Goal: Task Accomplishment & Management: Complete application form

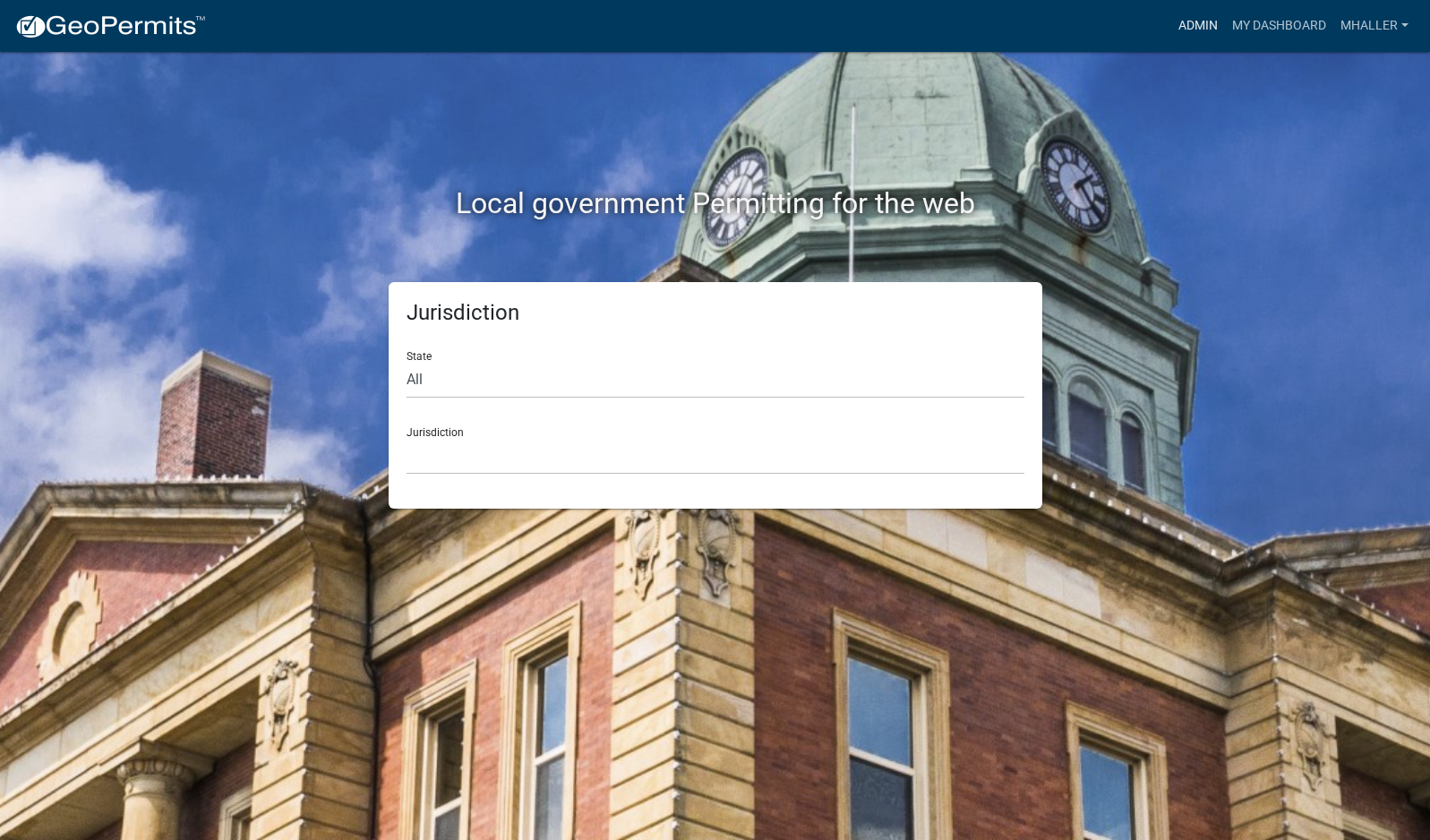
click at [1201, 22] on link "Admin" at bounding box center [1198, 26] width 54 height 34
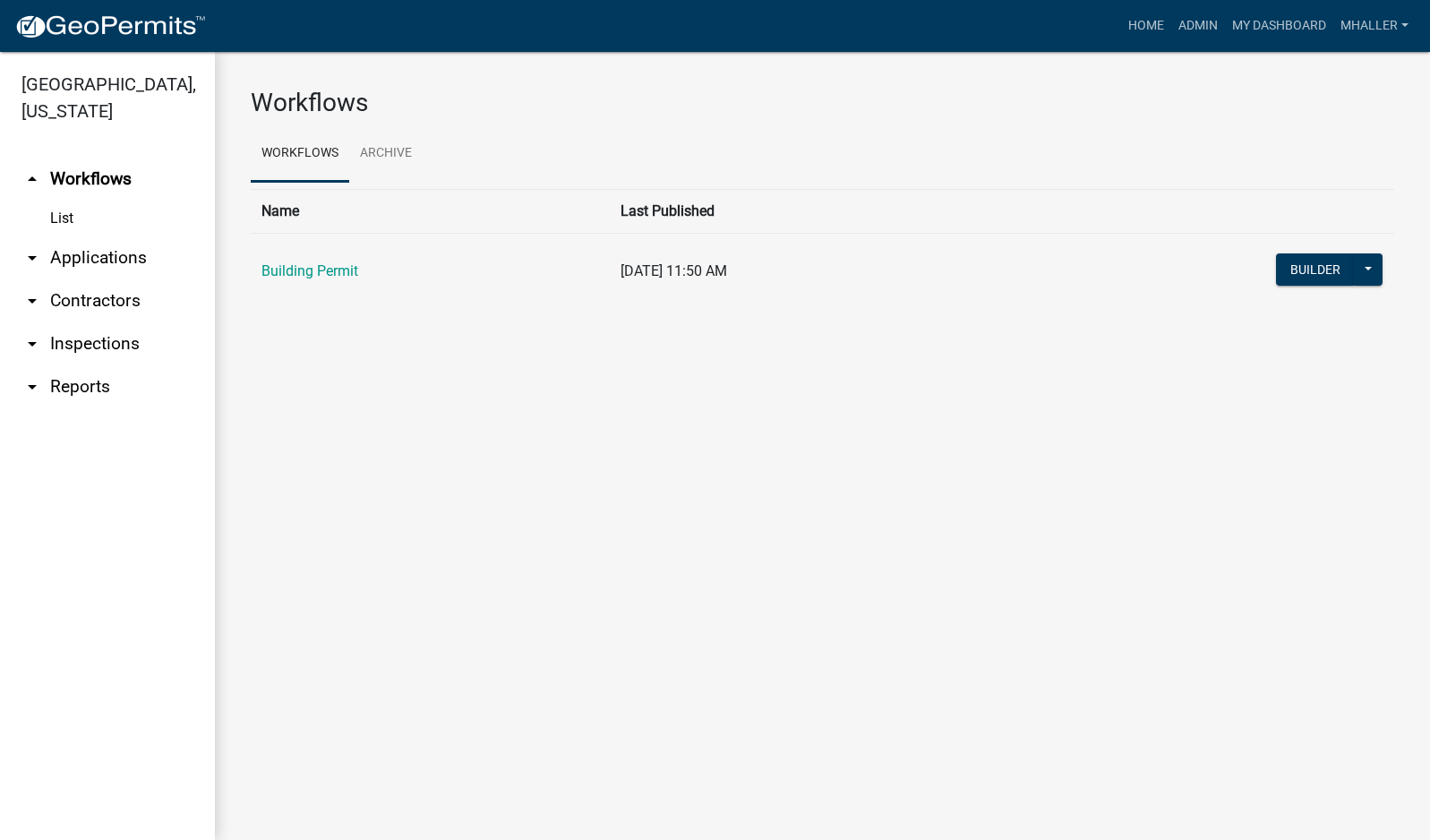
click at [101, 323] on link "arrow_drop_down Inspections" at bounding box center [107, 344] width 215 height 43
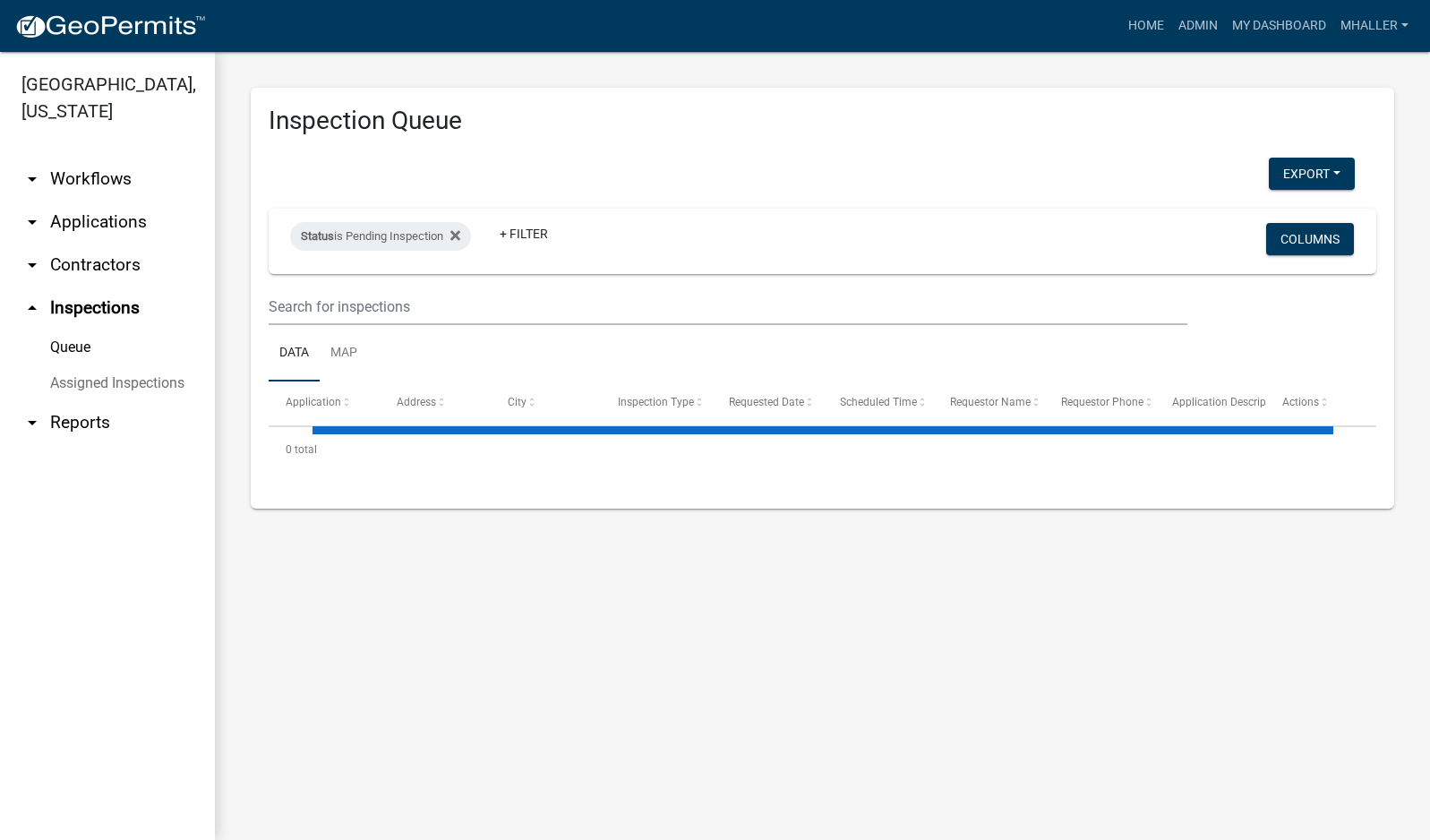
select select "1: 25"
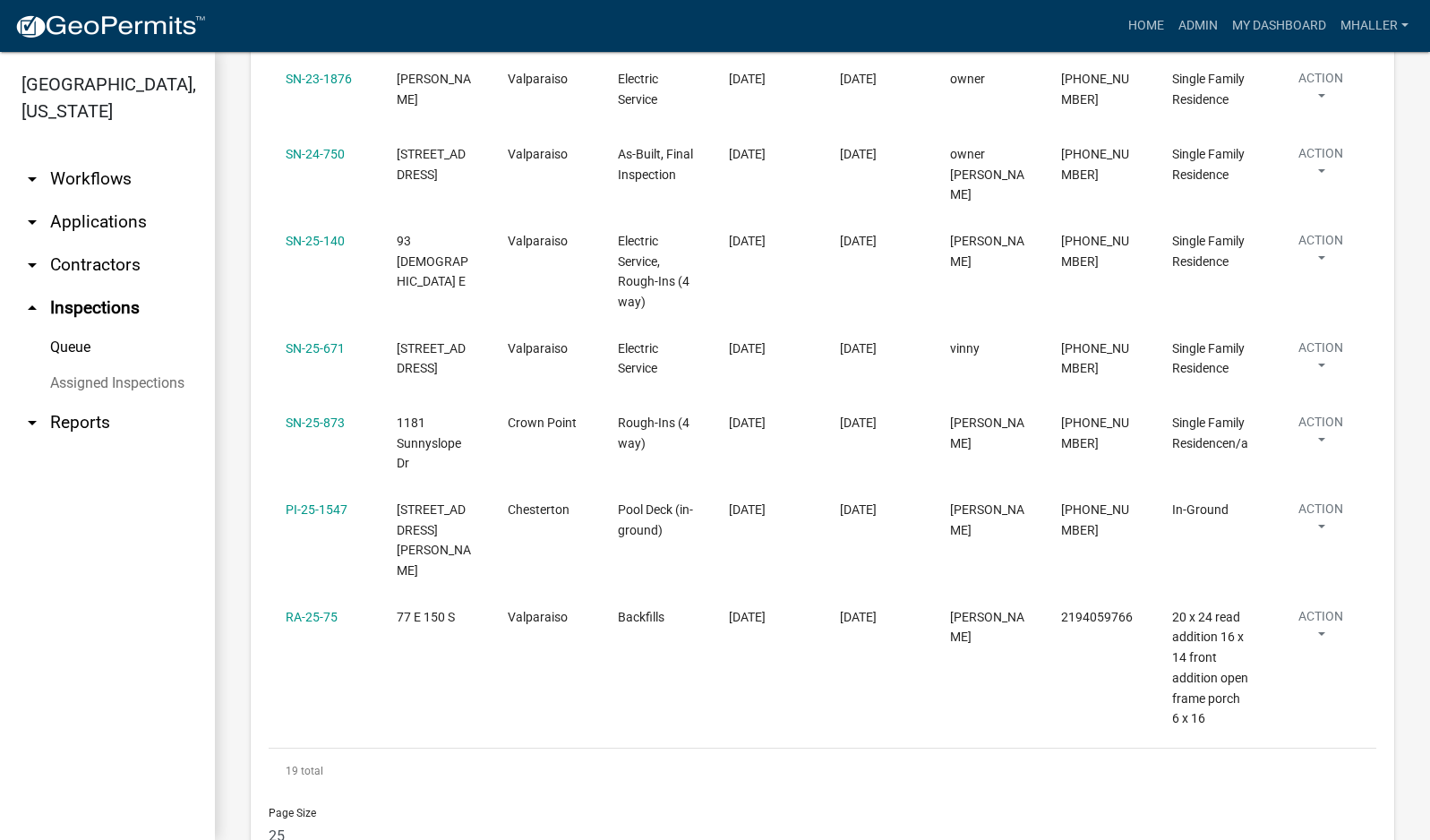
scroll to position [1896, 0]
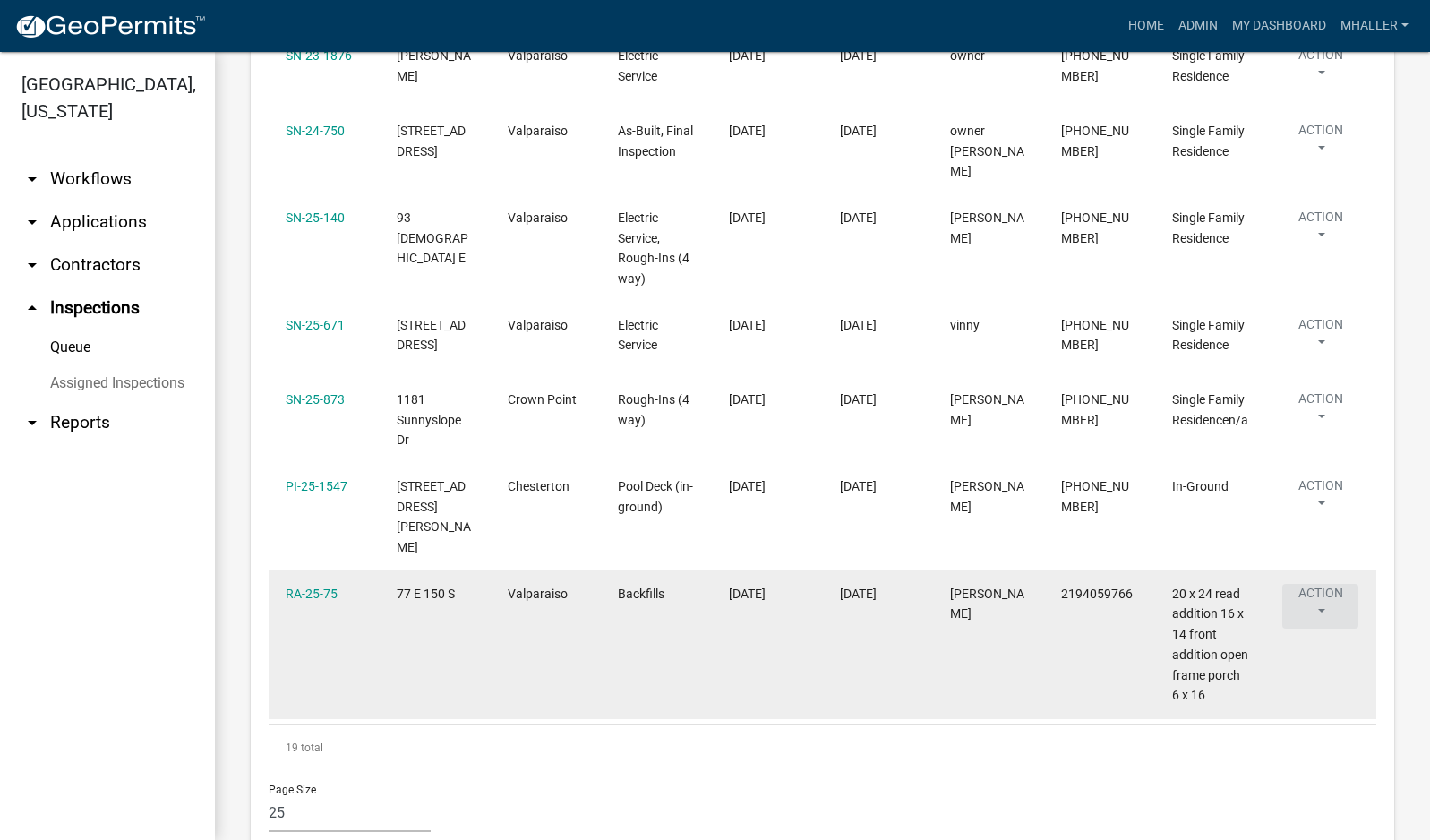
click at [1320, 583] on button "Action" at bounding box center [1320, 605] width 76 height 45
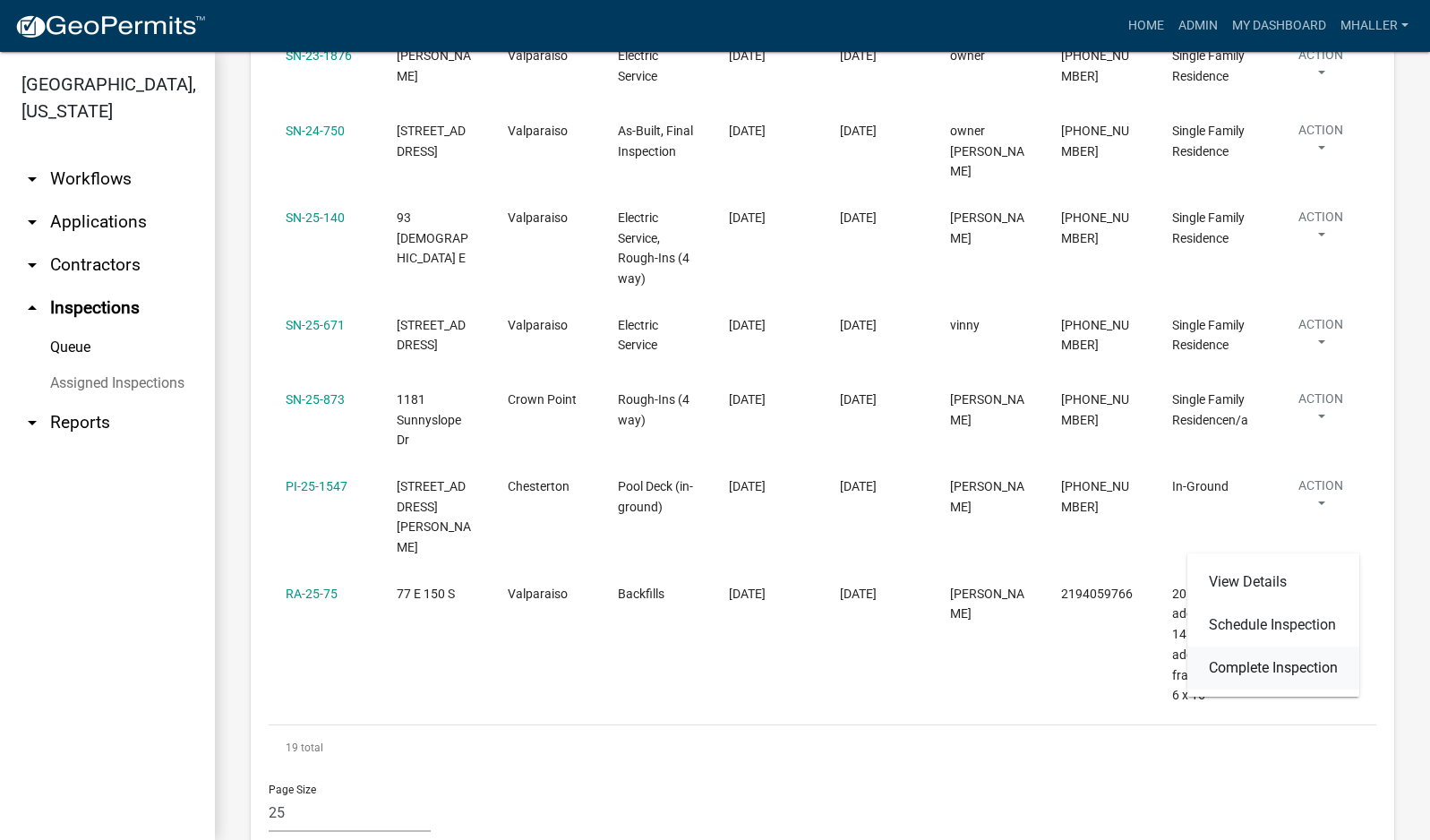
click at [1294, 666] on link "Complete Inspection" at bounding box center [1273, 668] width 171 height 43
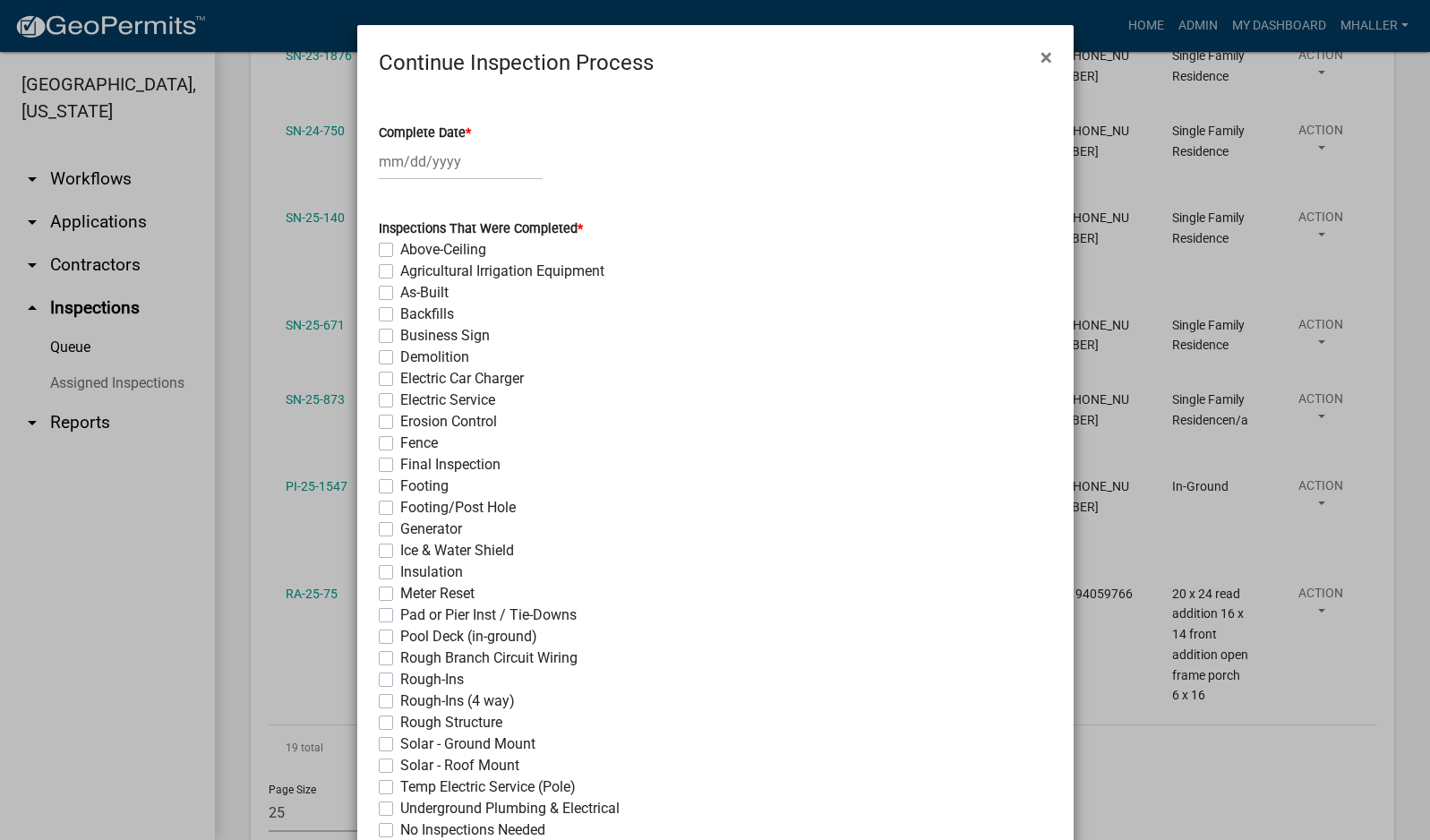
click at [433, 156] on div at bounding box center [460, 162] width 164 height 36
select select "10"
select select "2025"
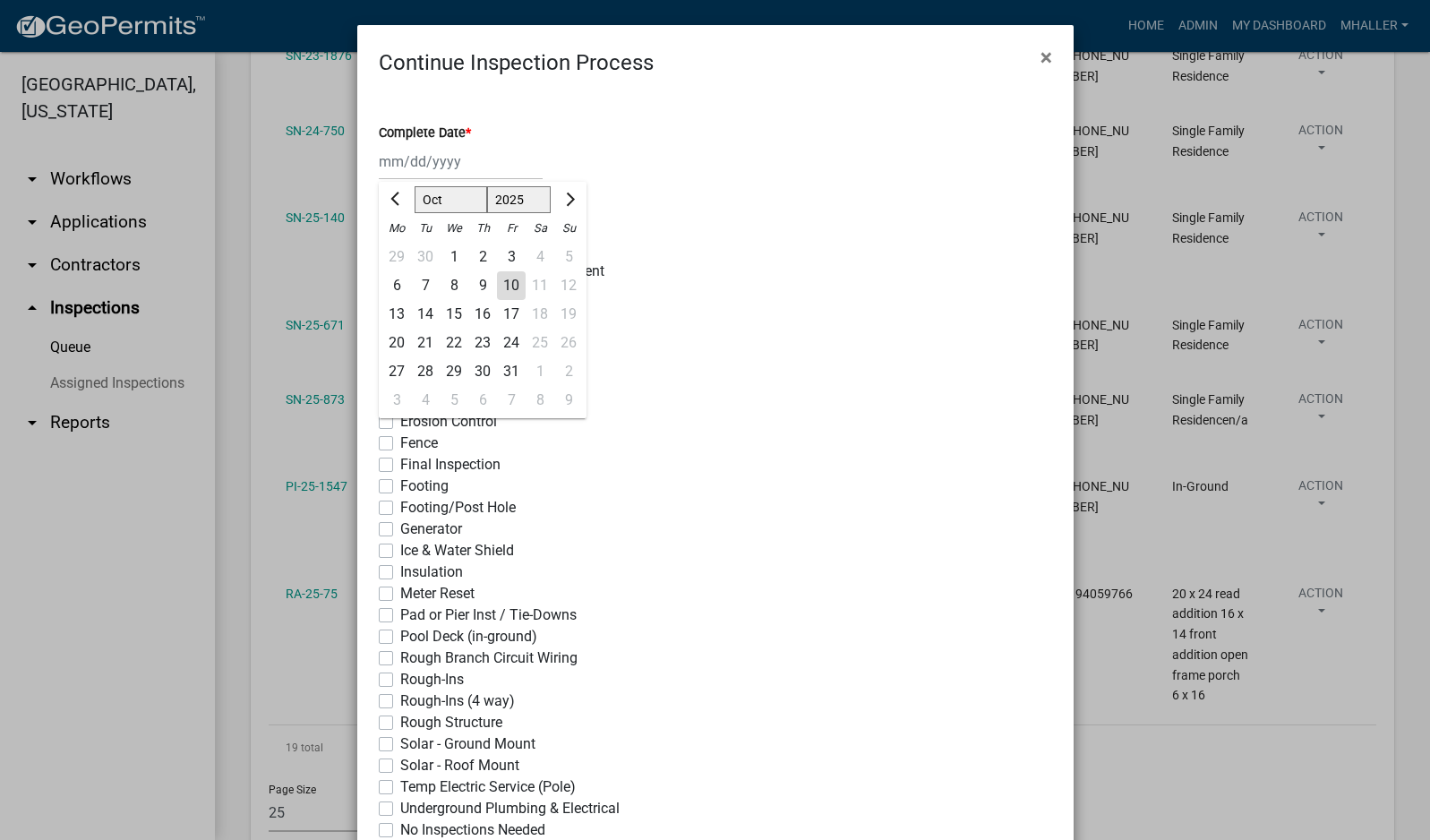
click at [501, 282] on div "10" at bounding box center [511, 285] width 29 height 29
type input "[DATE]"
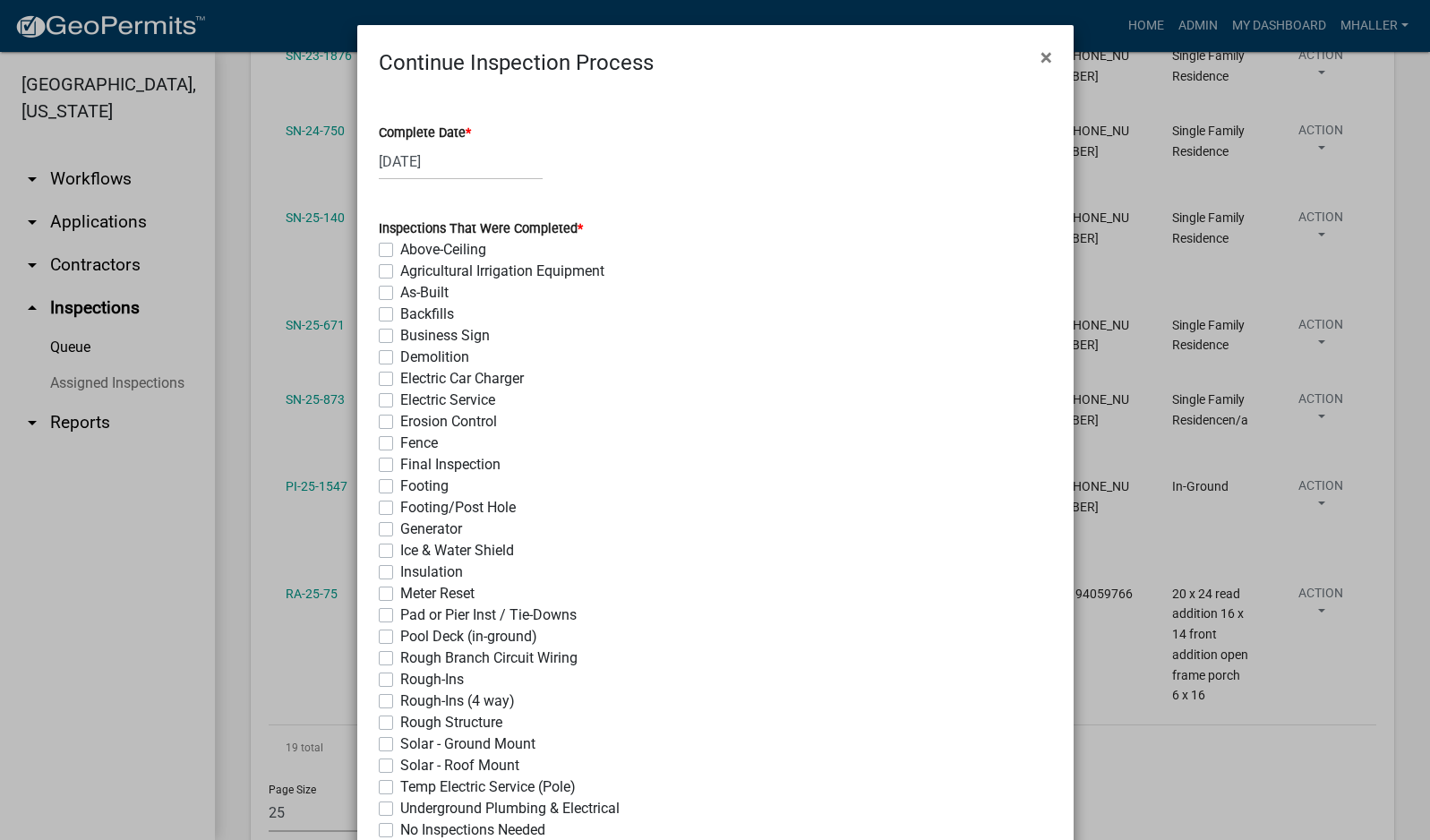
click at [400, 319] on label "Backfills" at bounding box center [427, 314] width 54 height 21
click at [400, 315] on input "Backfills" at bounding box center [406, 309] width 11 height 11
checkbox input "true"
checkbox input "false"
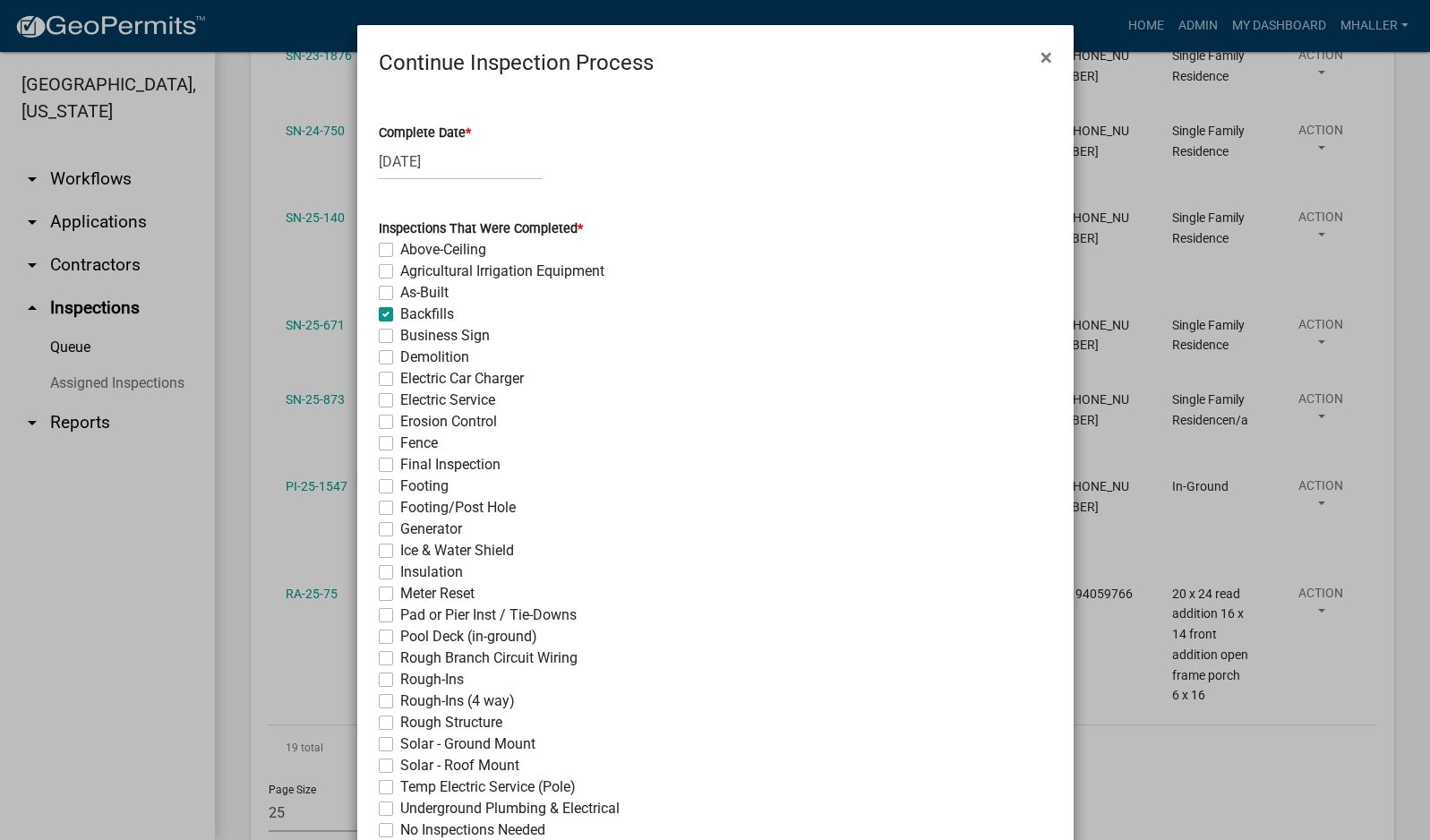
checkbox input "false"
checkbox input "true"
checkbox input "false"
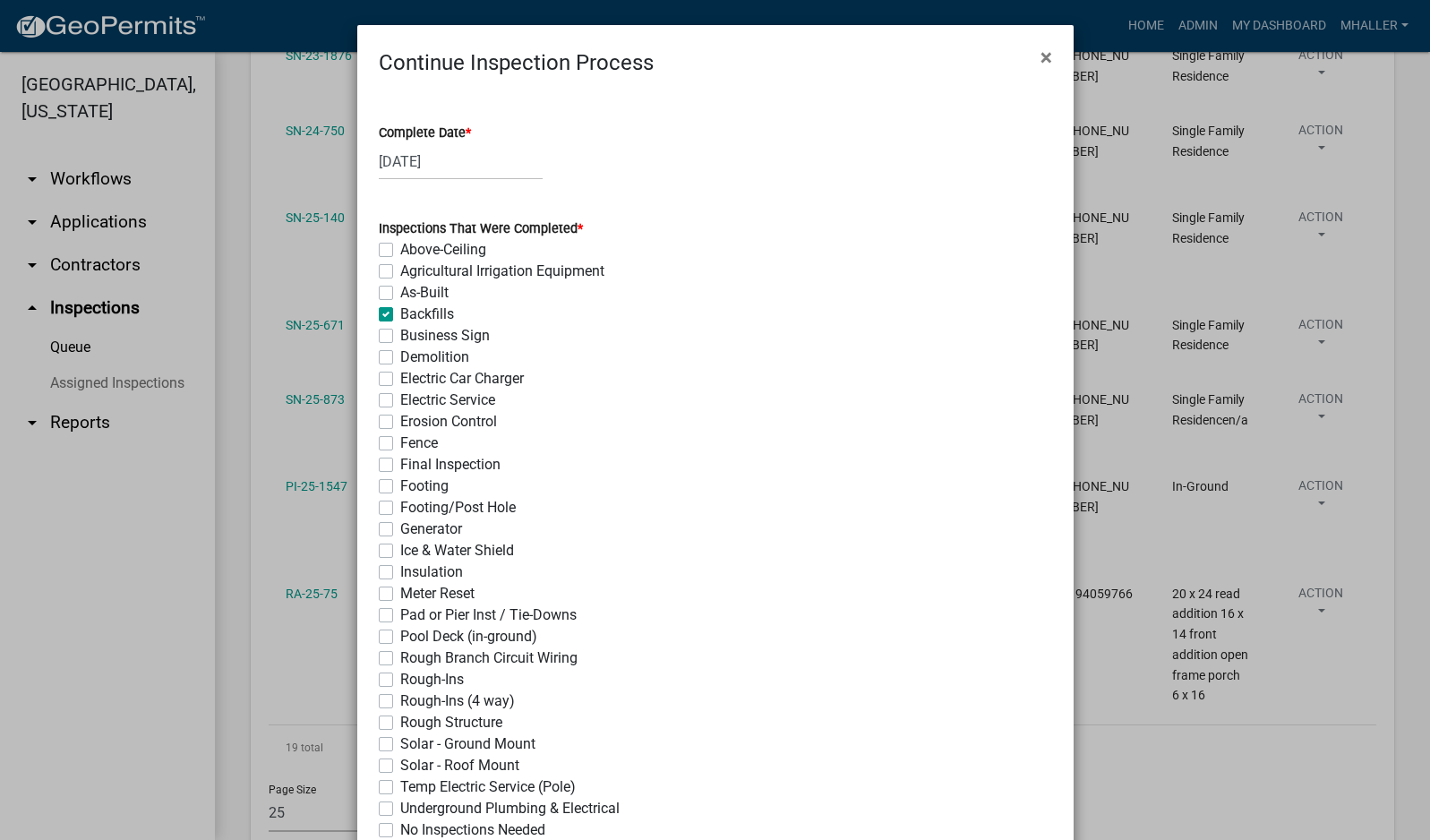
checkbox input "false"
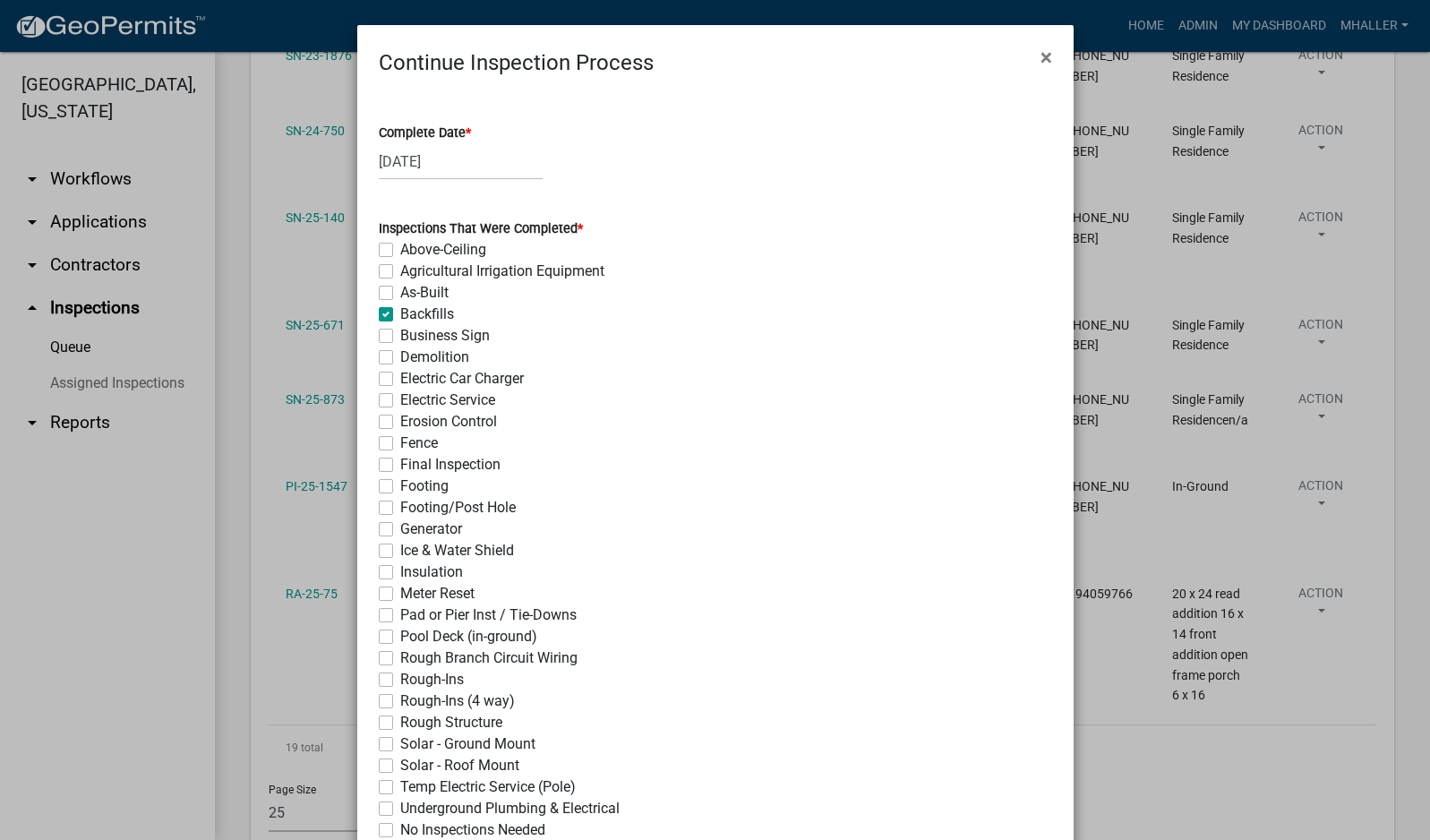
checkbox input "false"
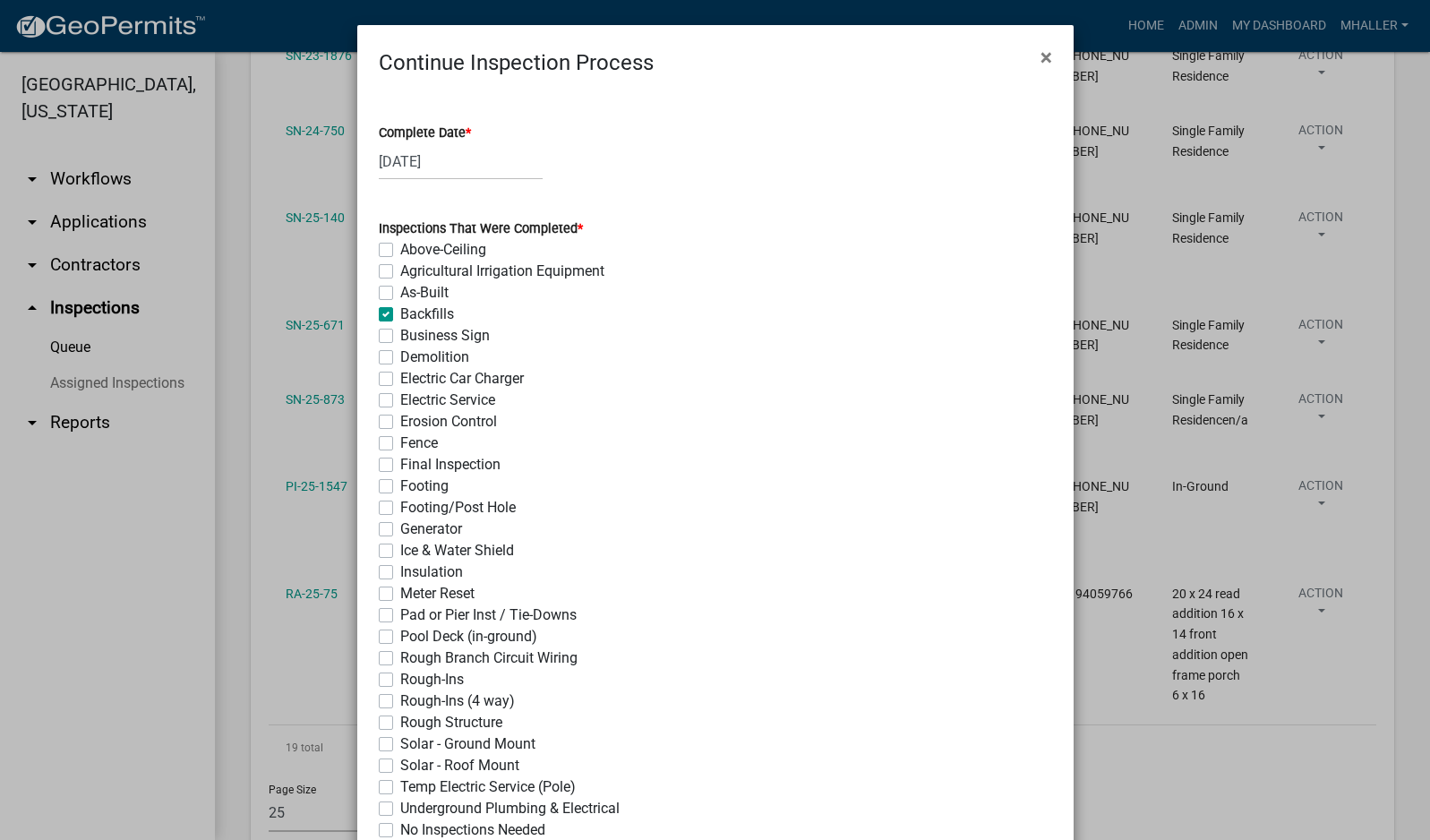
checkbox input "false"
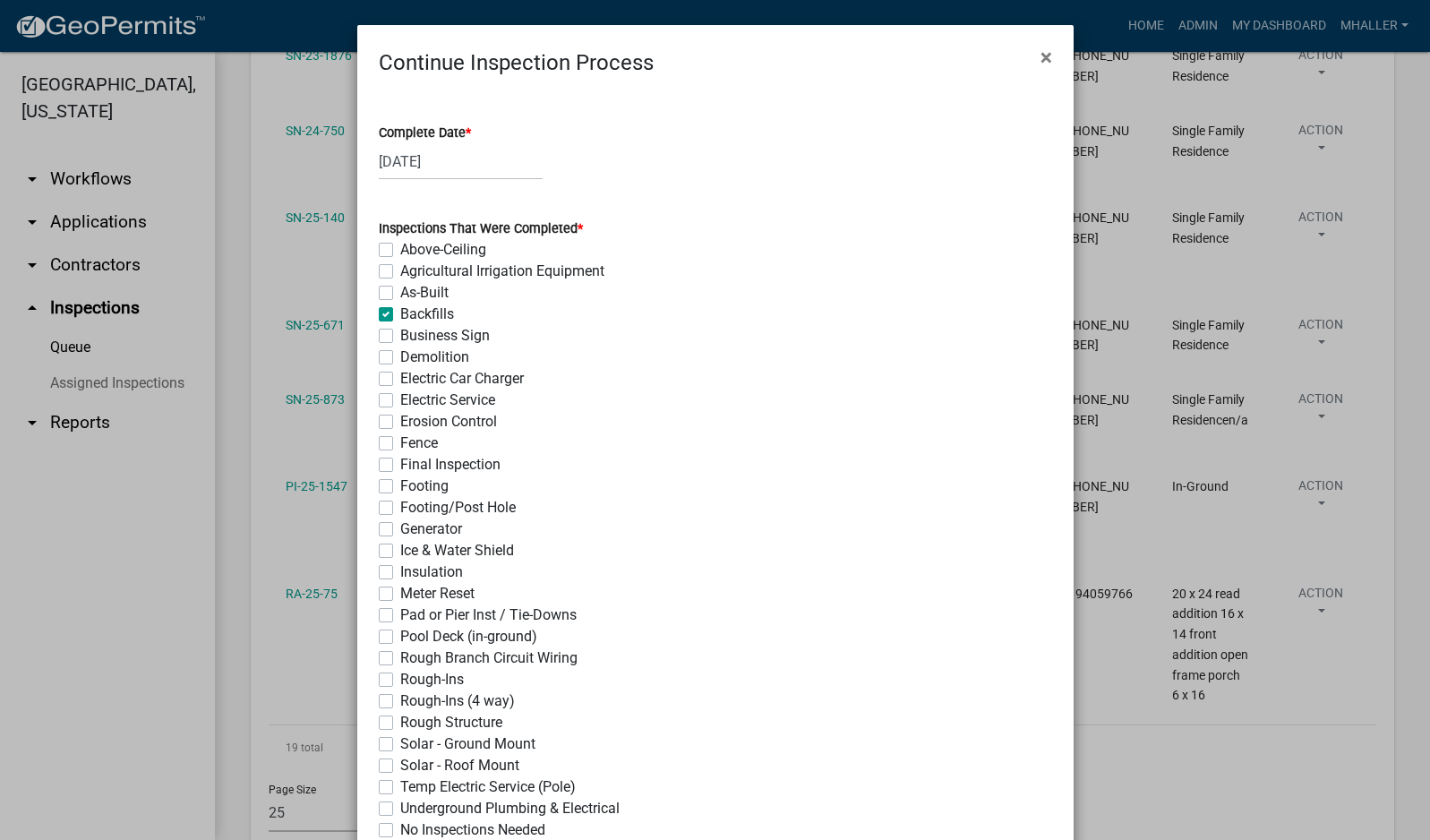
checkbox input "false"
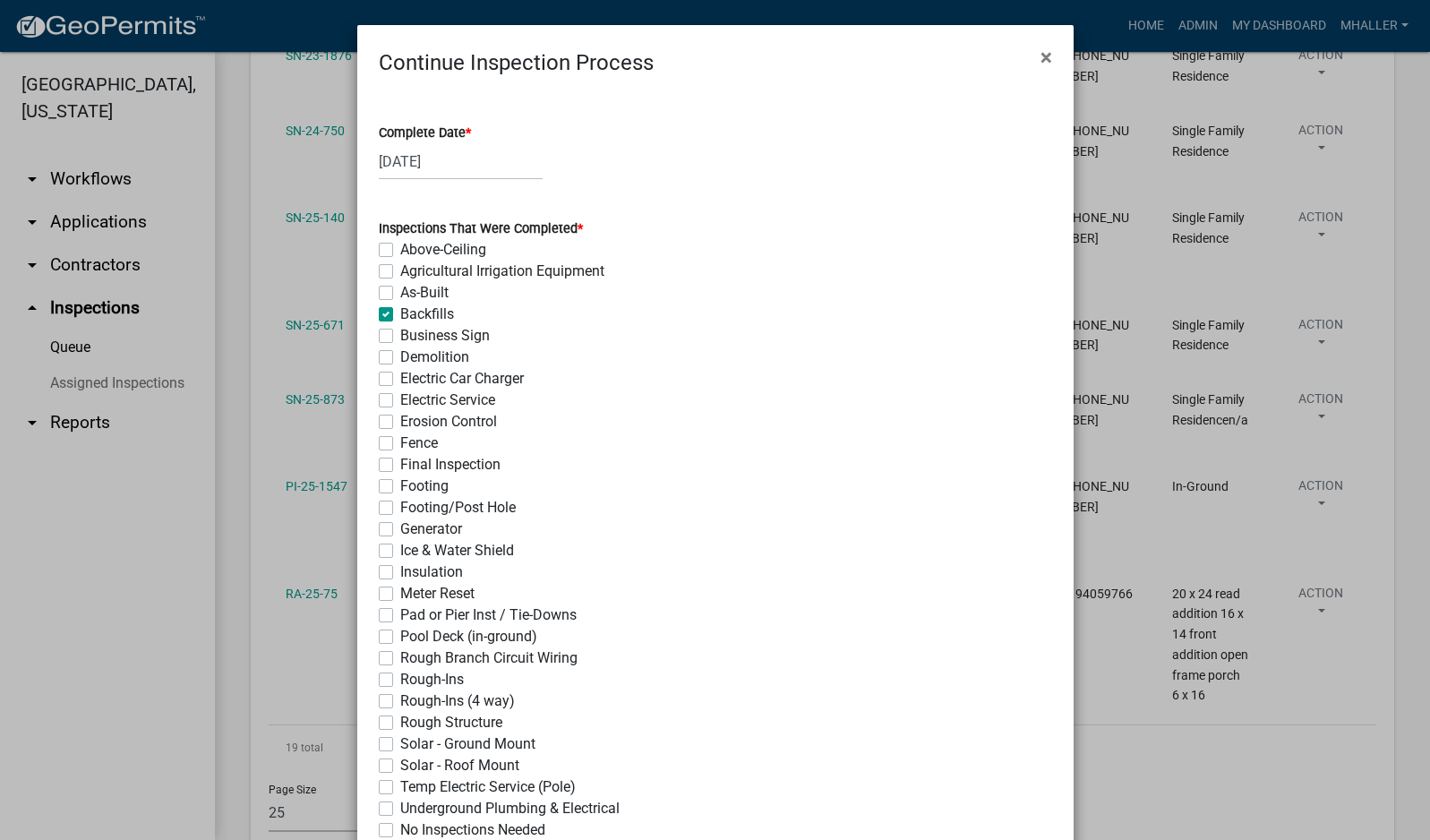
checkbox input "false"
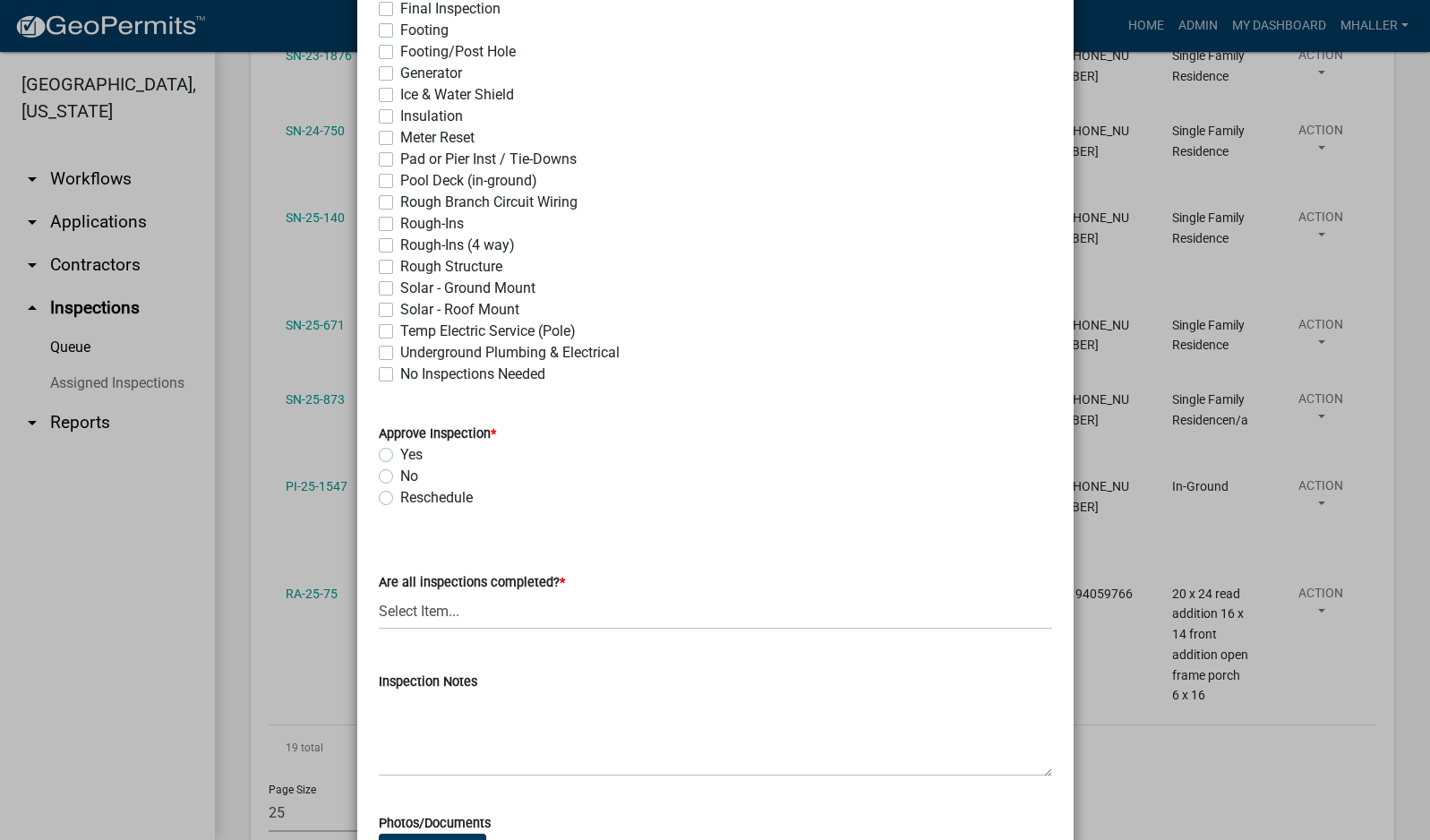
scroll to position [537, 0]
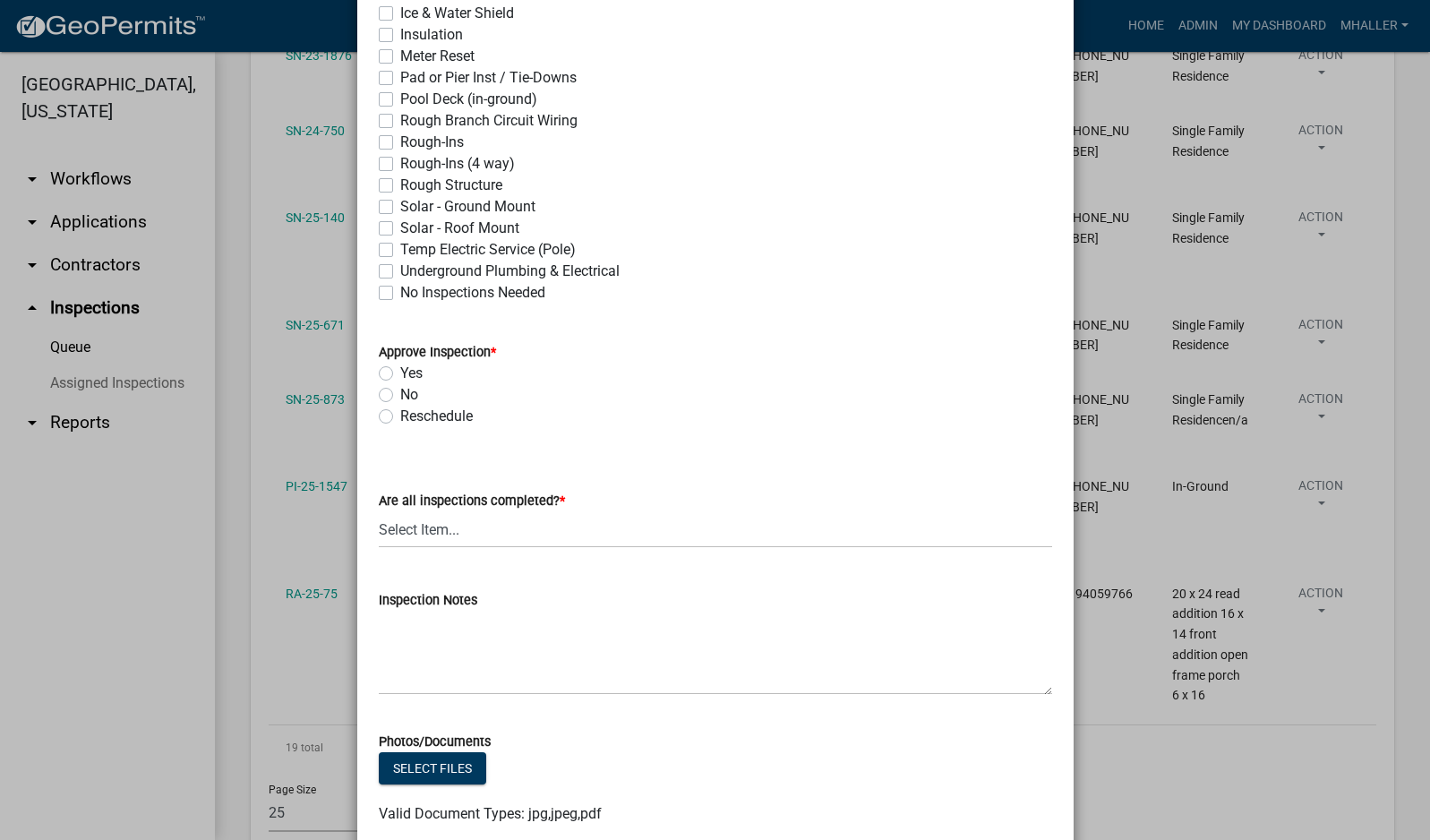
click at [400, 368] on label "Yes" at bounding box center [411, 374] width 22 height 21
click at [400, 368] on input "Yes" at bounding box center [406, 369] width 11 height 11
radio input "true"
click at [509, 534] on select "Select Item... Yes - All Inspections Have Been Completed No - More Inspections …" at bounding box center [715, 530] width 673 height 36
click at [378, 511] on select "Select Item... Yes - All Inspections Have Been Completed No - More Inspections …" at bounding box center [715, 530] width 673 height 36
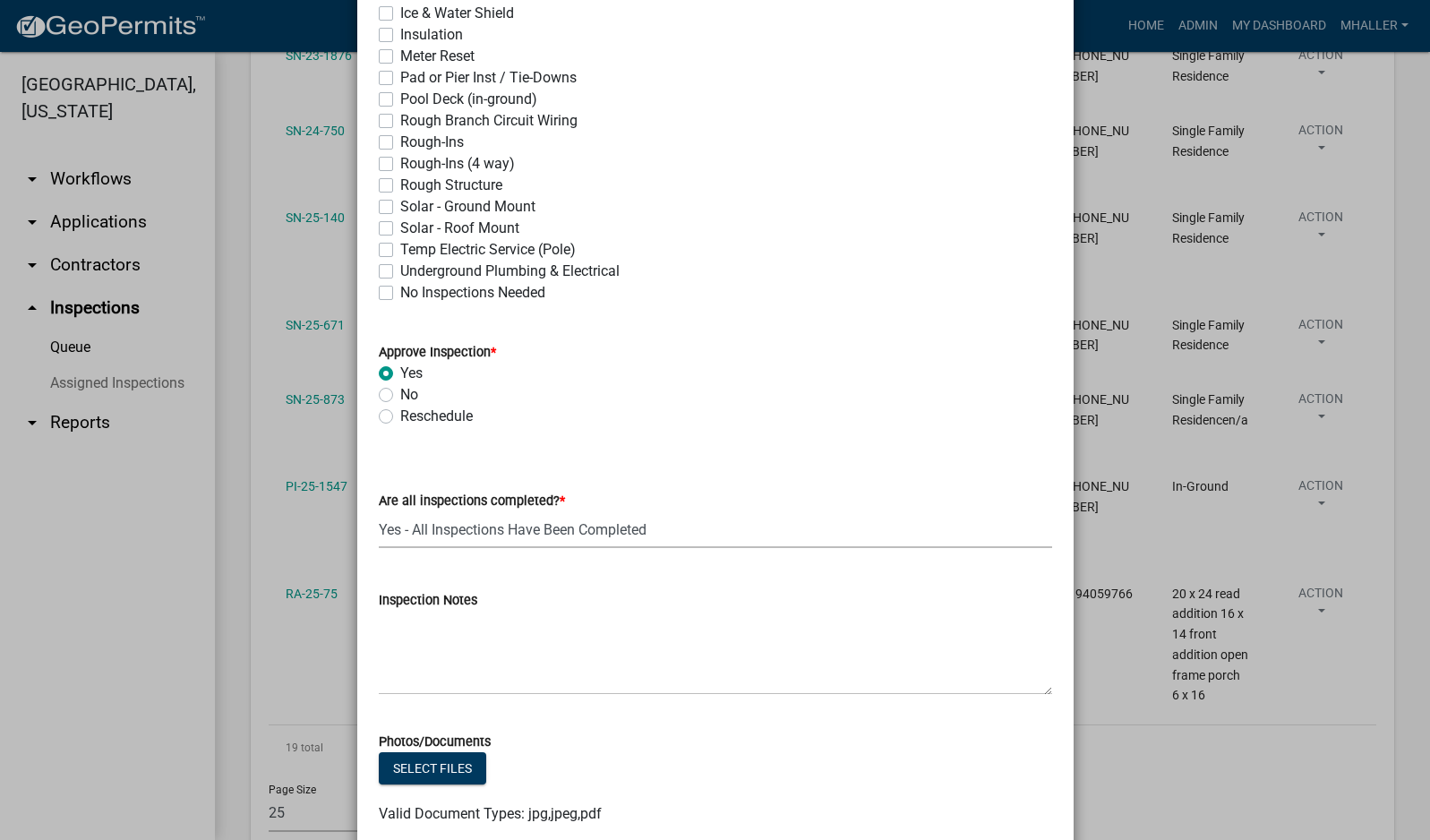
click at [505, 524] on select "Select Item... Yes - All Inspections Have Been Completed No - More Inspections …" at bounding box center [715, 530] width 673 height 36
click at [378, 511] on select "Select Item... Yes - All Inspections Have Been Completed No - More Inspections …" at bounding box center [715, 530] width 673 height 36
select select "eafbae6d-cbce-48e8-be87-ded322027707"
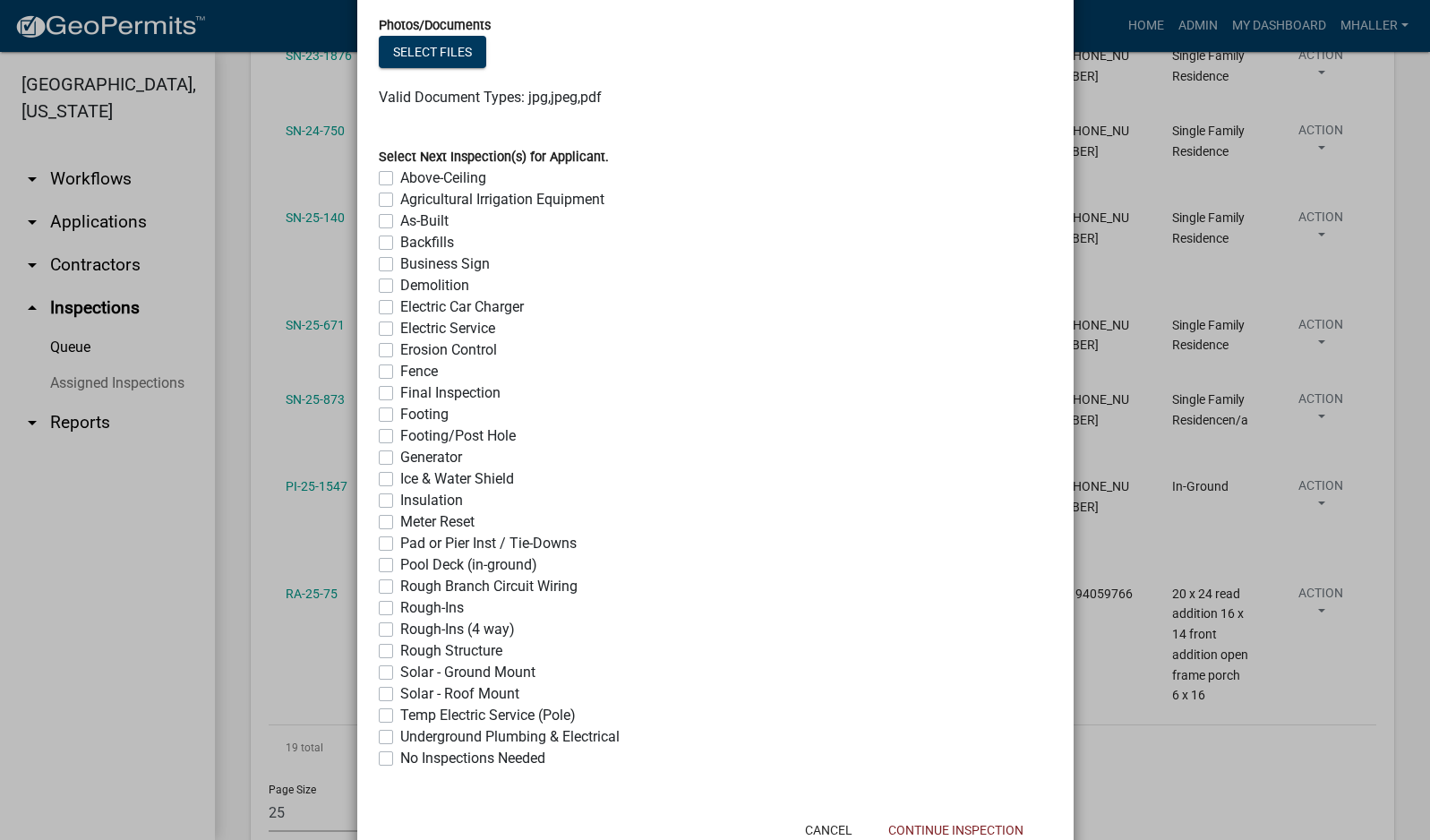
scroll to position [1311, 0]
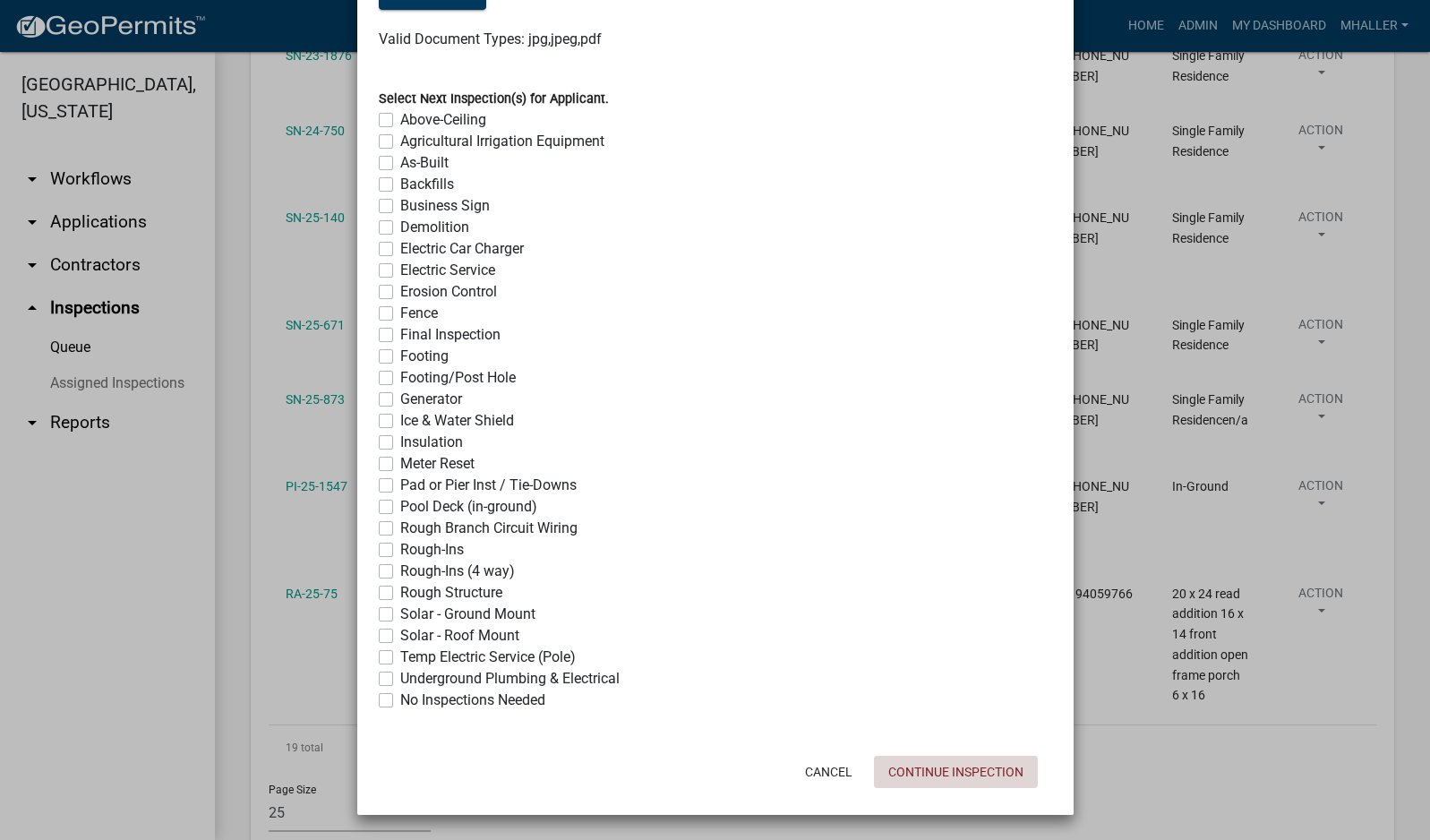
click at [970, 774] on button "Continue Inspection" at bounding box center [955, 772] width 164 height 33
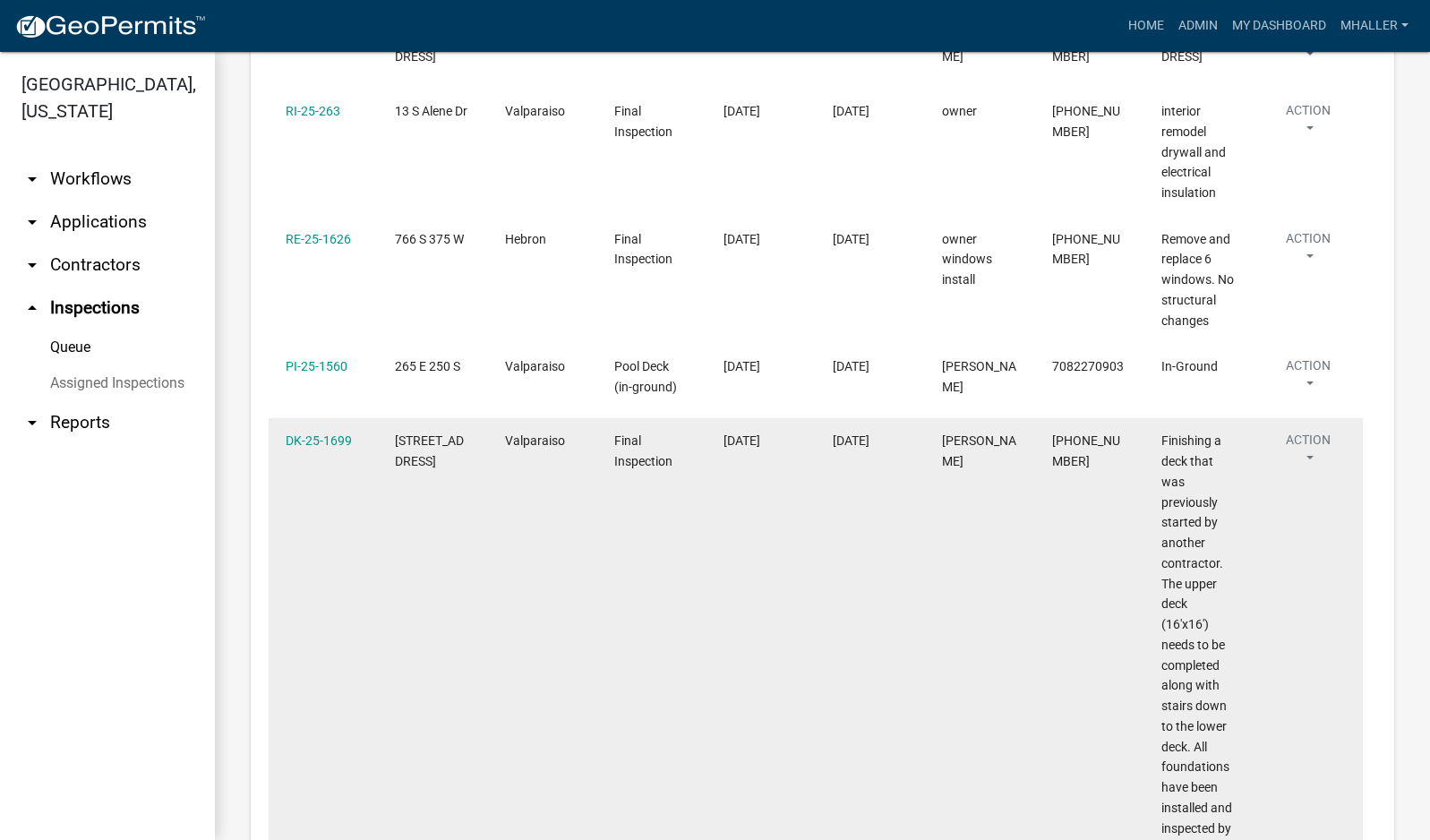
scroll to position [732, 0]
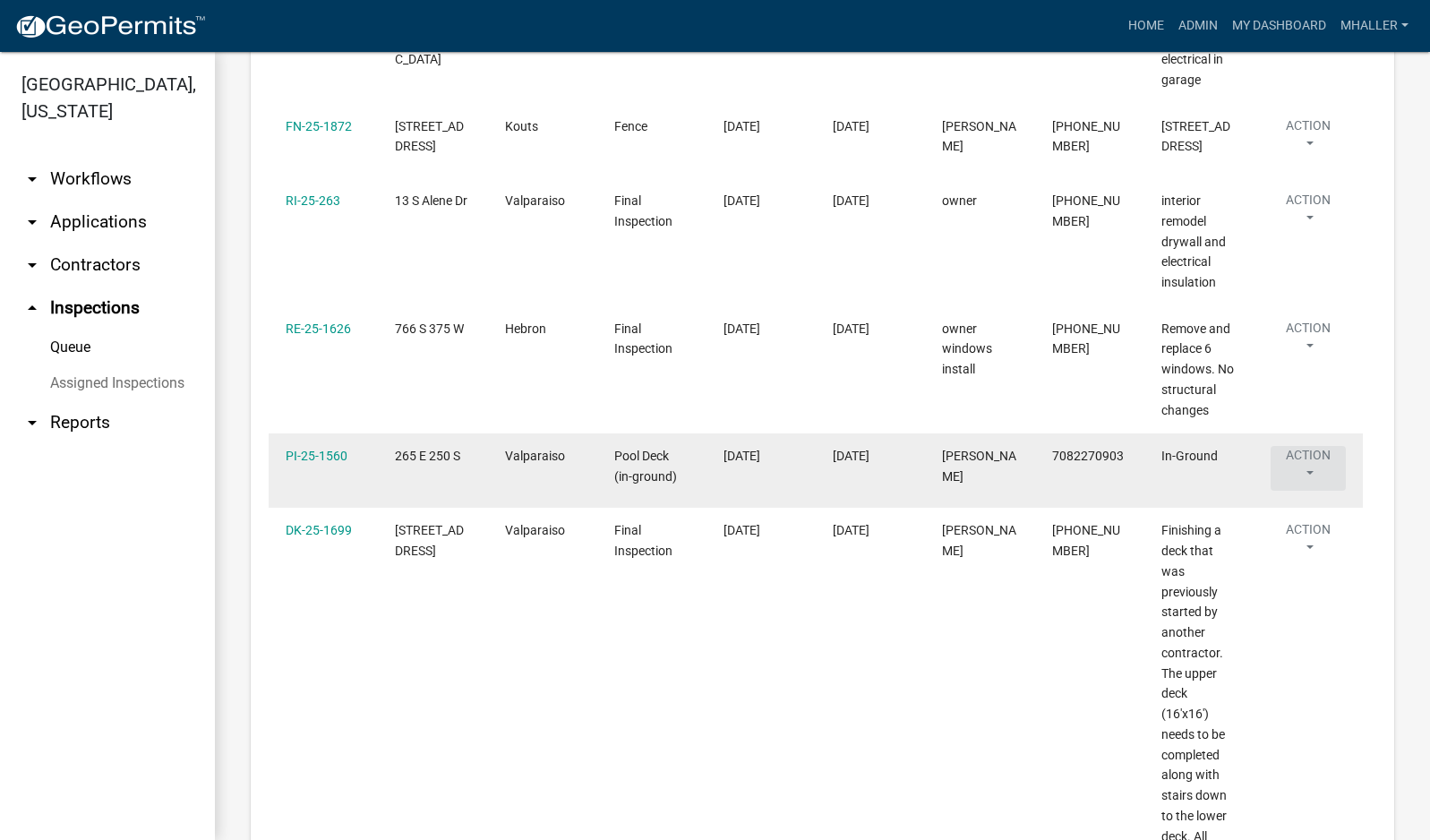
click at [1308, 446] on button "Action" at bounding box center [1307, 468] width 76 height 45
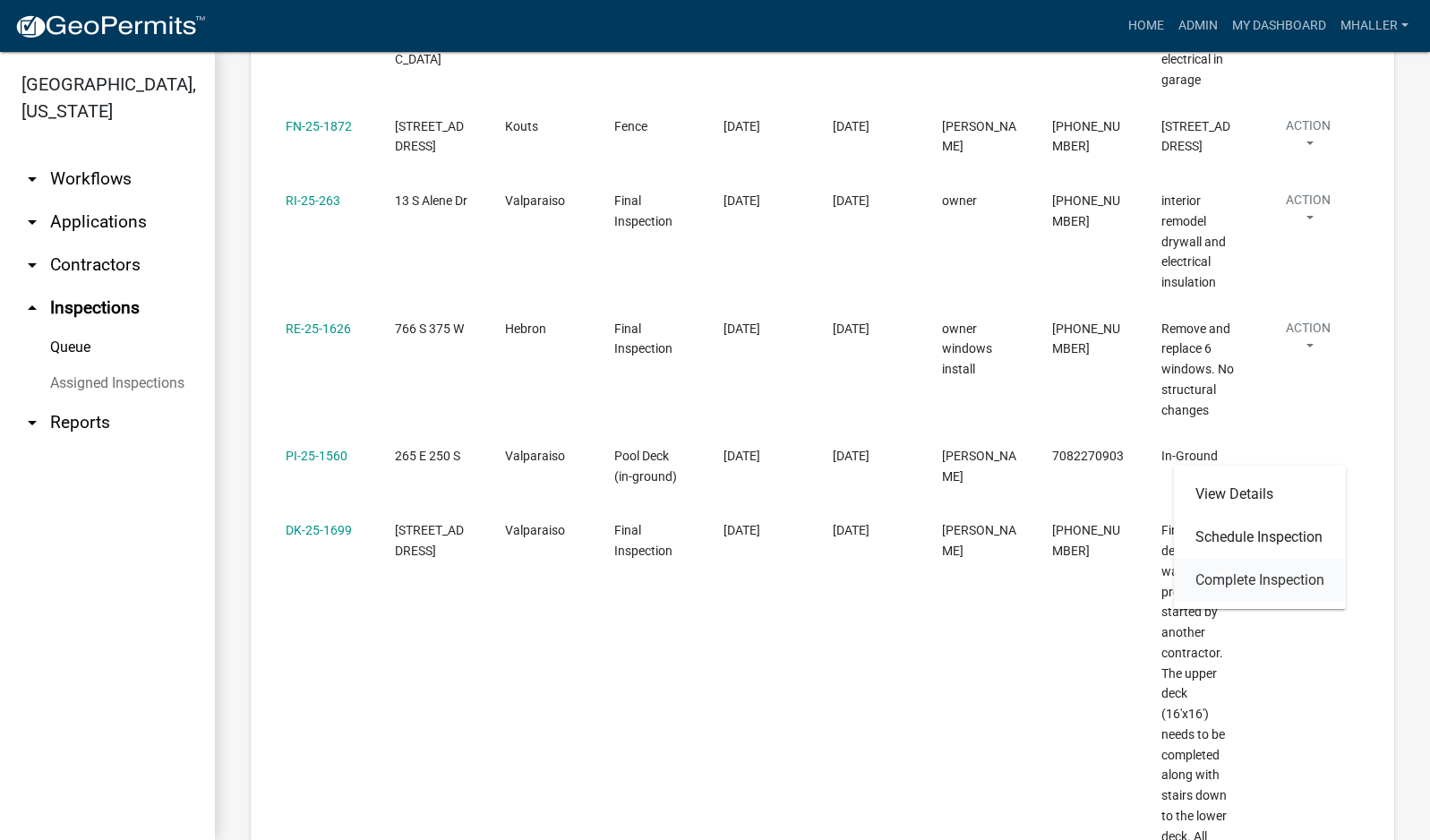
click at [1232, 577] on link "Complete Inspection" at bounding box center [1260, 579] width 171 height 43
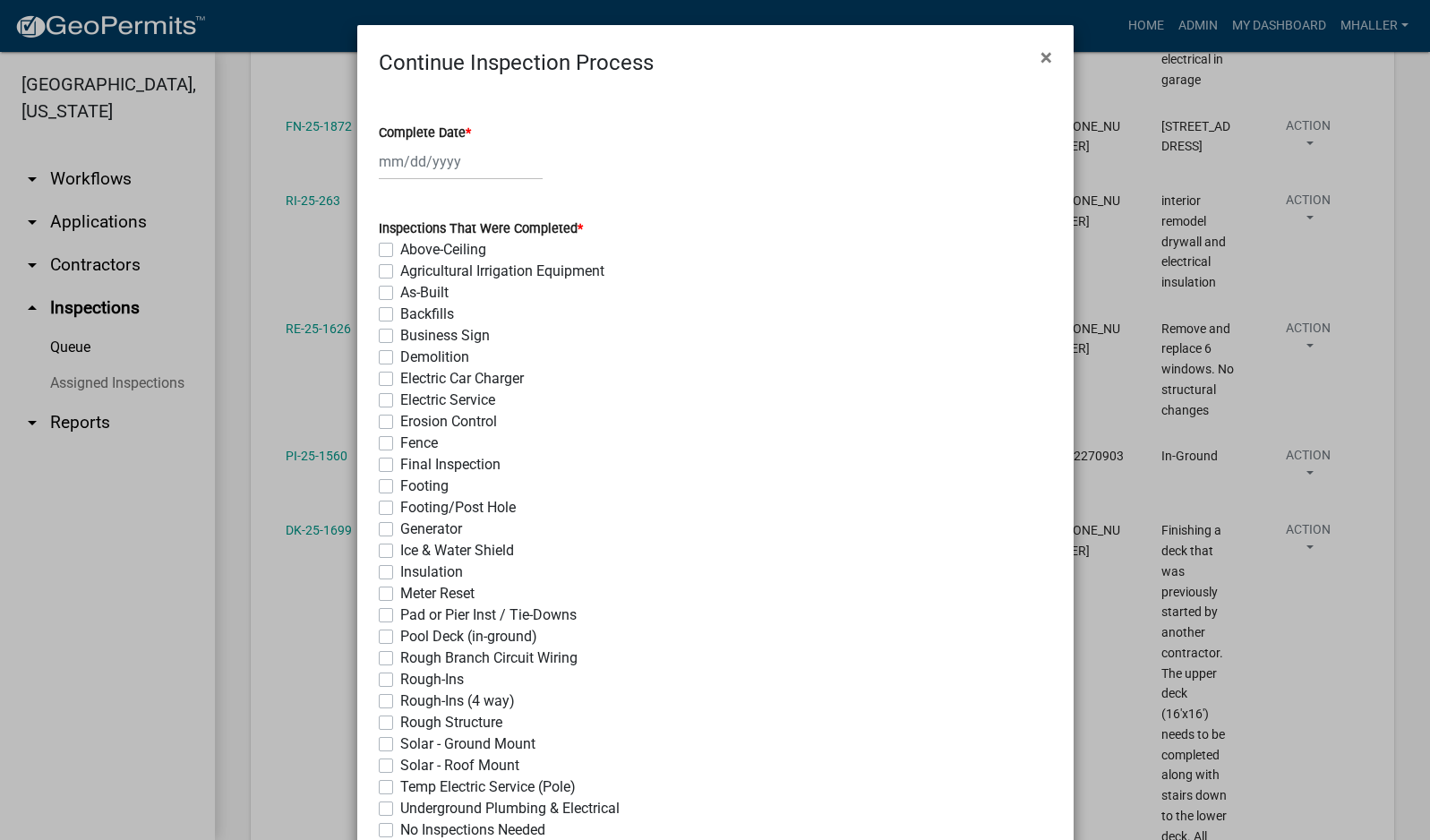
click at [424, 158] on div at bounding box center [460, 162] width 164 height 36
select select "10"
select select "2025"
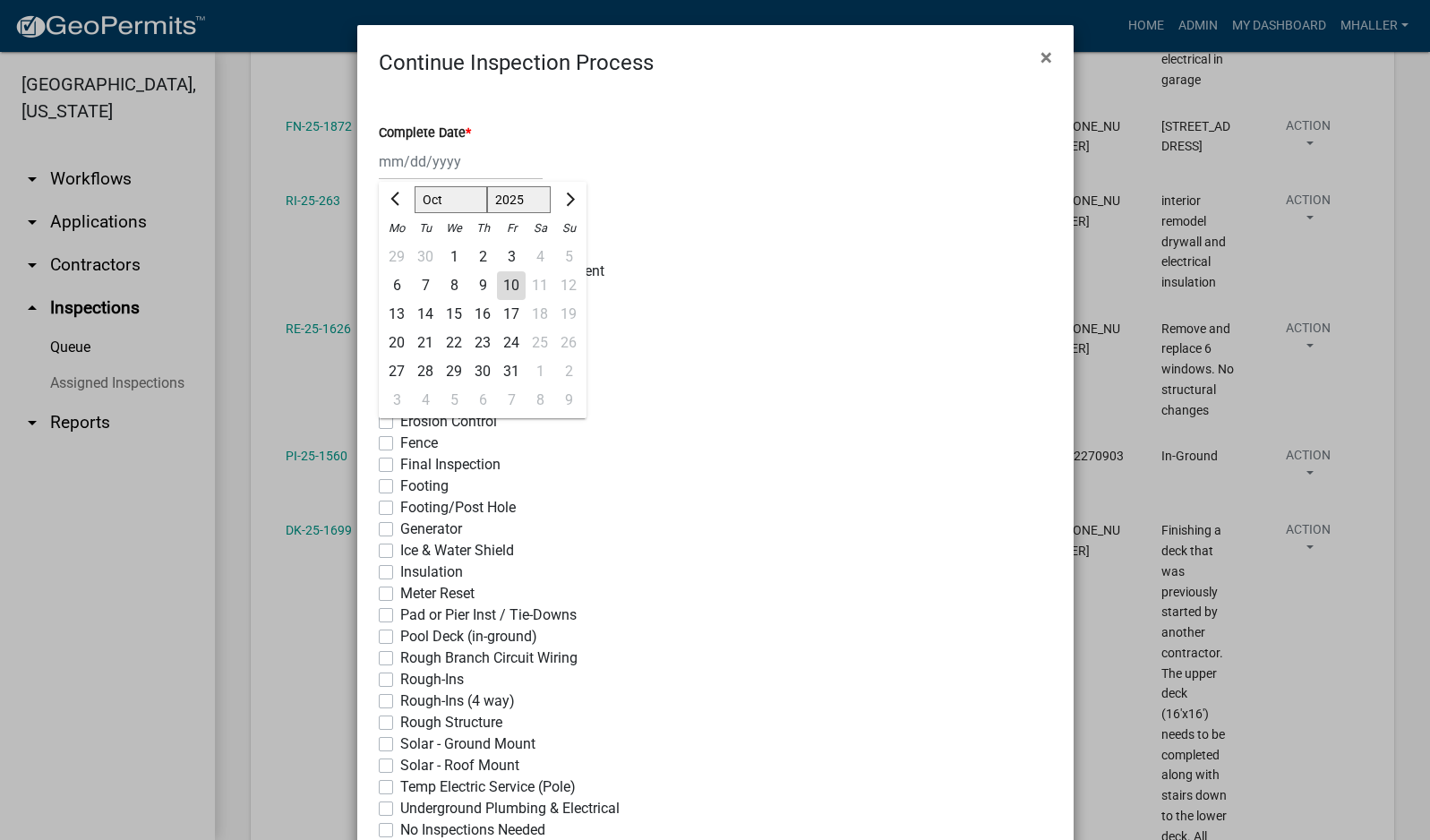
click at [504, 287] on div "10" at bounding box center [511, 285] width 29 height 29
type input "[DATE]"
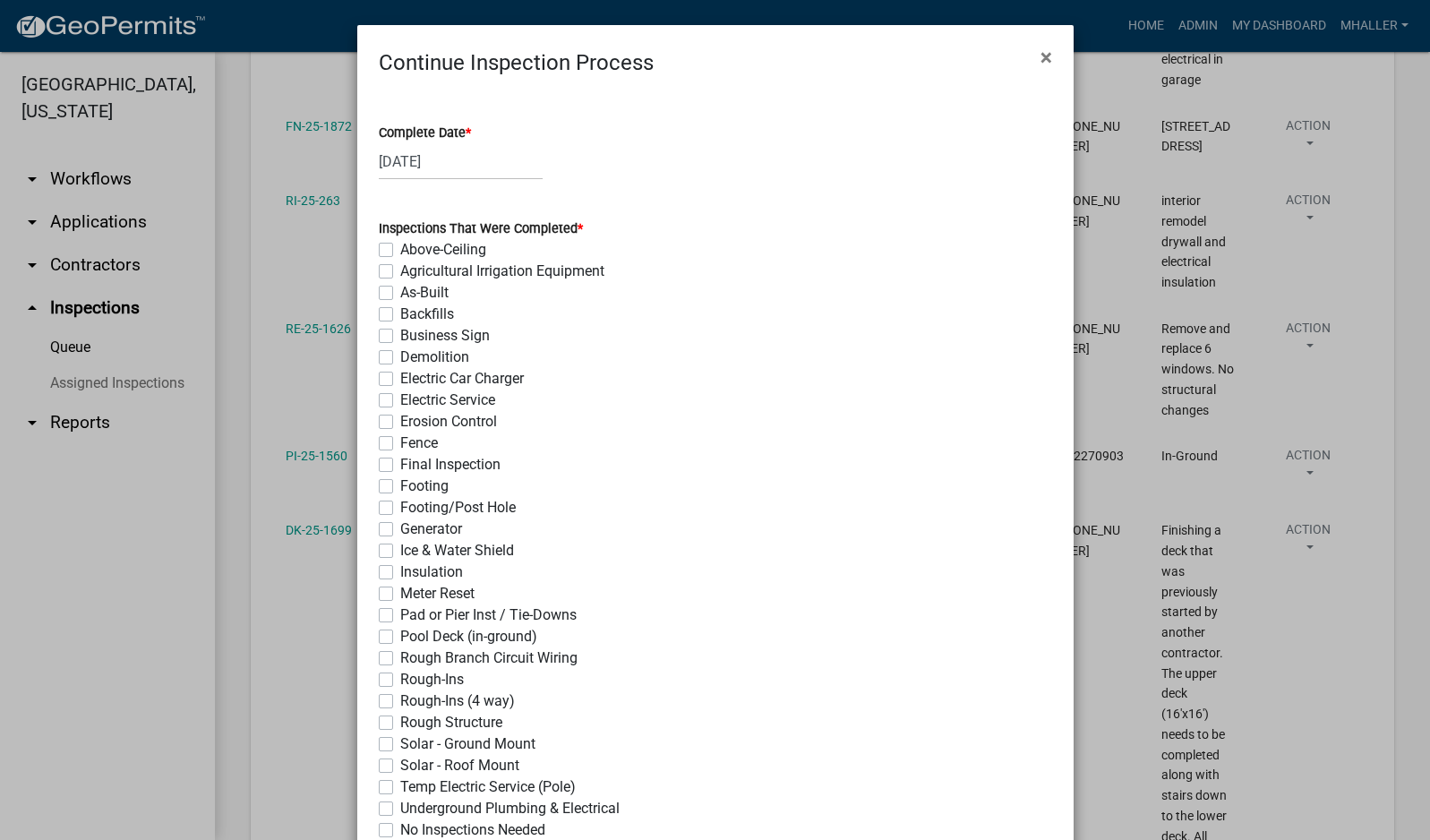
click at [400, 629] on label "Pool Deck (in-ground)" at bounding box center [468, 636] width 137 height 21
click at [400, 629] on input "Pool Deck (in-ground)" at bounding box center [406, 631] width 11 height 11
checkbox input "true"
checkbox input "false"
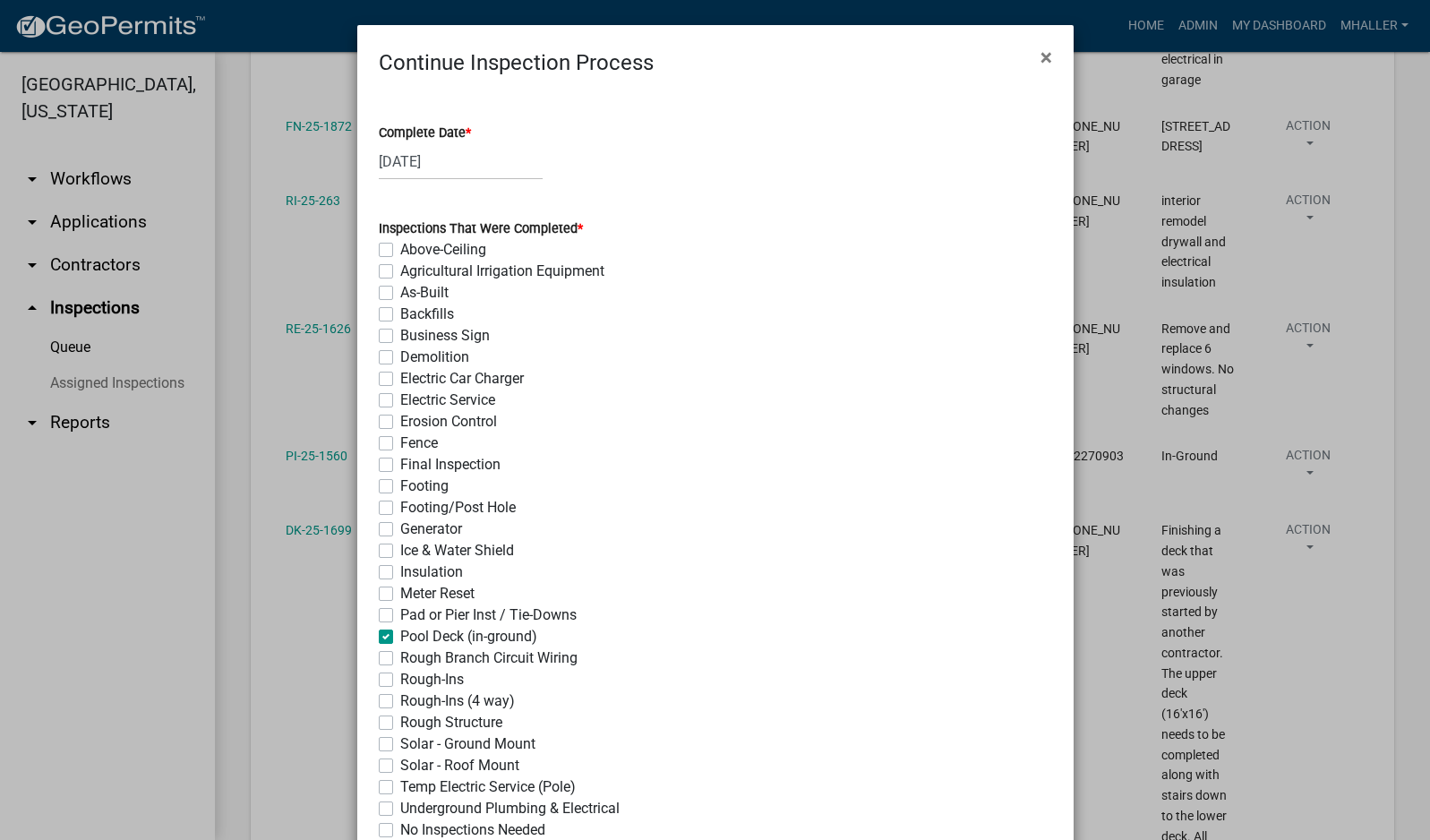
checkbox input "false"
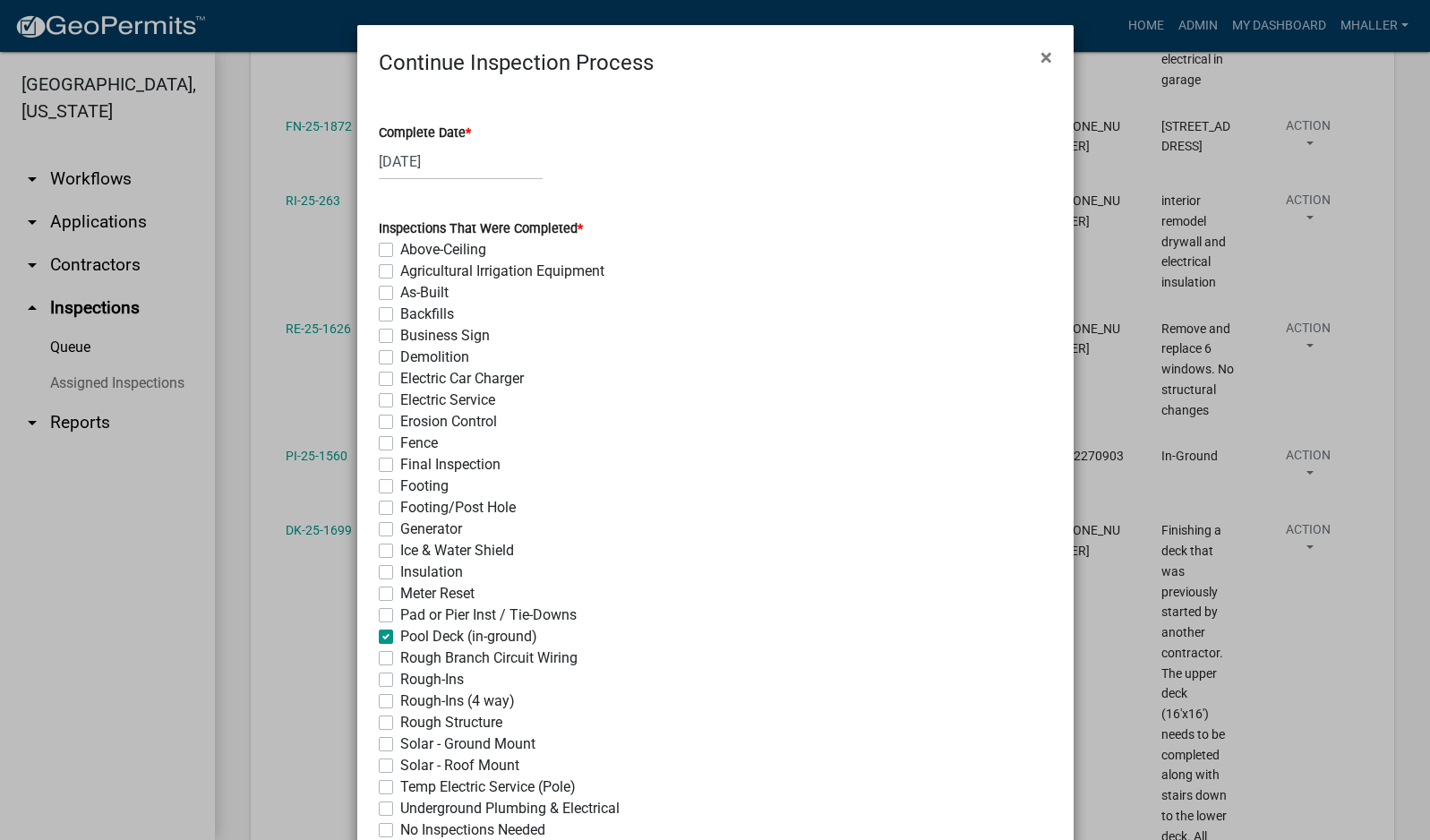
checkbox input "false"
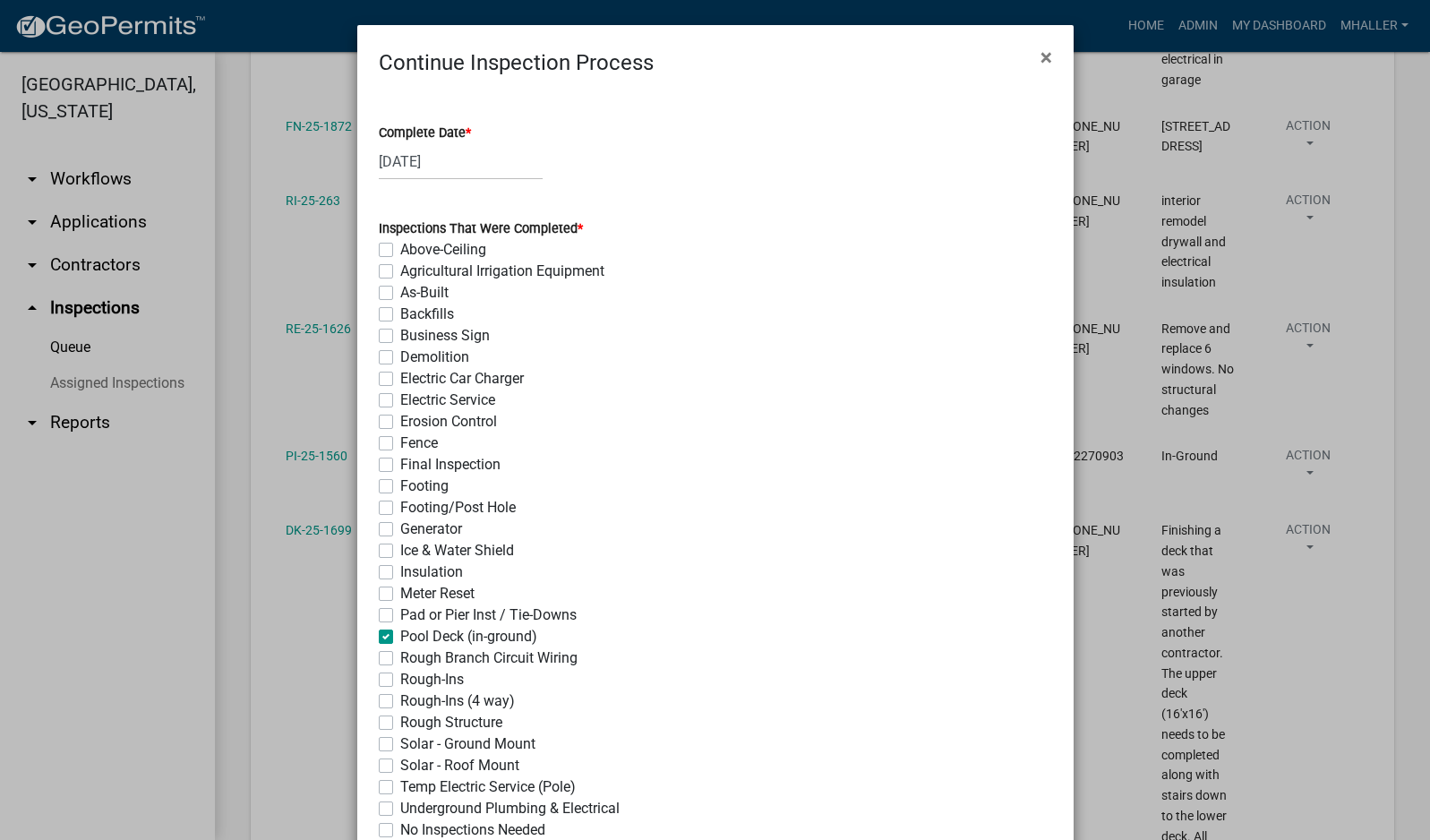
checkbox input "false"
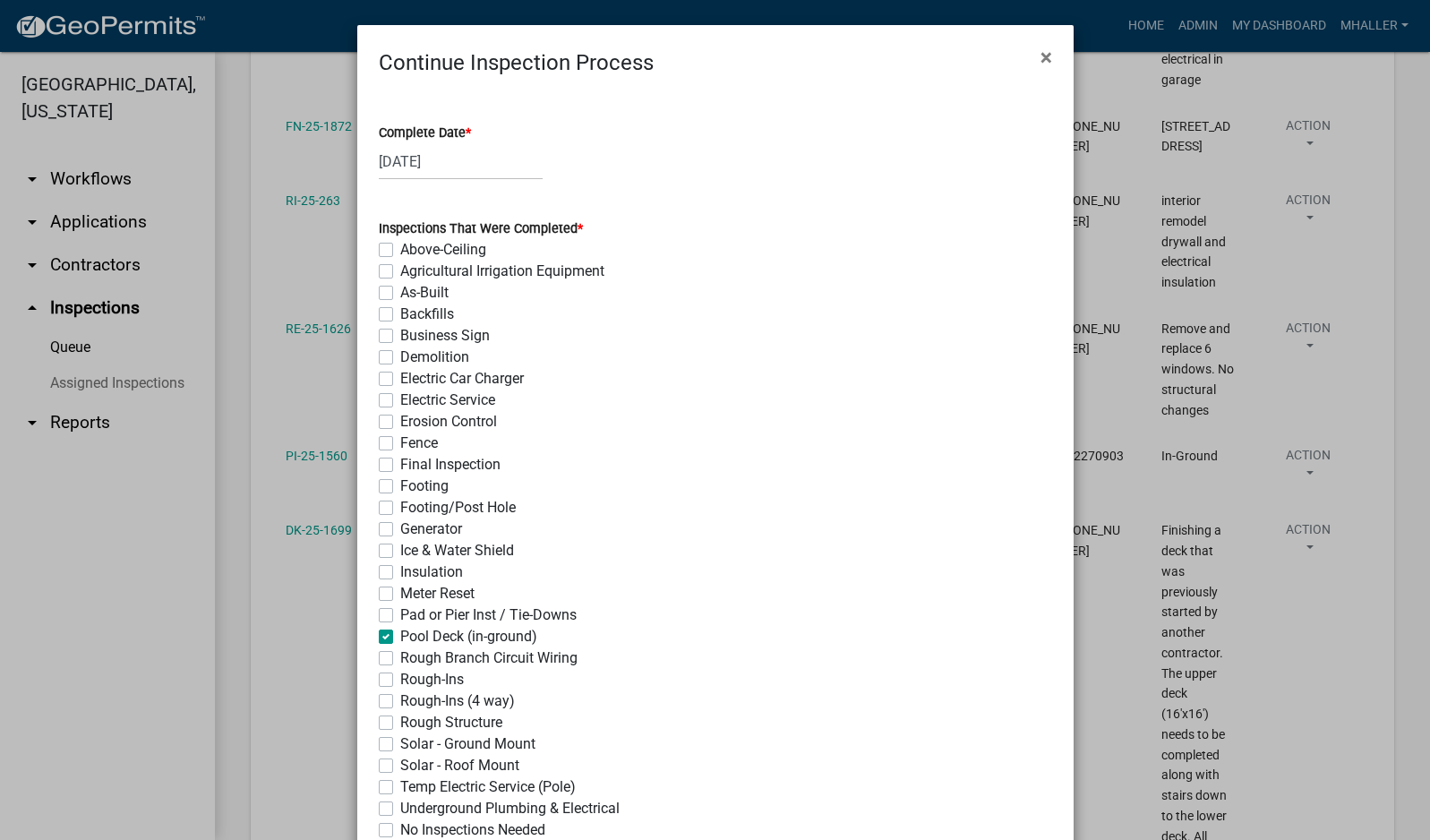
checkbox input "false"
checkbox input "true"
checkbox input "false"
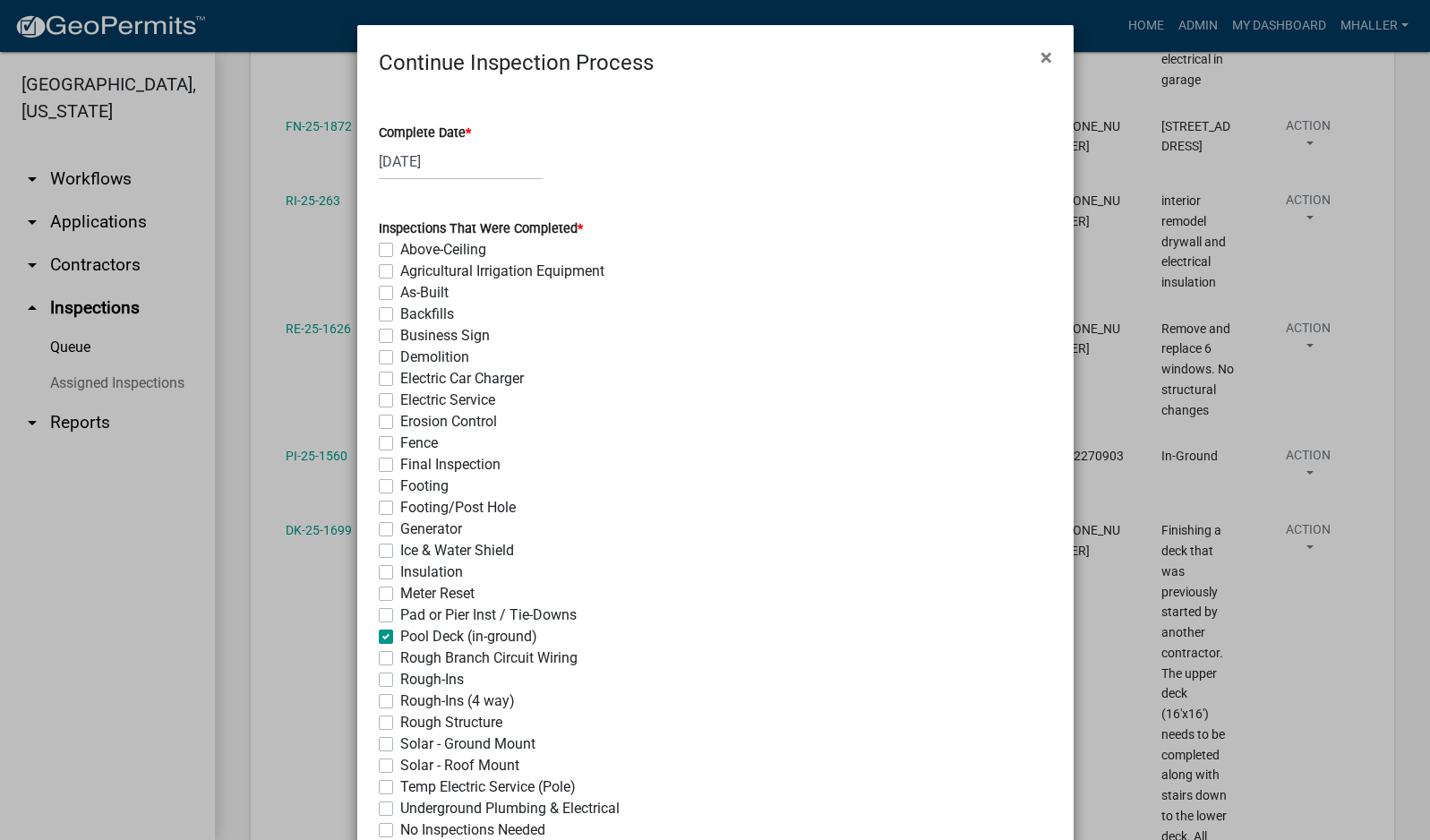
checkbox input "false"
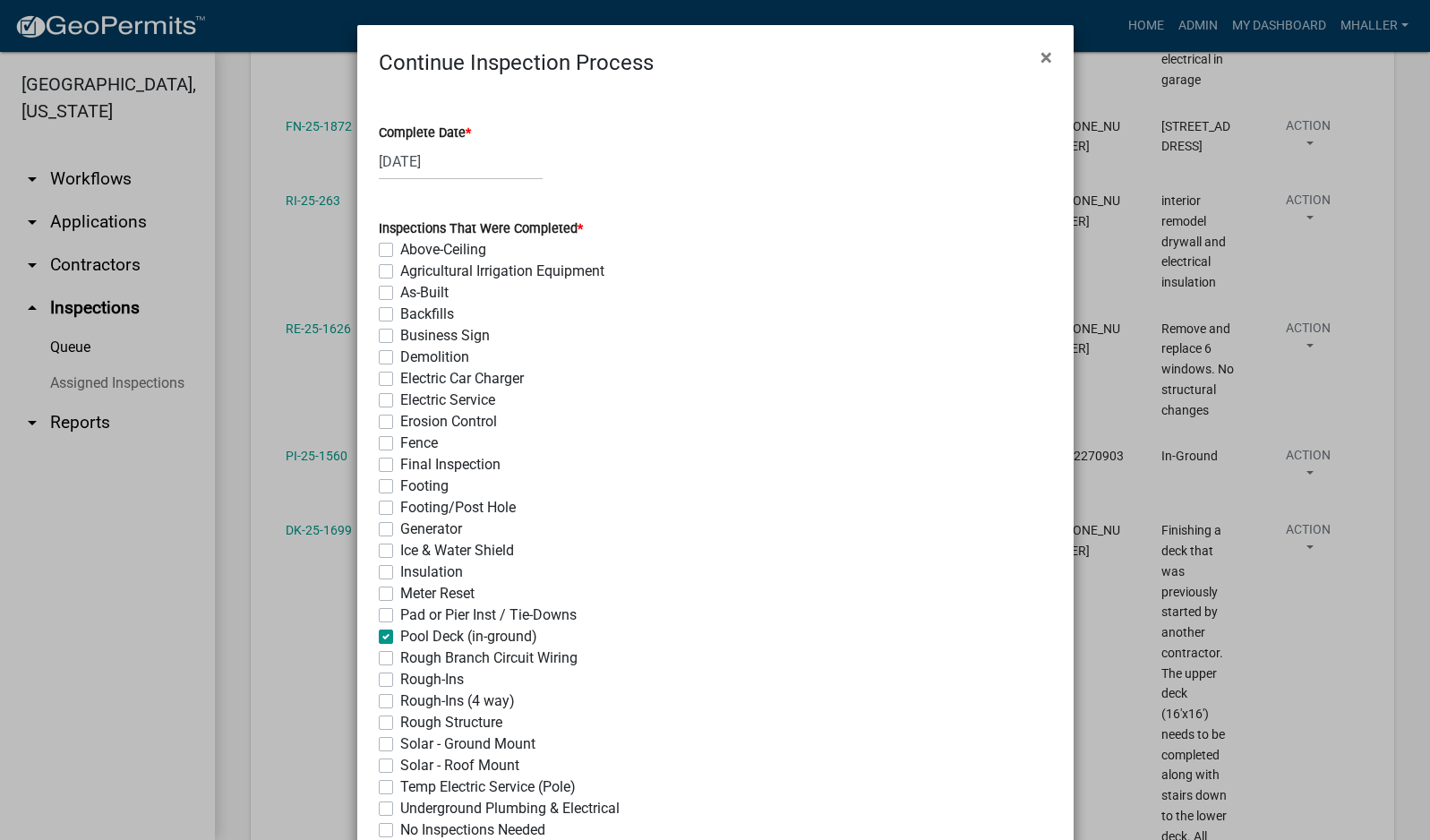
checkbox input "false"
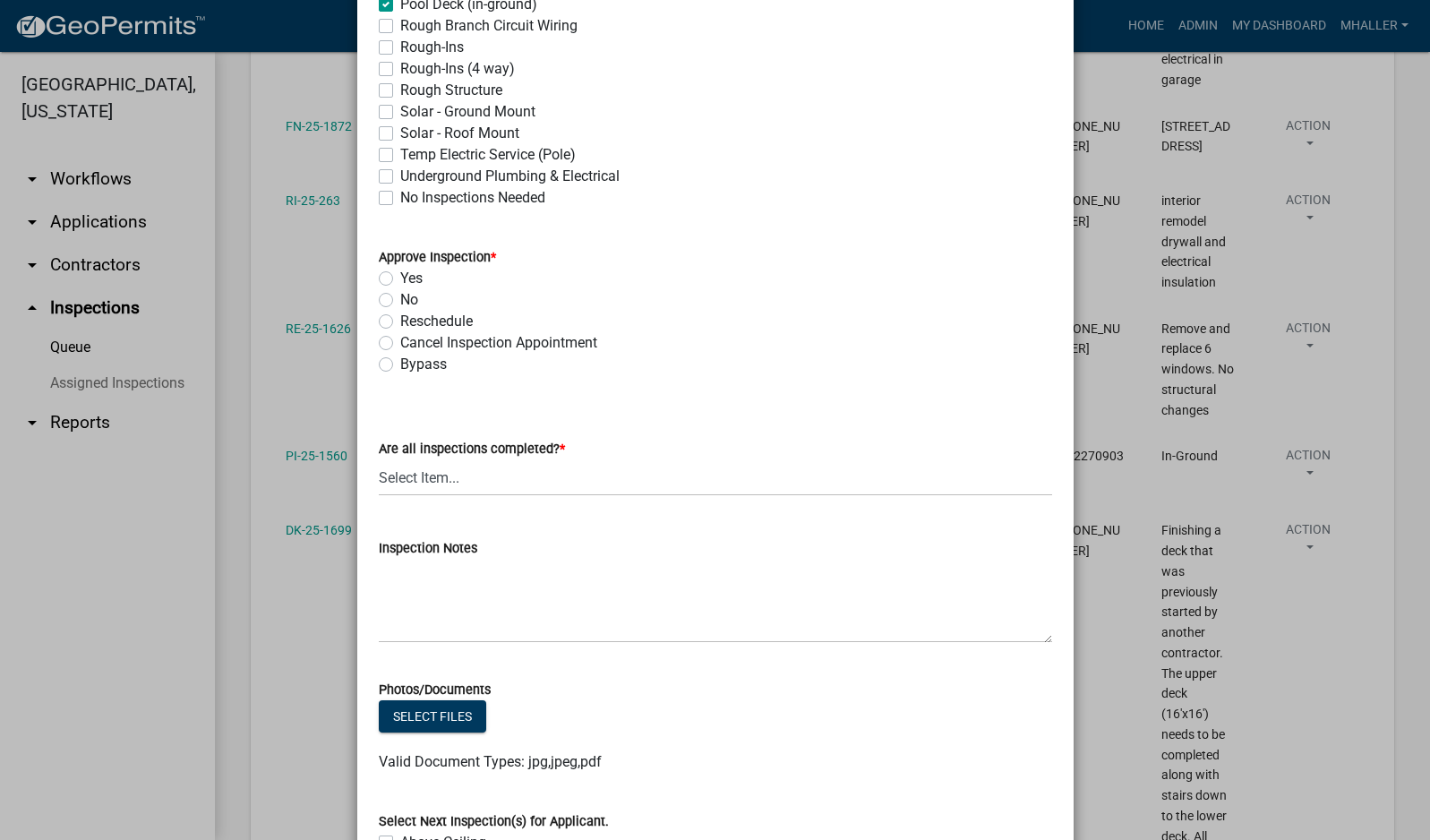
scroll to position [716, 0]
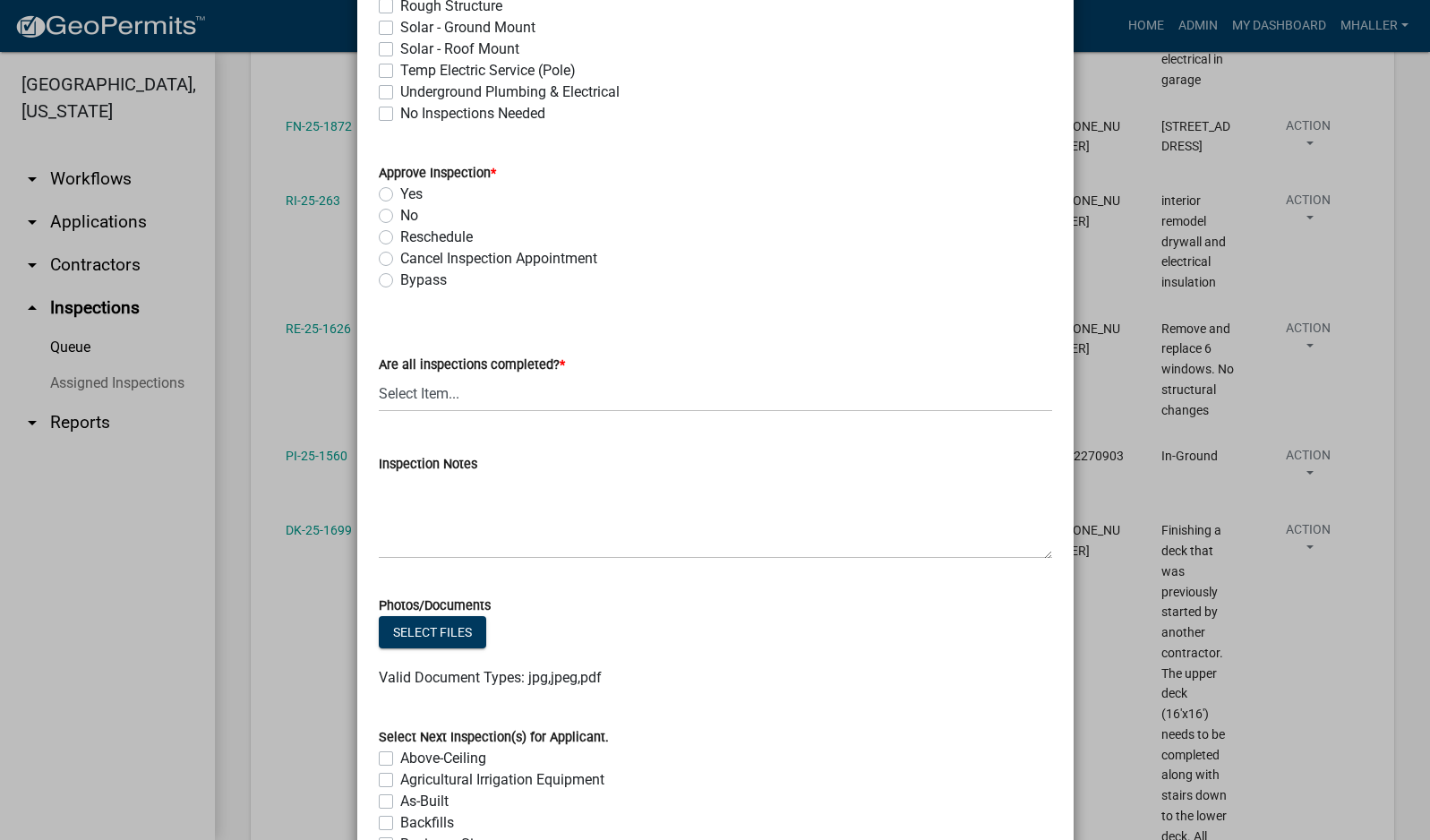
drag, startPoint x: 377, startPoint y: 193, endPoint x: 392, endPoint y: 199, distance: 16.2
click at [400, 192] on label "Yes" at bounding box center [411, 194] width 22 height 21
click at [400, 192] on input "Yes" at bounding box center [406, 190] width 11 height 11
radio input "true"
click at [488, 392] on select "Select Item... Yes - All Inspections Have Been Completed No - More Inspections …" at bounding box center [715, 394] width 673 height 36
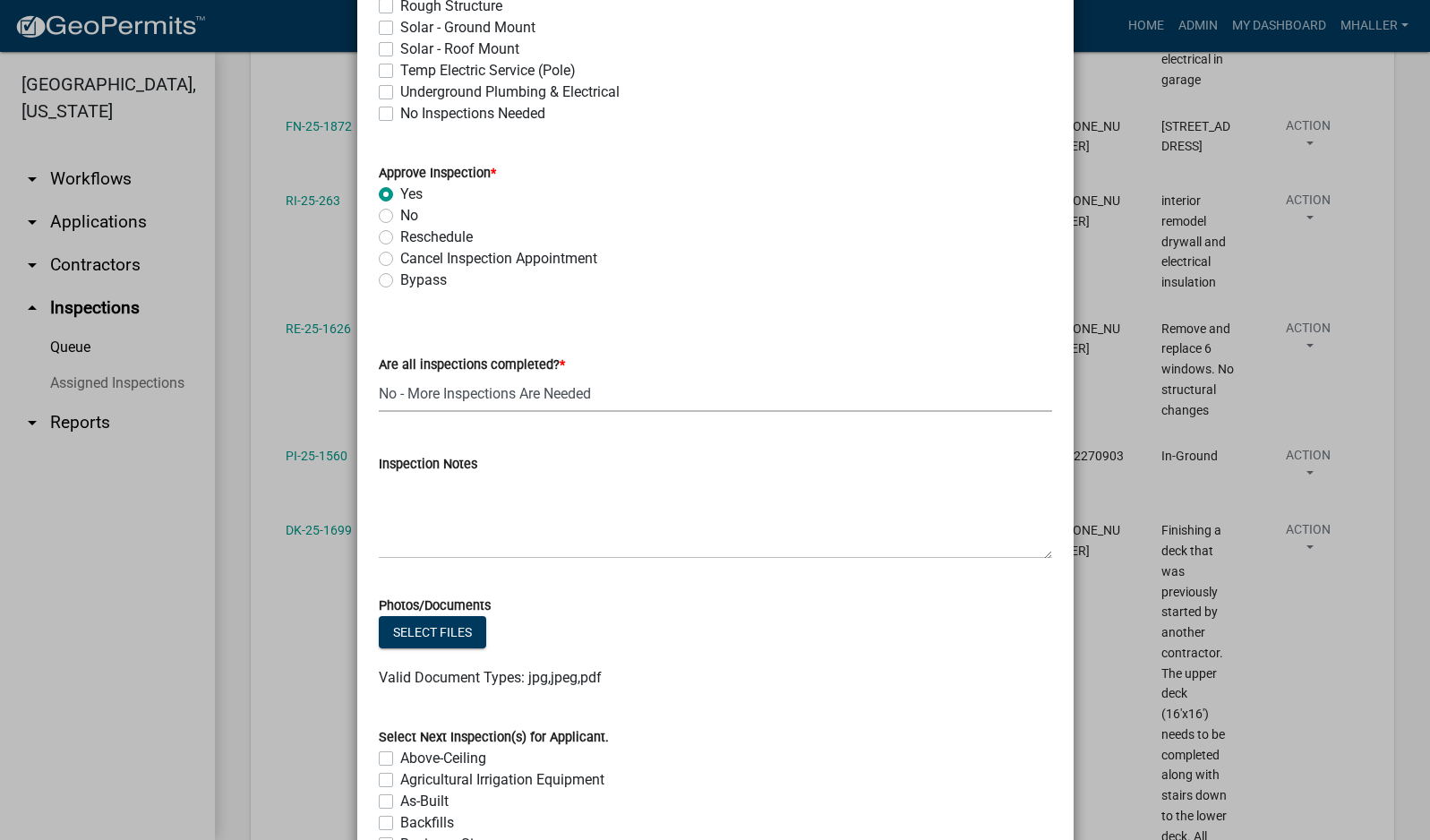
click at [378, 375] on select "Select Item... Yes - All Inspections Have Been Completed No - More Inspections …" at bounding box center [715, 394] width 673 height 36
select select "eafbae6d-cbce-48e8-be87-ded322027707"
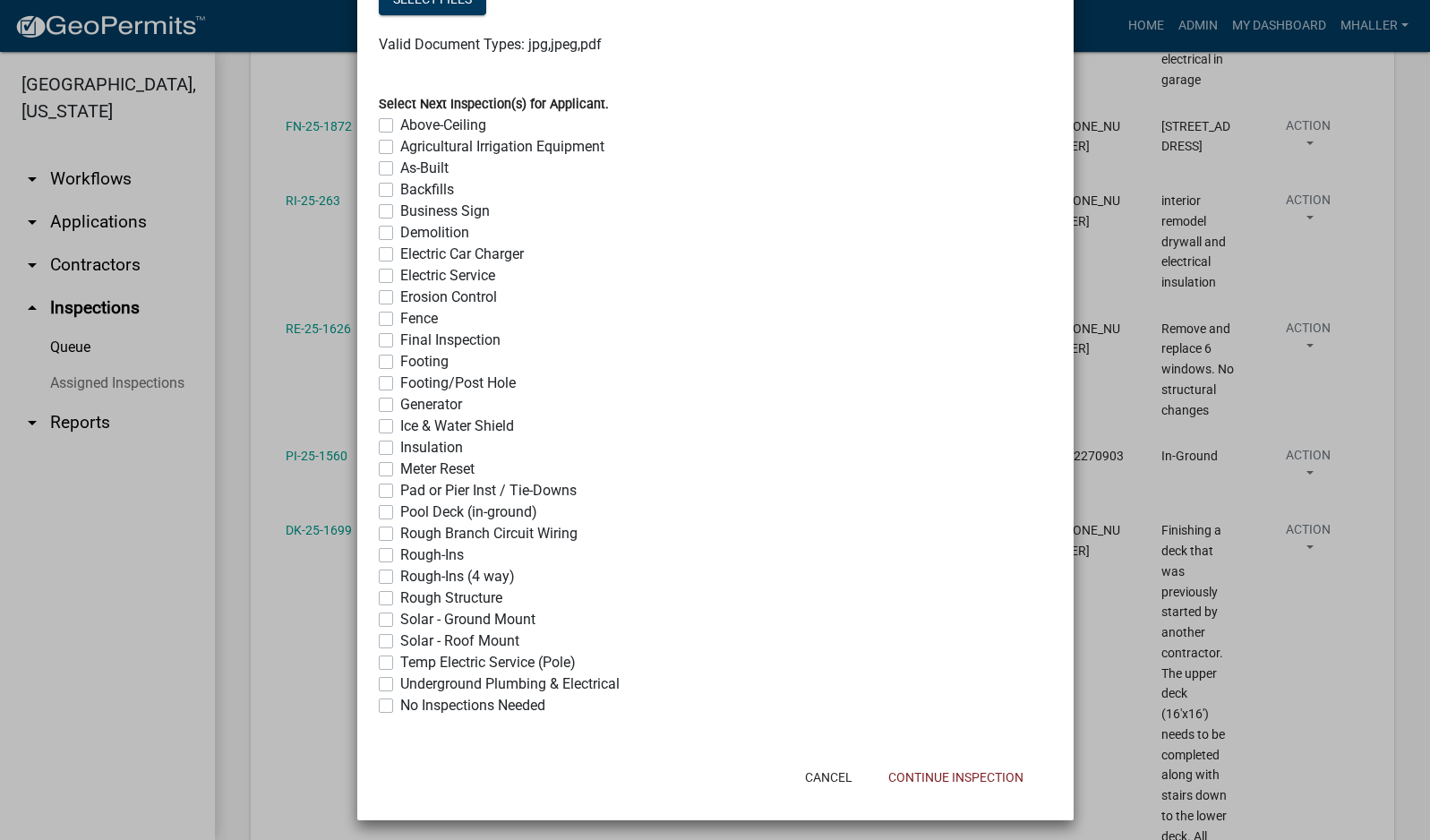
scroll to position [1354, 0]
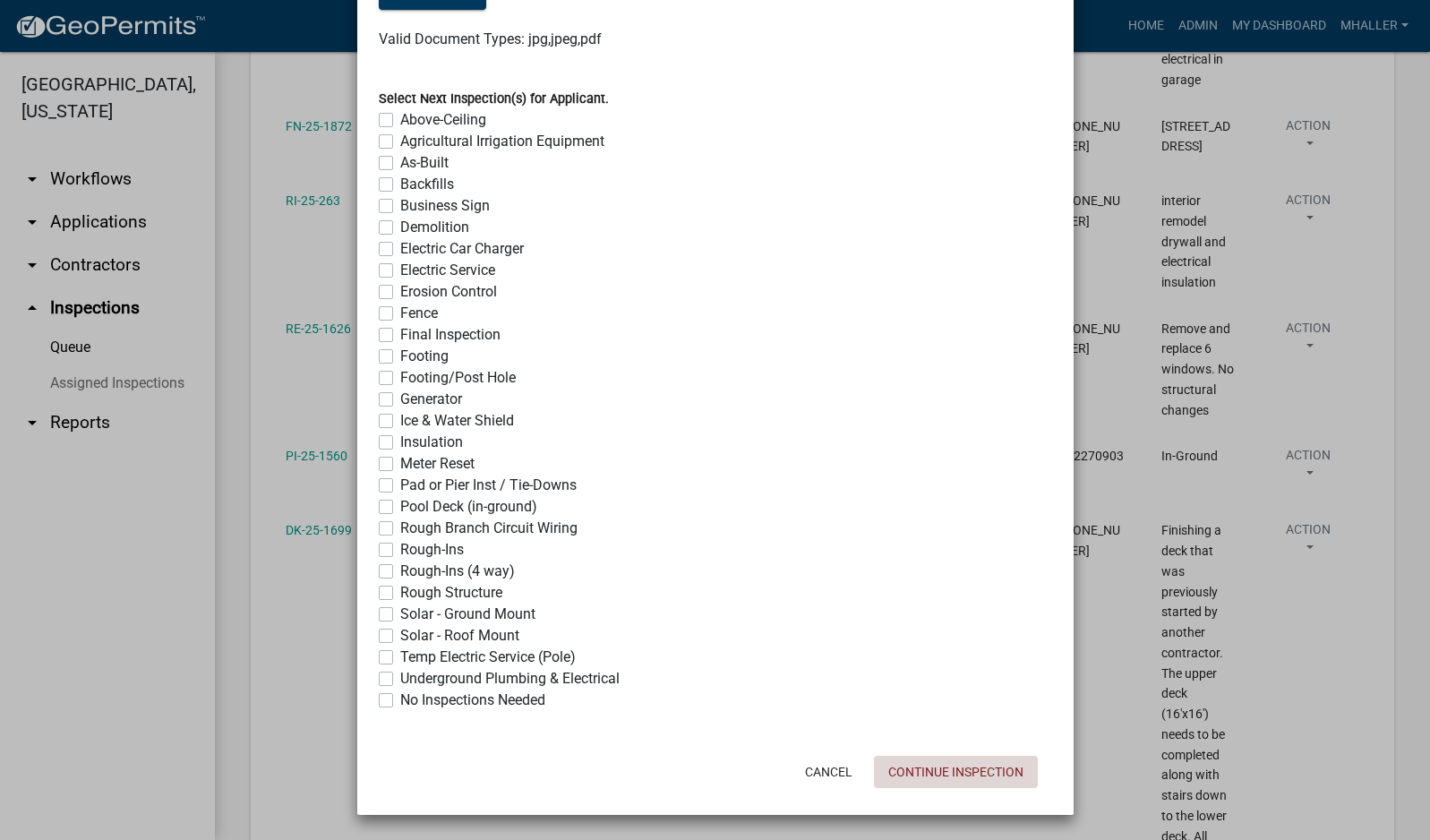
click at [954, 773] on button "Continue Inspection" at bounding box center [955, 772] width 164 height 33
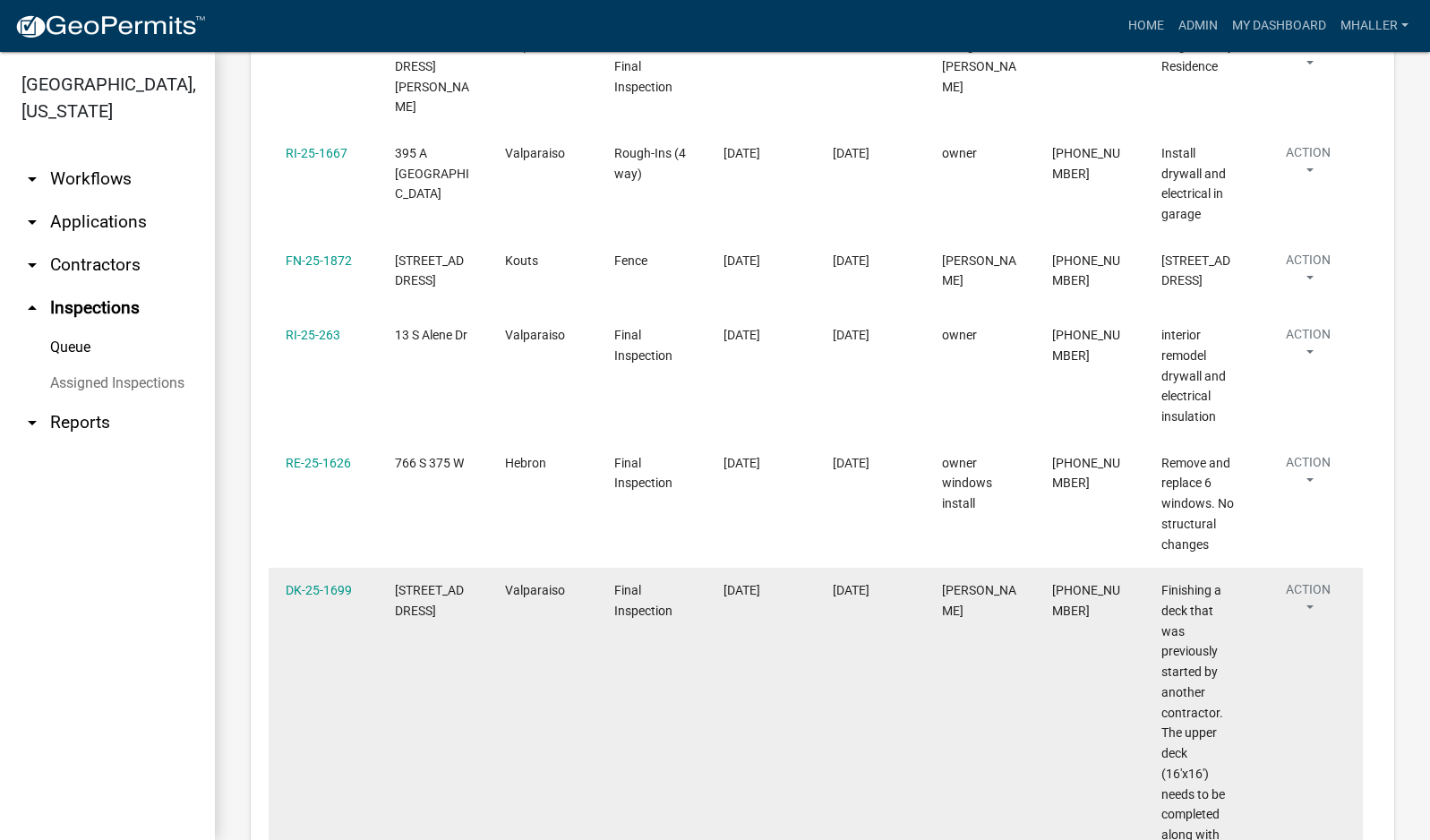
scroll to position [463, 0]
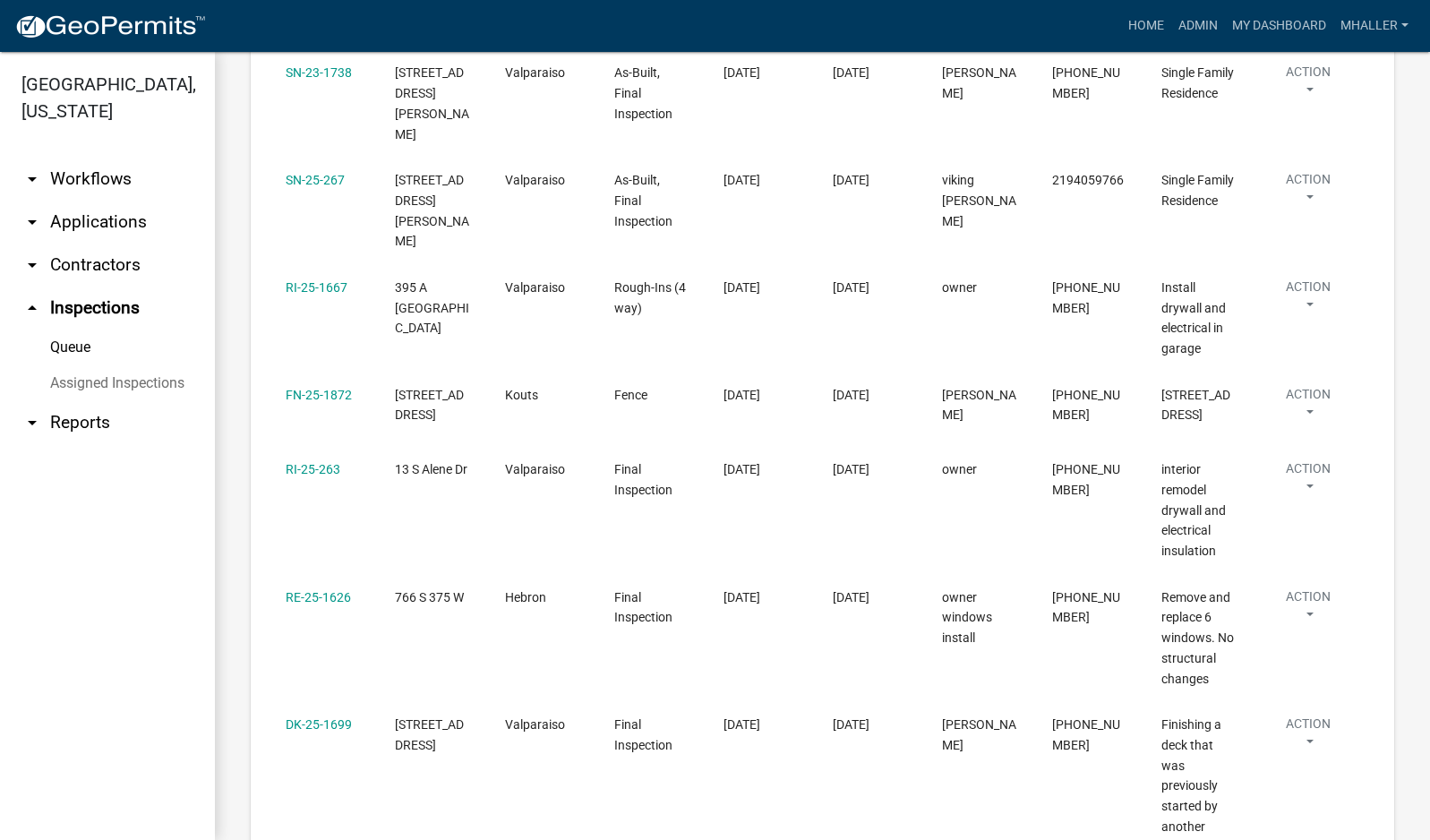
click at [76, 200] on link "arrow_drop_down Applications" at bounding box center [107, 221] width 215 height 43
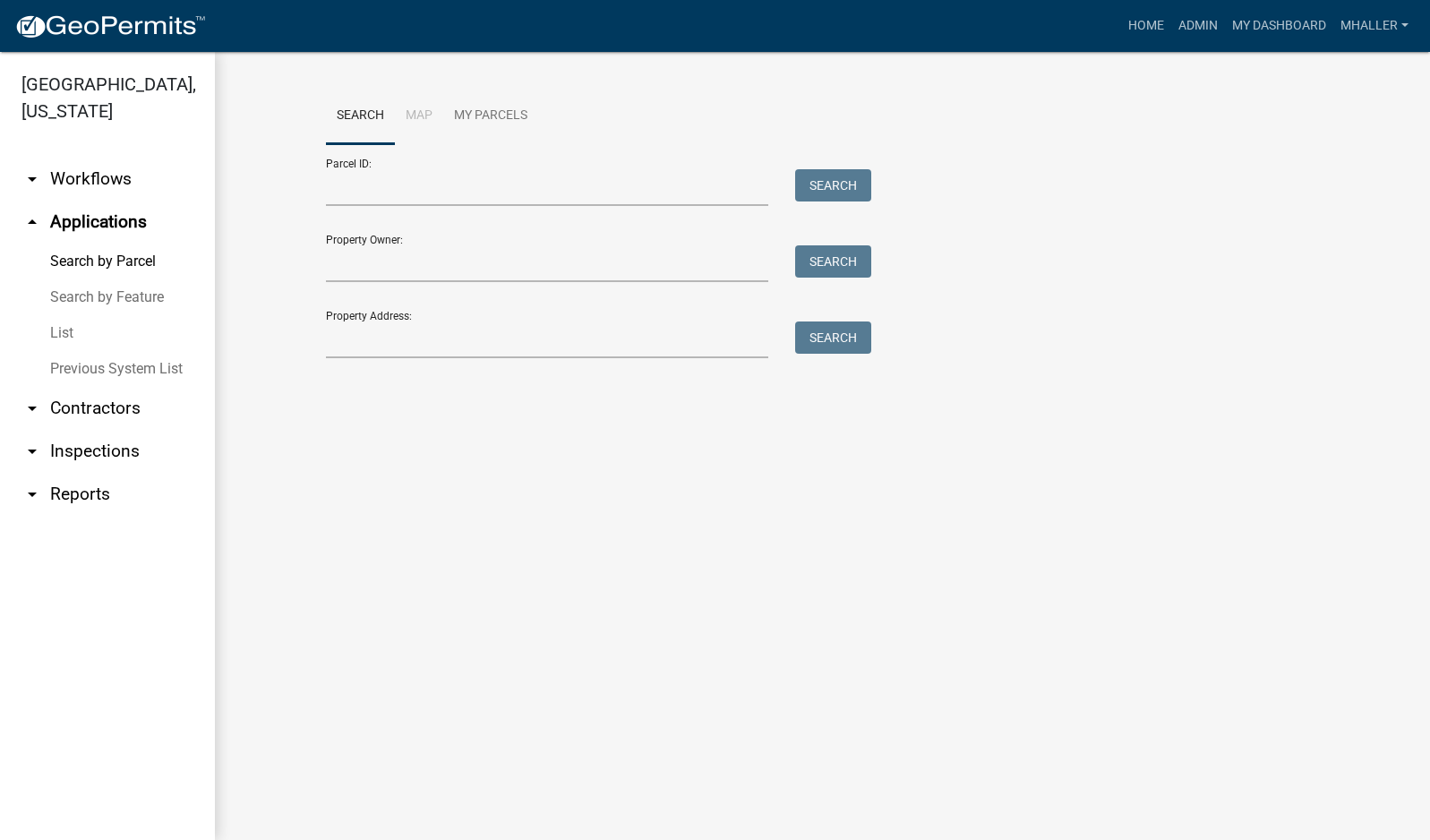
click at [60, 315] on link "List" at bounding box center [107, 332] width 215 height 35
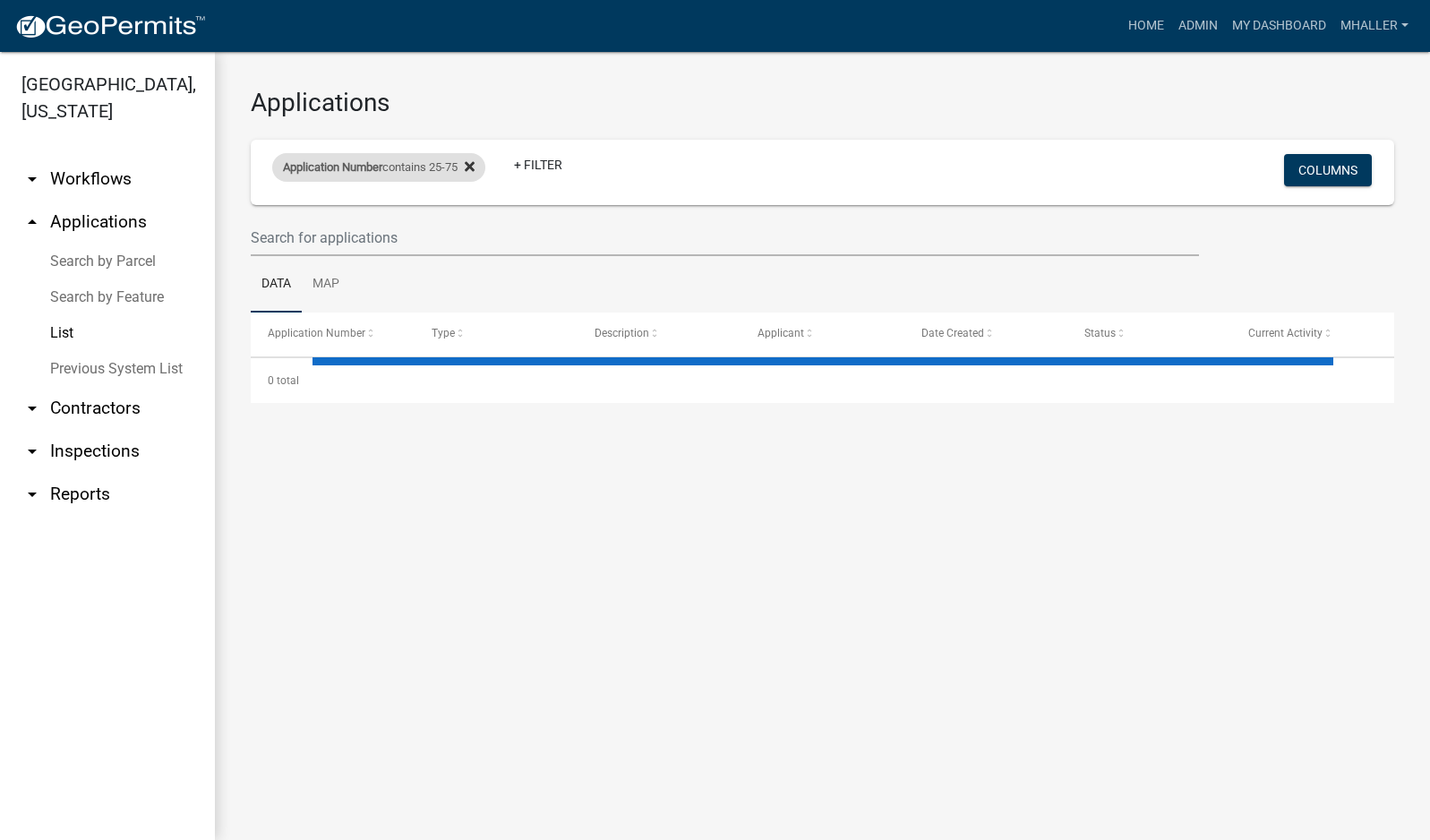
select select "1: 25"
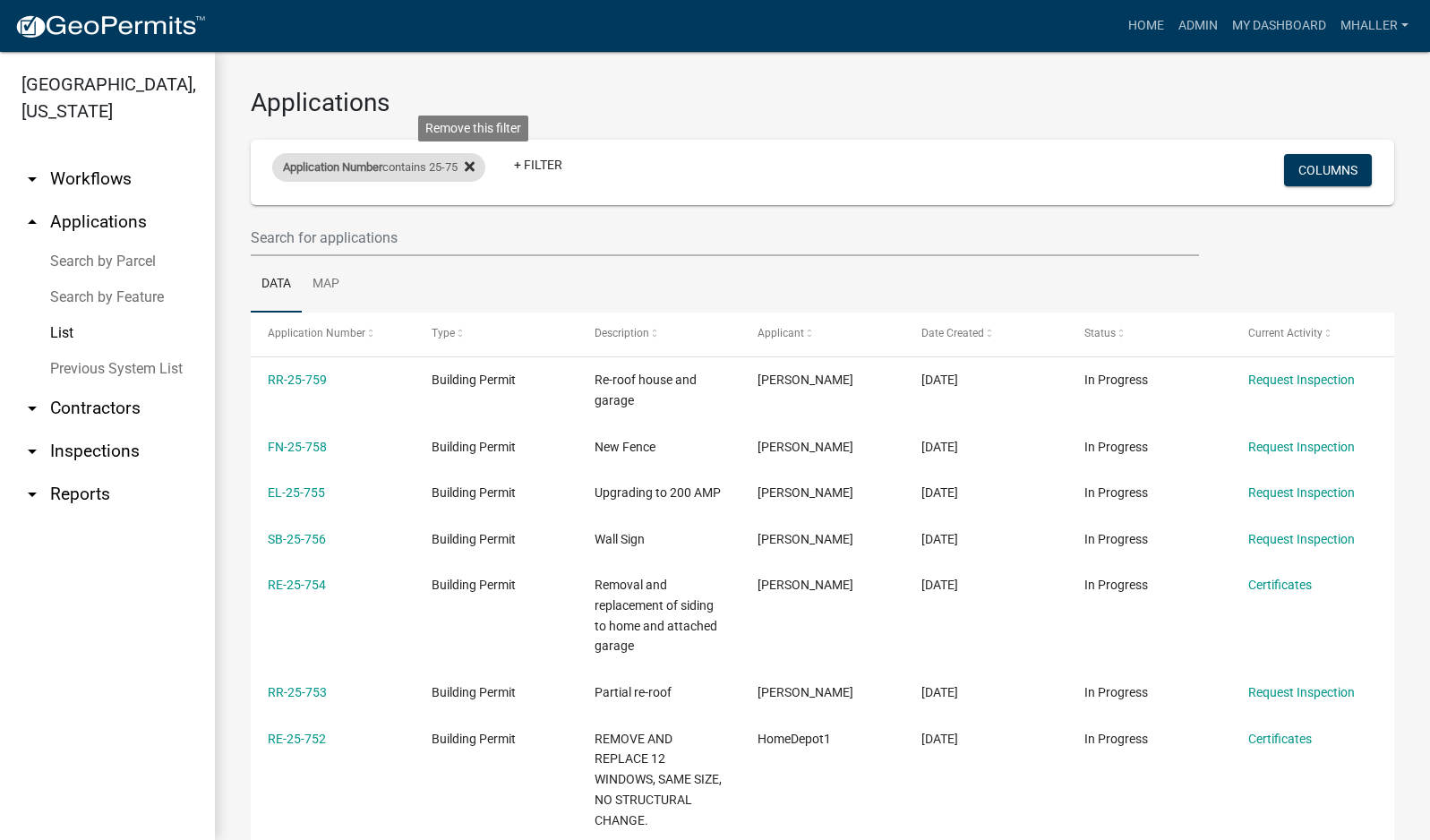
click at [473, 165] on icon at bounding box center [469, 166] width 10 height 14
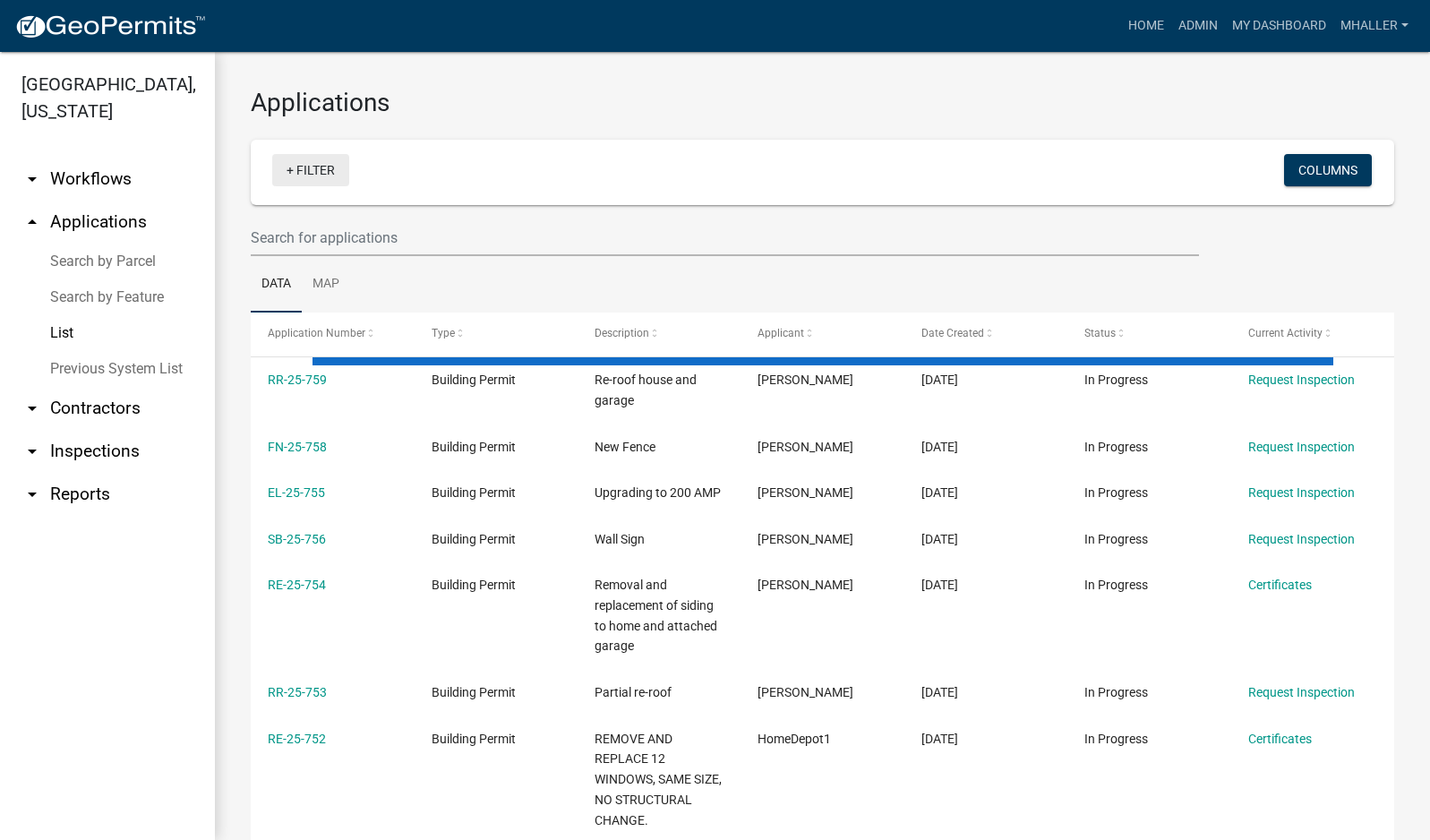
click at [320, 167] on link "+ Filter" at bounding box center [310, 170] width 77 height 33
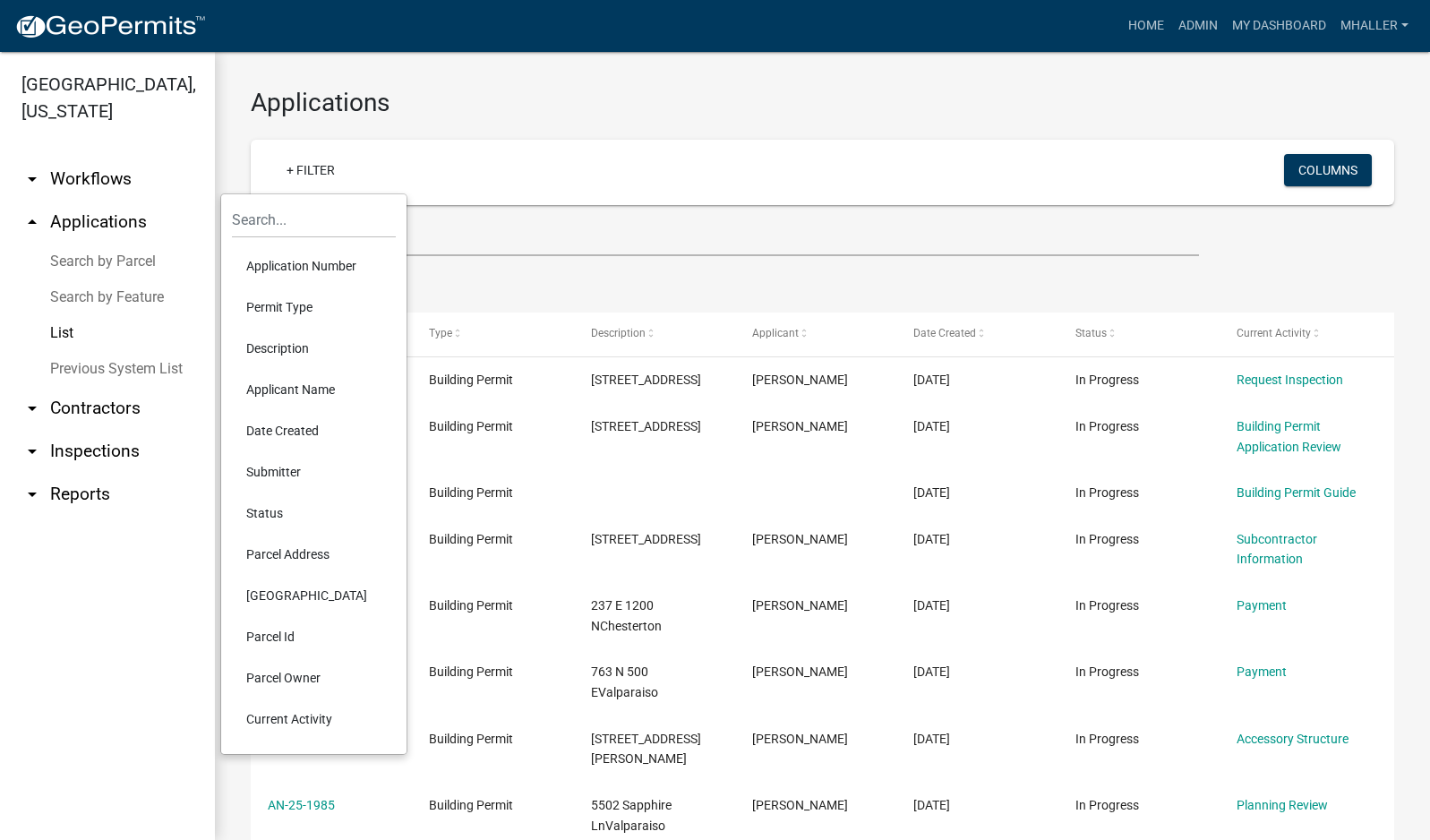
click at [300, 261] on li "Application Number" at bounding box center [313, 265] width 164 height 41
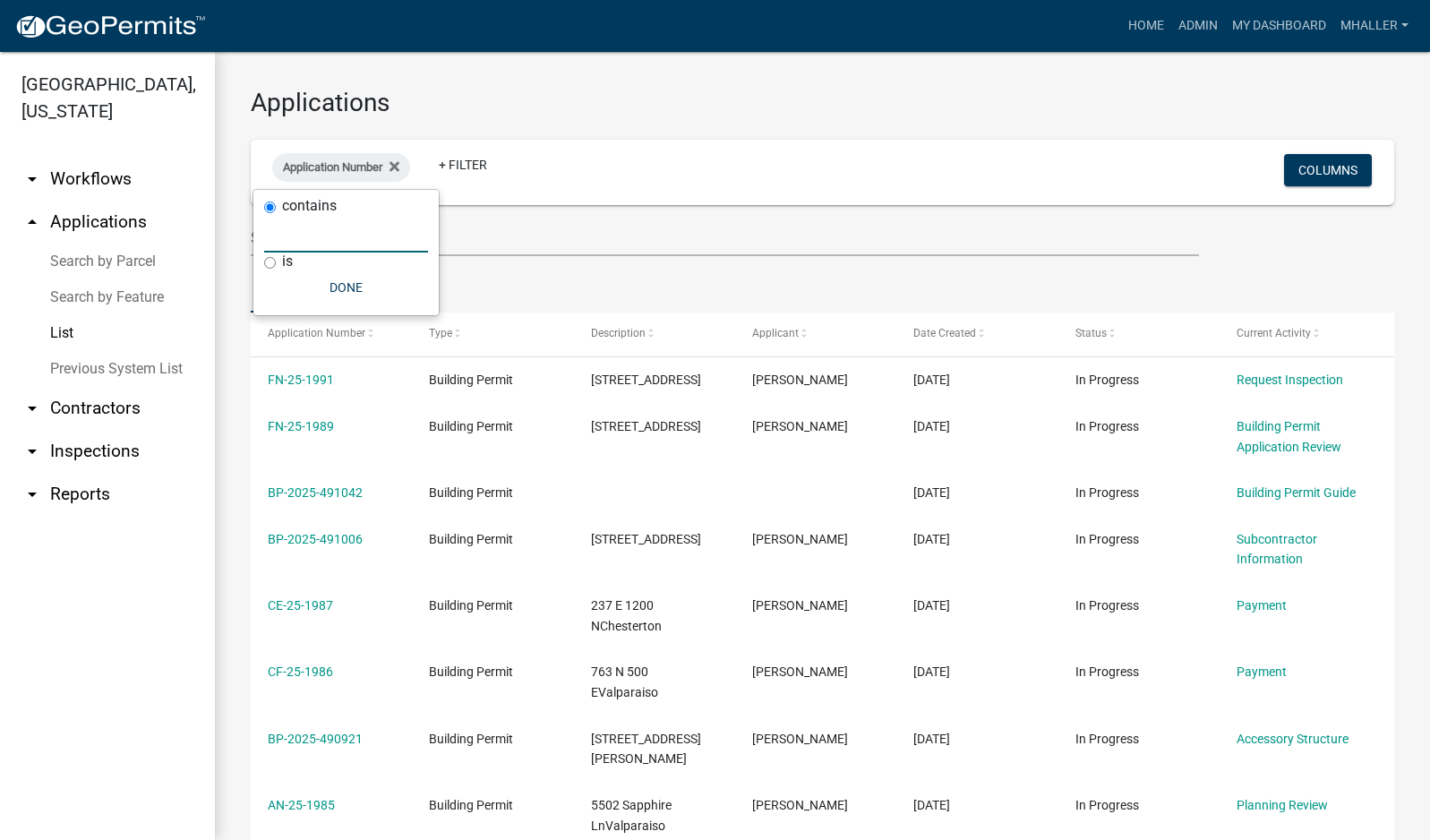
click at [293, 237] on input "text" at bounding box center [346, 234] width 164 height 36
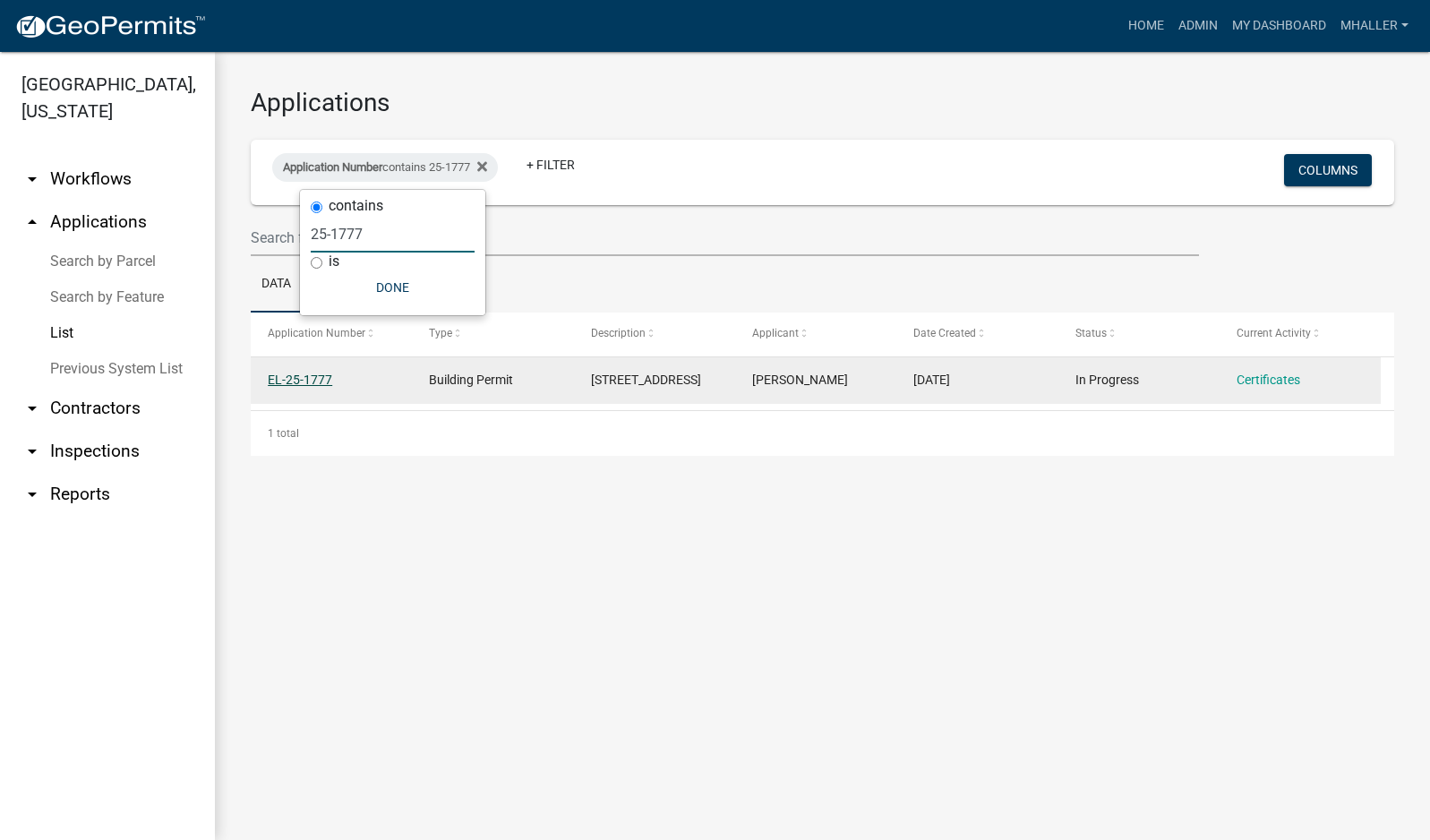
type input "25-1777"
click at [298, 384] on link "EL-25-1777" at bounding box center [300, 379] width 64 height 14
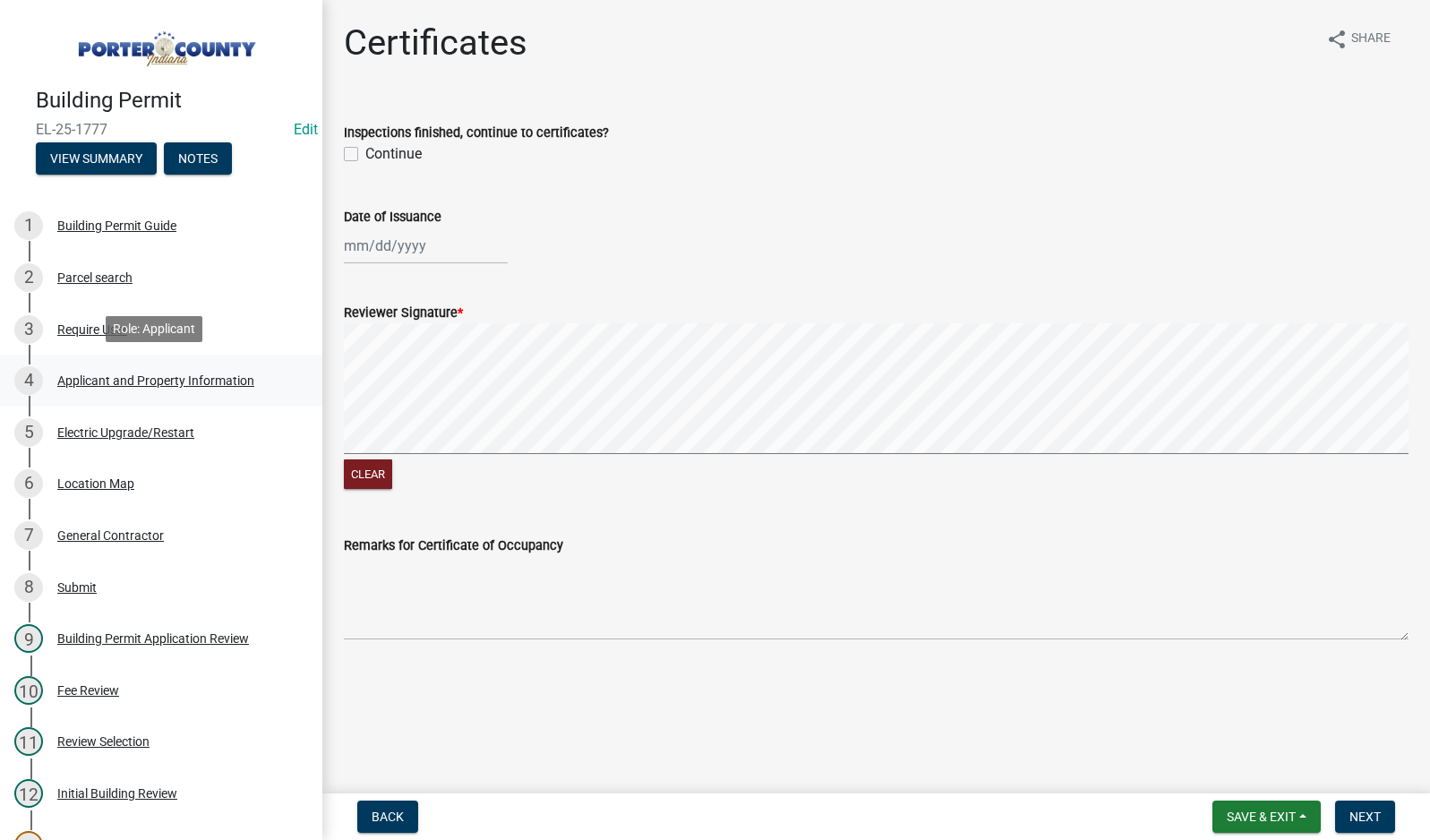
click at [163, 381] on div "Applicant and Property Information" at bounding box center [156, 380] width 197 height 12
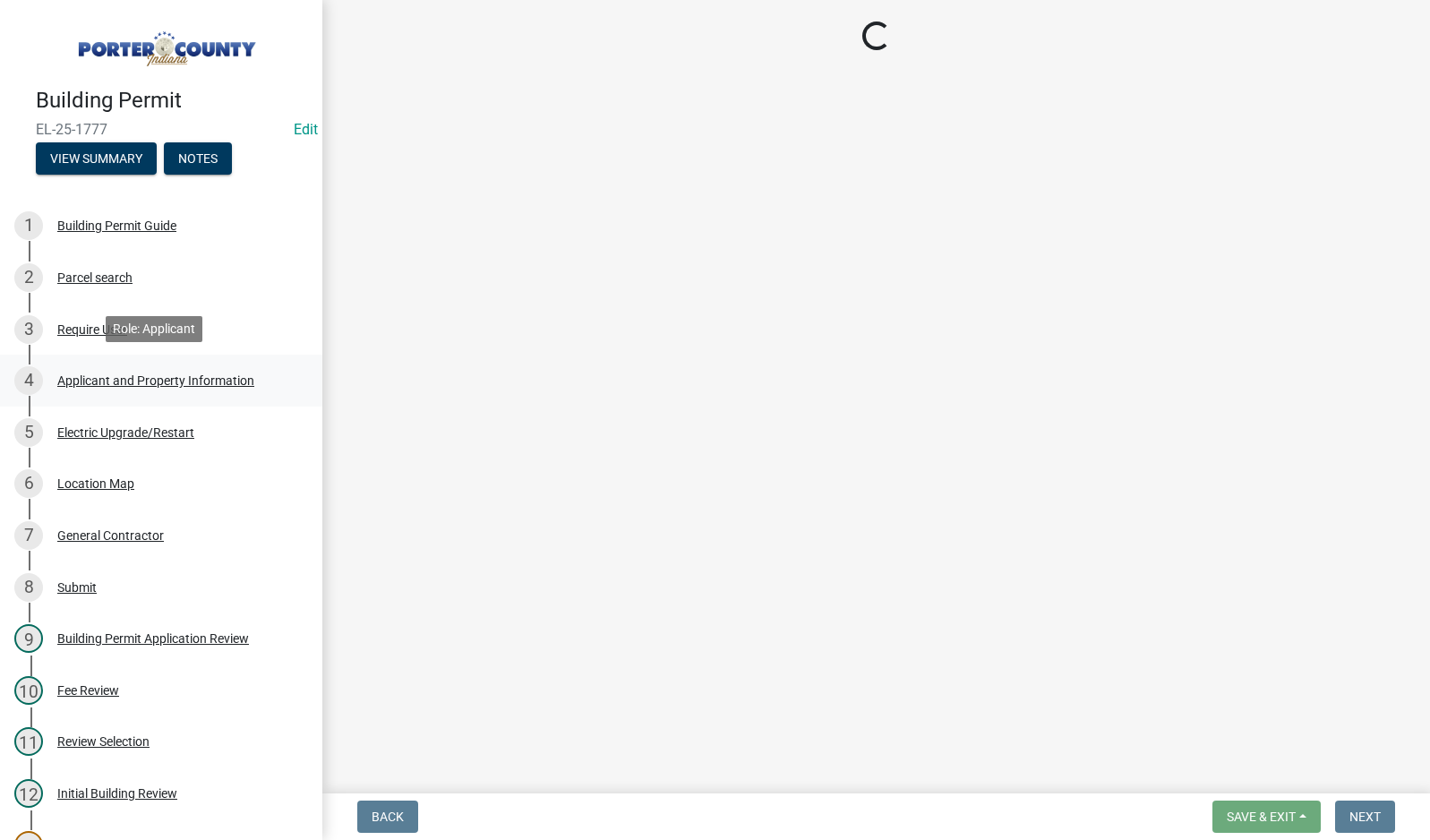
select select "42deca87-6946-4ced-a5f6-3d6cc7cfc8d2"
select select "ea6751d4-6bf7-4a16-89ee-f7801ab82aa1"
select select "e2d1b1d7-ccc9-456b-9e96-e16306515997"
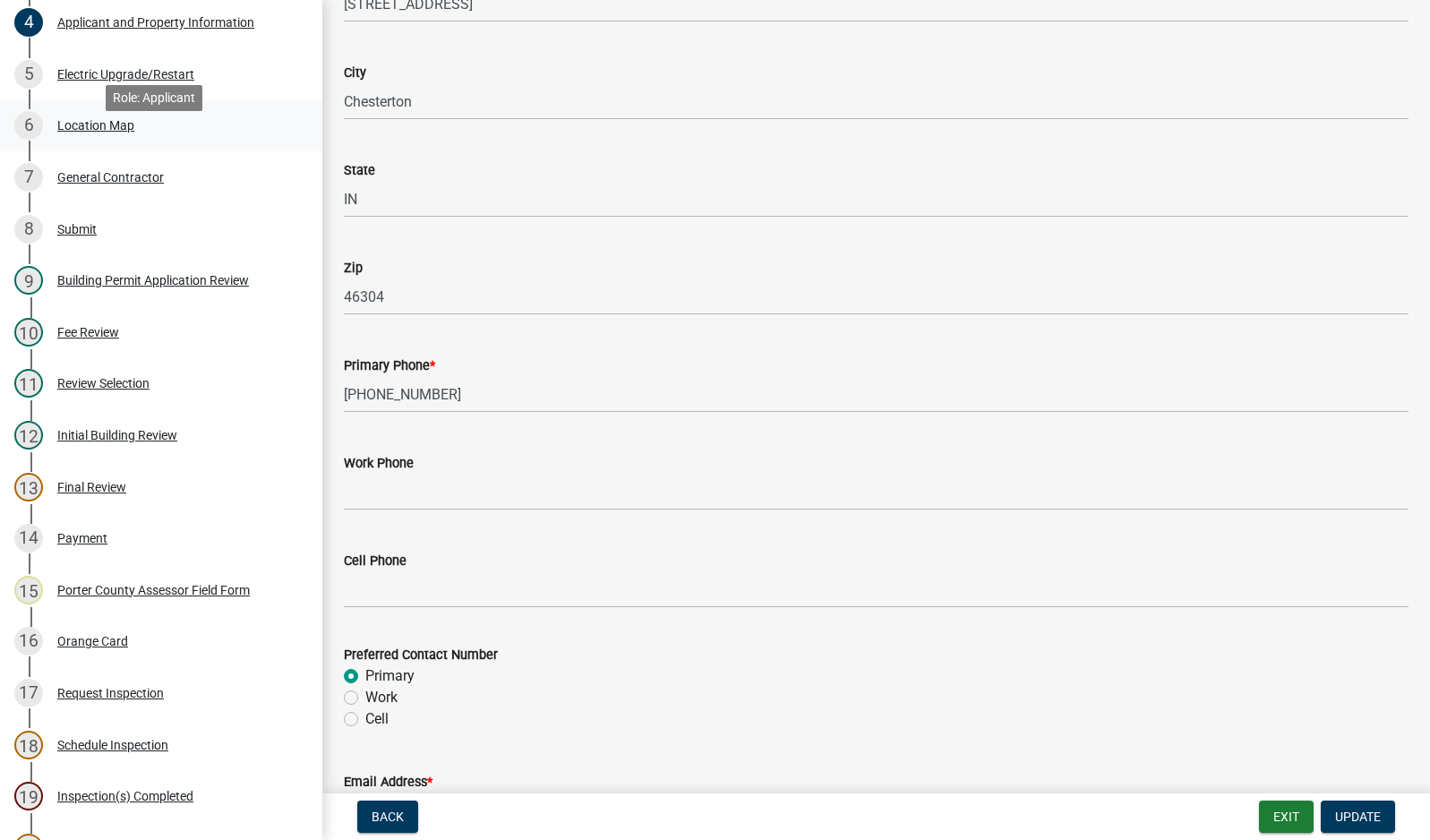
scroll to position [699, 0]
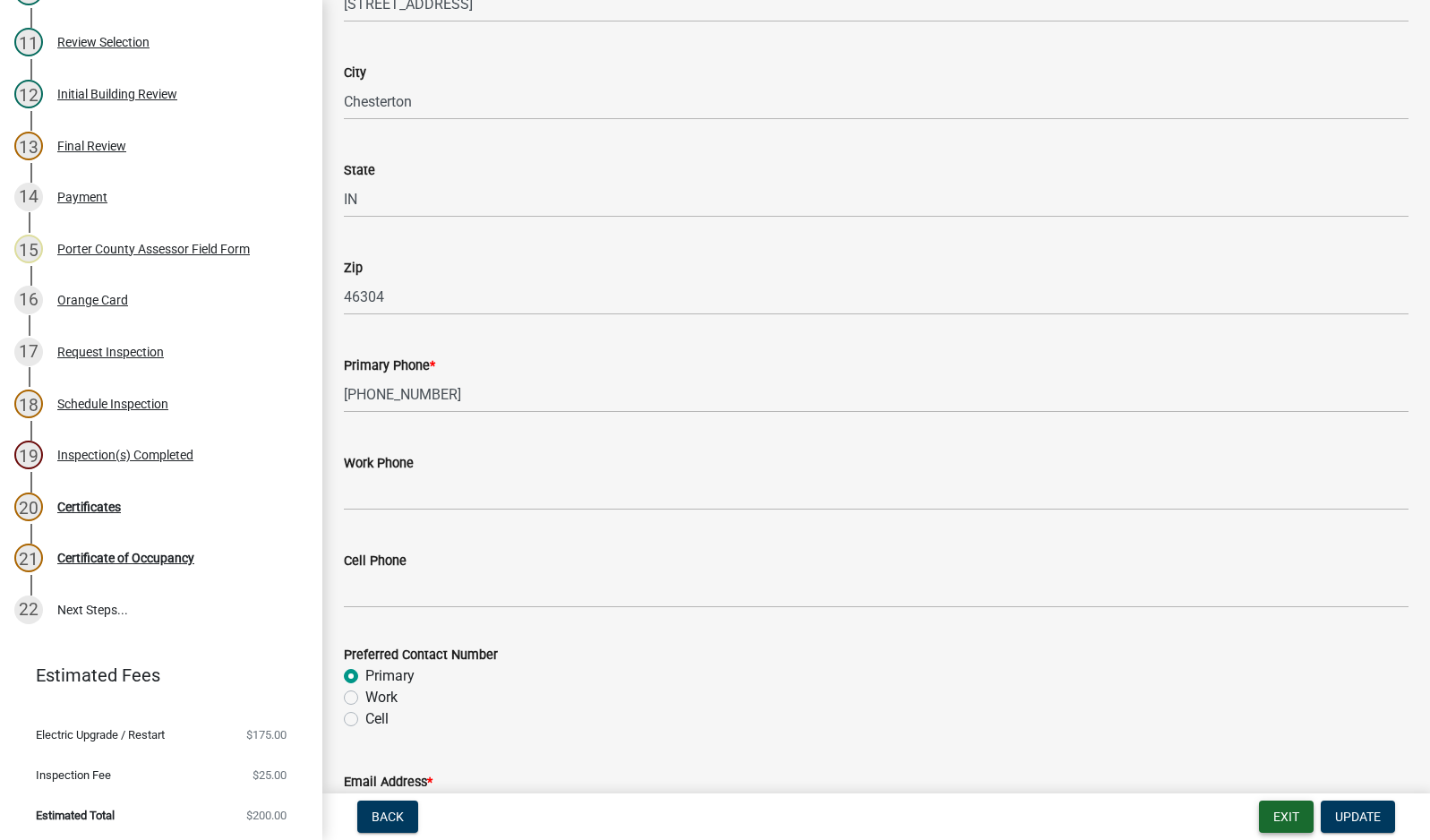
click at [1290, 818] on button "Exit" at bounding box center [1285, 817] width 55 height 33
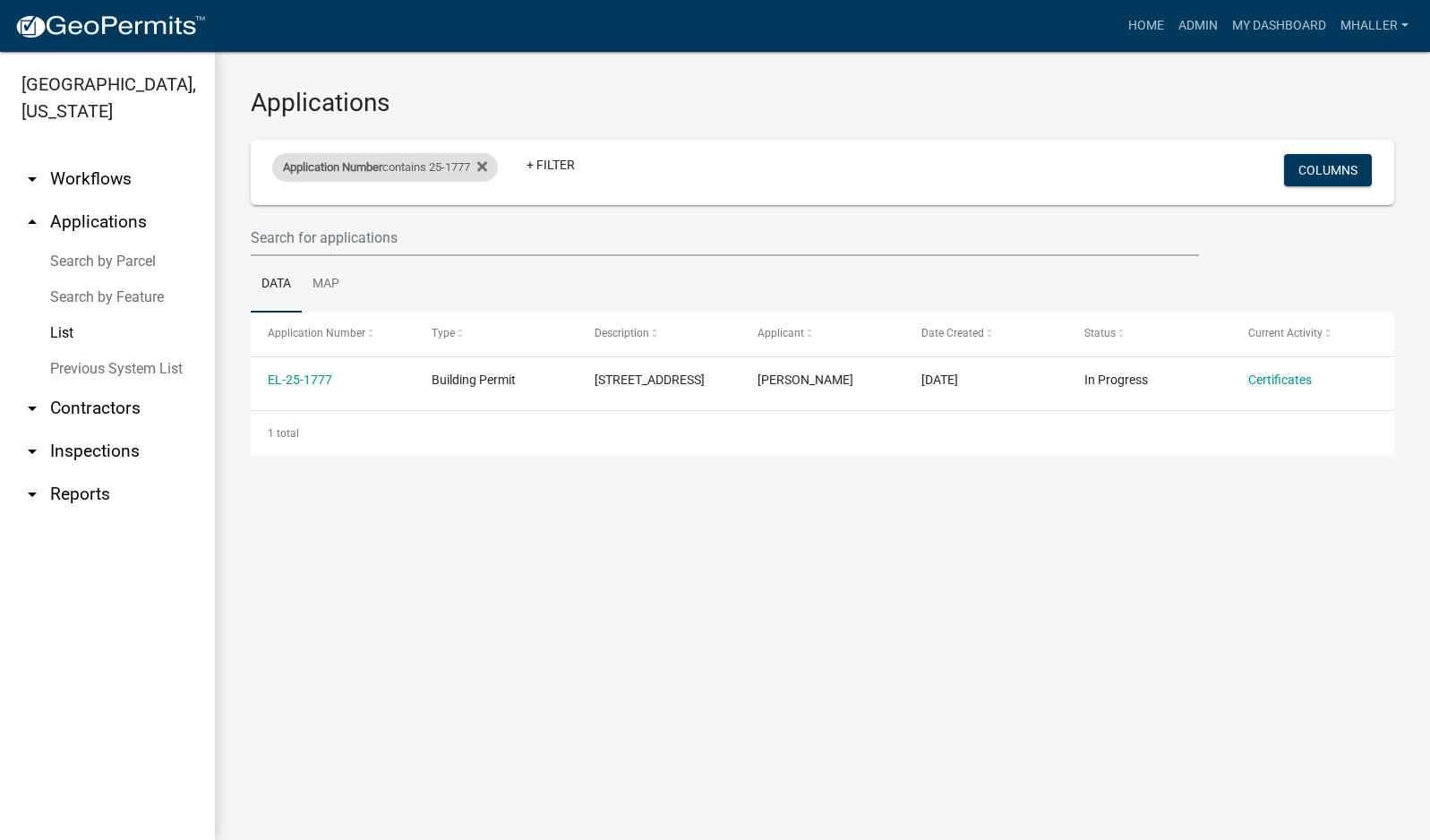
click at [396, 170] on div "Application Number contains 25-1777" at bounding box center [385, 168] width 226 height 29
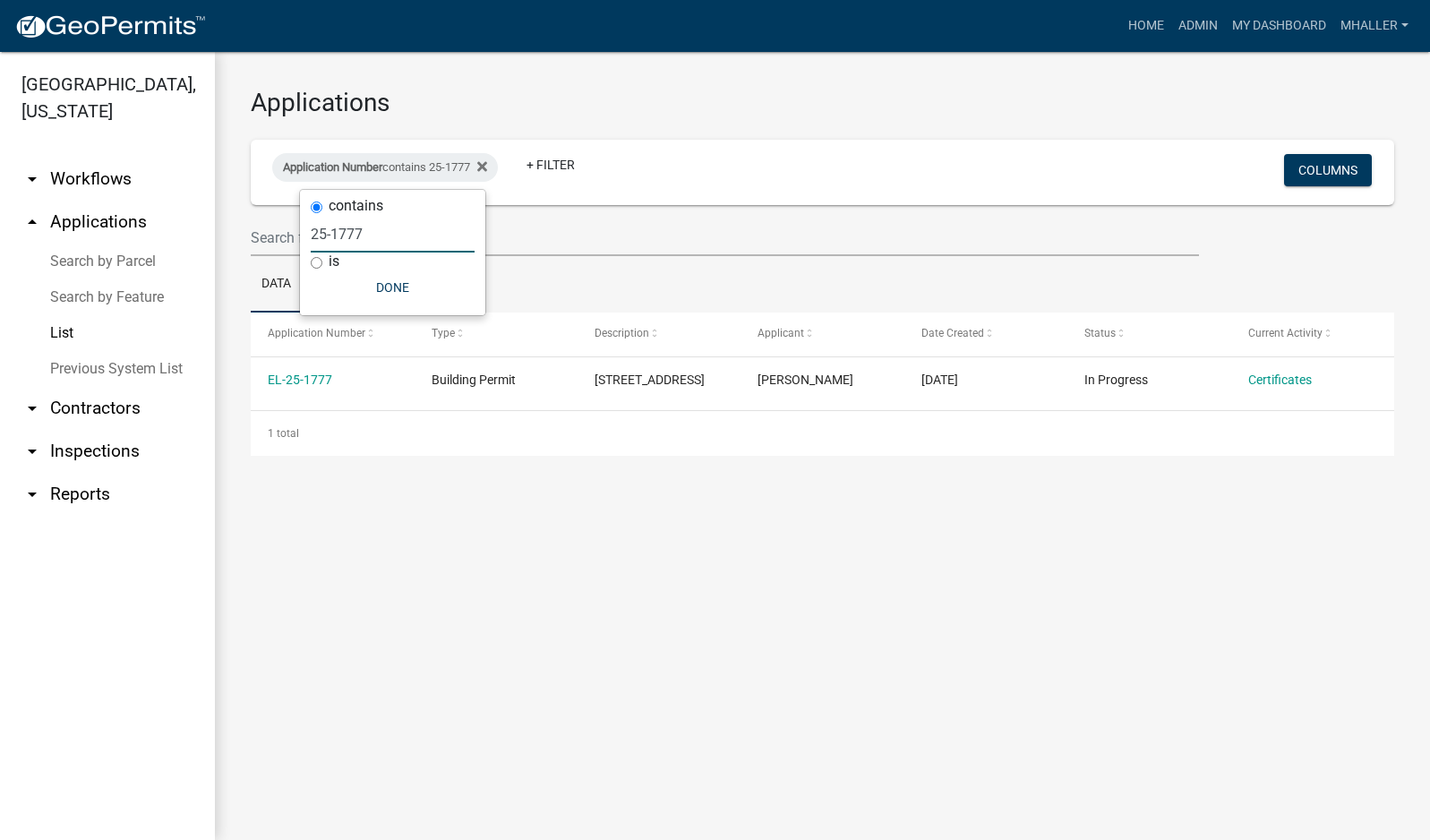
click at [383, 231] on input "25-1777" at bounding box center [392, 234] width 164 height 36
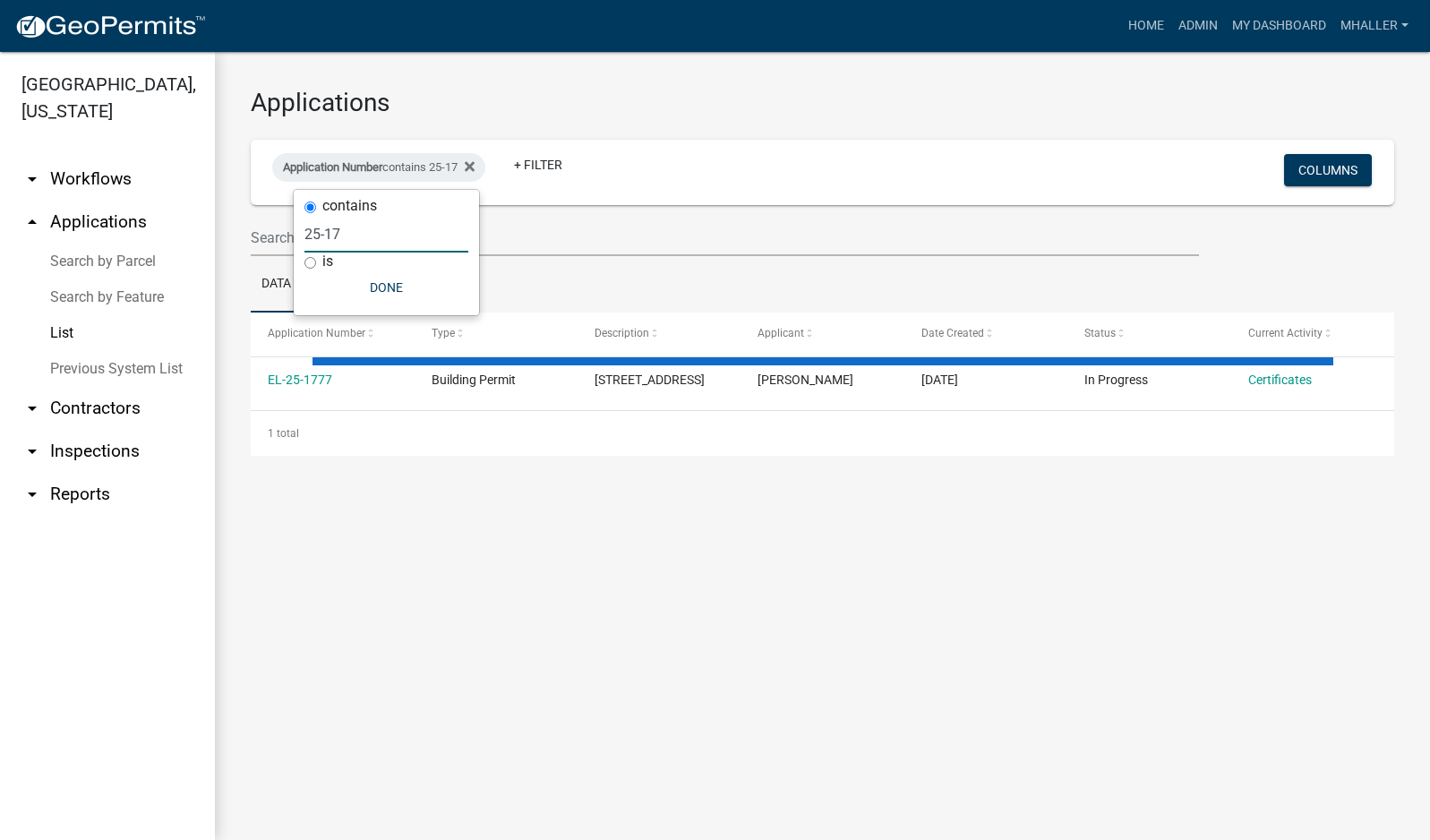
type input "25-1"
select select "1: 25"
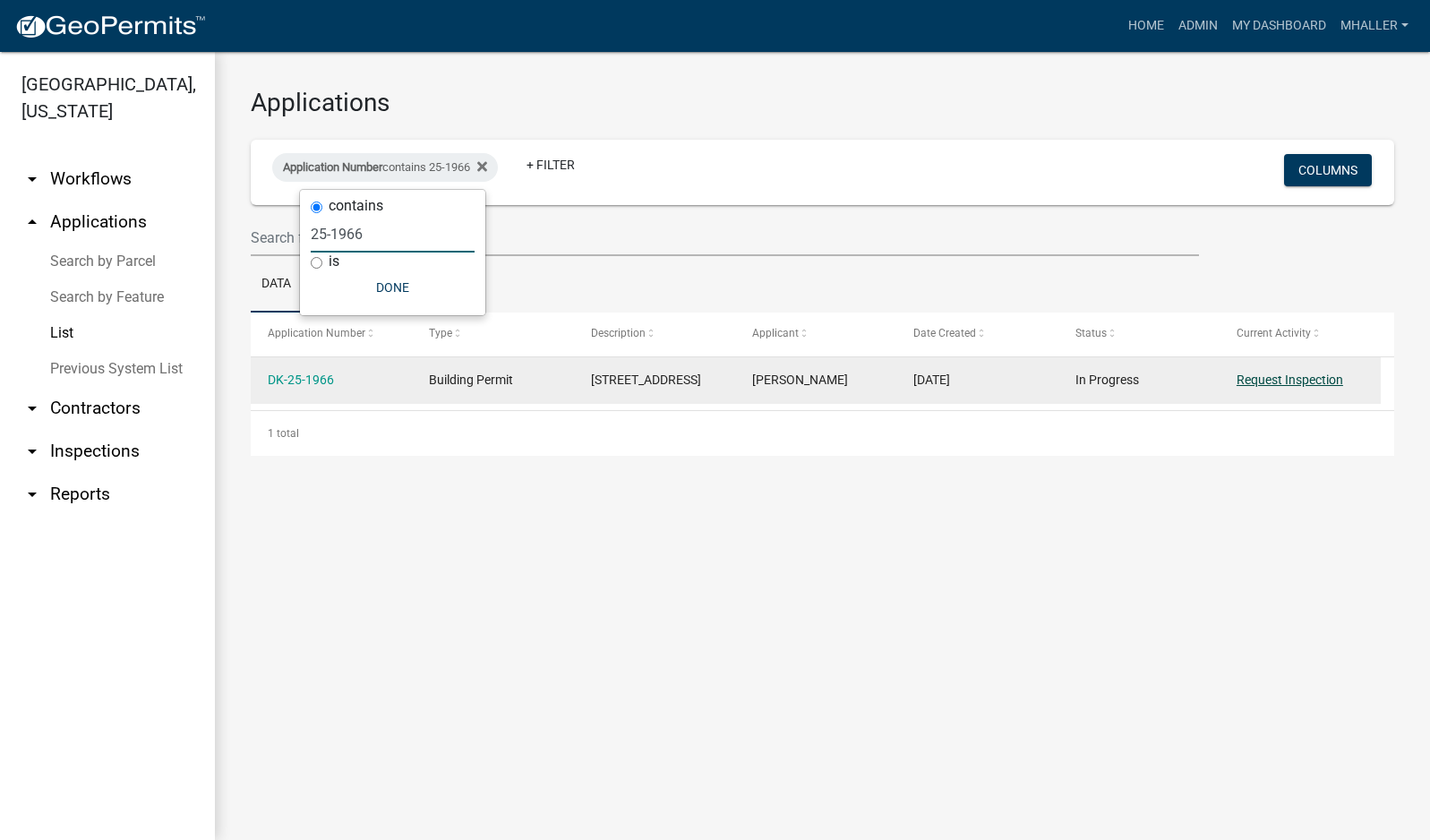
type input "25-1966"
click at [1280, 378] on link "Request Inspection" at bounding box center [1289, 379] width 106 height 14
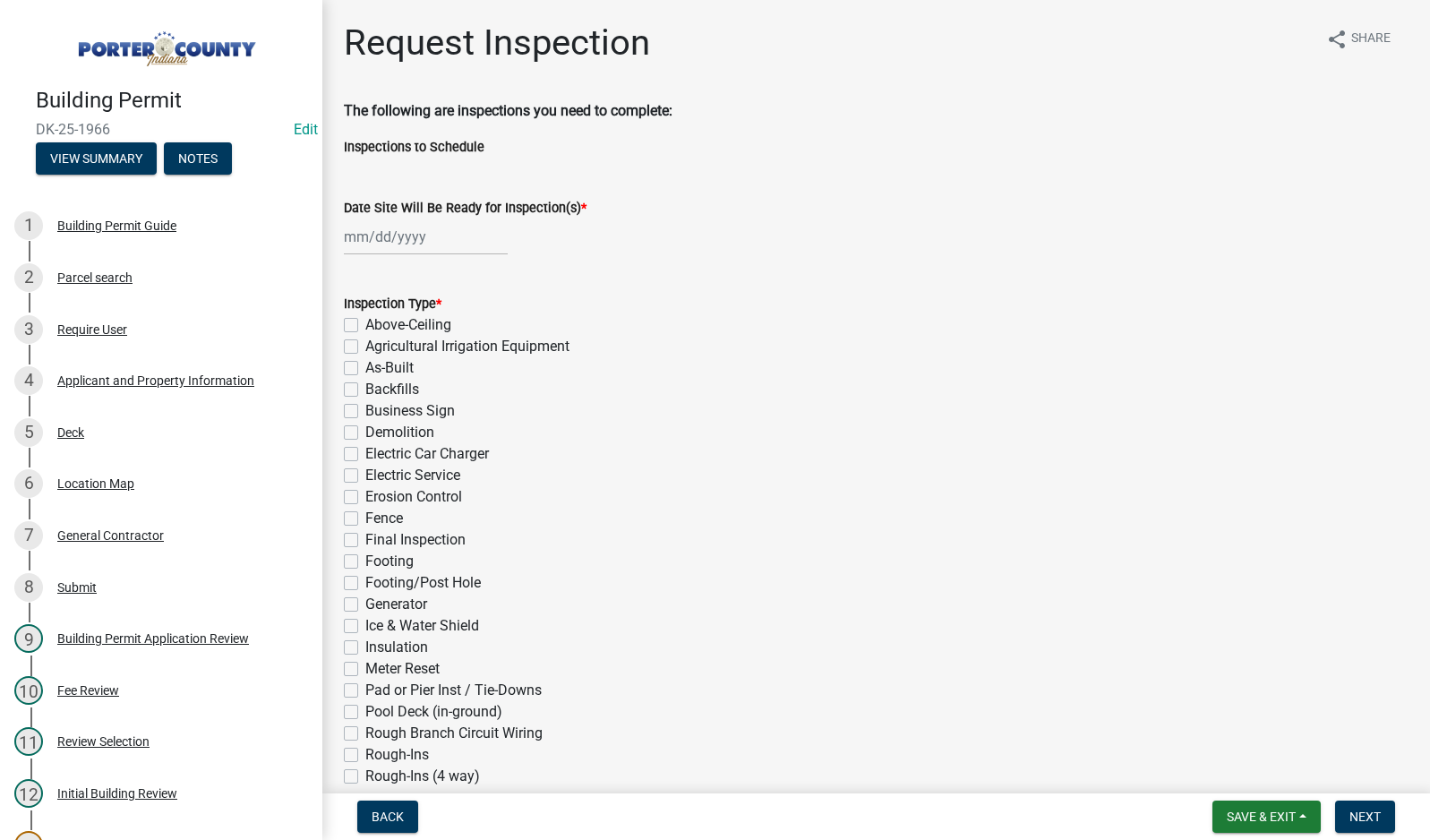
click at [383, 240] on div at bounding box center [425, 237] width 164 height 36
select select "10"
select select "2025"
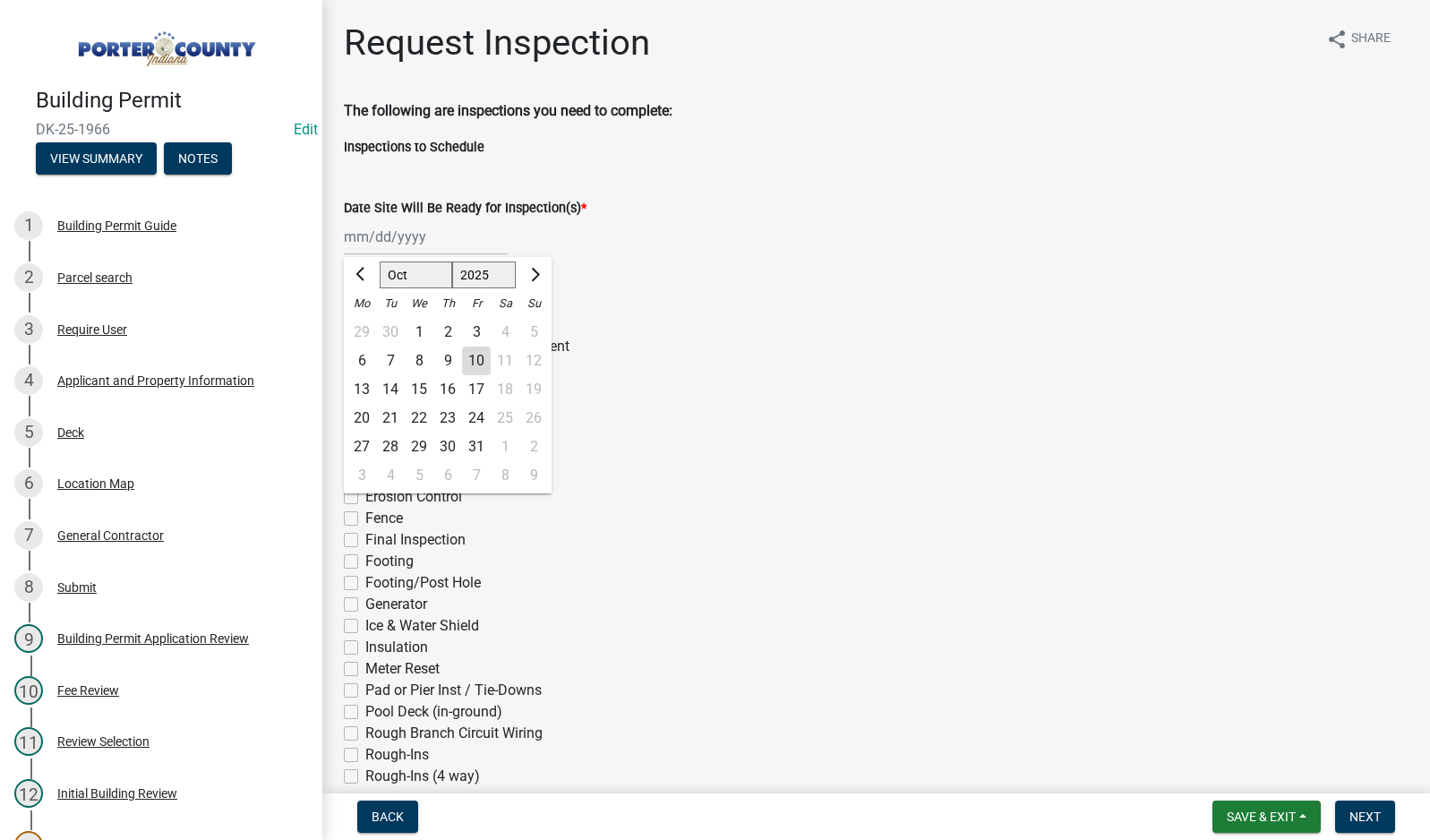
click at [470, 363] on div "10" at bounding box center [476, 361] width 29 height 29
type input "[DATE]"
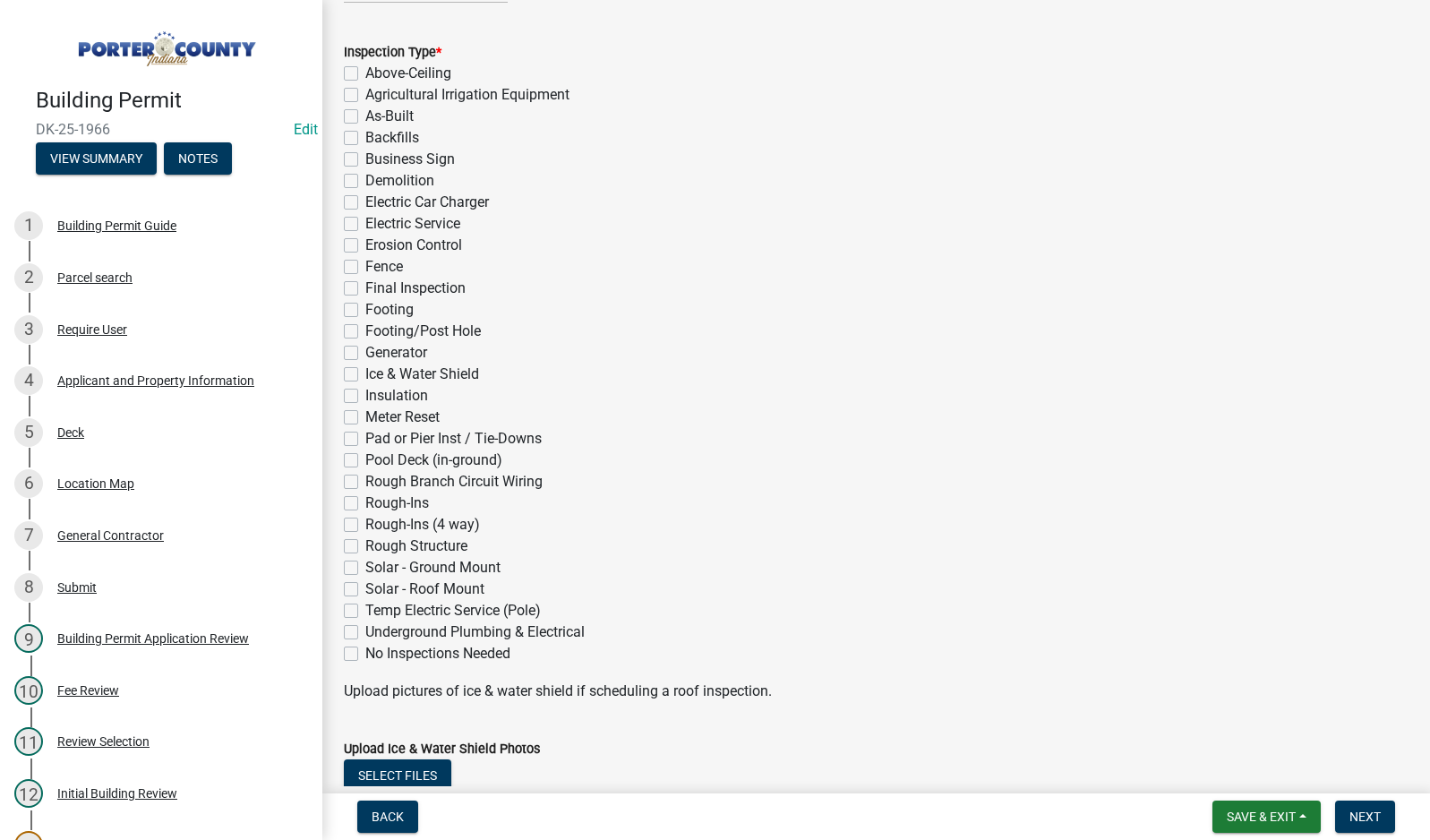
scroll to position [268, 0]
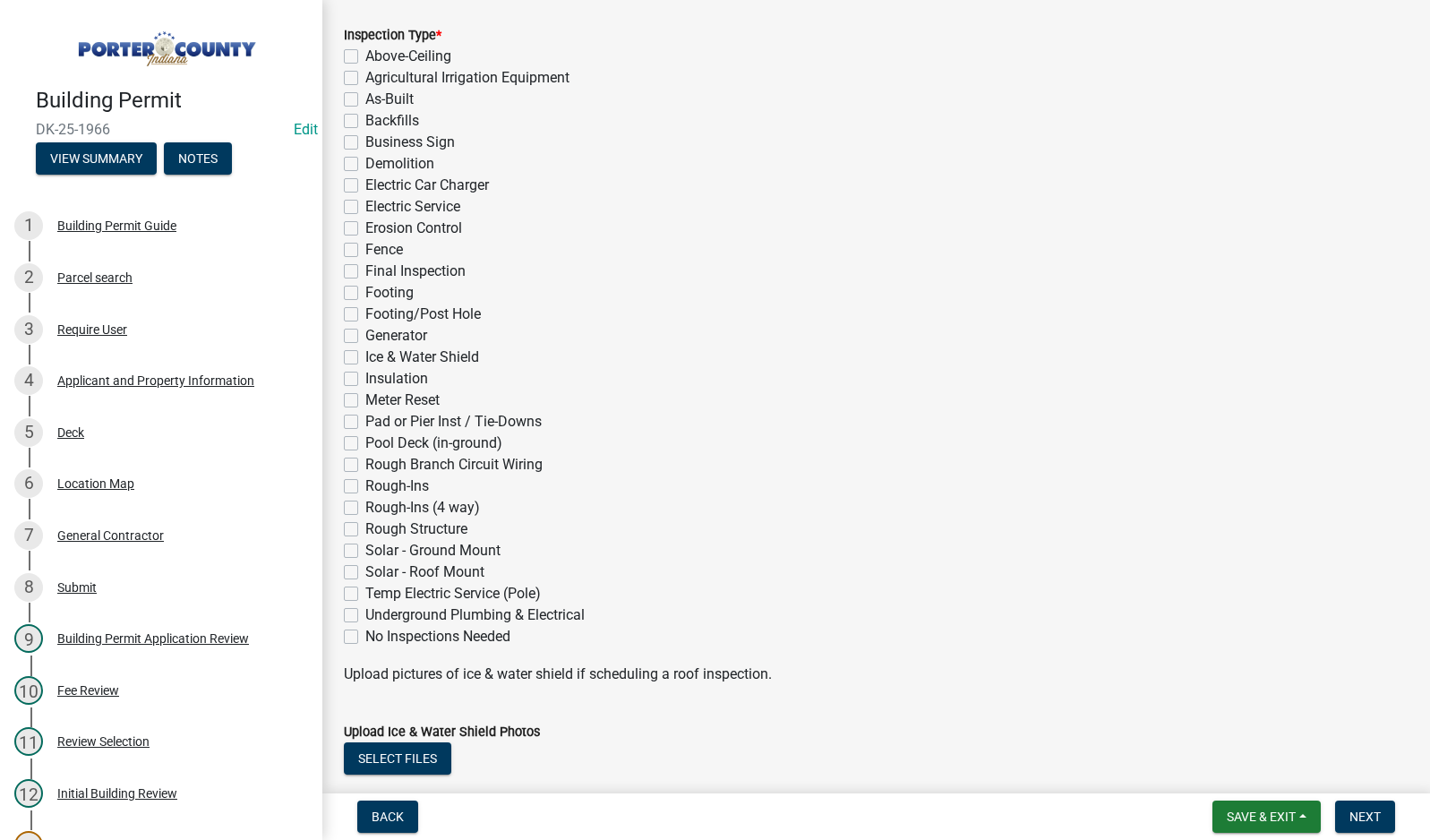
click at [365, 316] on label "Footing/Post Hole" at bounding box center [422, 314] width 116 height 21
click at [365, 315] on input "Footing/Post Hole" at bounding box center [371, 309] width 11 height 11
checkbox input "true"
checkbox input "false"
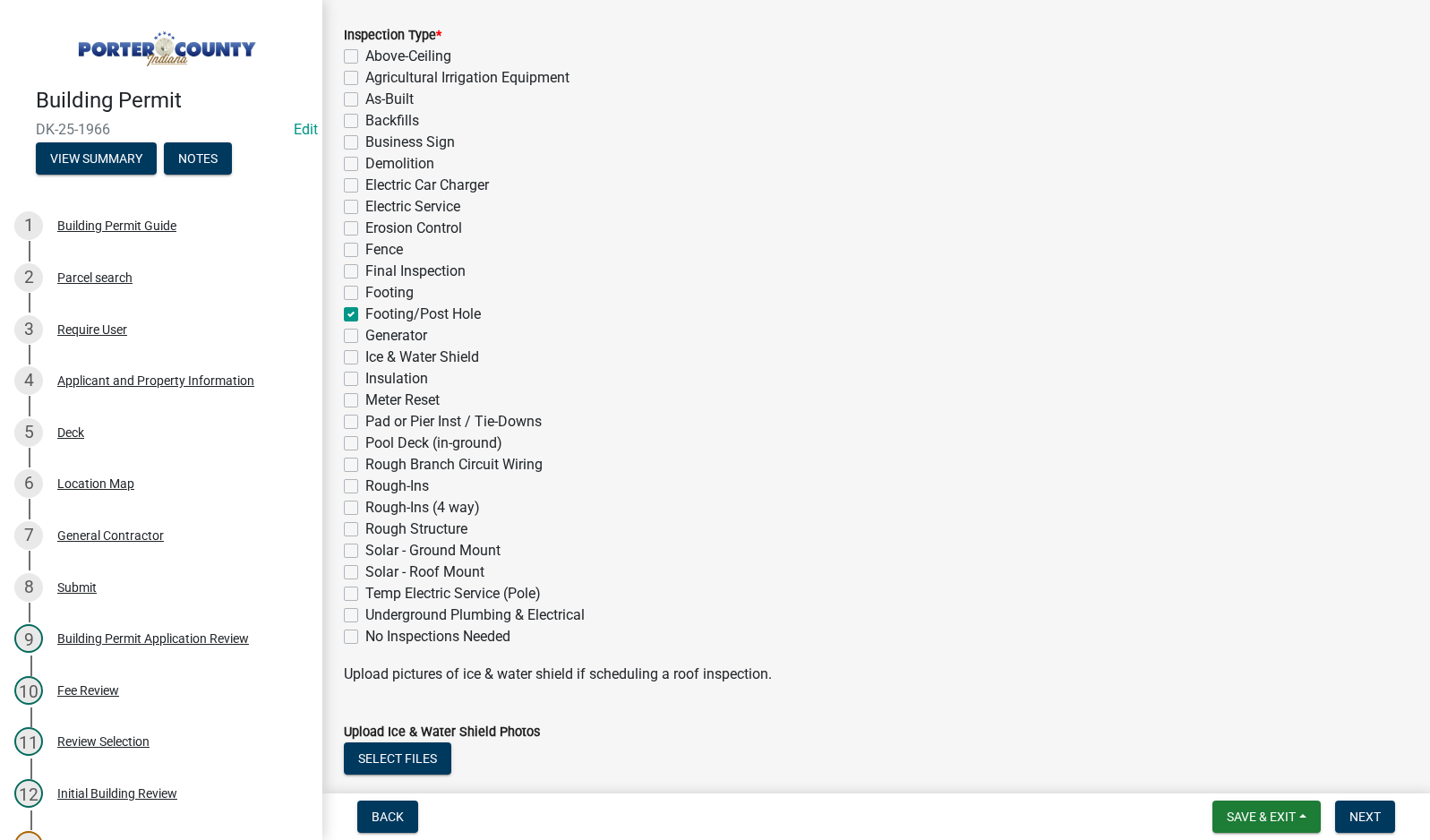
checkbox input "false"
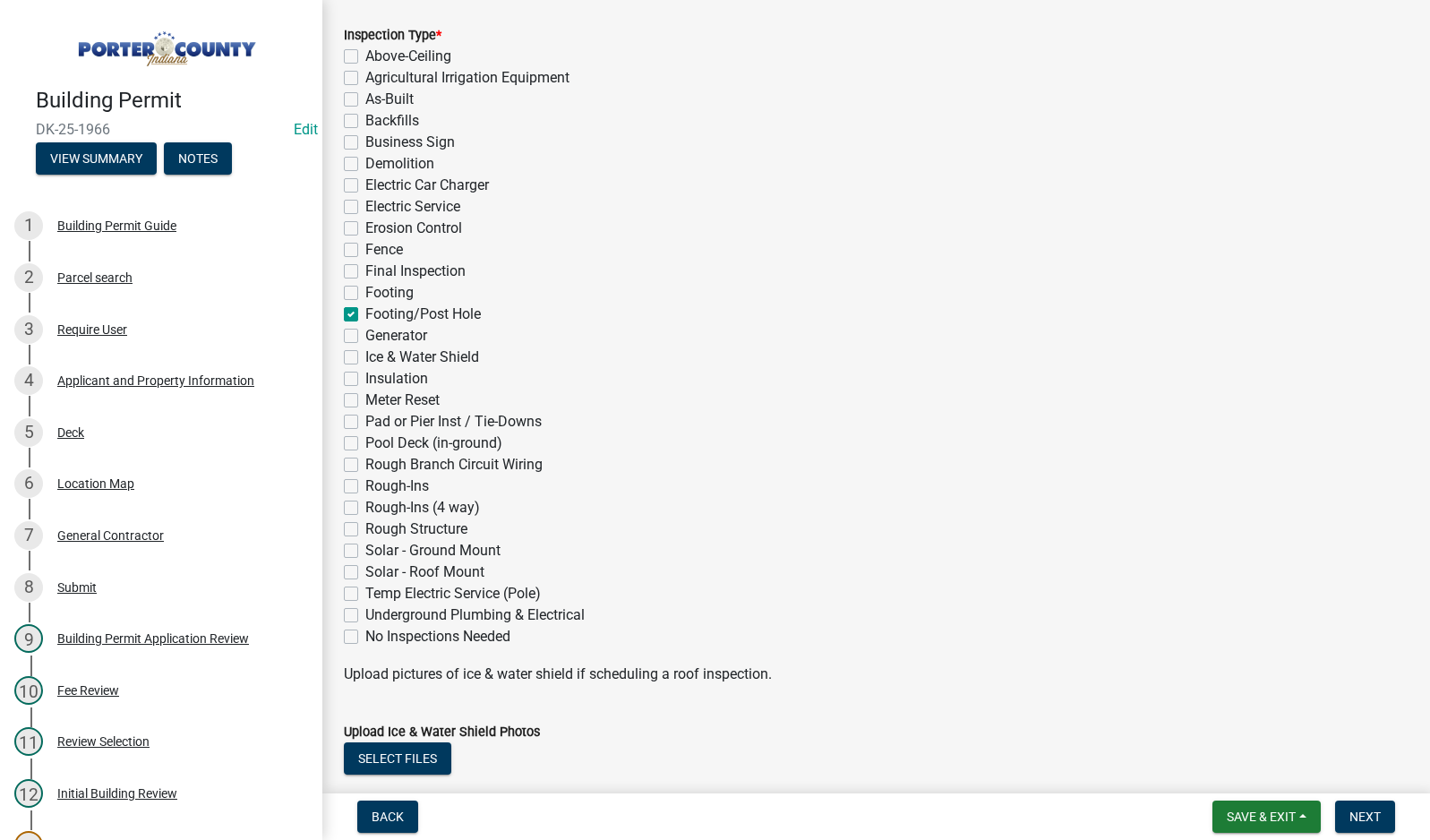
checkbox input "false"
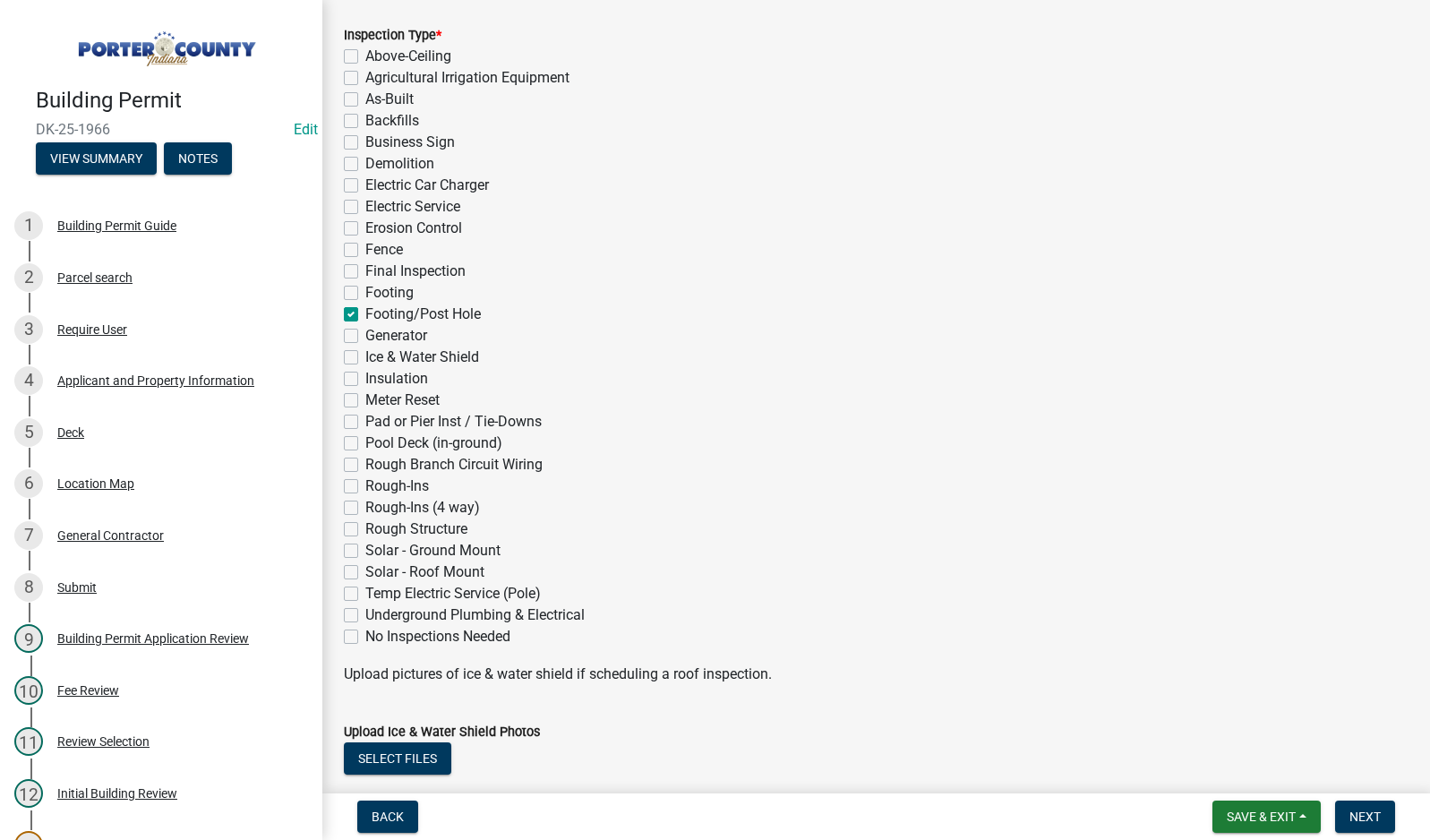
checkbox input "true"
checkbox input "false"
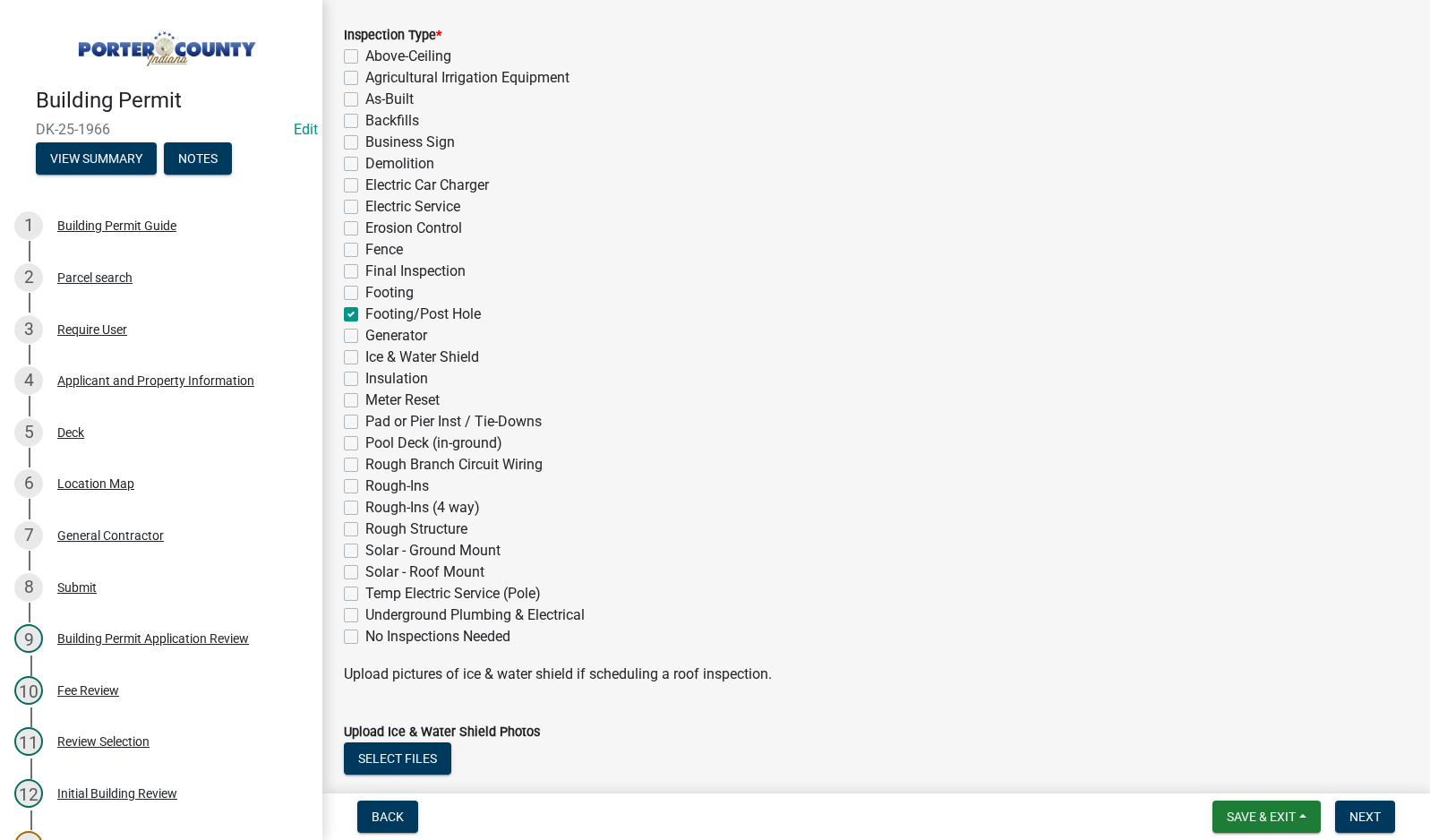
checkbox input "false"
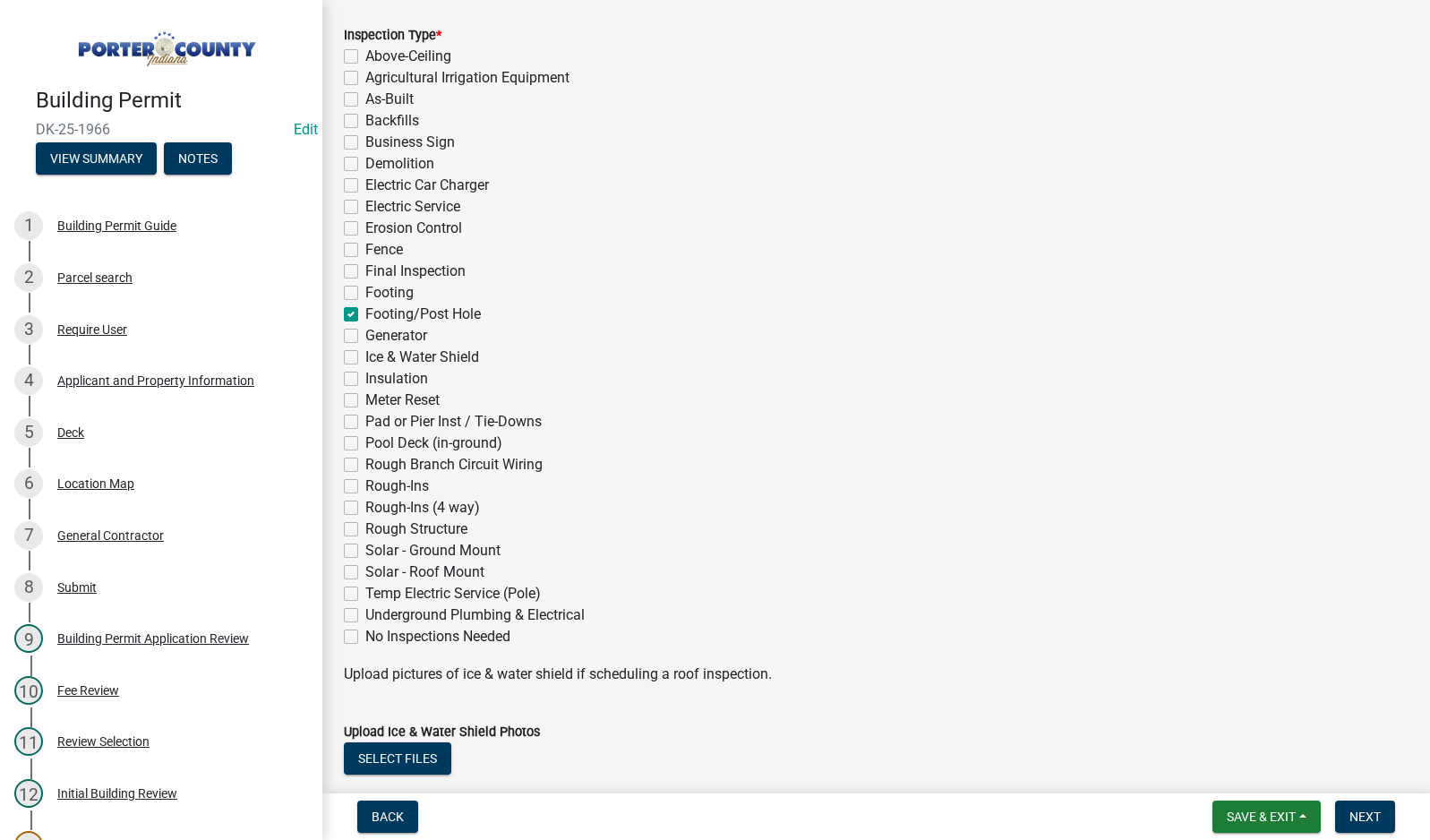
checkbox input "false"
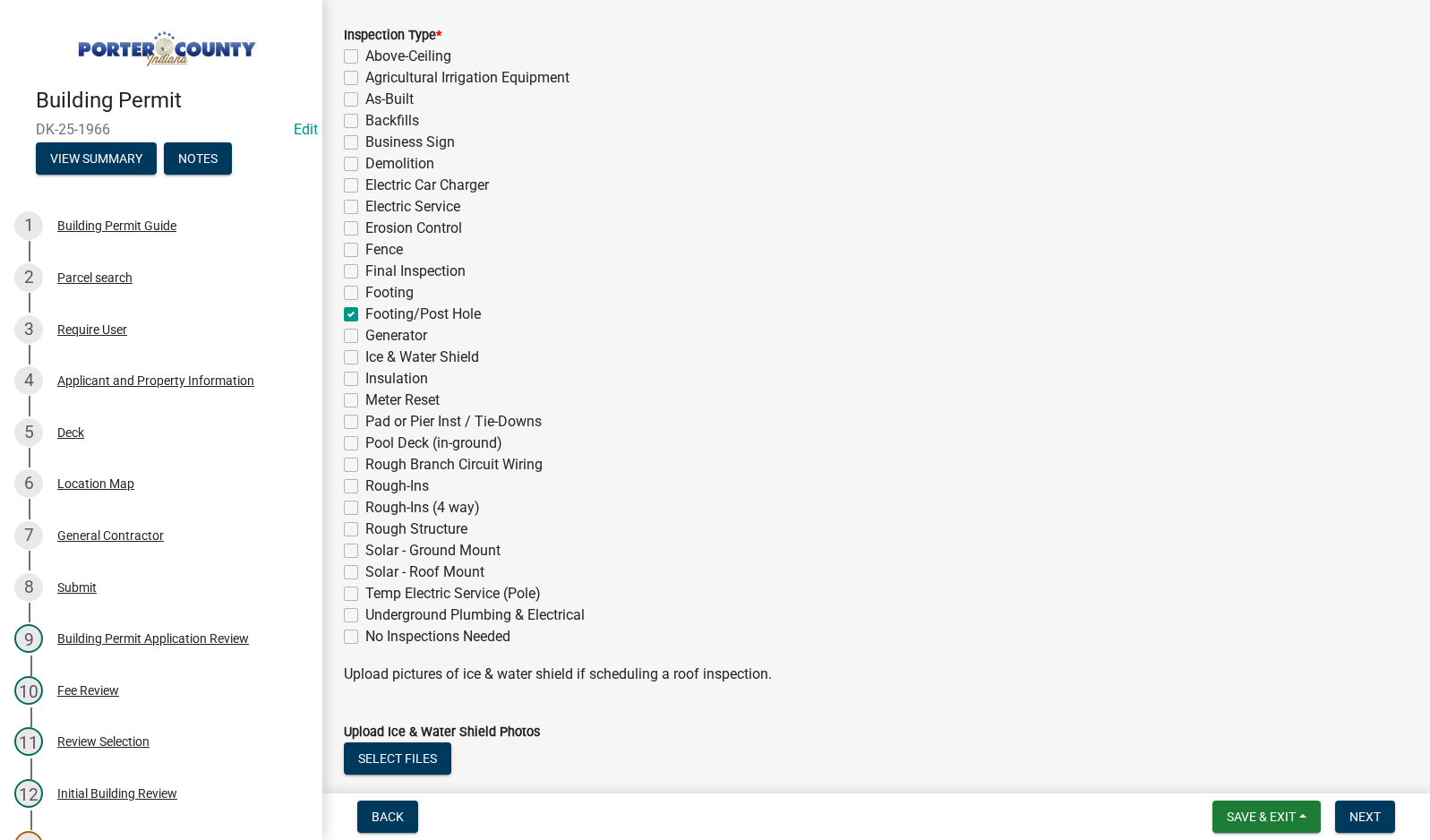
checkbox input "false"
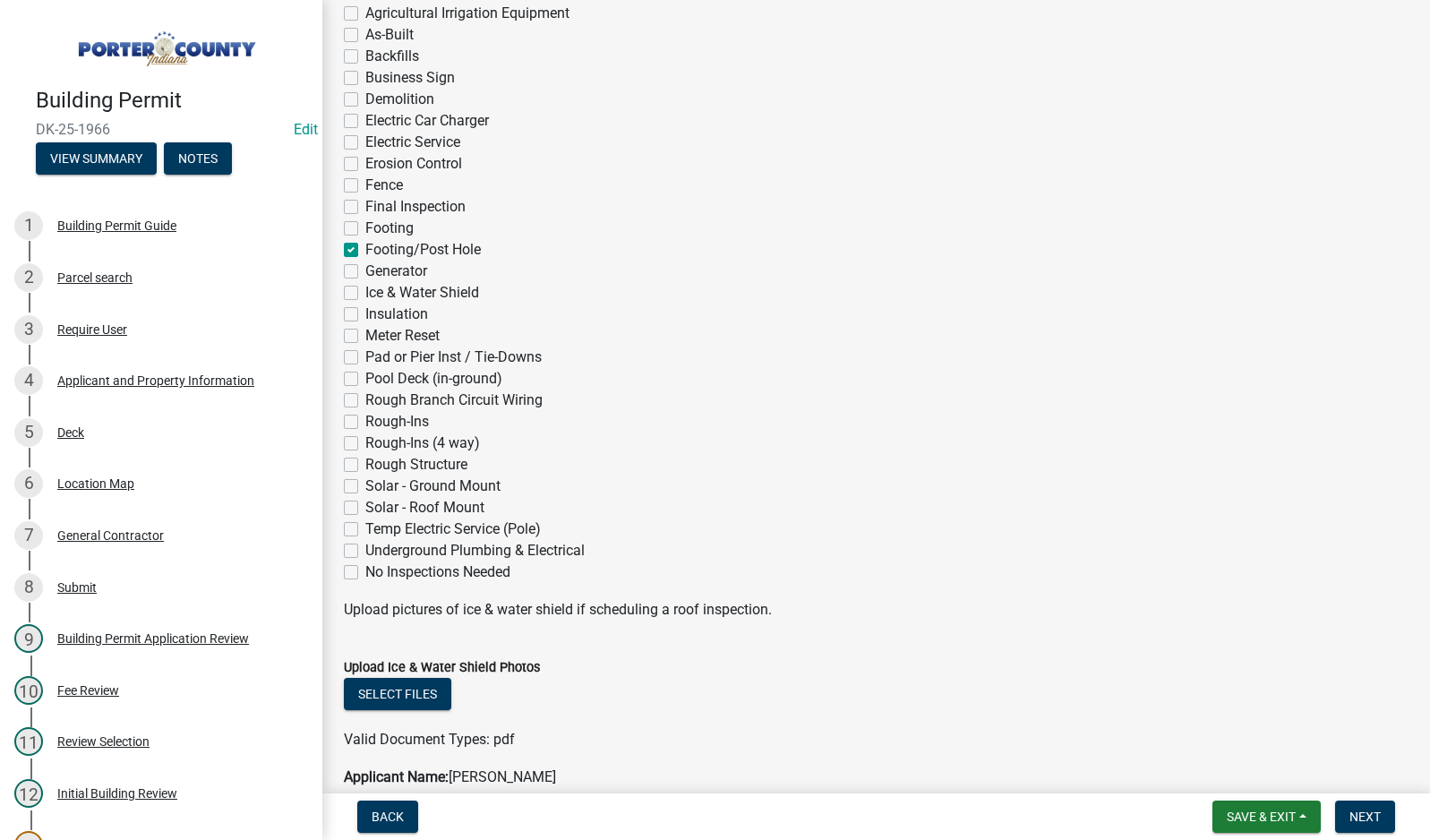
scroll to position [896, 0]
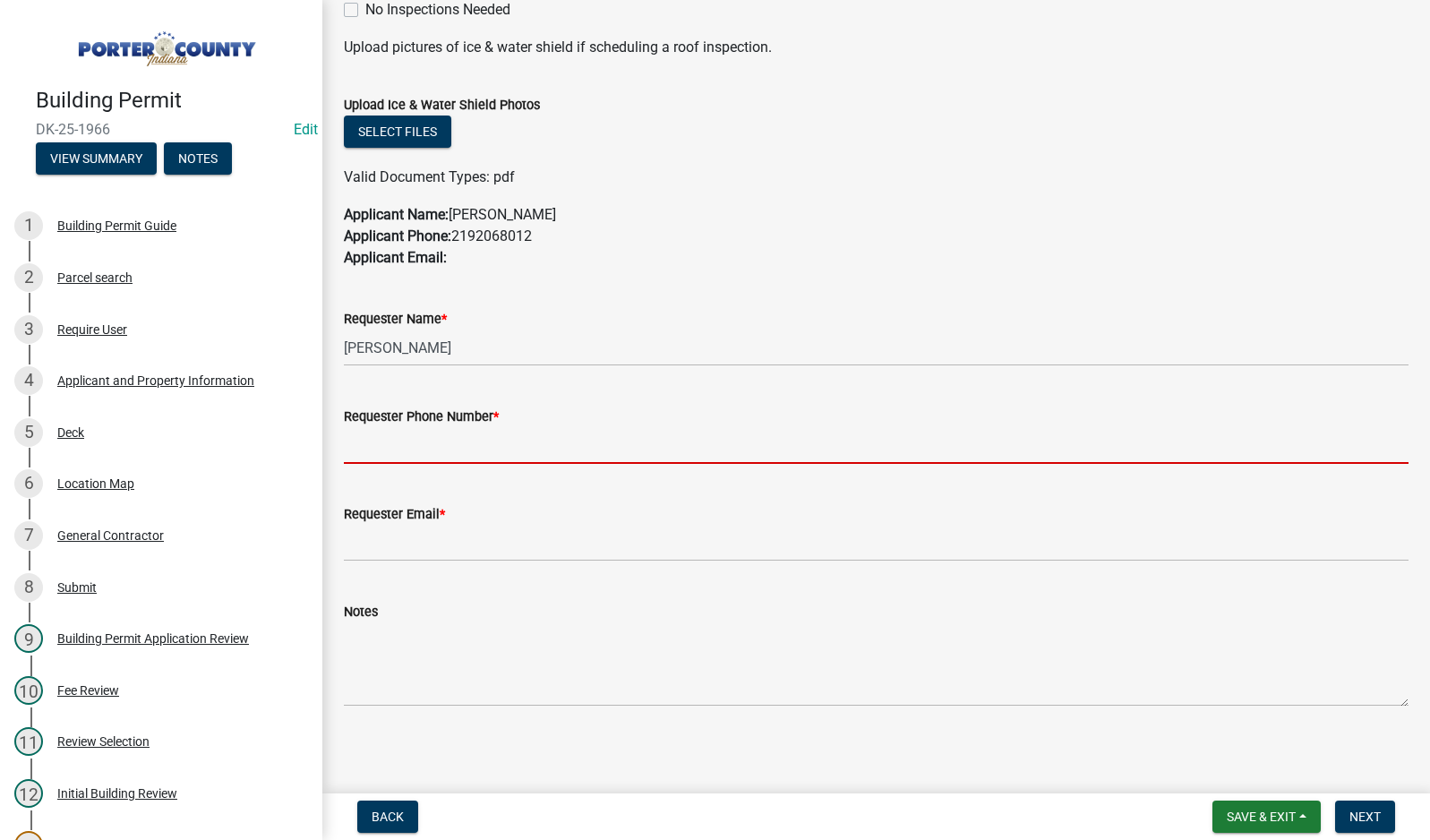
click at [421, 443] on input "Requester Phone Number *" at bounding box center [875, 445] width 1064 height 36
type input "[PHONE_NUMBER]"
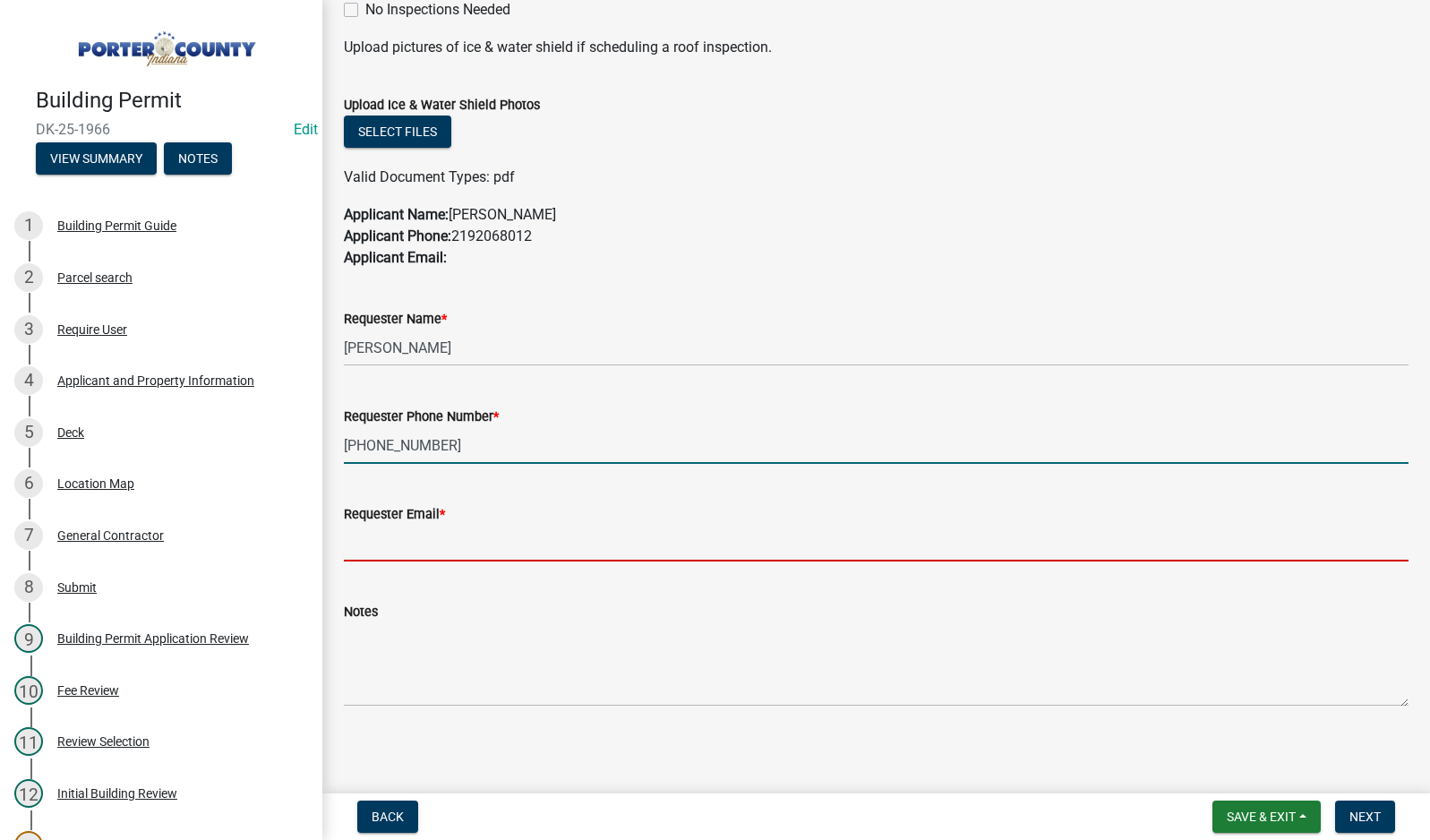
click at [384, 545] on input "Requester Email *" at bounding box center [875, 543] width 1064 height 36
type input "[EMAIL_ADDRESS][DOMAIN_NAME]"
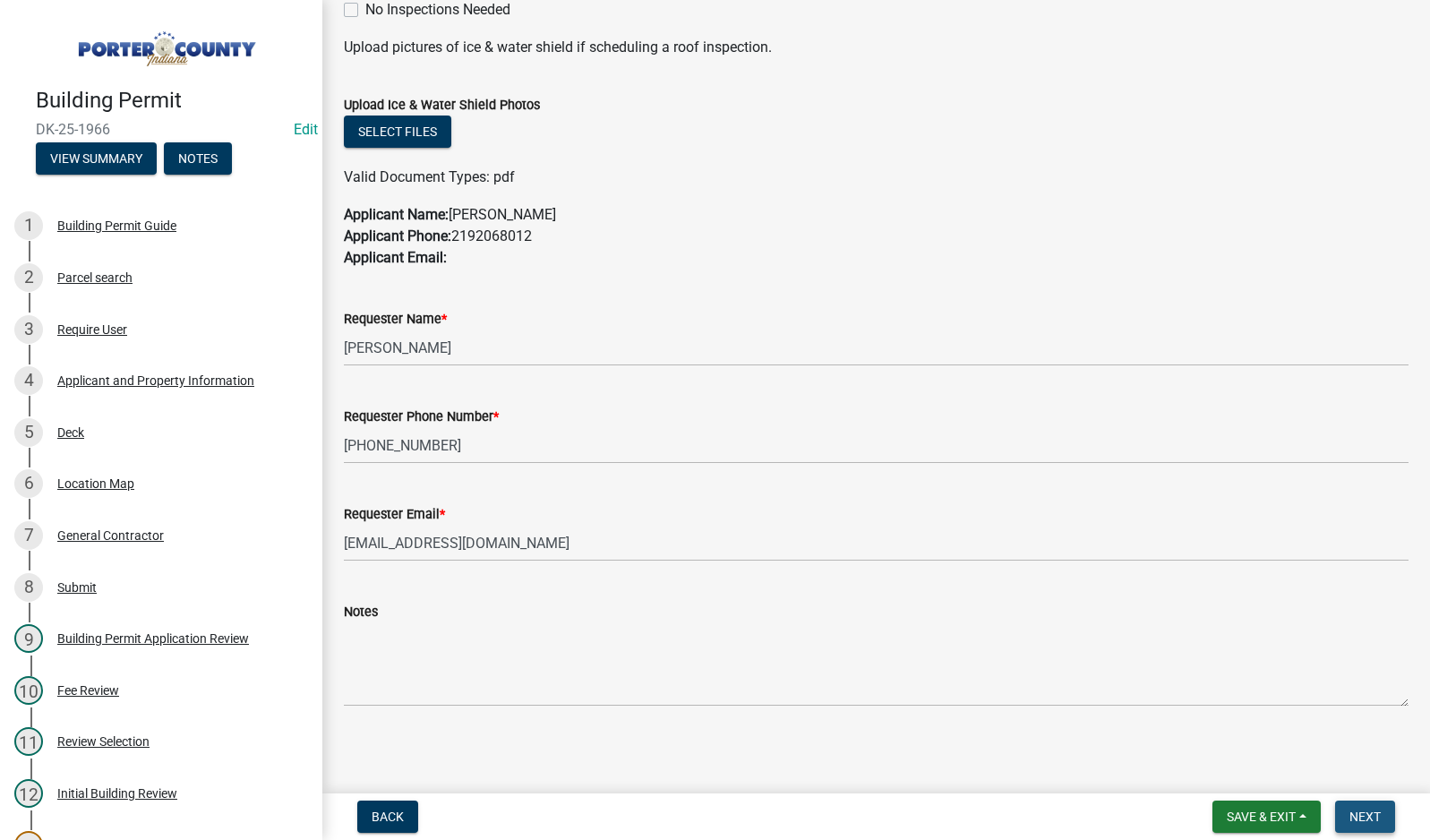
click at [1347, 817] on button "Next" at bounding box center [1365, 817] width 60 height 33
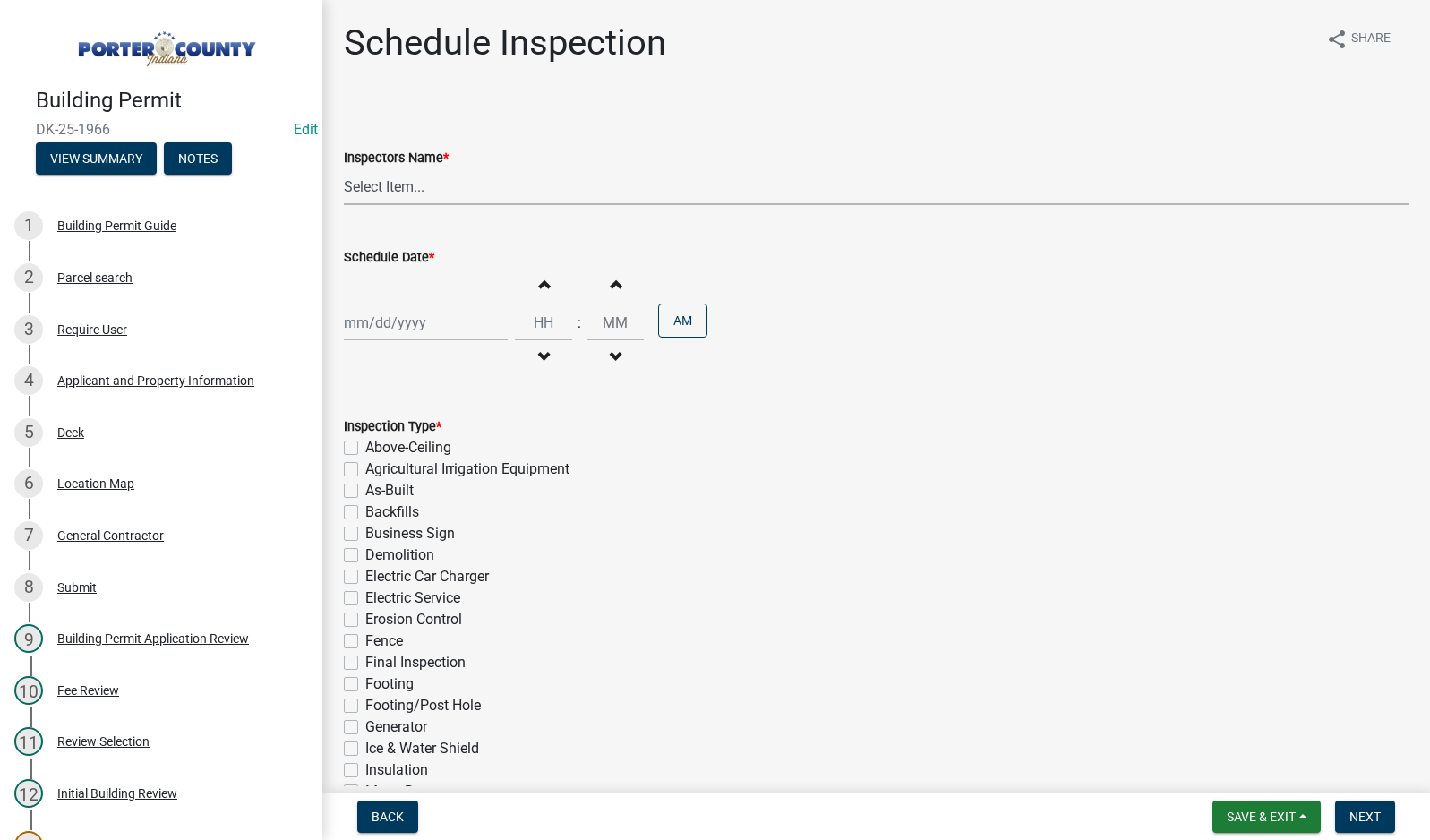
click at [377, 185] on select "Select Item... mhaller ([PERSON_NAME])" at bounding box center [875, 187] width 1064 height 36
select select "ca350da2-795e-4cf8-941d-46ff53e354ae"
click at [344, 169] on select "Select Item... mhaller ([PERSON_NAME])" at bounding box center [875, 187] width 1064 height 36
click at [399, 320] on div at bounding box center [425, 323] width 164 height 36
select select "10"
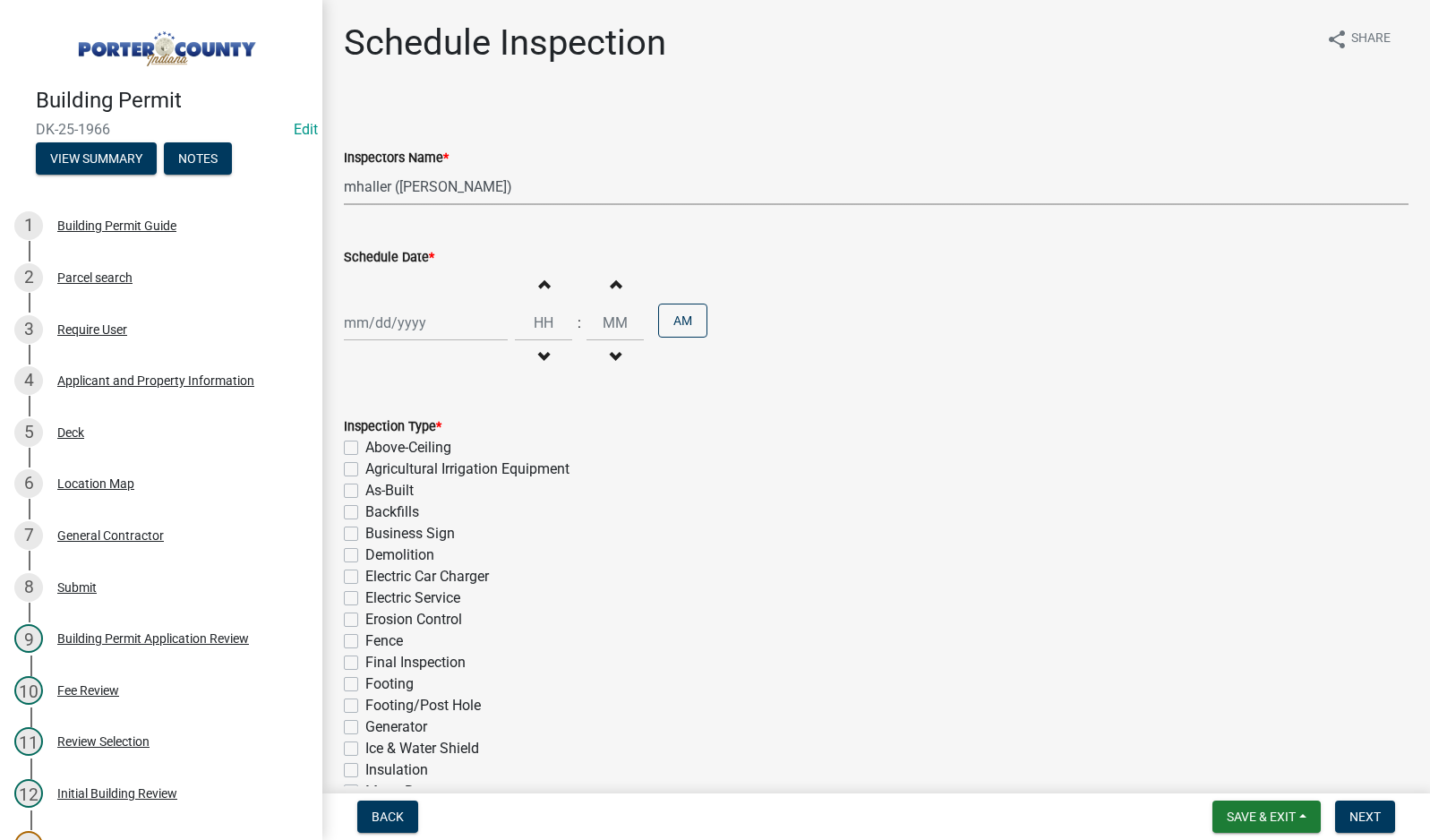
select select "2025"
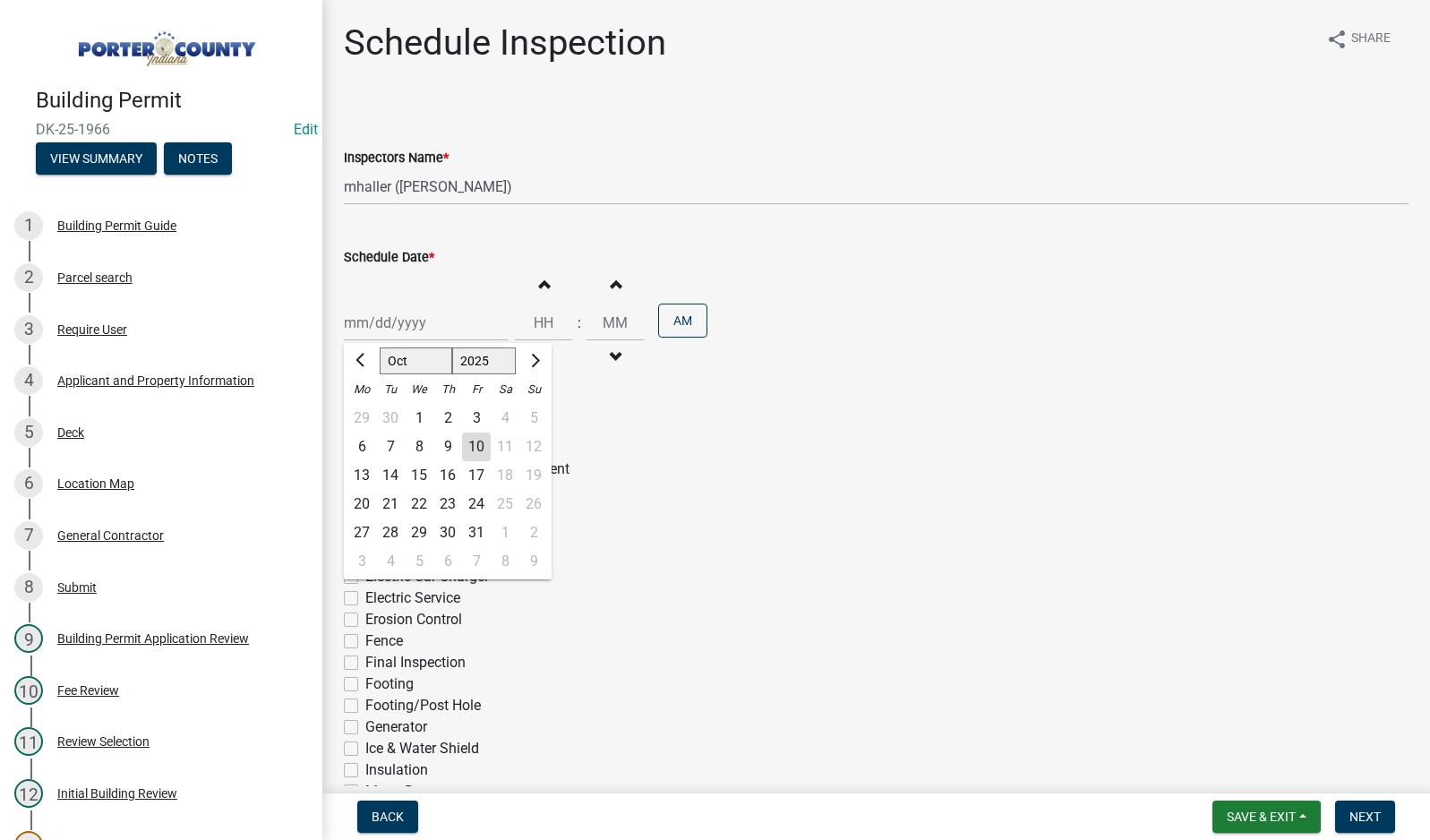
click at [470, 449] on div "10" at bounding box center [476, 447] width 29 height 29
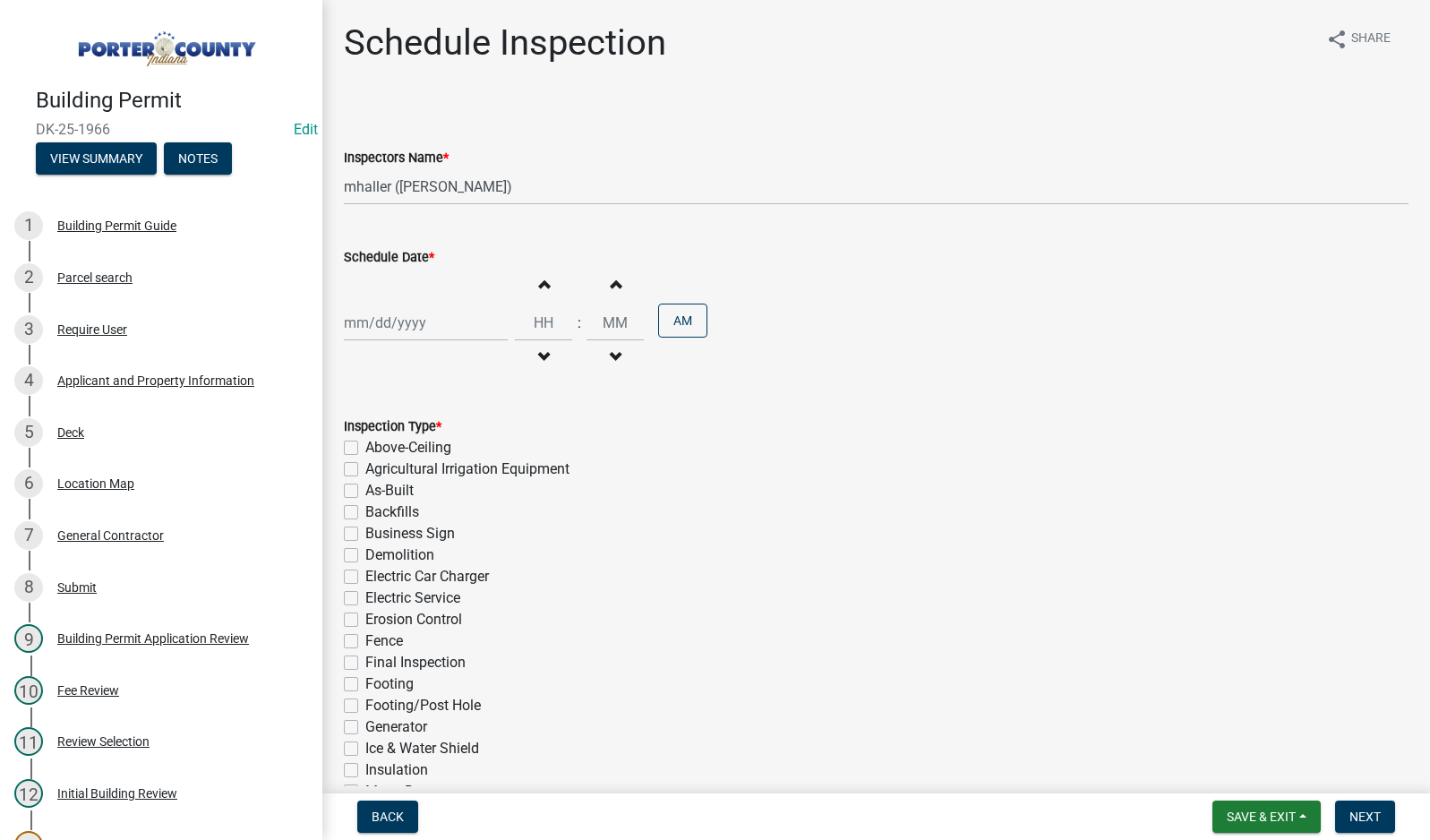
type input "[DATE]"
click at [365, 705] on label "Footing/Post Hole" at bounding box center [422, 705] width 116 height 21
click at [365, 705] on input "Footing/Post Hole" at bounding box center [371, 700] width 11 height 11
checkbox input "true"
checkbox input "false"
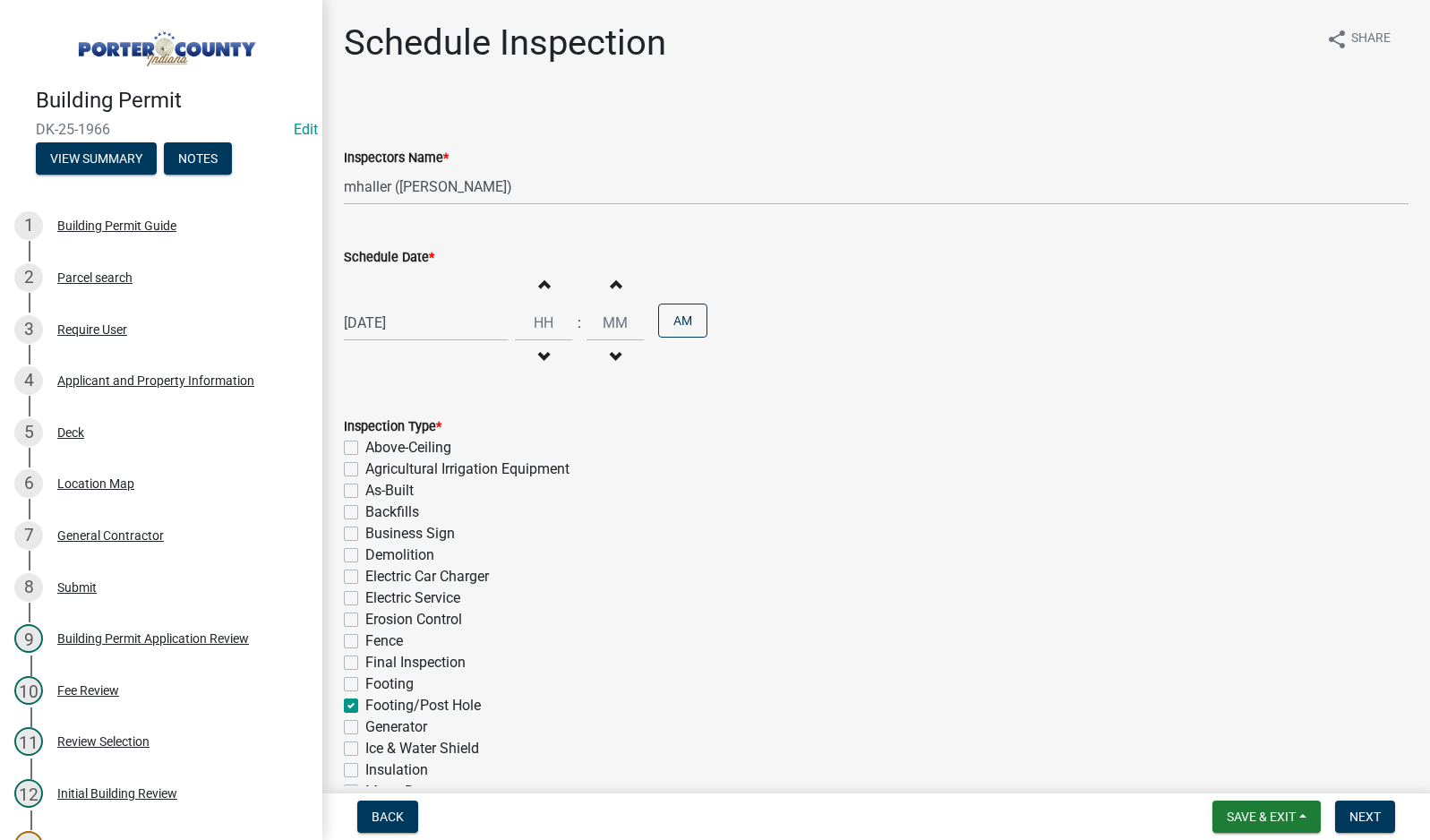
checkbox input "false"
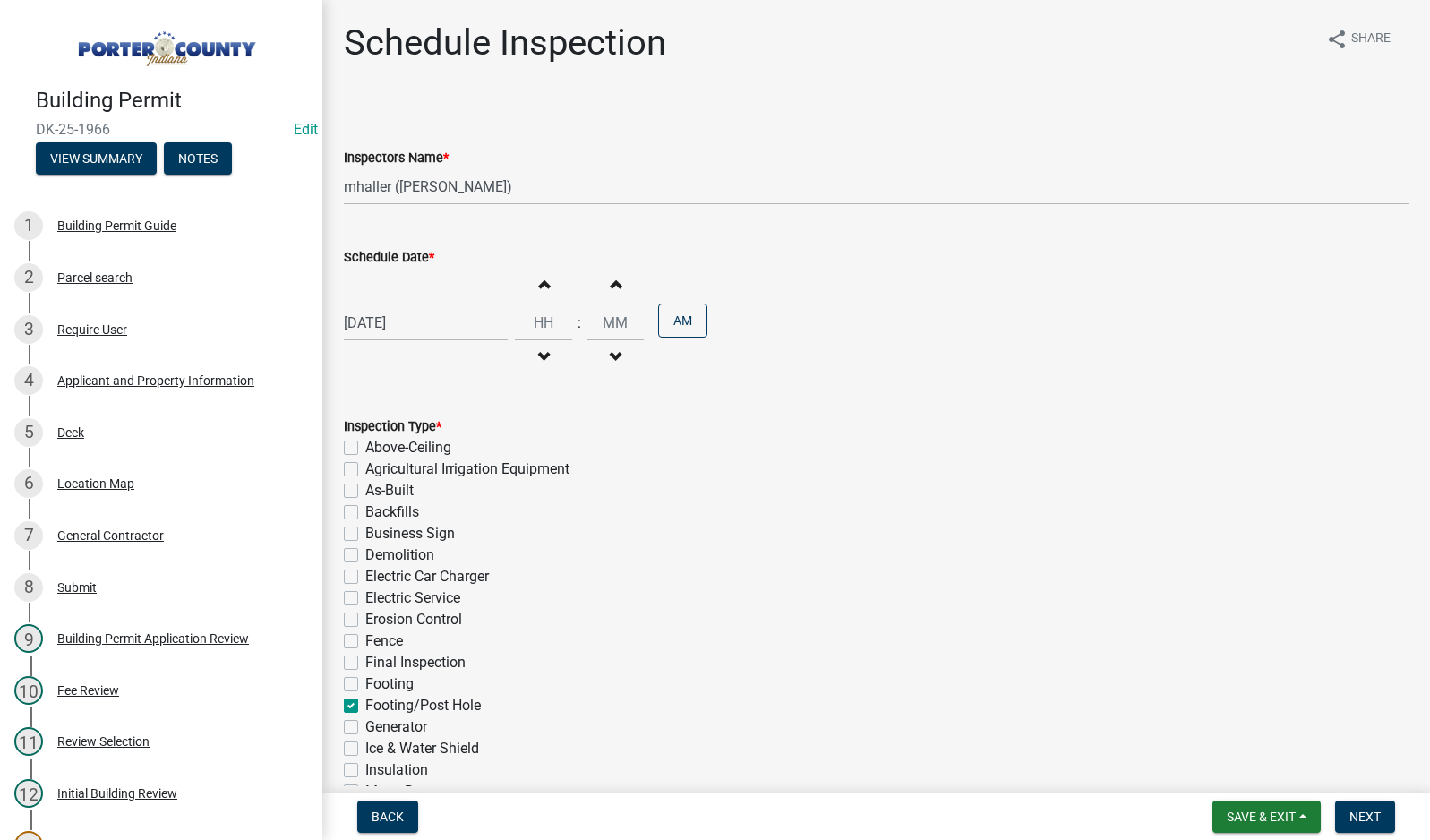
checkbox input "false"
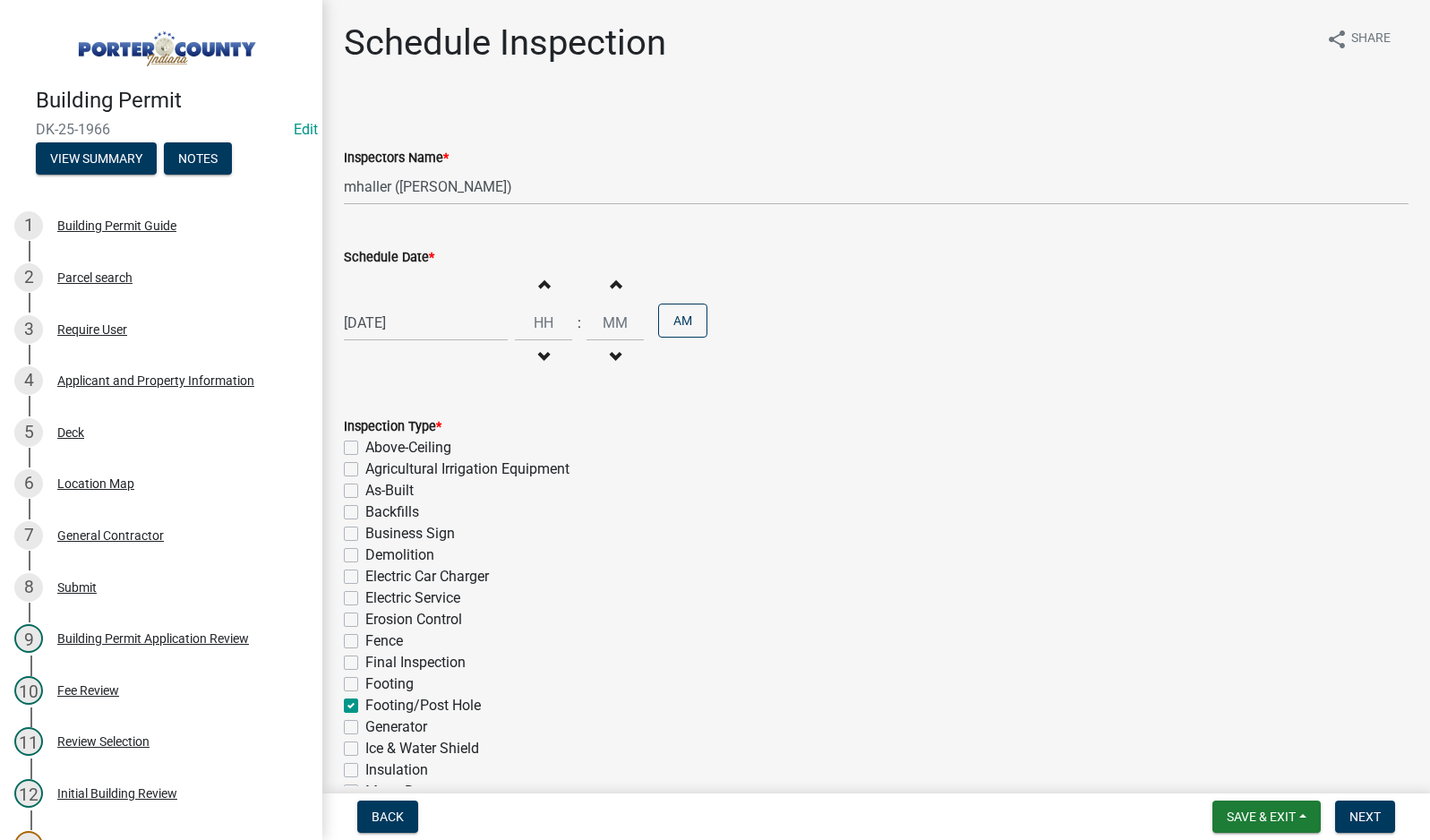
checkbox input "false"
checkbox input "true"
checkbox input "false"
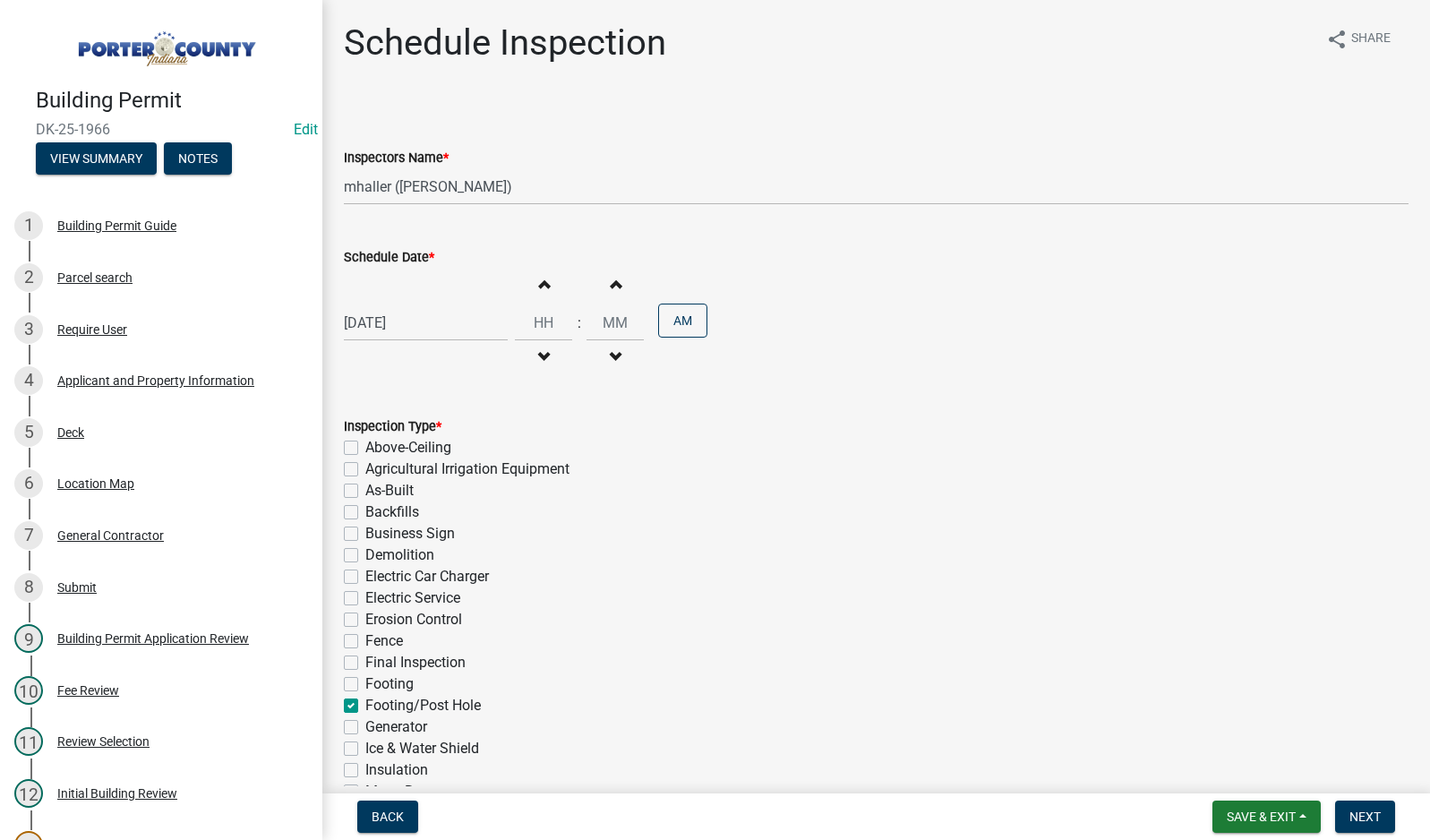
checkbox input "false"
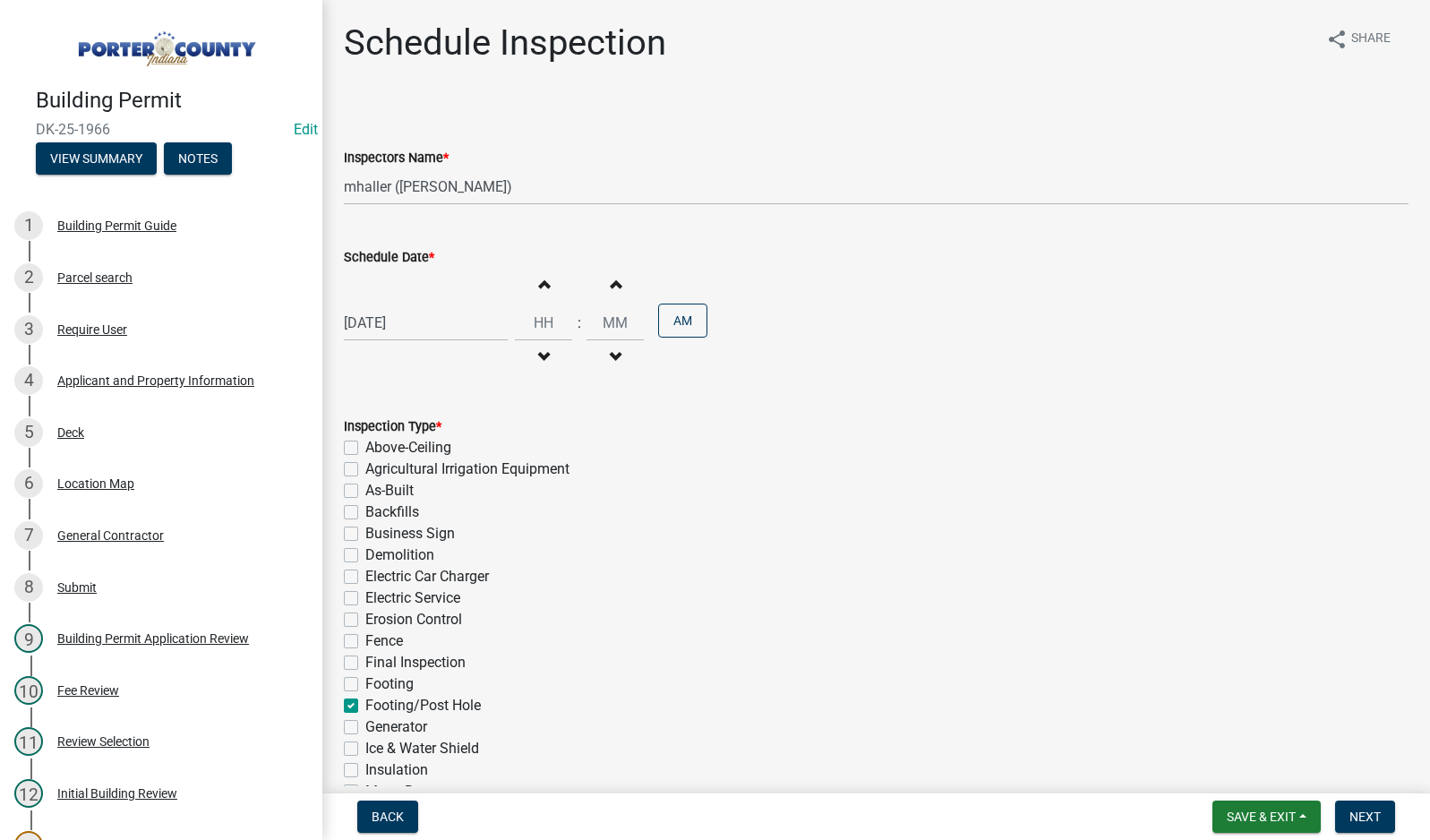
checkbox input "false"
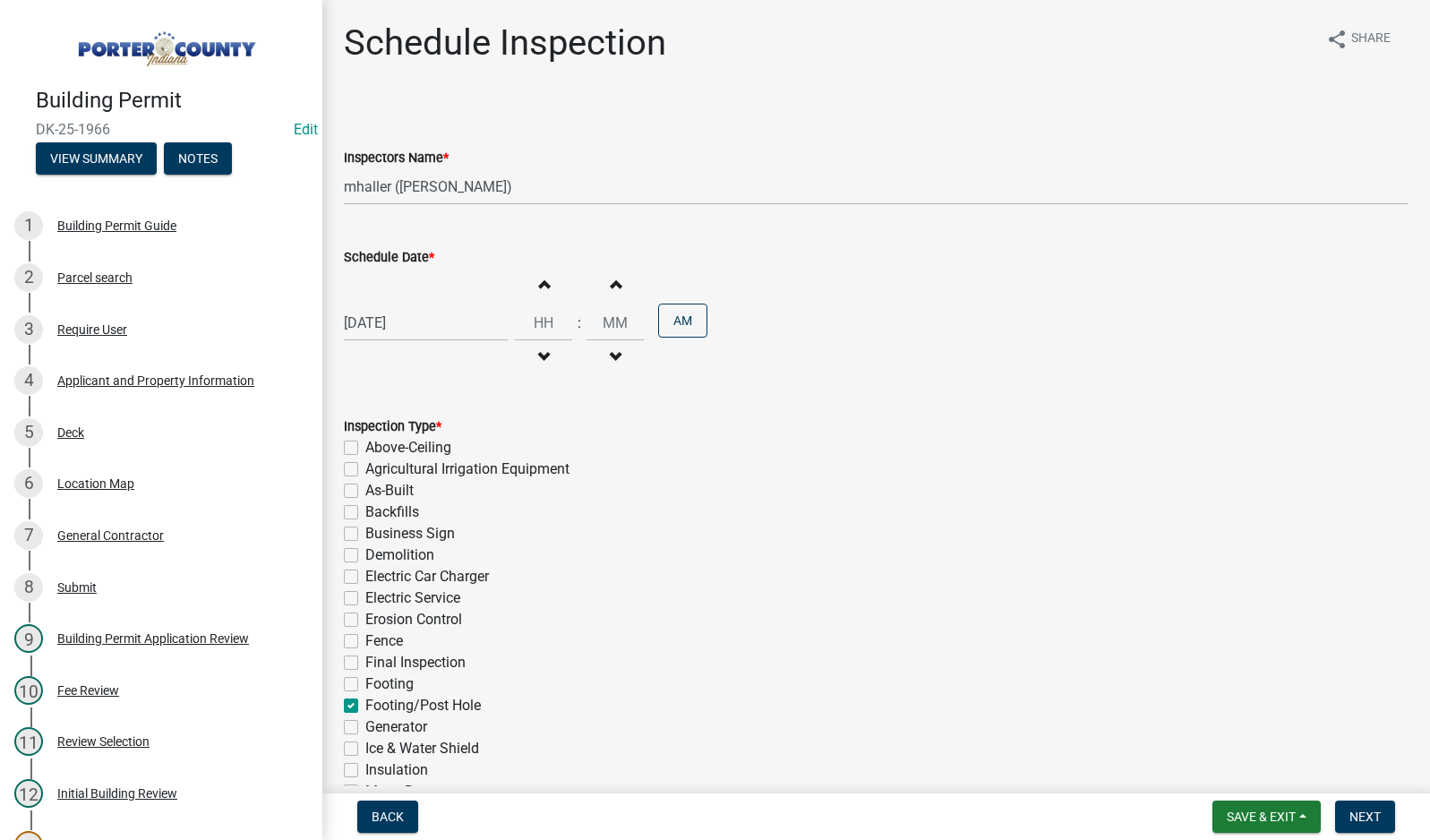
checkbox input "false"
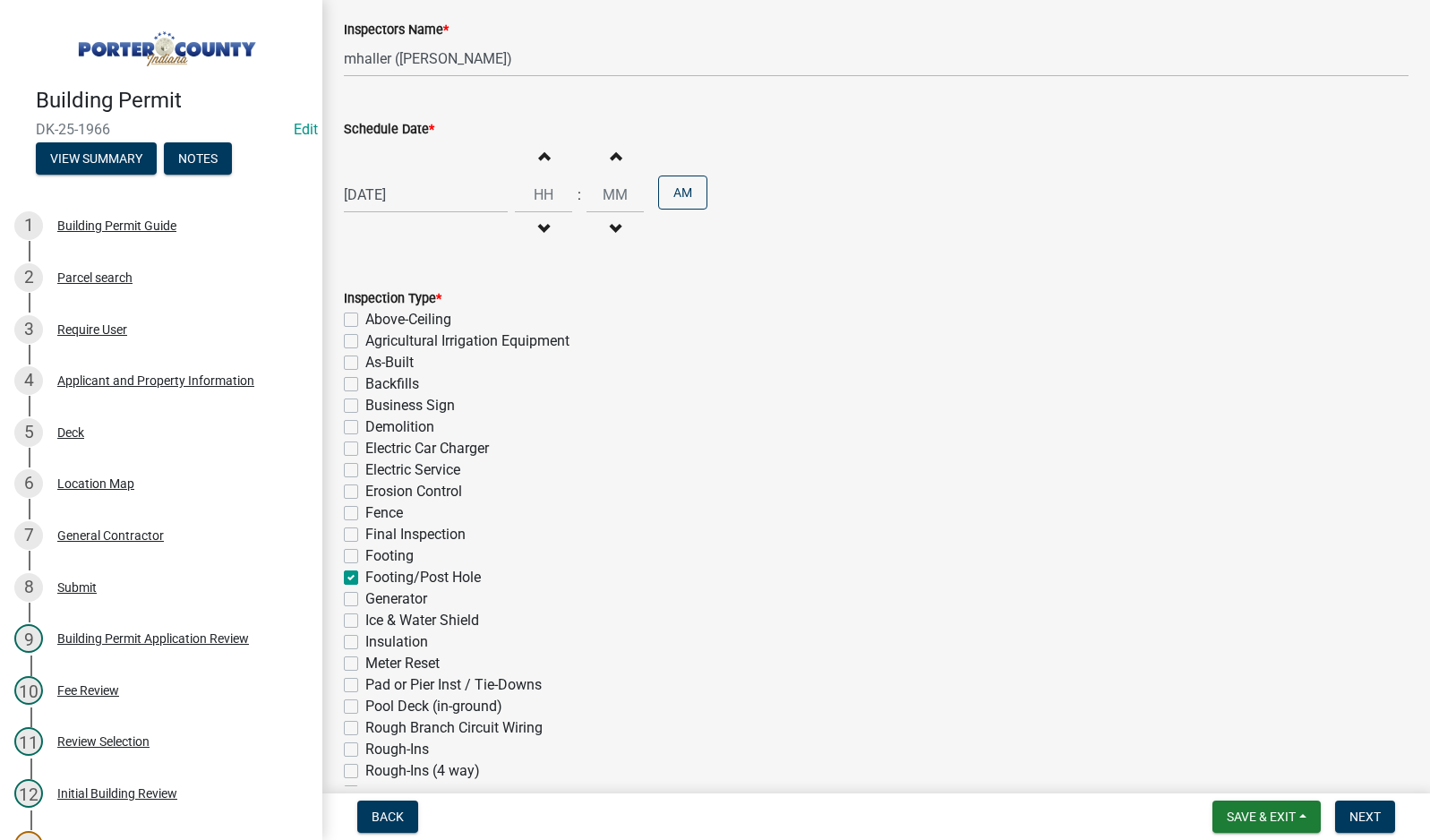
scroll to position [338, 0]
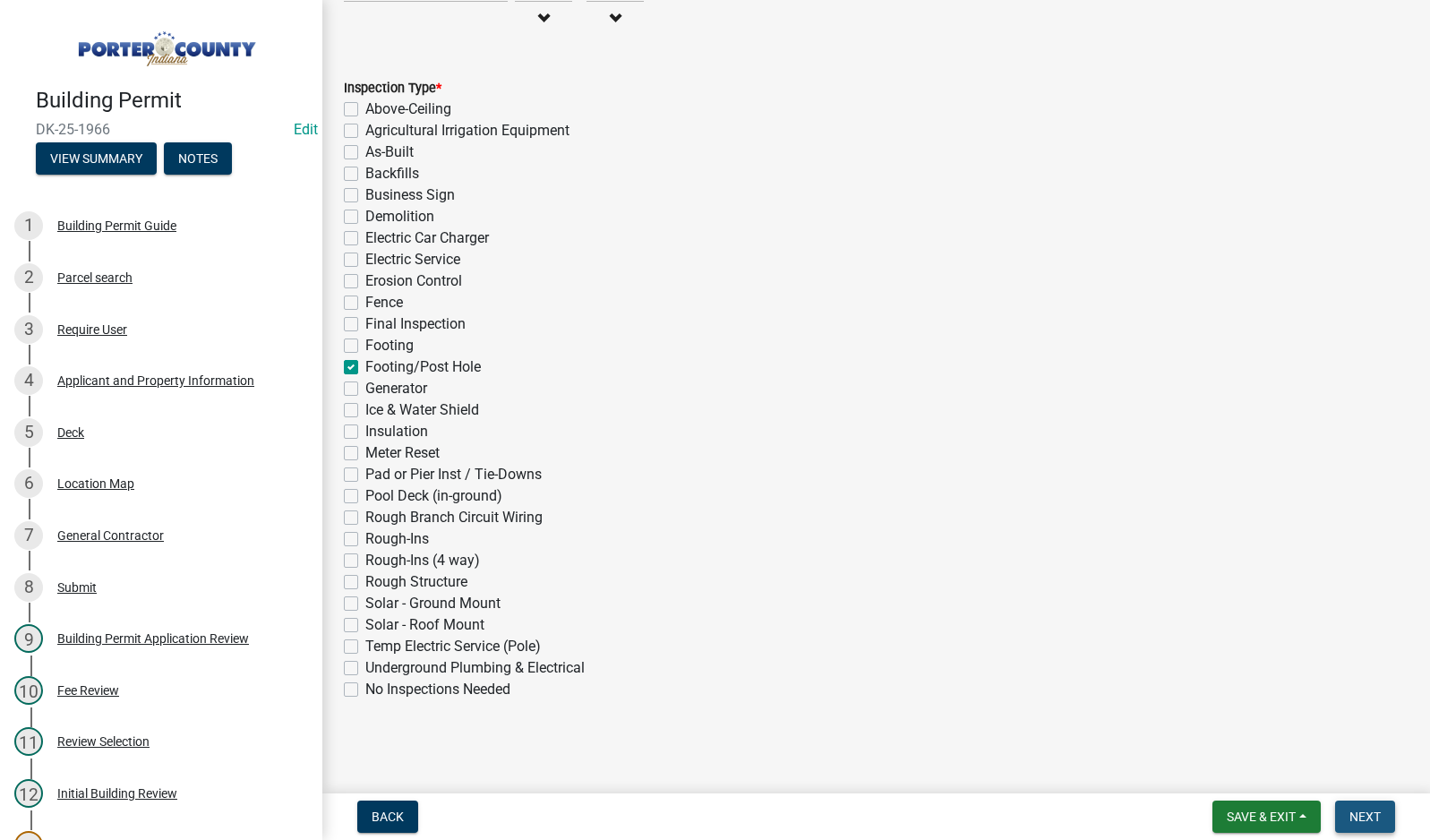
click at [1377, 822] on span "Next" at bounding box center [1365, 816] width 32 height 14
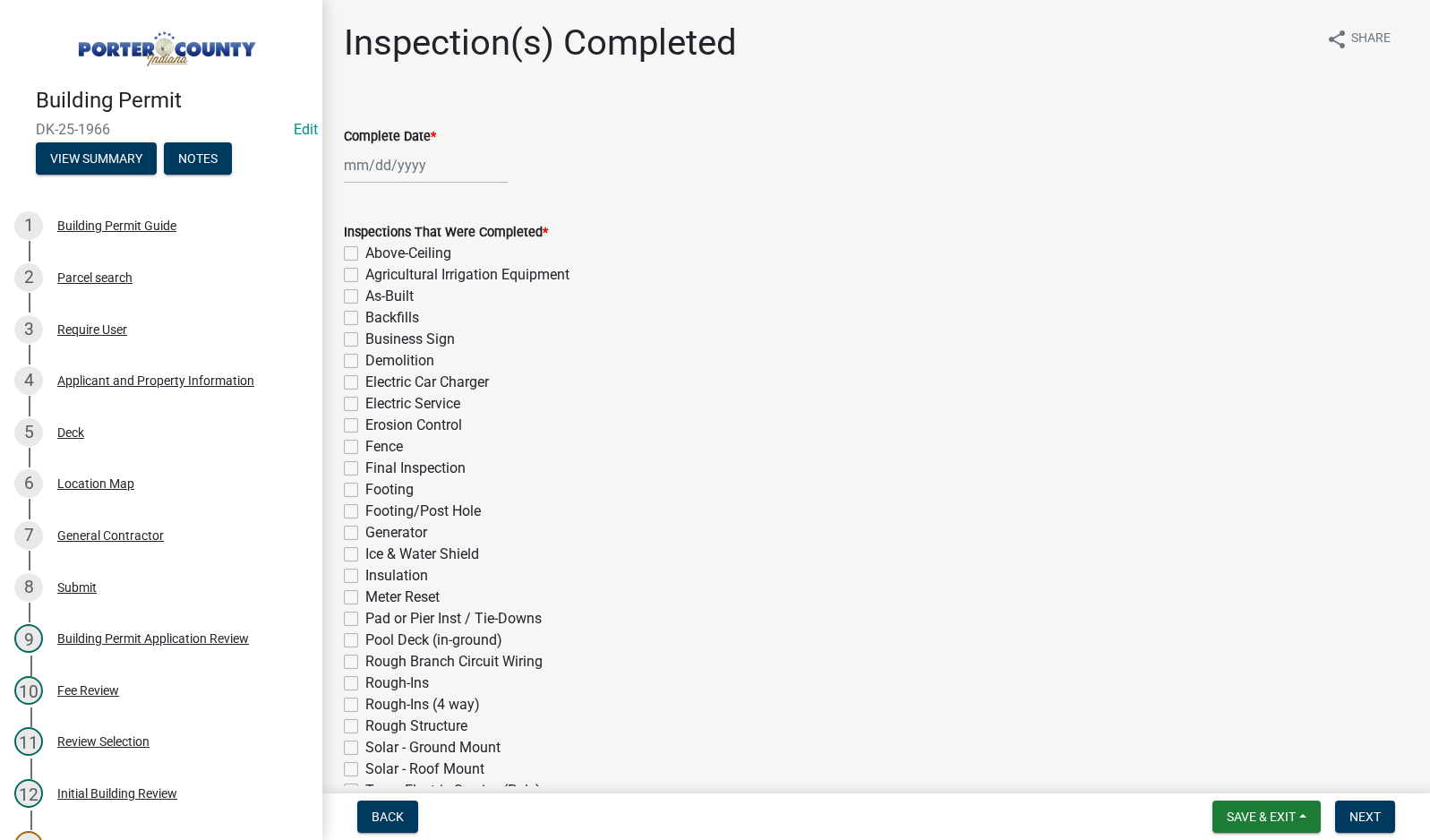
select select "10"
select select "2025"
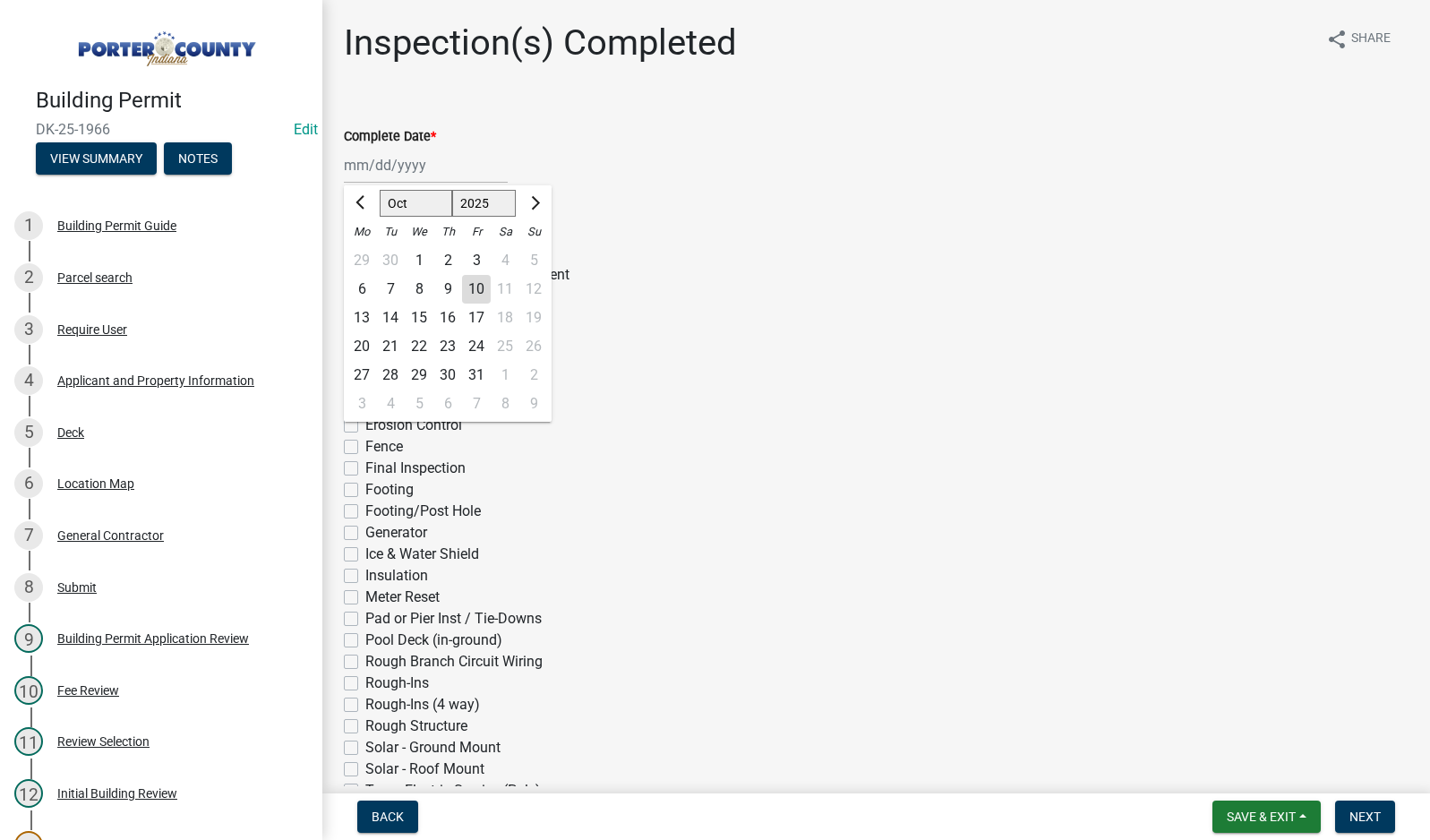
drag, startPoint x: 390, startPoint y: 157, endPoint x: 410, endPoint y: 180, distance: 30.5
click at [390, 157] on div "[PERSON_NAME] Feb Mar Apr [PERSON_NAME][DATE] Oct Nov [DATE] 1526 1527 1528 152…" at bounding box center [425, 165] width 164 height 36
click at [474, 289] on div "10" at bounding box center [476, 289] width 29 height 29
type input "[DATE]"
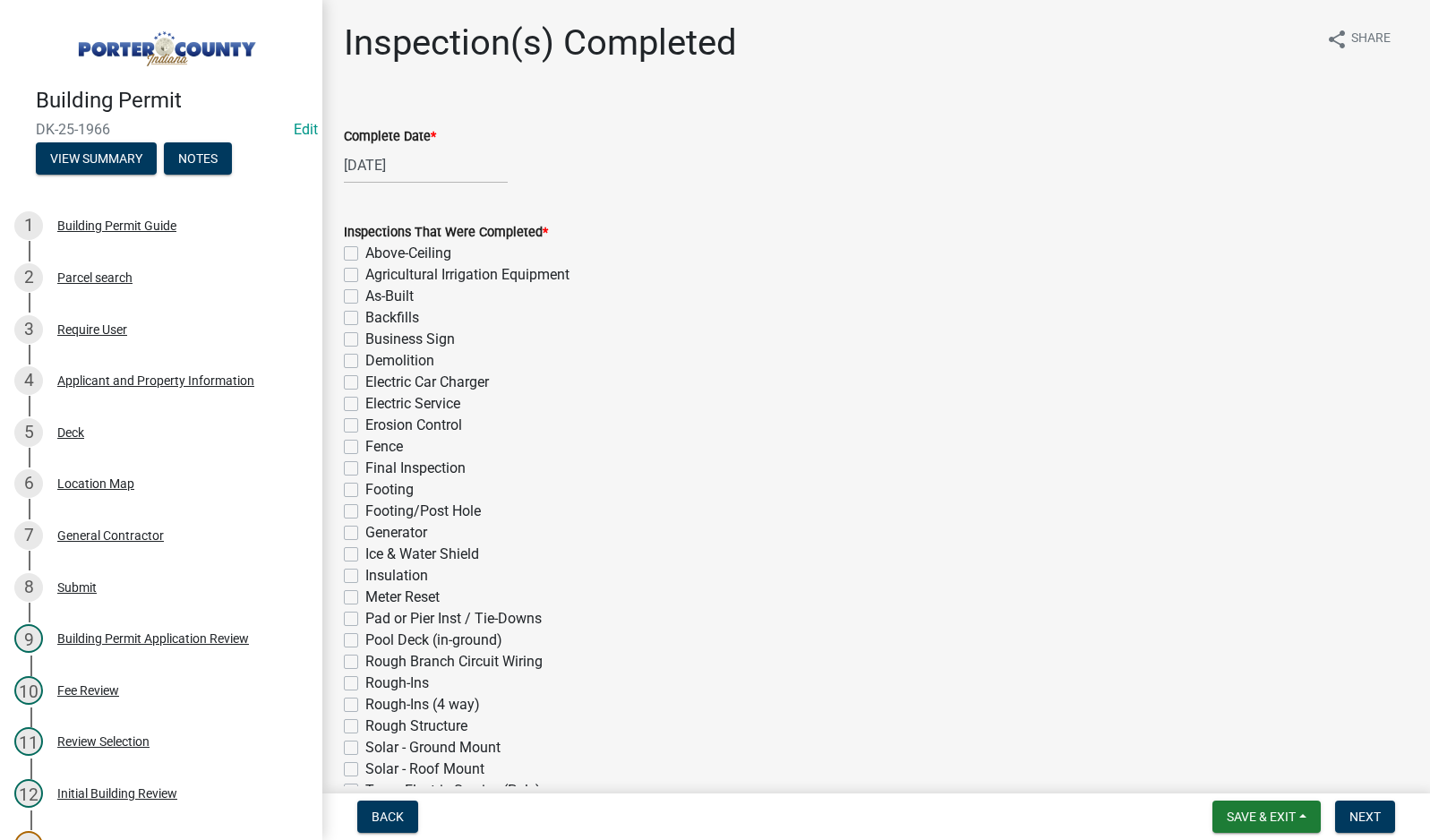
click at [365, 511] on label "Footing/Post Hole" at bounding box center [422, 511] width 116 height 21
click at [365, 511] on input "Footing/Post Hole" at bounding box center [371, 507] width 11 height 11
checkbox input "true"
checkbox input "false"
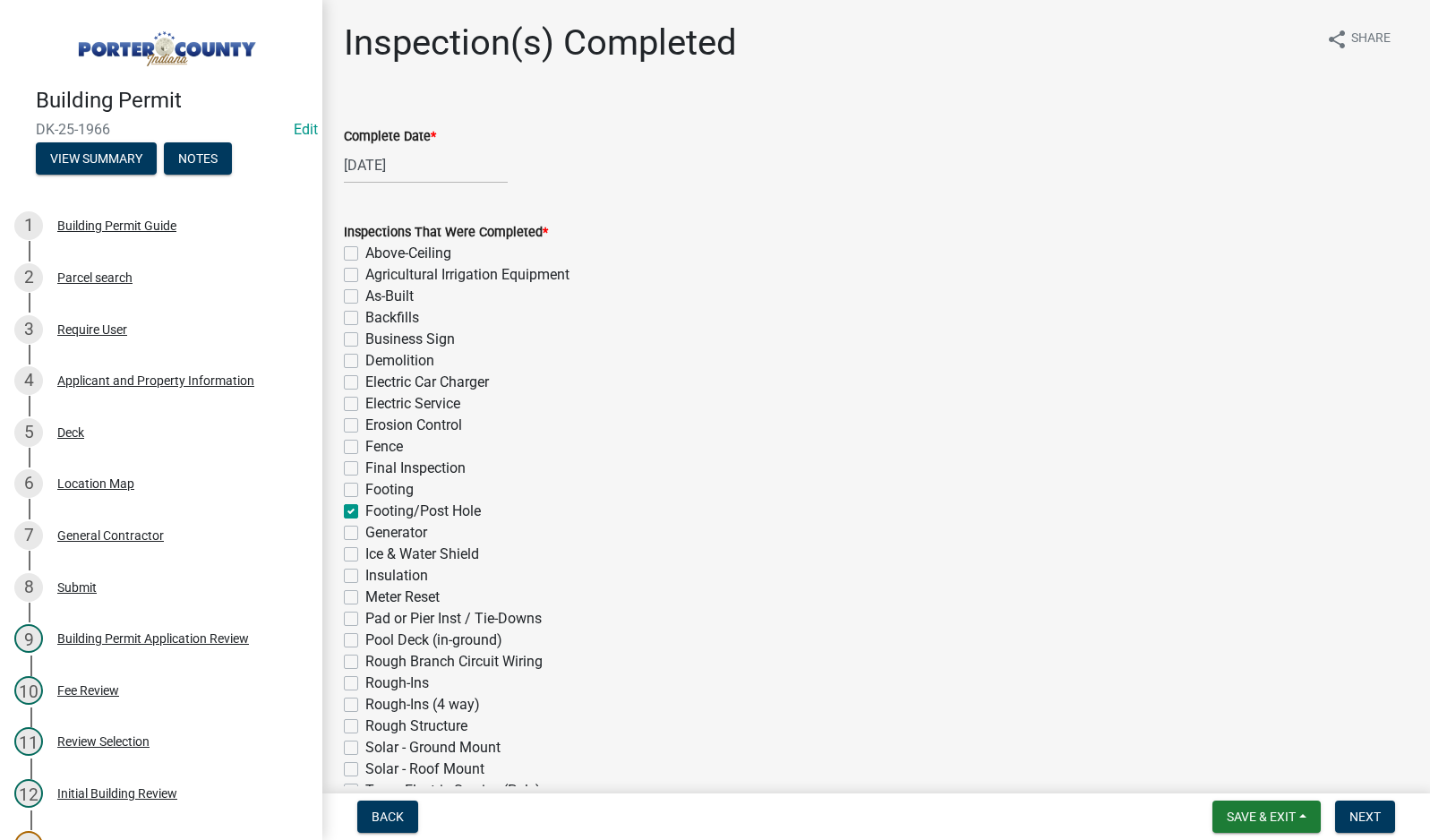
checkbox input "false"
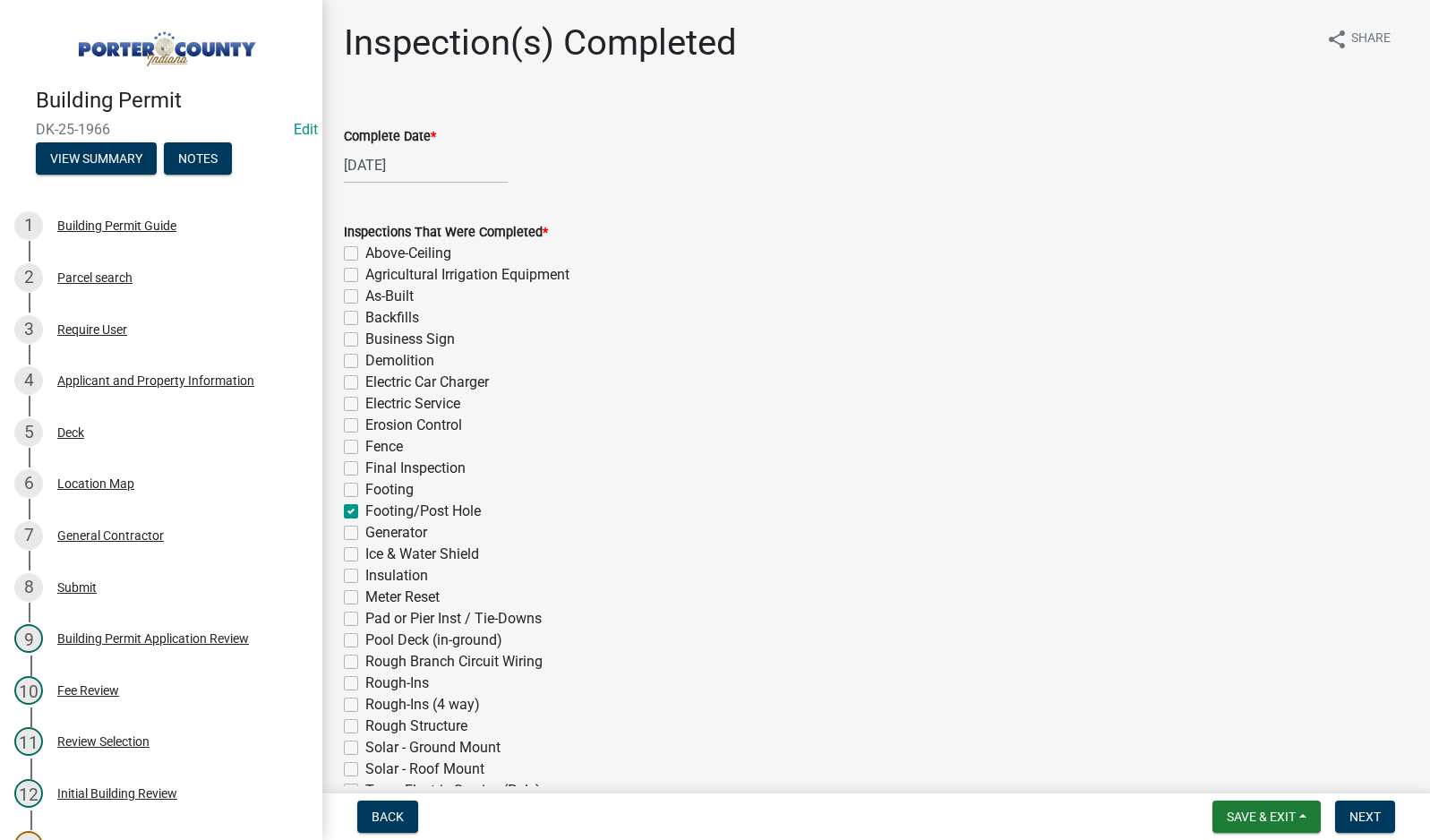
checkbox input "false"
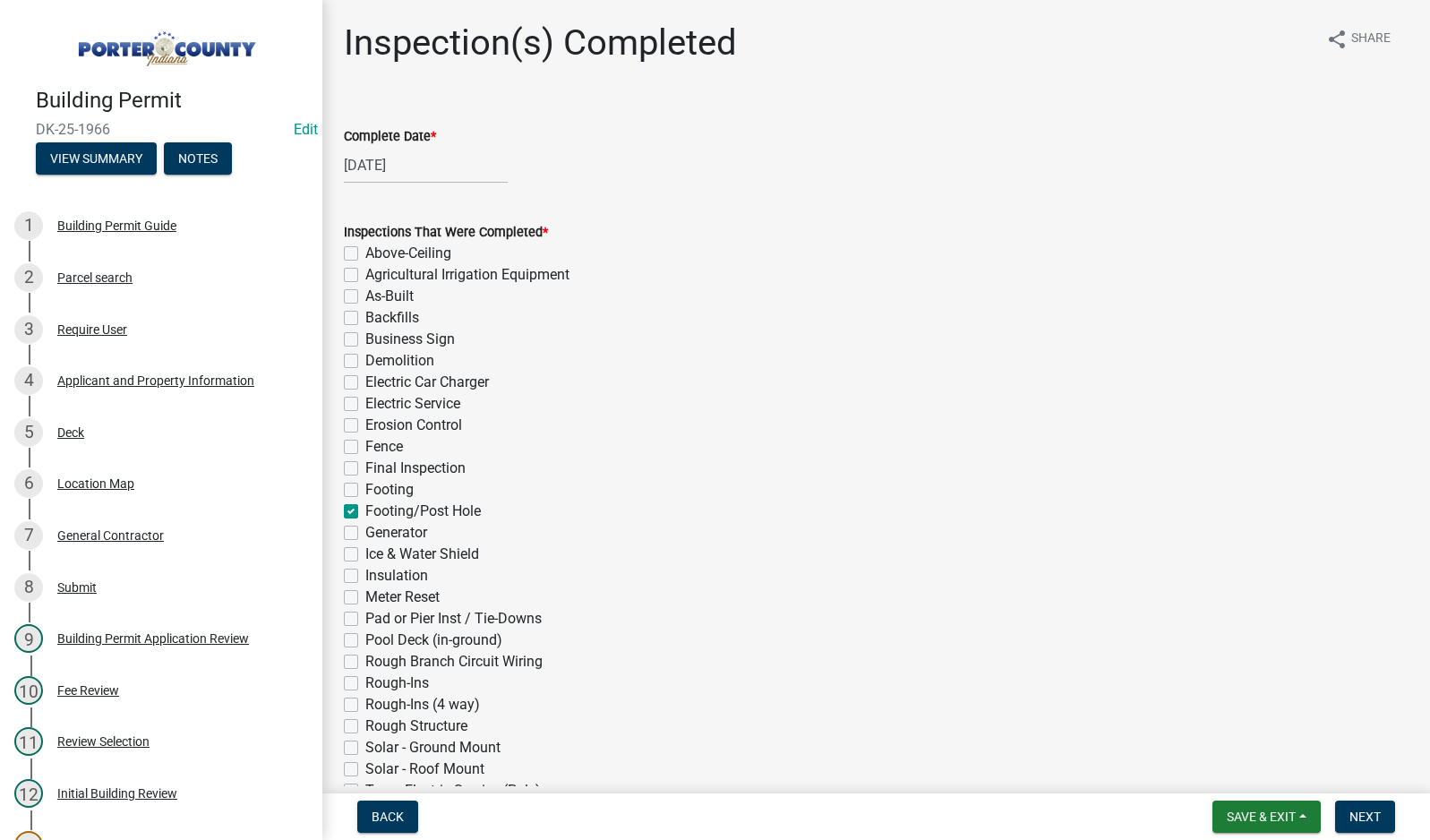
checkbox input "true"
checkbox input "false"
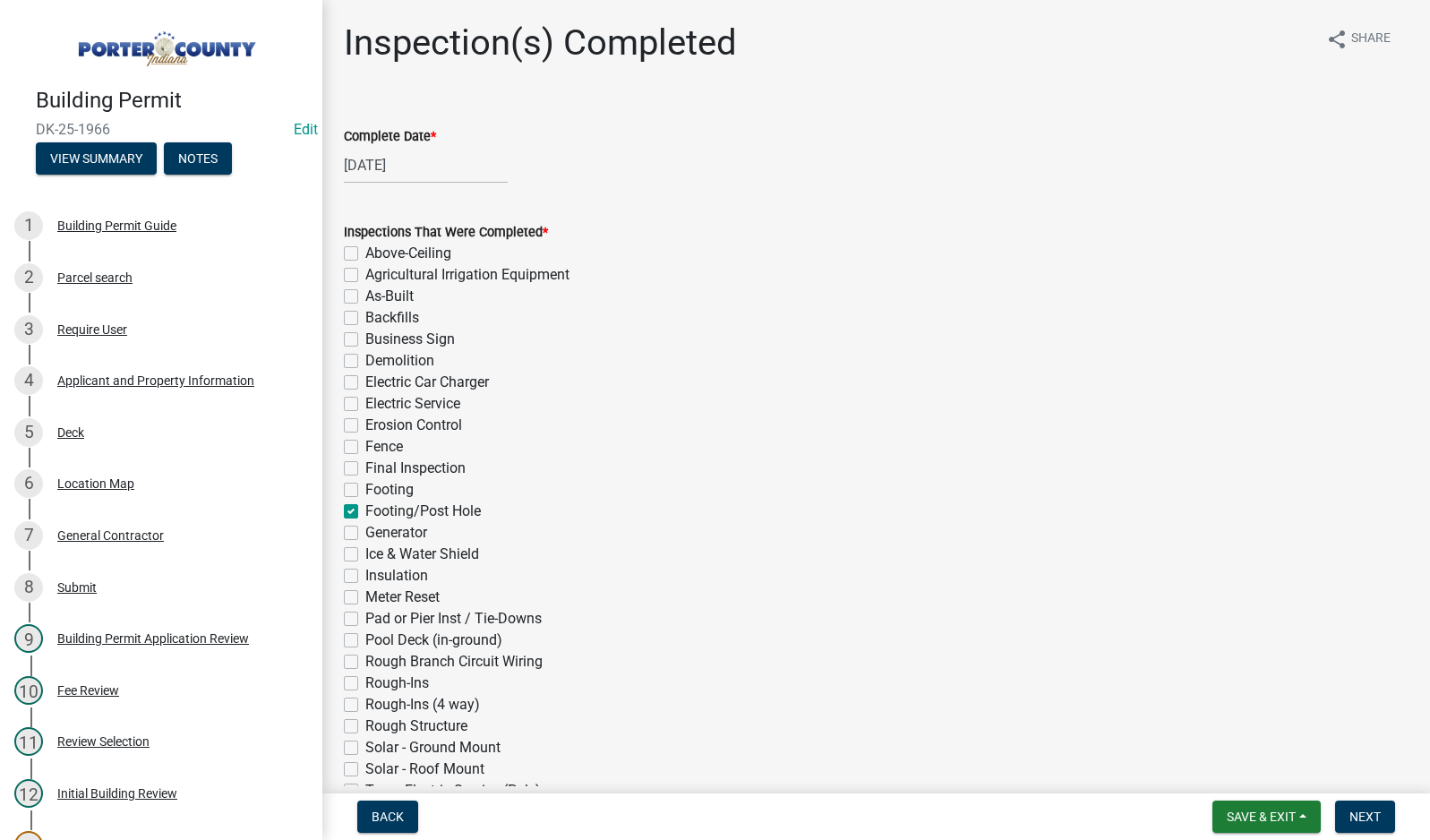
checkbox input "false"
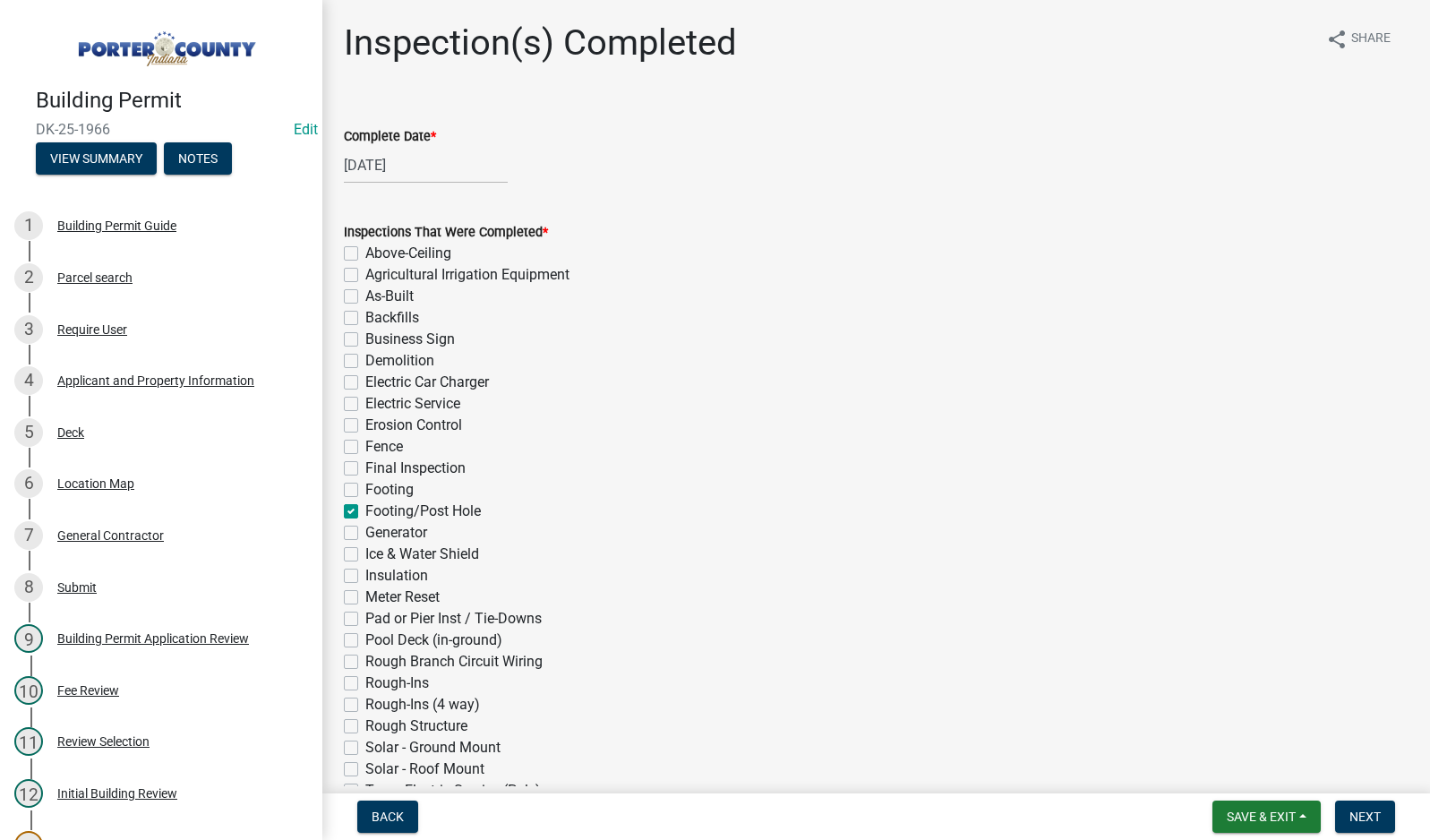
checkbox input "false"
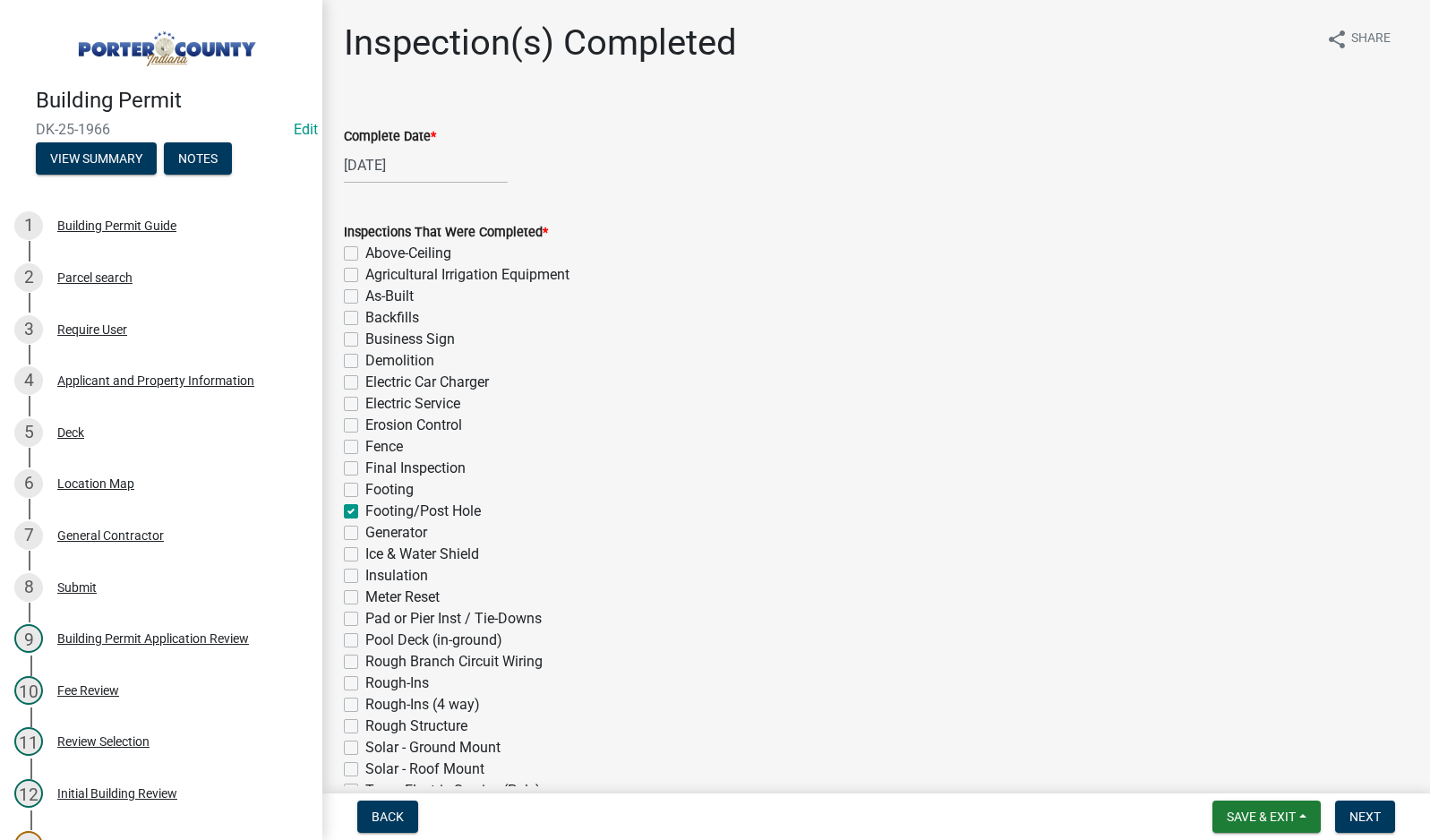
checkbox input "false"
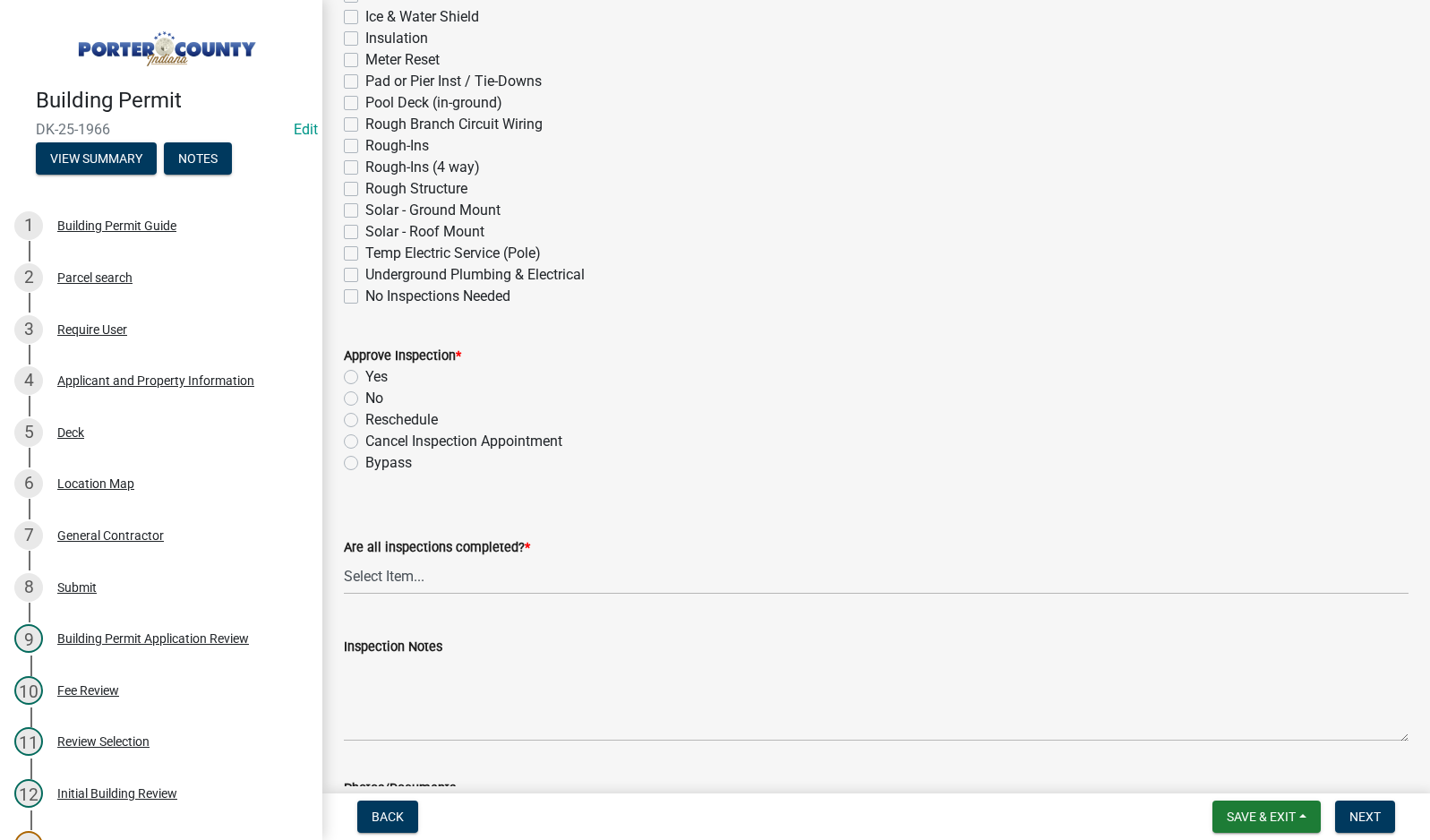
scroll to position [716, 0]
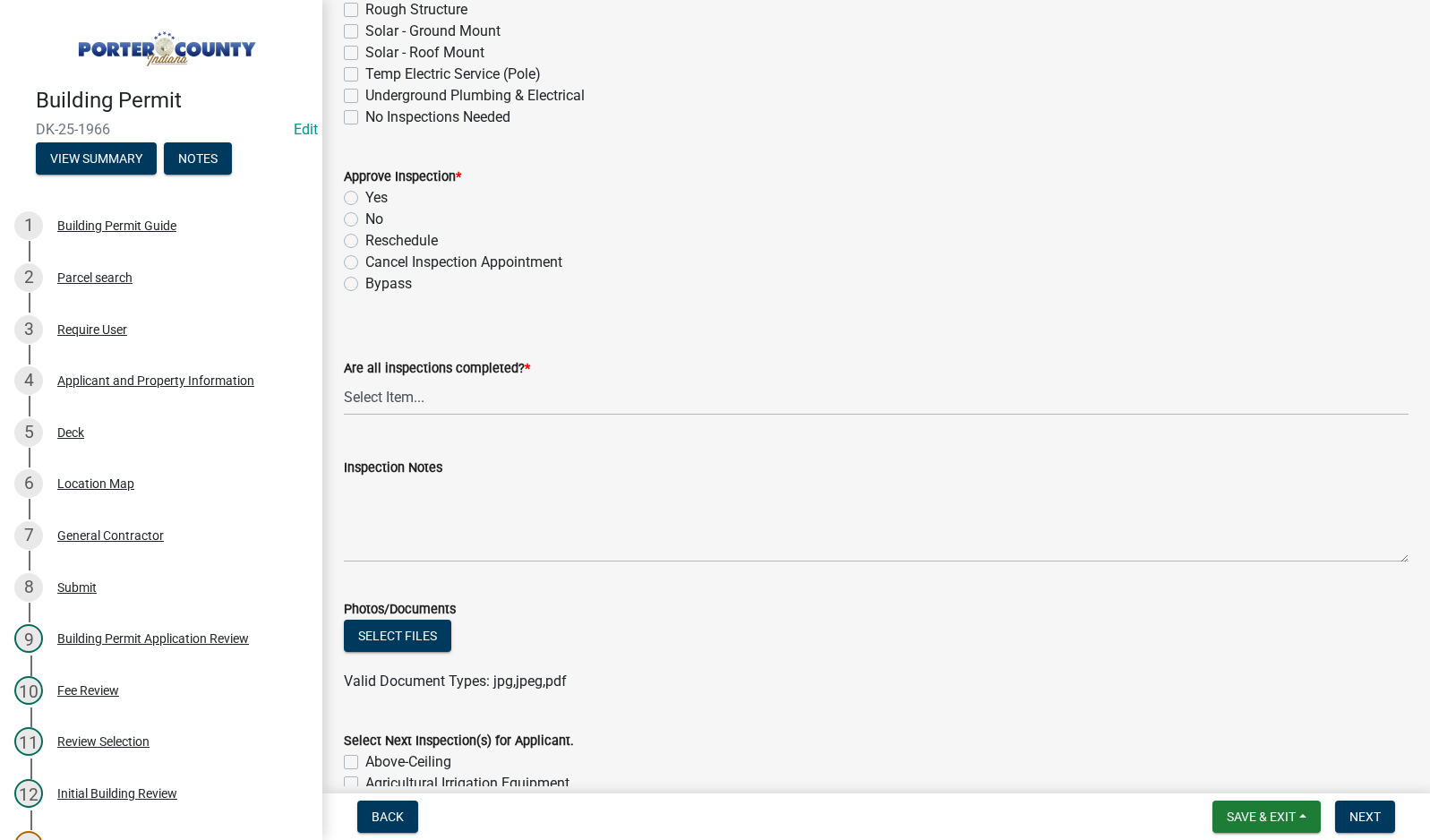
click at [365, 194] on label "Yes" at bounding box center [375, 197] width 22 height 21
click at [365, 194] on input "Yes" at bounding box center [371, 193] width 11 height 11
radio input "true"
click at [467, 396] on select "Select Item... Yes - All Inspections Have Been Completed No - More Inspections …" at bounding box center [875, 397] width 1064 height 36
click at [344, 378] on select "Select Item... Yes - All Inspections Have Been Completed No - More Inspections …" at bounding box center [875, 397] width 1064 height 36
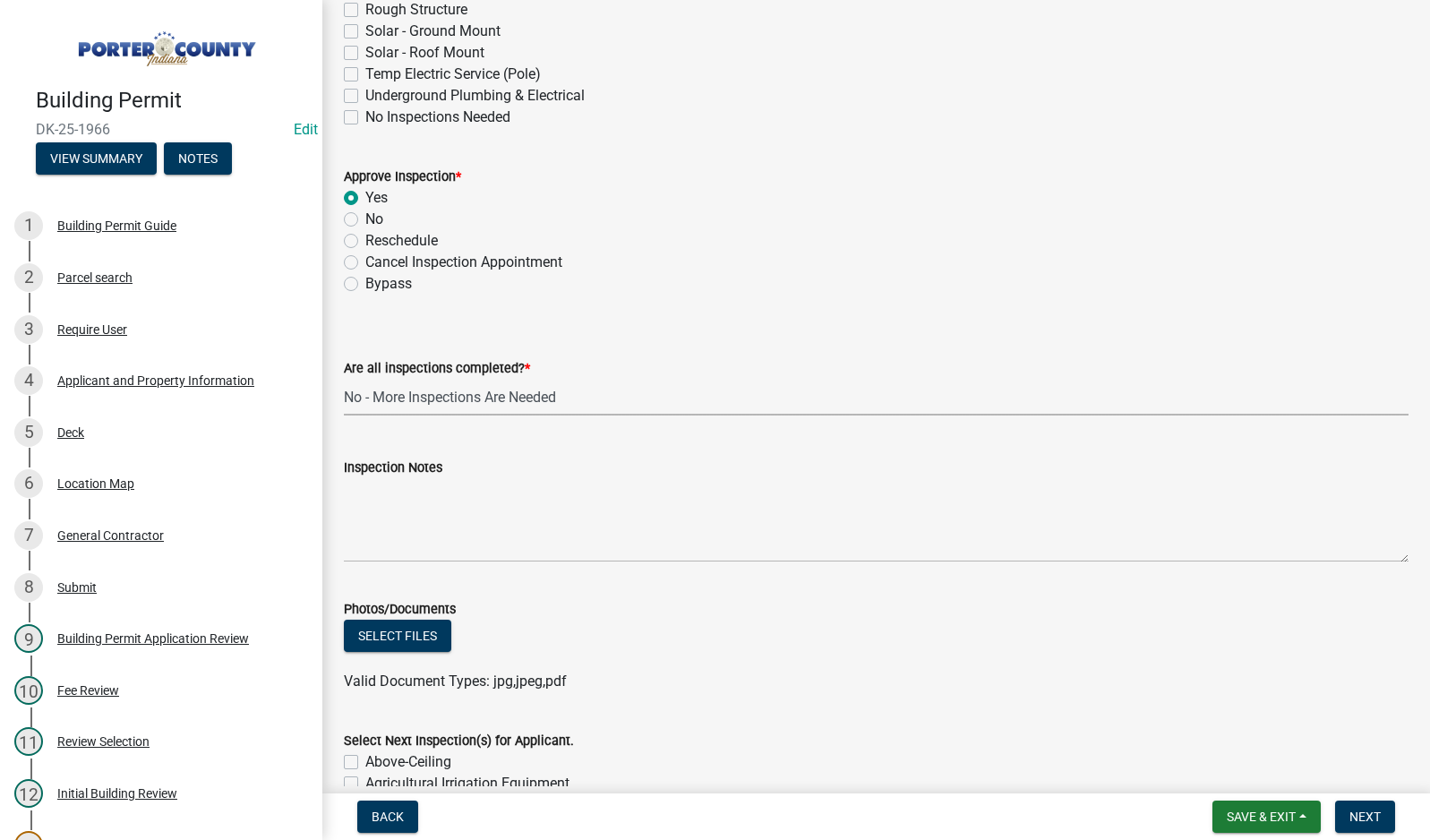
select select "eafbae6d-cbce-48e8-be87-ded322027707"
click at [408, 528] on textarea "Inspection Notes" at bounding box center [875, 520] width 1064 height 84
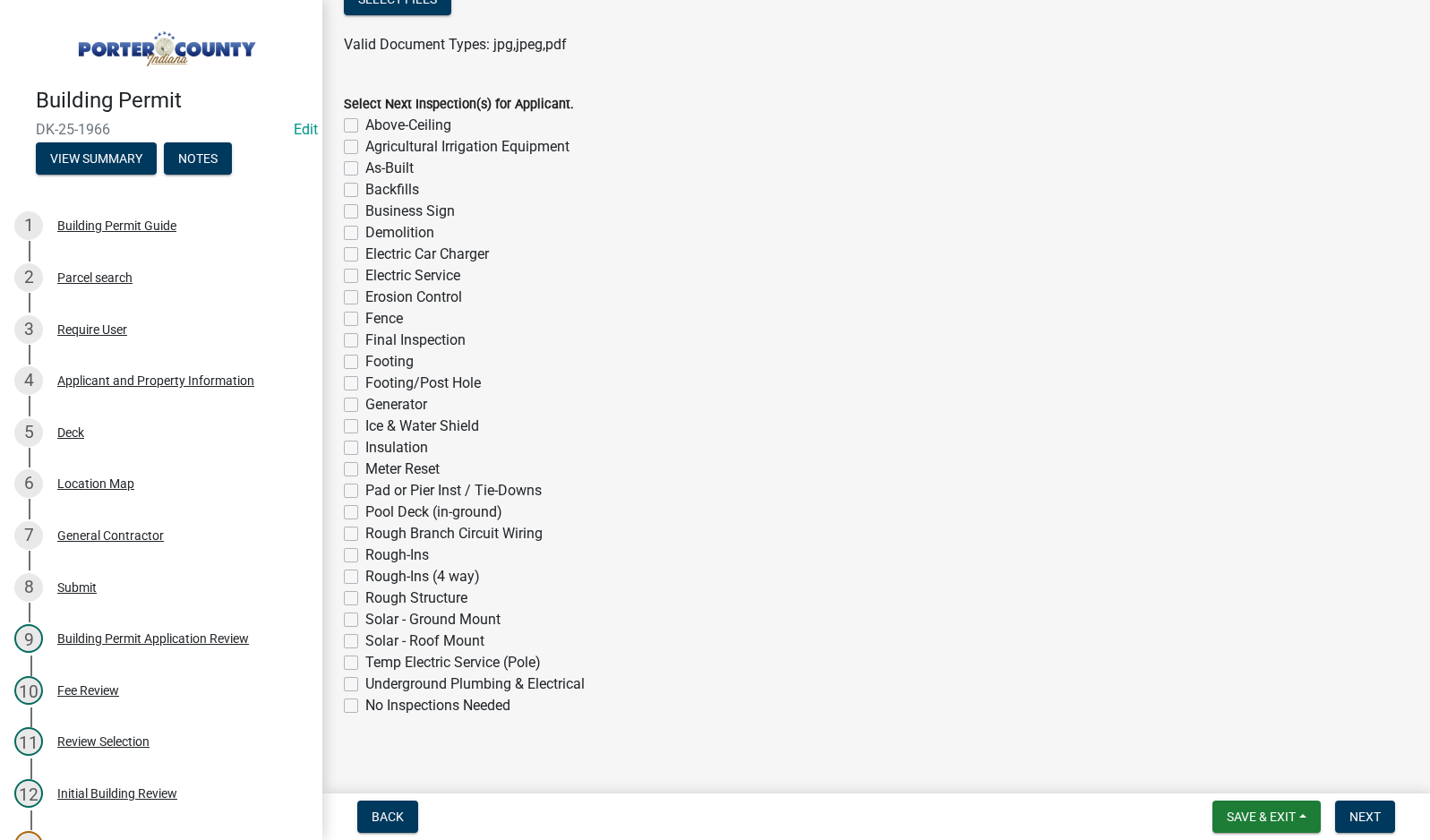
scroll to position [1369, 0]
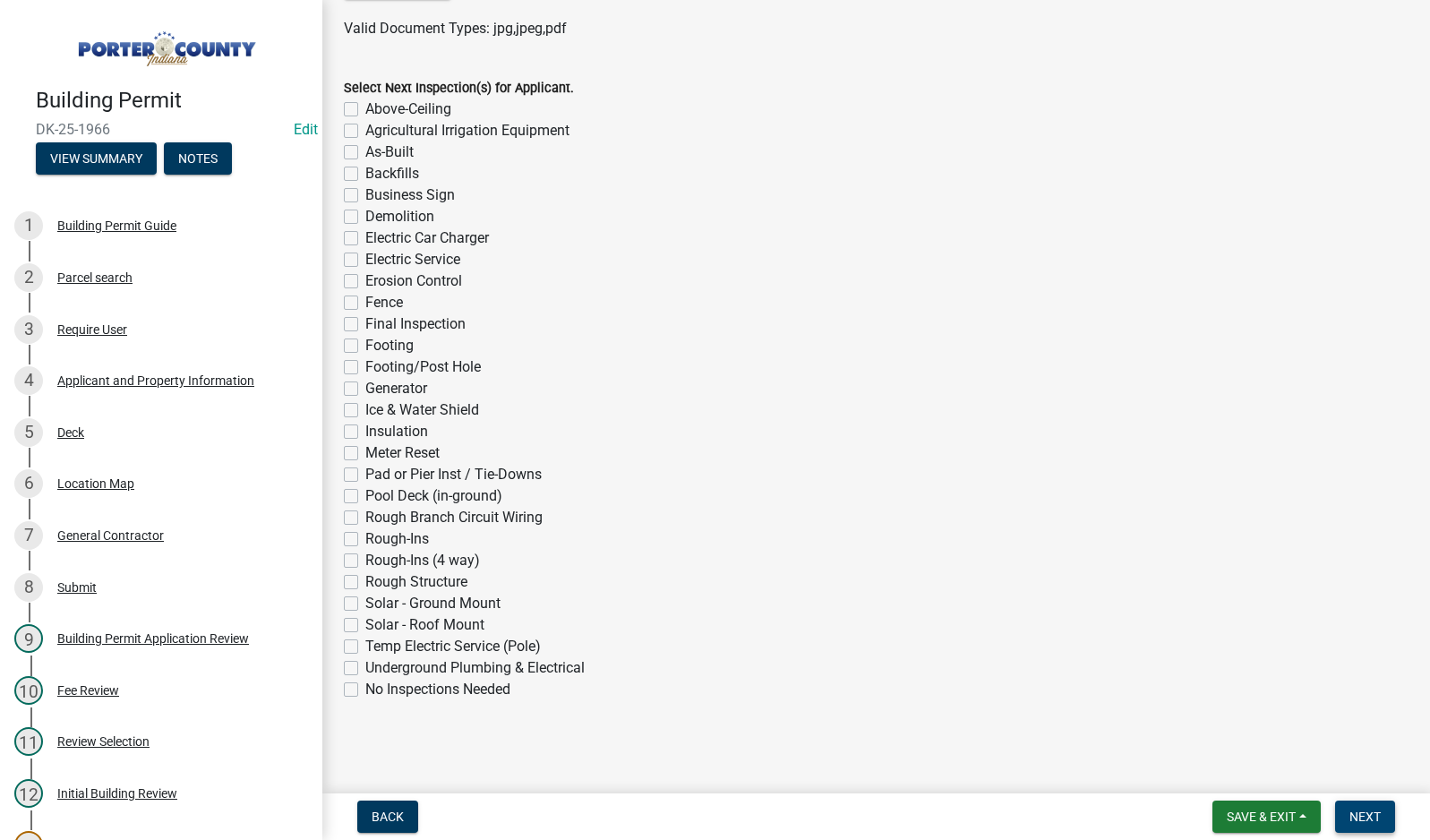
type textarea "I stopped by this afternoon and took a look- spoke with [PERSON_NAME]"
click at [1361, 817] on span "Next" at bounding box center [1365, 816] width 32 height 14
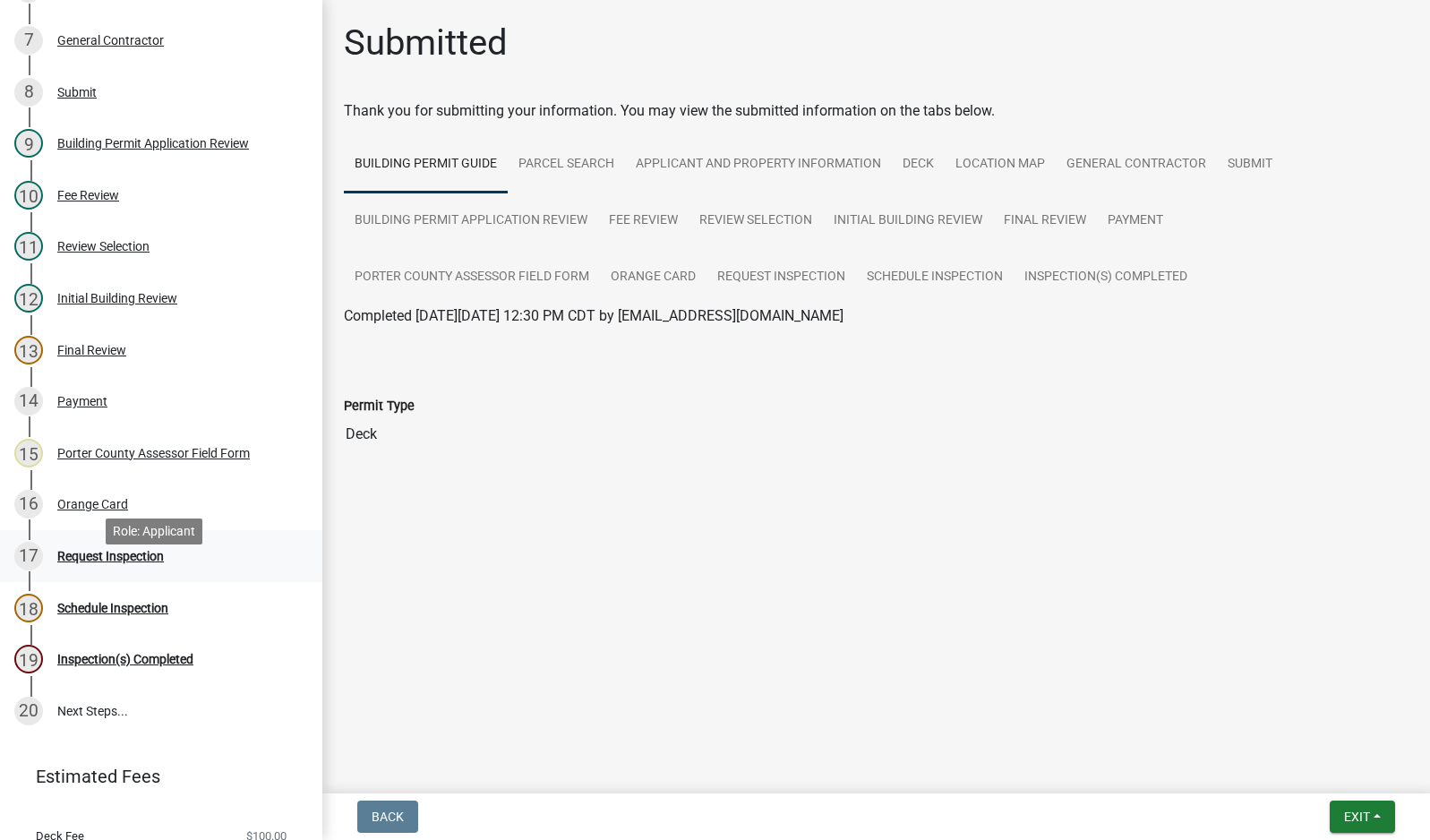
scroll to position [537, 0]
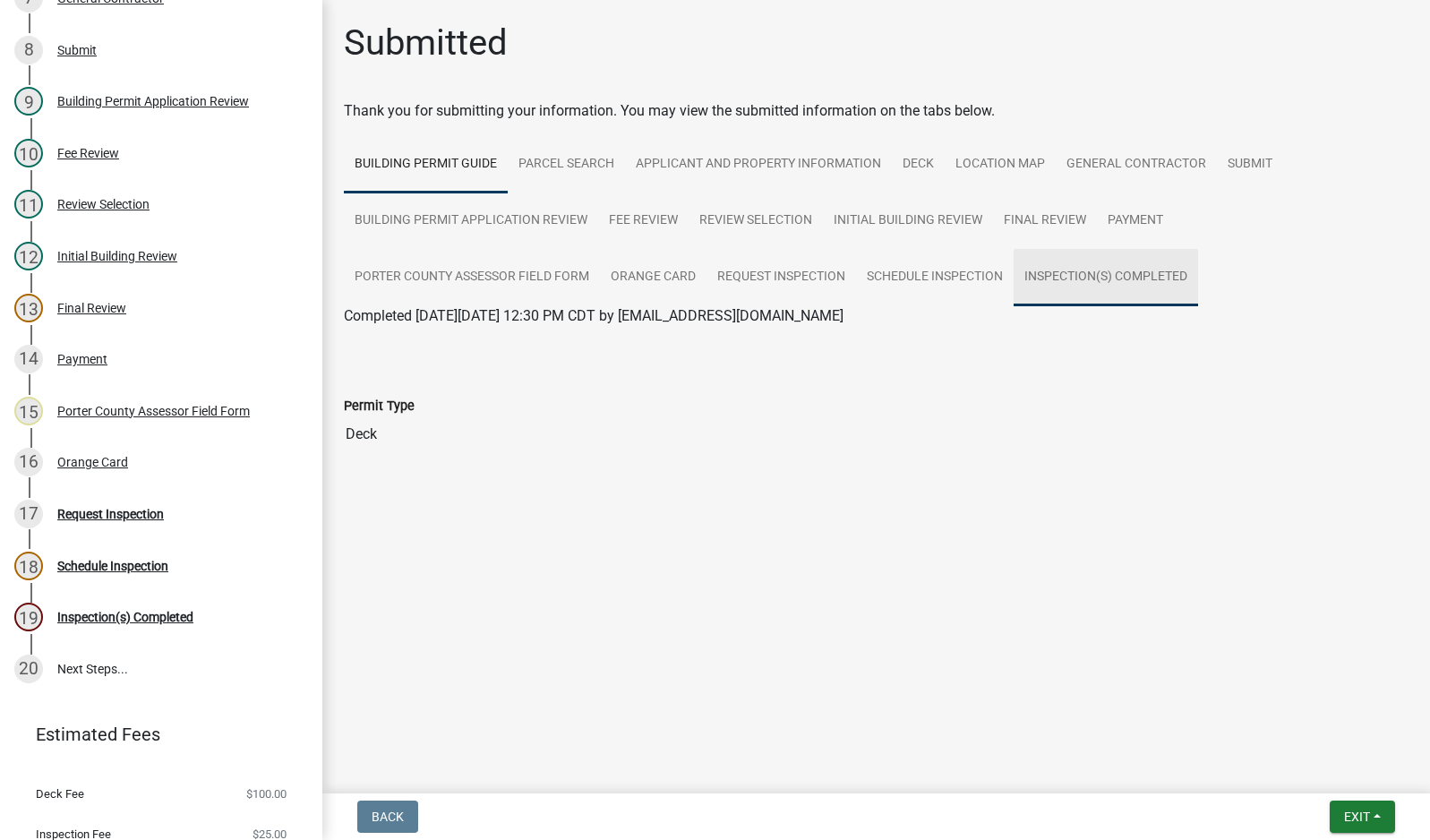
click at [1145, 278] on link "Inspection(s) Completed" at bounding box center [1105, 278] width 185 height 57
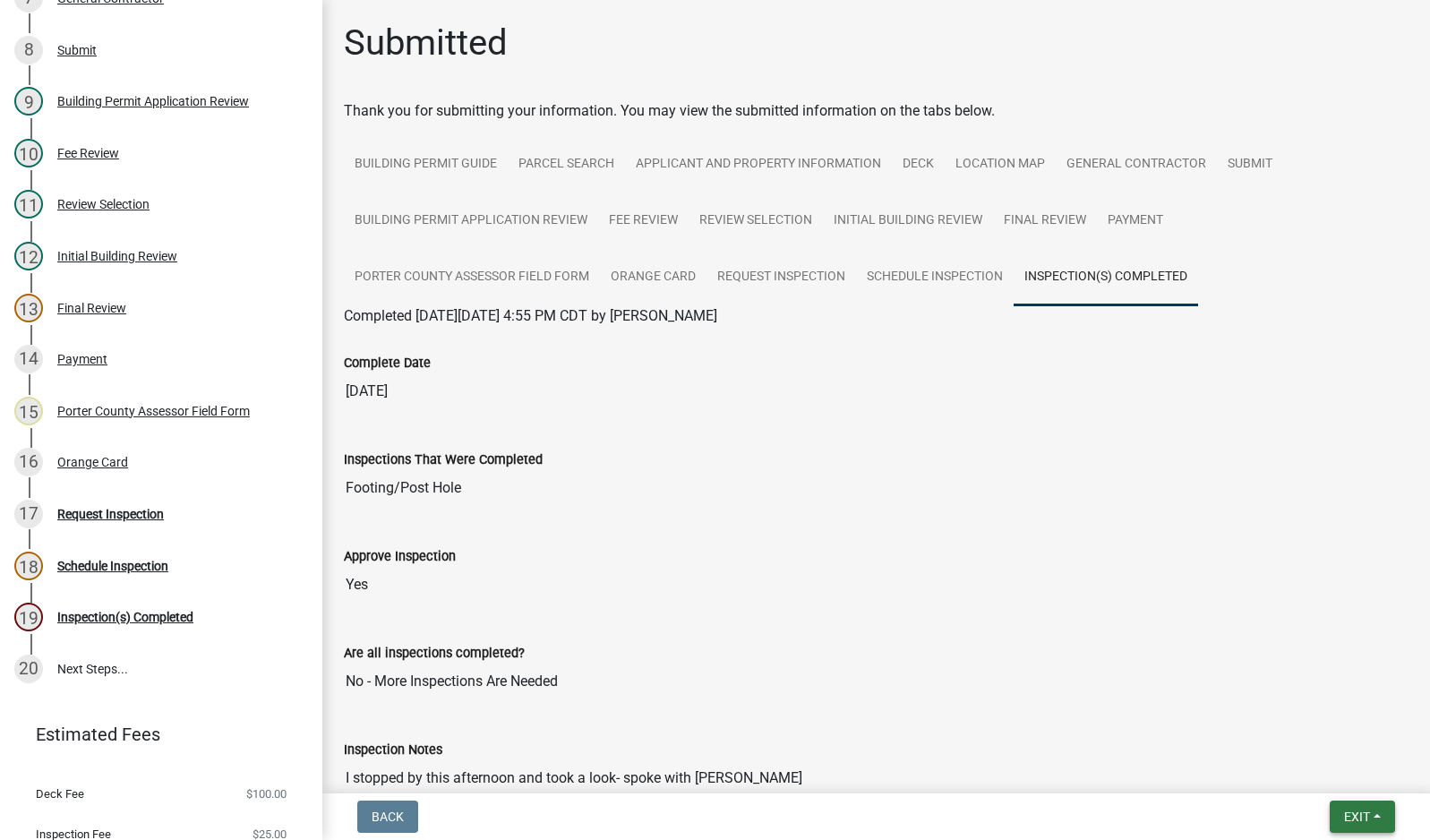
click at [1350, 816] on span "Exit" at bounding box center [1356, 816] width 26 height 14
click at [1338, 775] on button "Save & Exit" at bounding box center [1324, 769] width 144 height 43
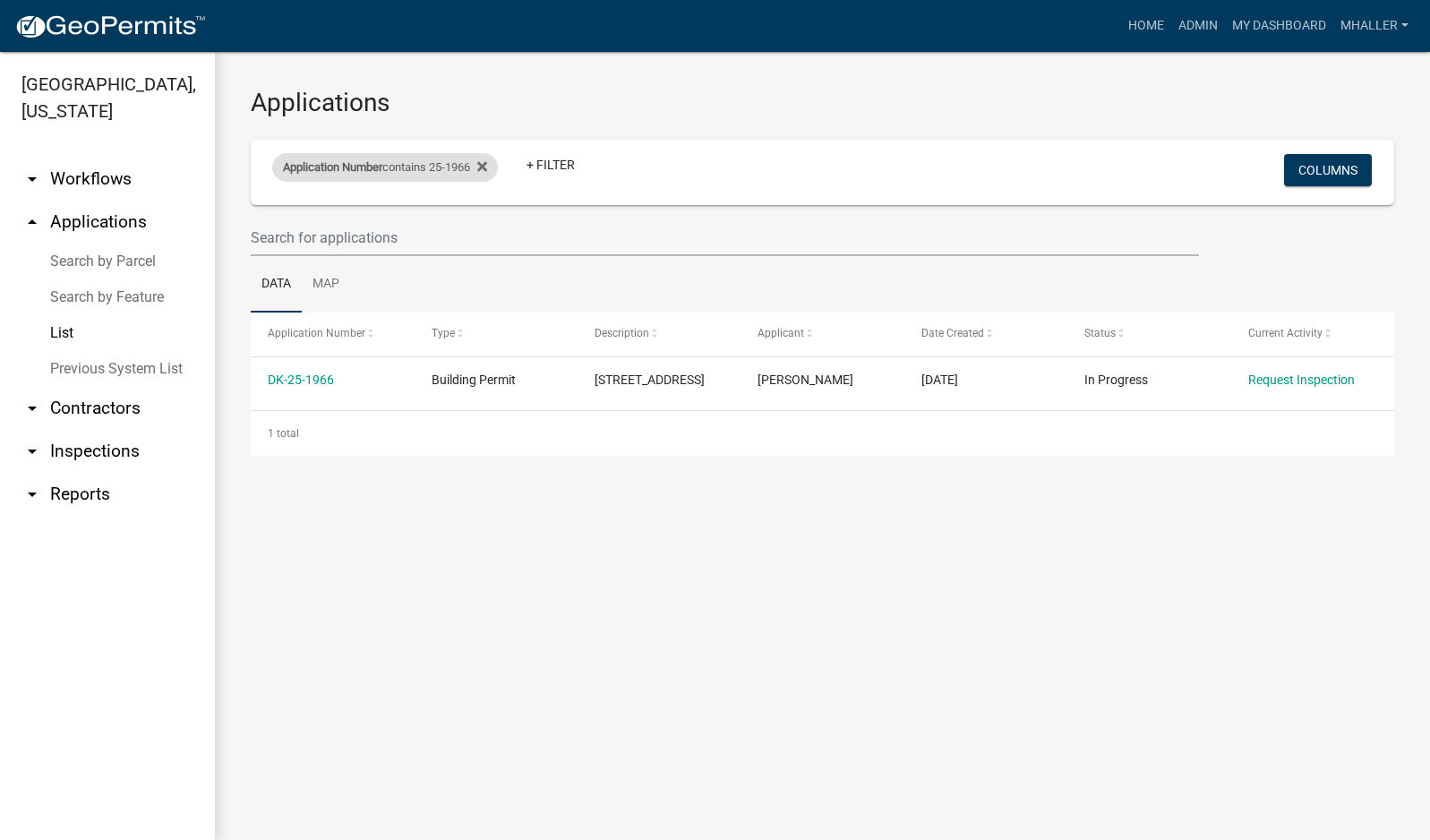
click at [398, 170] on div "Application Number contains 25-1966" at bounding box center [385, 168] width 226 height 29
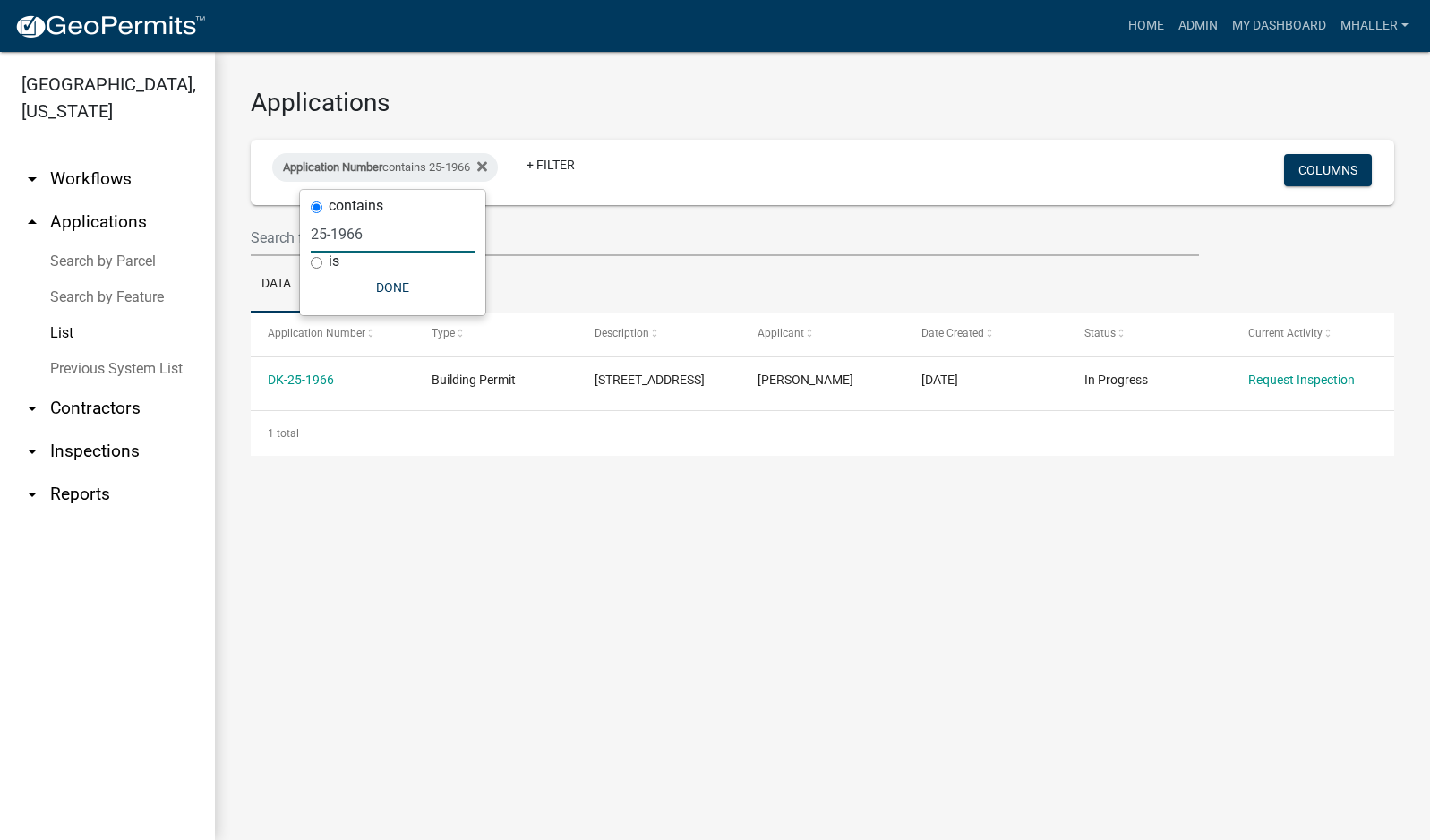
click at [386, 222] on input "25-1966" at bounding box center [392, 234] width 164 height 36
type input "25-"
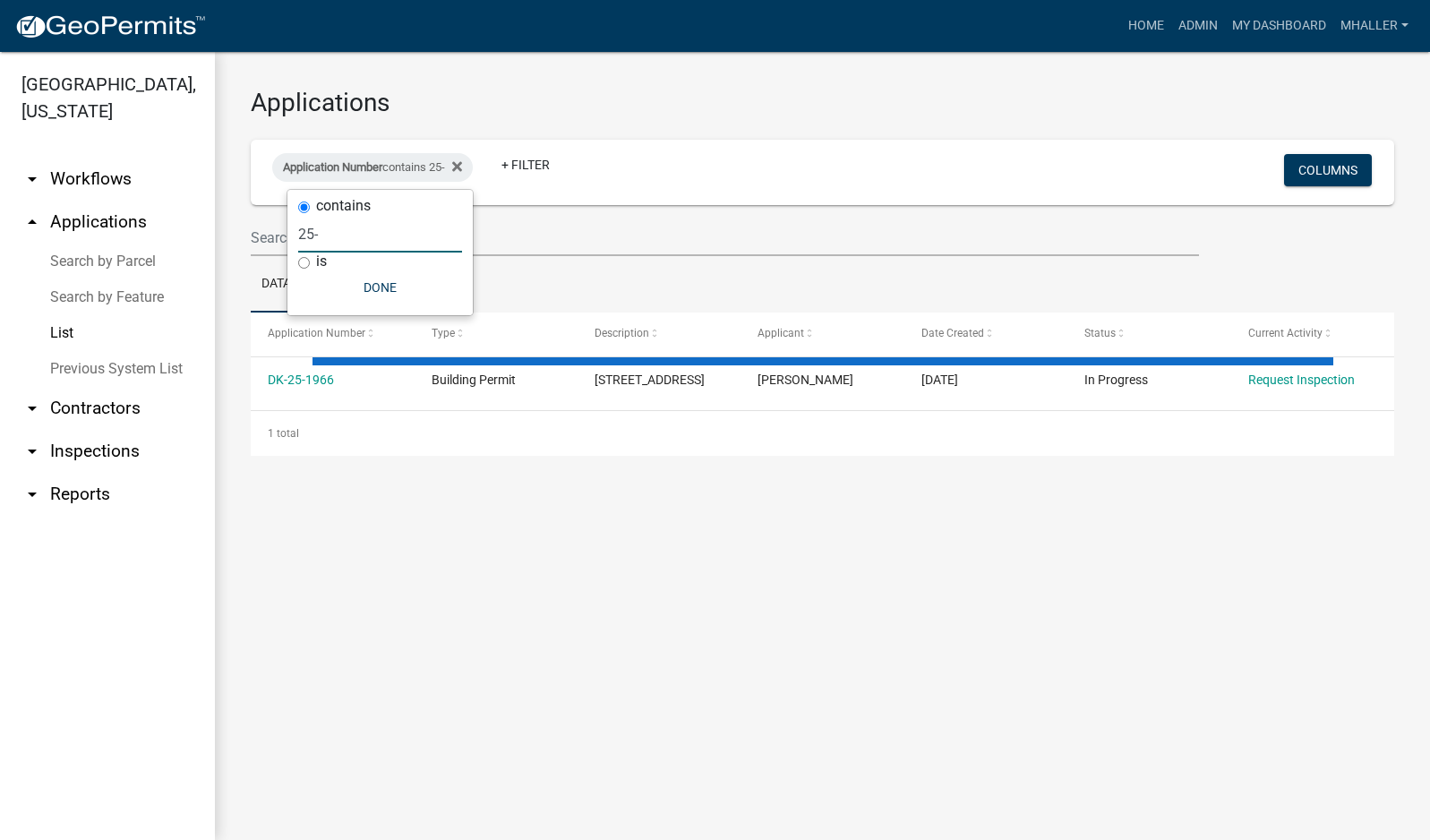
select select "1: 25"
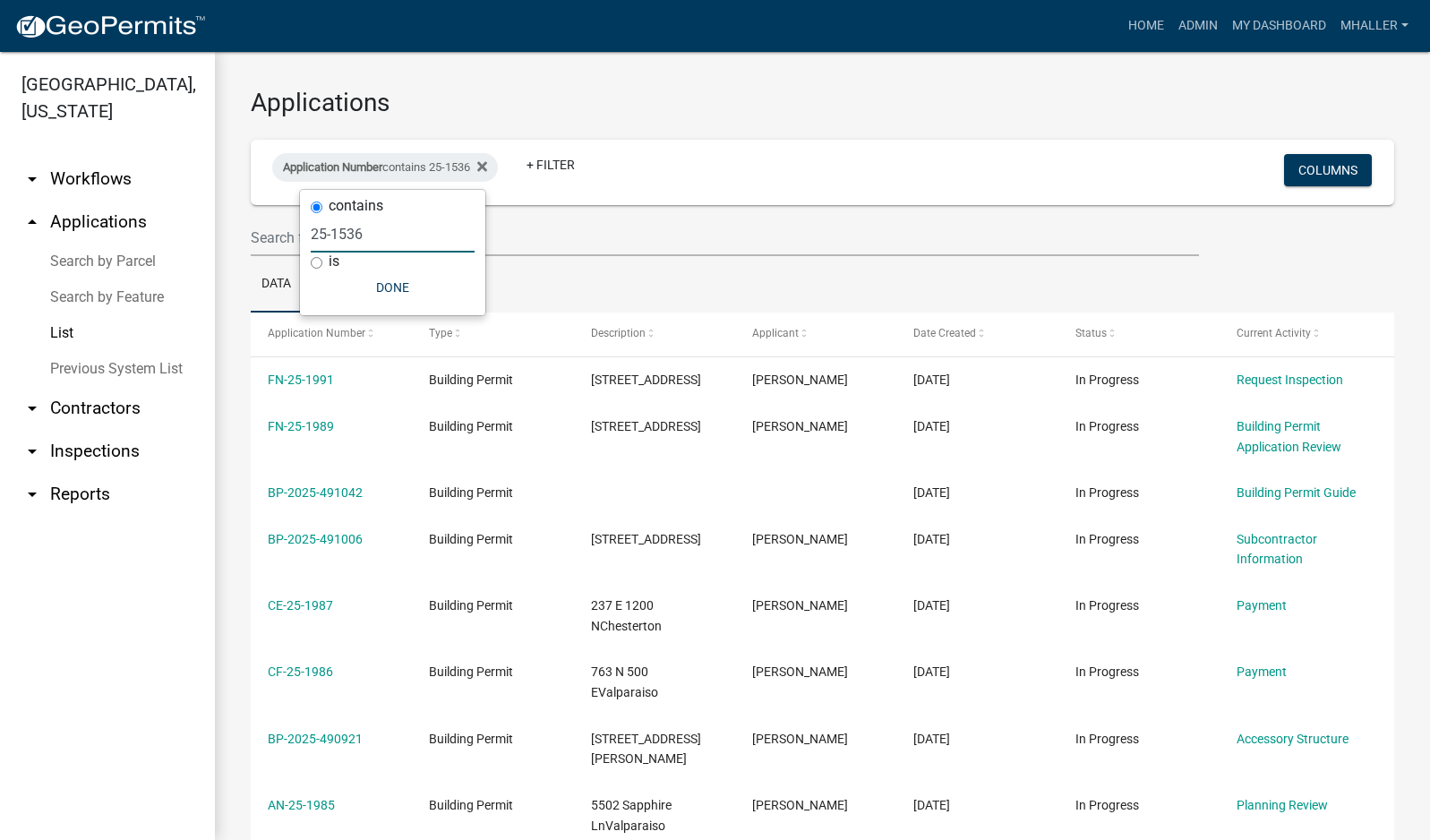
type input "25-1536"
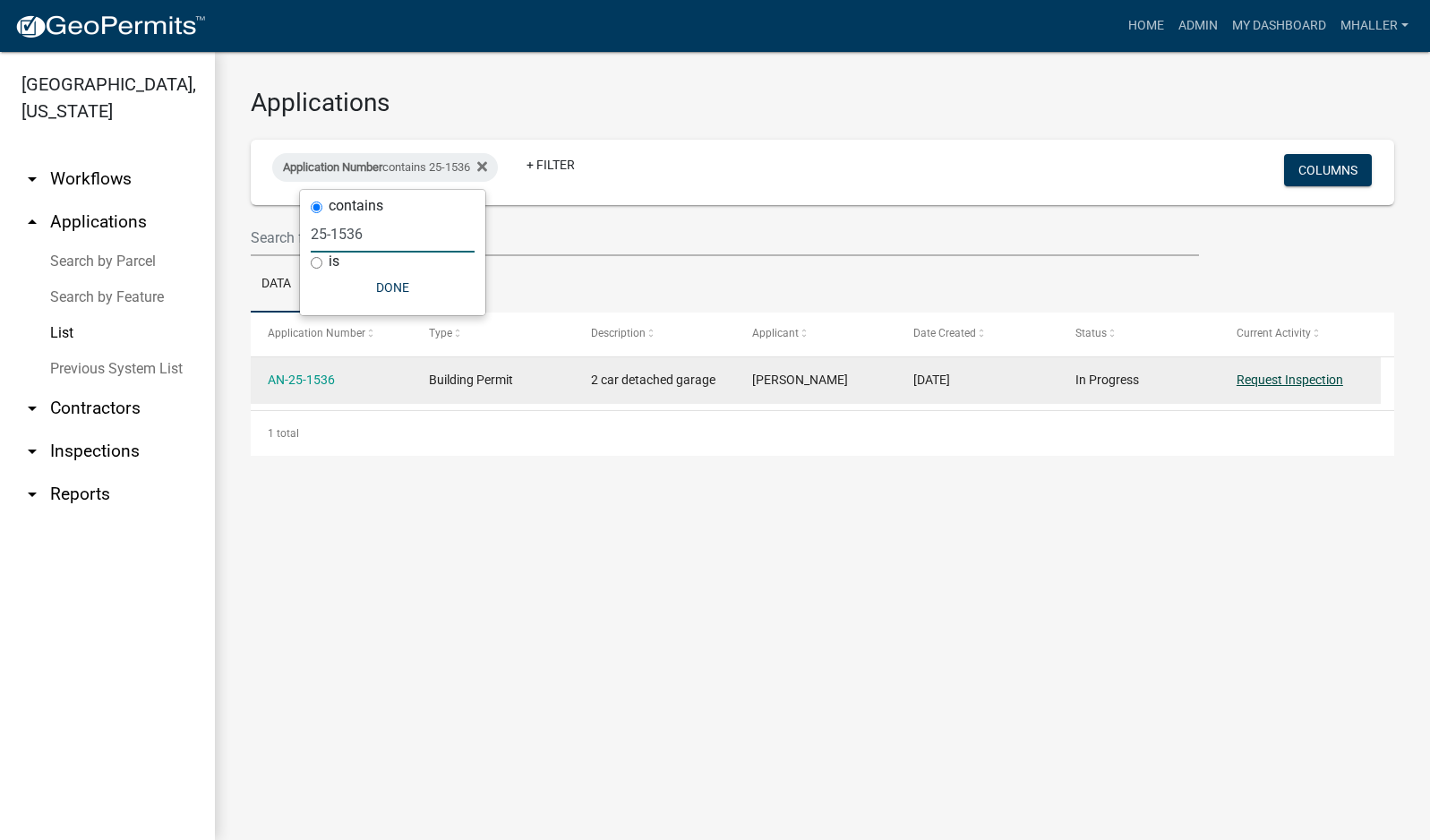
click at [1296, 380] on link "Request Inspection" at bounding box center [1289, 379] width 106 height 14
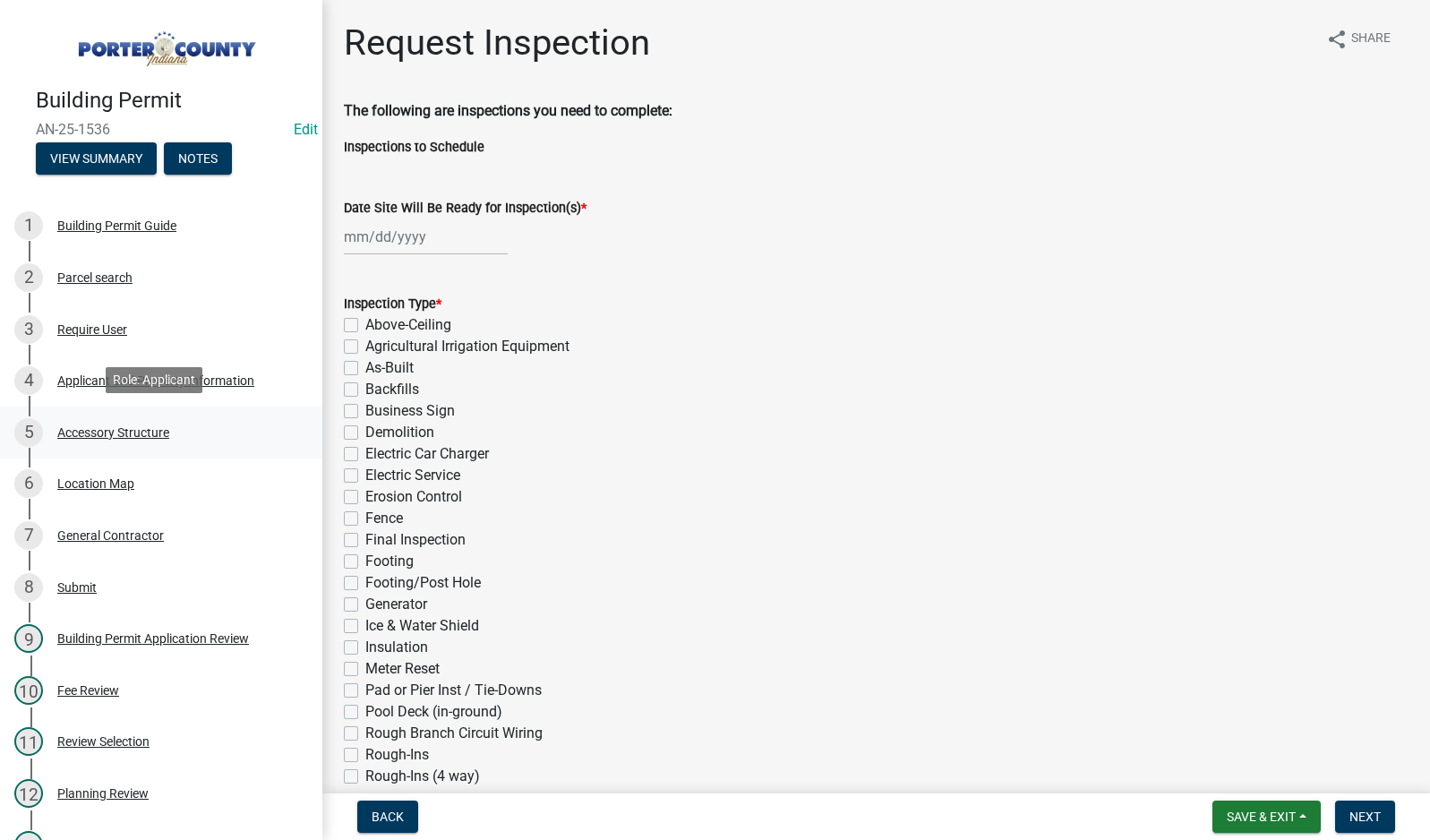
click at [130, 430] on div "Accessory Structure" at bounding box center [113, 432] width 112 height 12
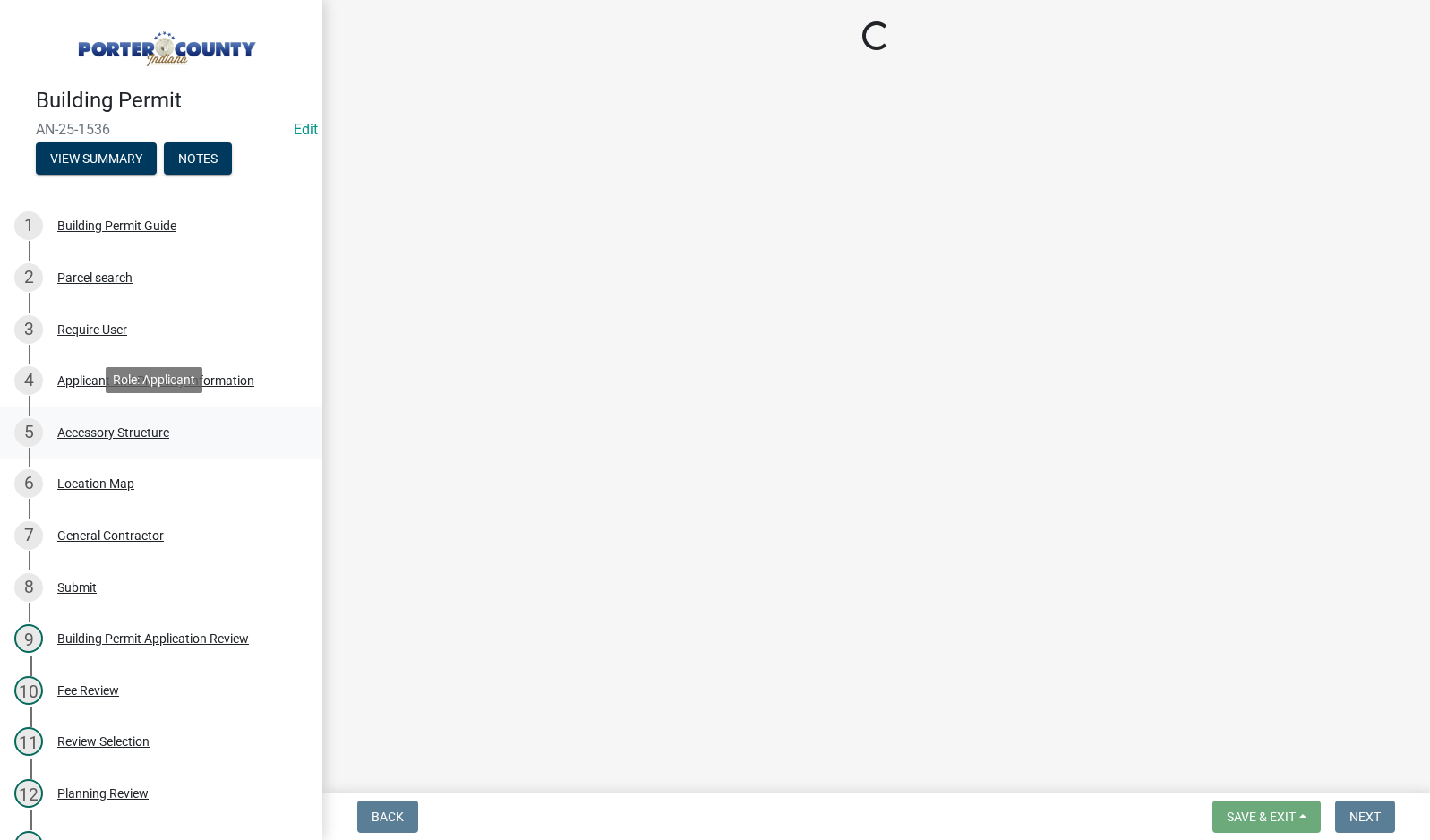
select select "e417d459-1a07-4045-9f8a-b98bfca84a5c"
select select "b16561a8-8531-4c00-a0ba-45c0345273e3"
select select "29856c7f-eeba-4e54-97cb-4d08c5c5b677"
select select "d4b8d1da-05eb-44cd-bbb6-c979fa719f22"
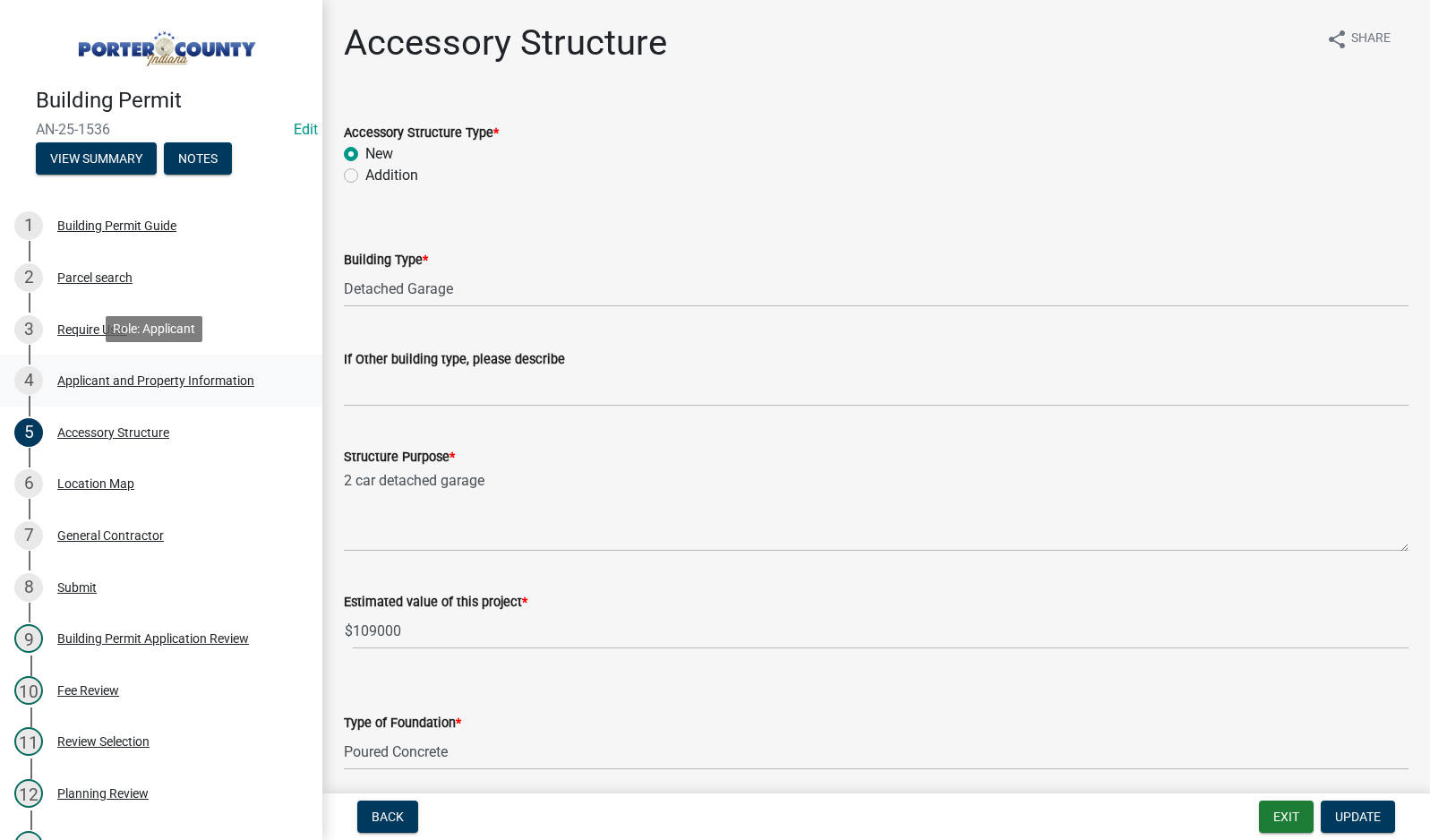
click at [123, 376] on div "Applicant and Property Information" at bounding box center [156, 380] width 197 height 12
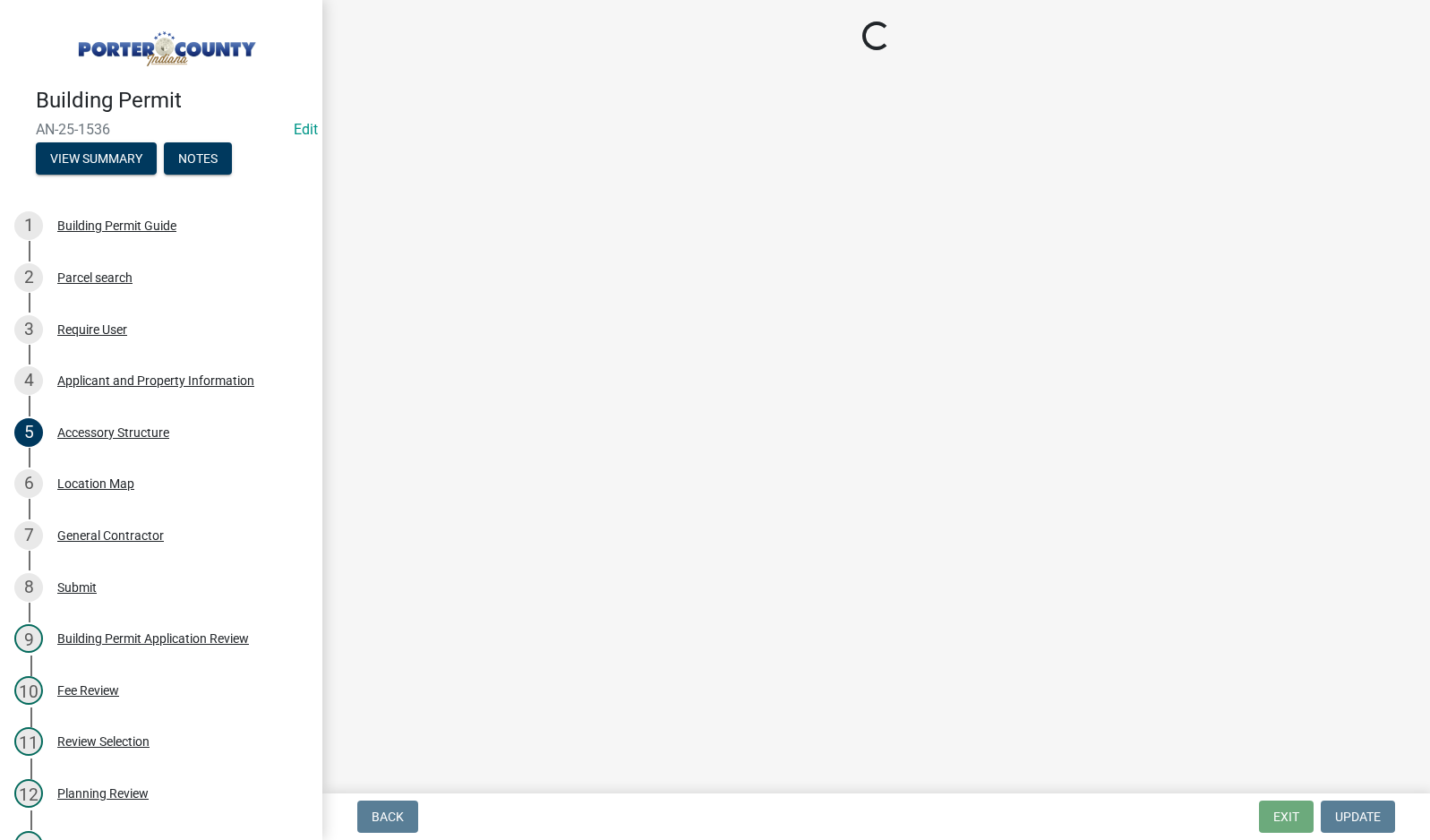
select select "403f4b3c-c23a-4b9f-b6b7-b4f73366513c"
select select "01d57b5a-7eb0-4072-b175-354c87f771f4"
select select "c8d9bed4-fb8e-49e4-81c1-b9d22bb8efef"
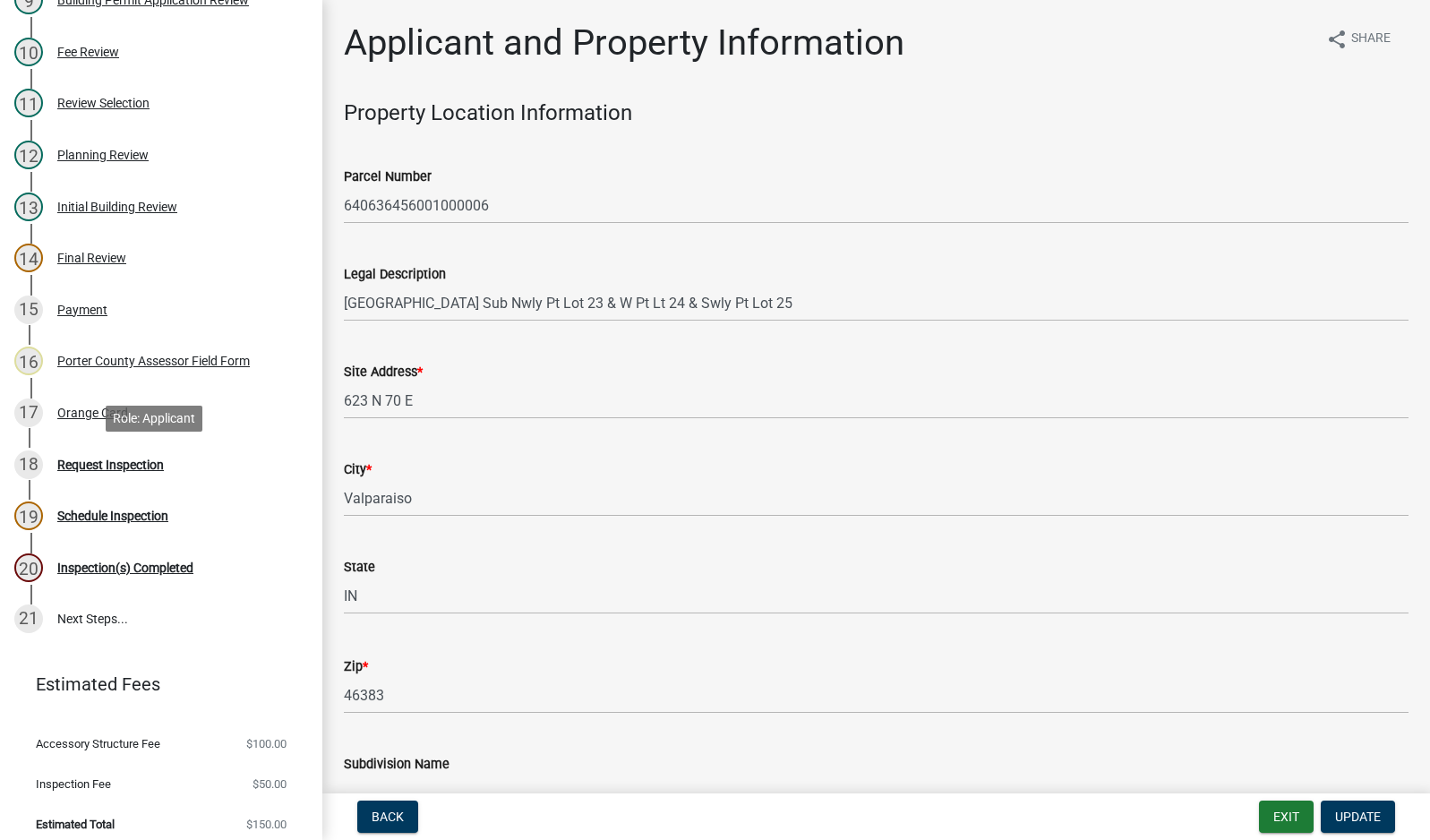
scroll to position [647, 0]
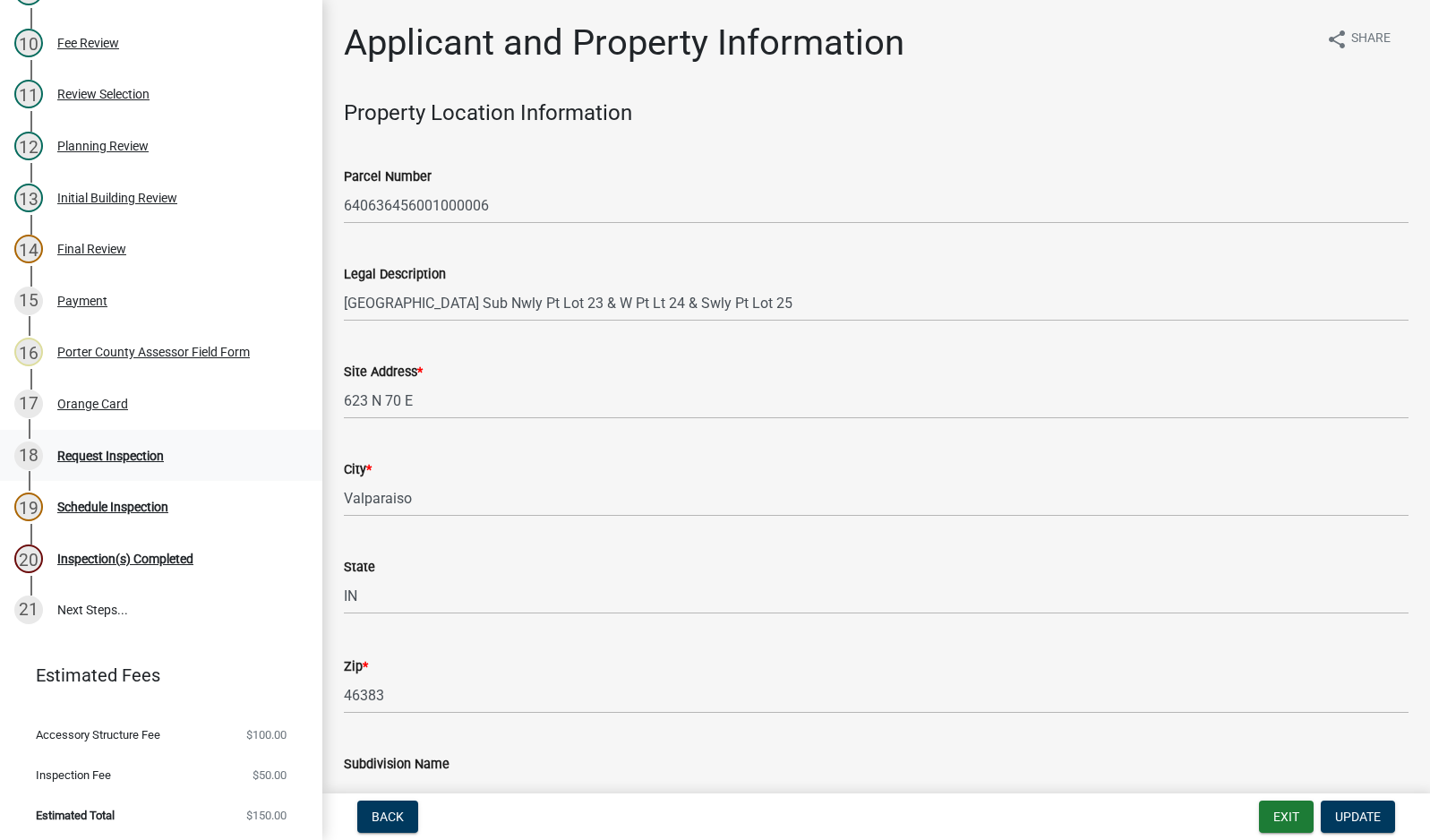
click at [128, 458] on div "Request Inspection" at bounding box center [110, 455] width 106 height 12
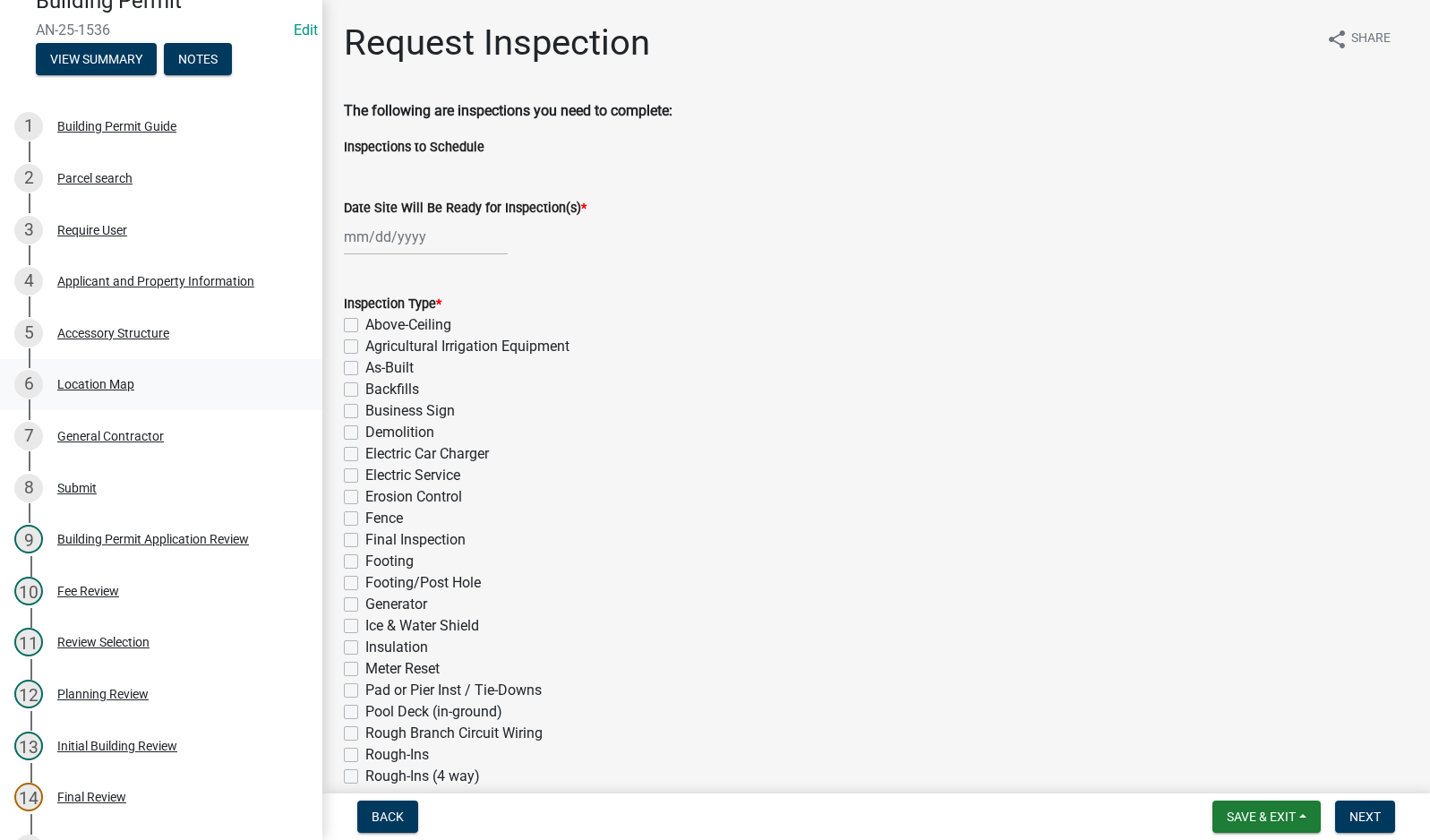
scroll to position [0, 0]
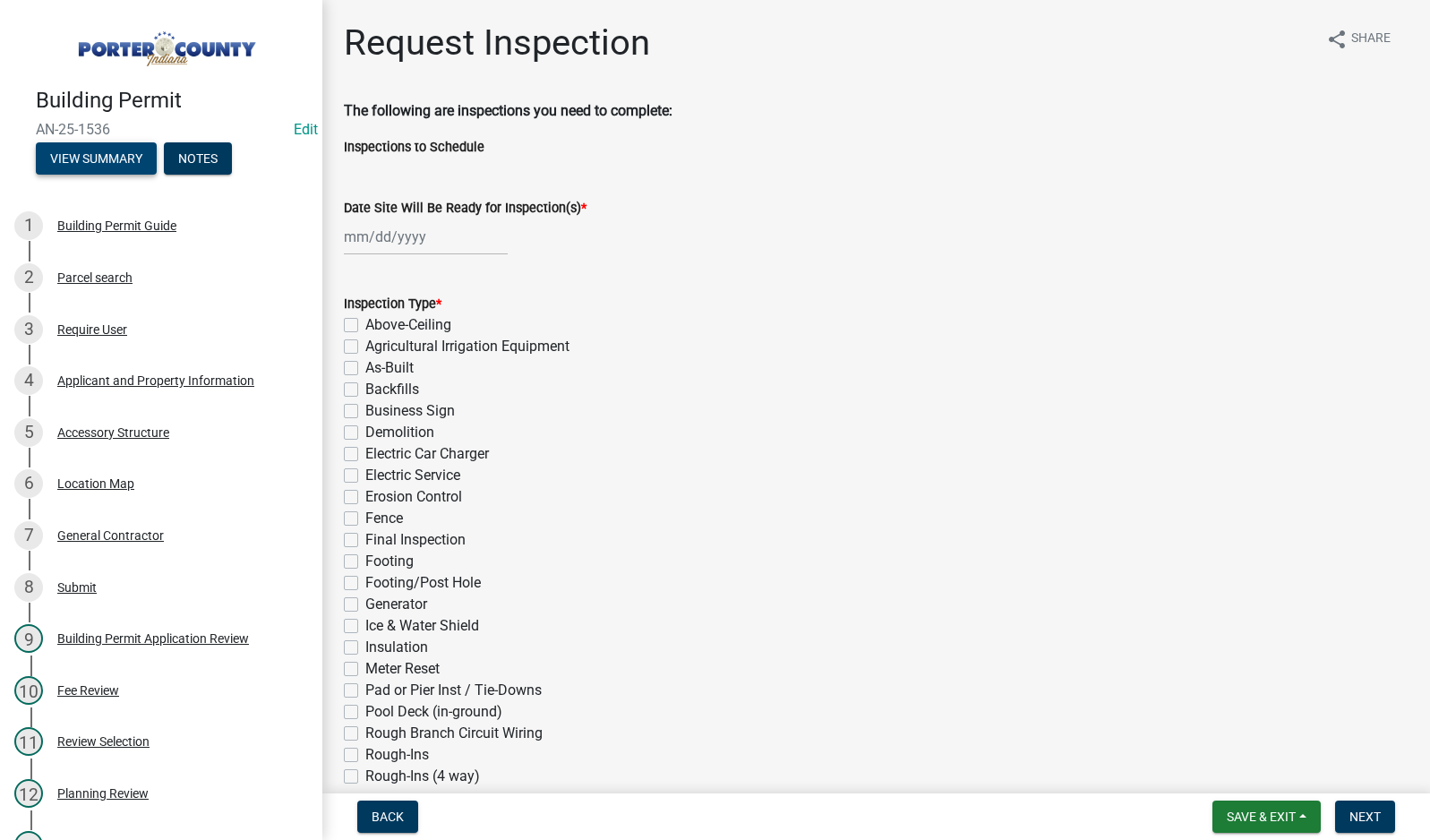
click at [106, 157] on button "View Summary" at bounding box center [96, 159] width 121 height 33
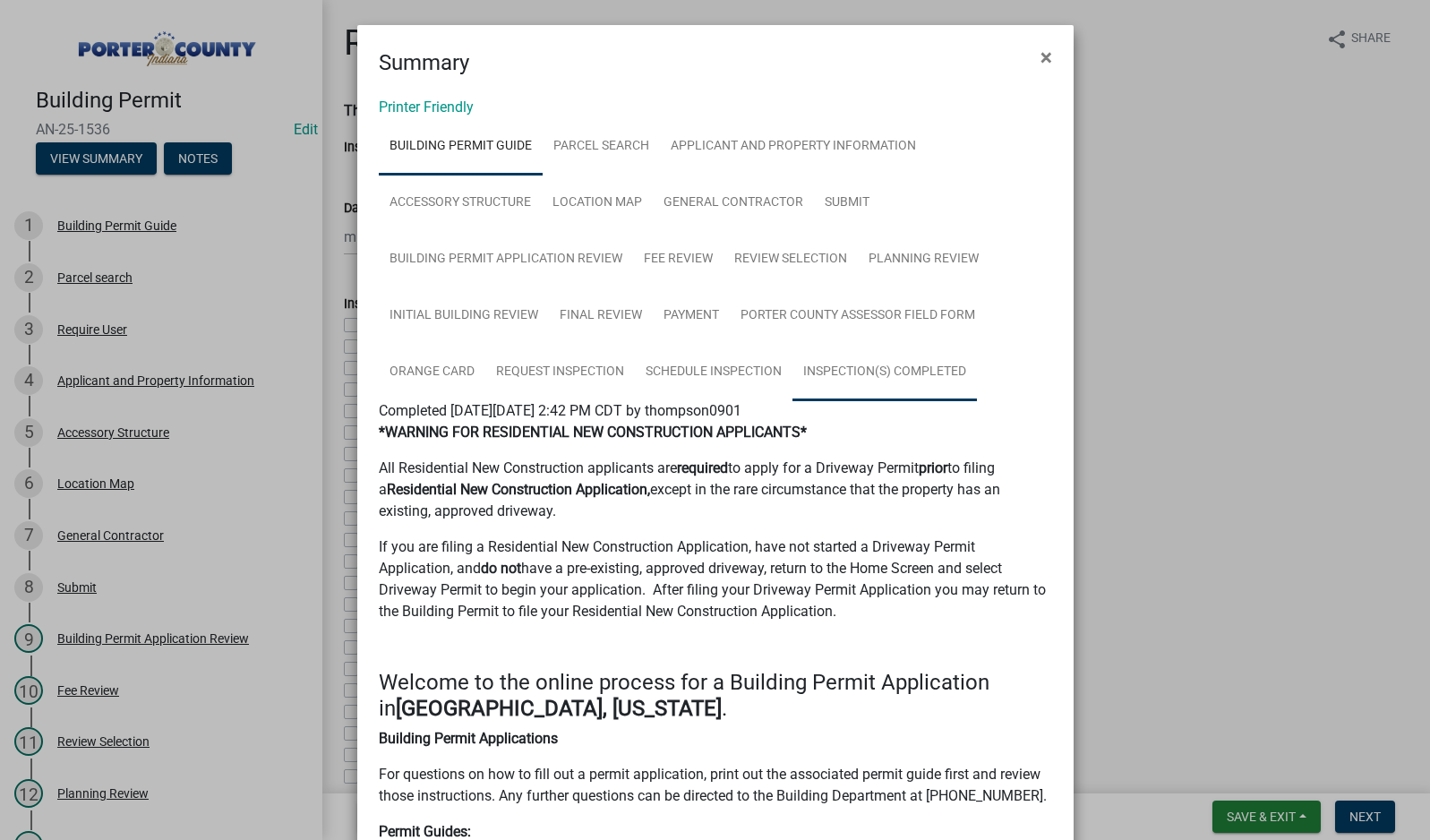
click at [948, 368] on link "Inspection(s) Completed" at bounding box center [884, 373] width 185 height 57
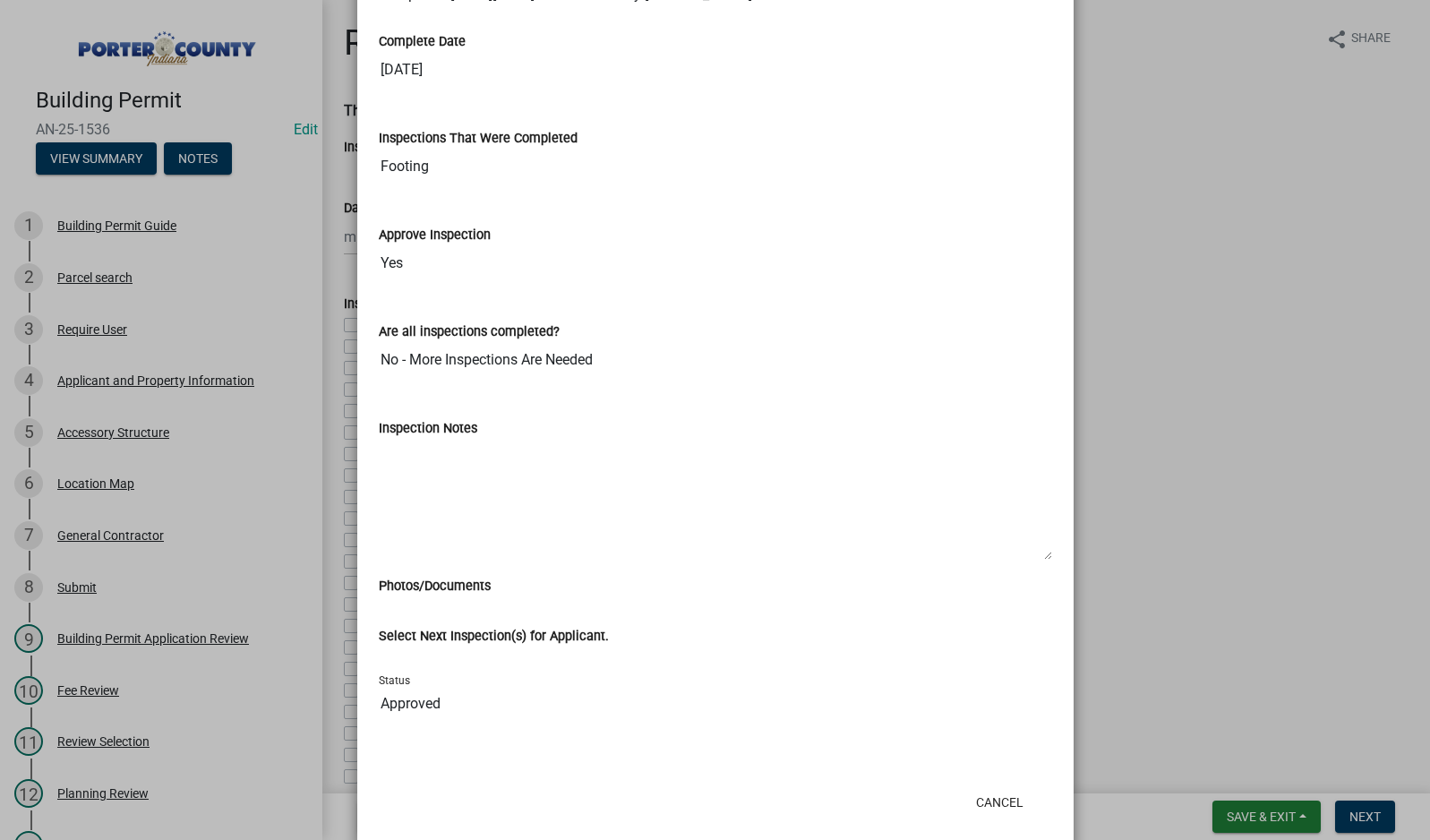
scroll to position [446, 0]
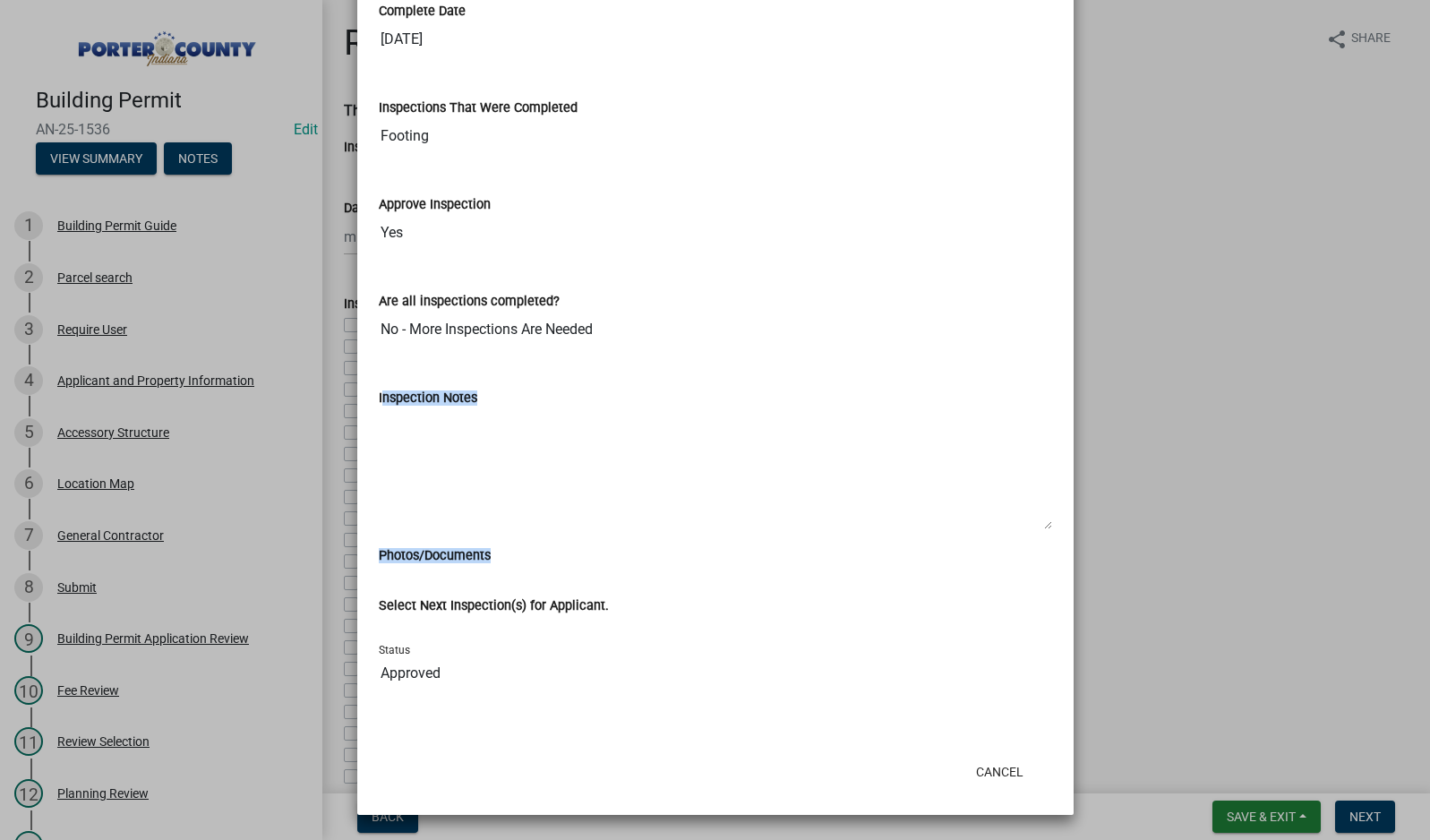
drag, startPoint x: 317, startPoint y: 394, endPoint x: 318, endPoint y: 608, distance: 214.0
click at [318, 608] on ngb-modal-window "Summary × Printer Friendly Building Permit Guide Parcel search Applicant and Pr…" at bounding box center [715, 420] width 1430 height 840
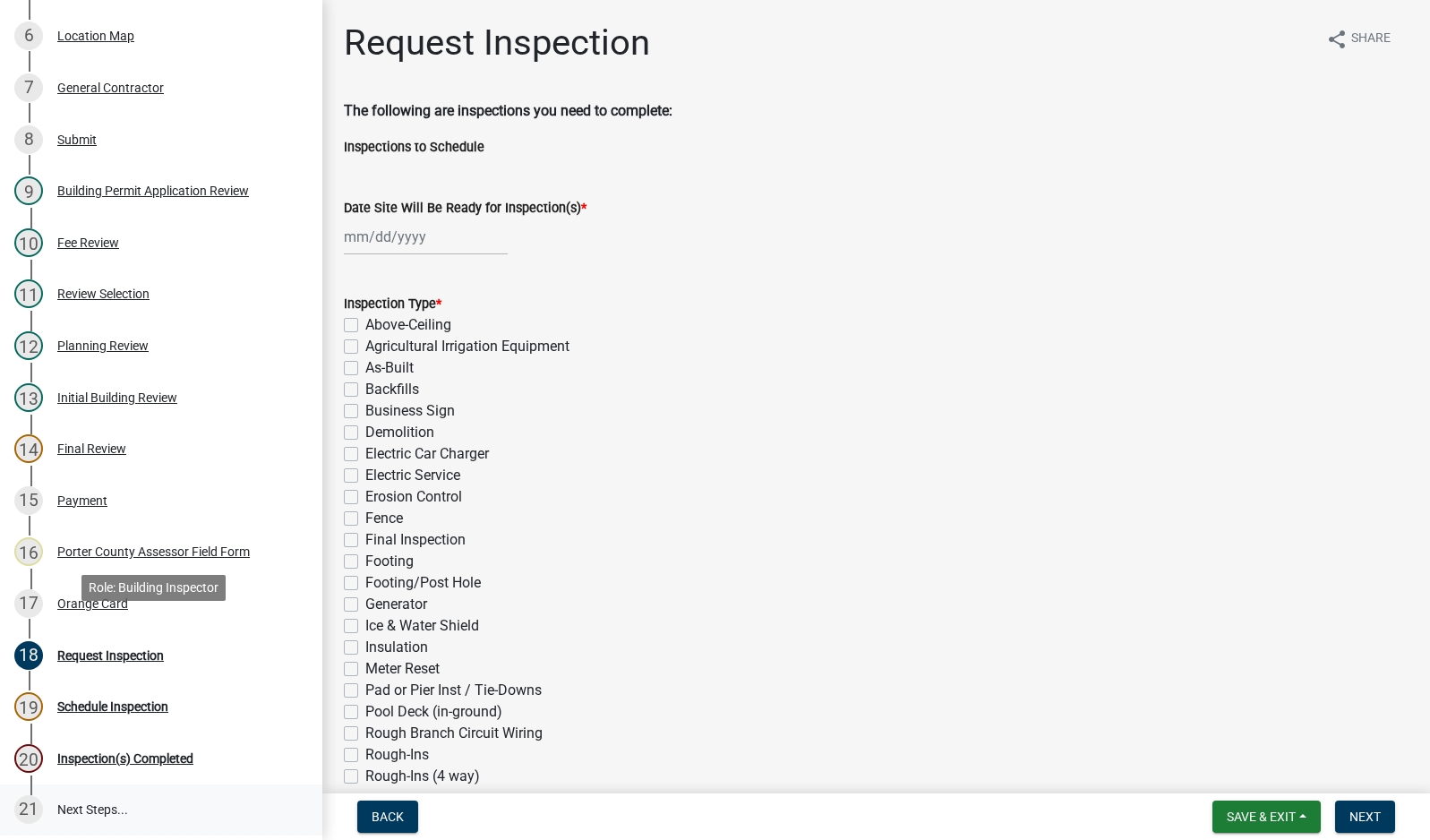
scroll to position [647, 0]
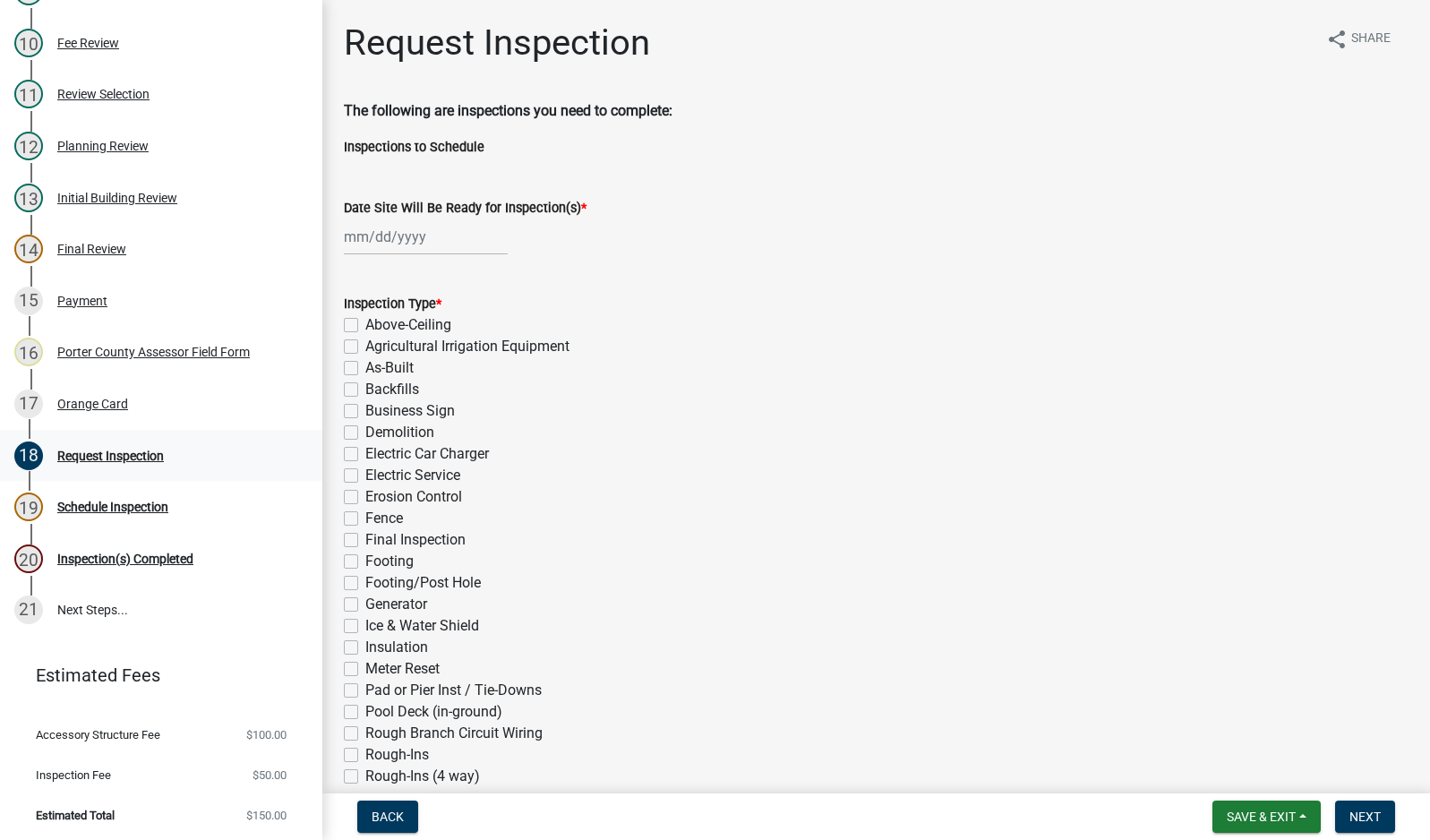
click at [130, 454] on div "Request Inspection" at bounding box center [110, 455] width 106 height 12
select select "10"
select select "2025"
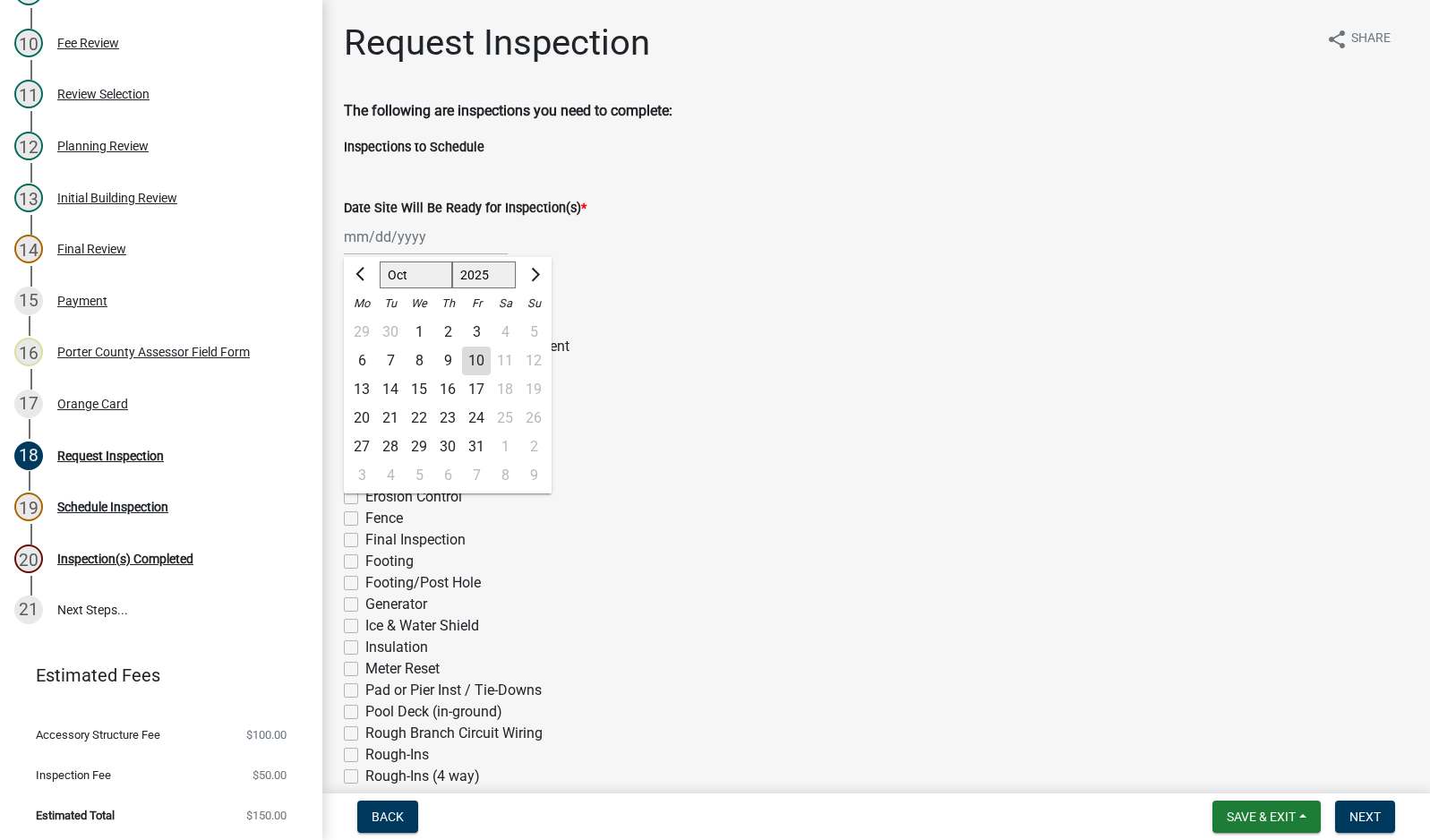
click at [401, 239] on div "[PERSON_NAME] Feb Mar Apr [PERSON_NAME][DATE] Oct Nov [DATE] 1526 1527 1528 152…" at bounding box center [425, 237] width 164 height 36
click at [471, 354] on div "10" at bounding box center [476, 361] width 29 height 29
type input "[DATE]"
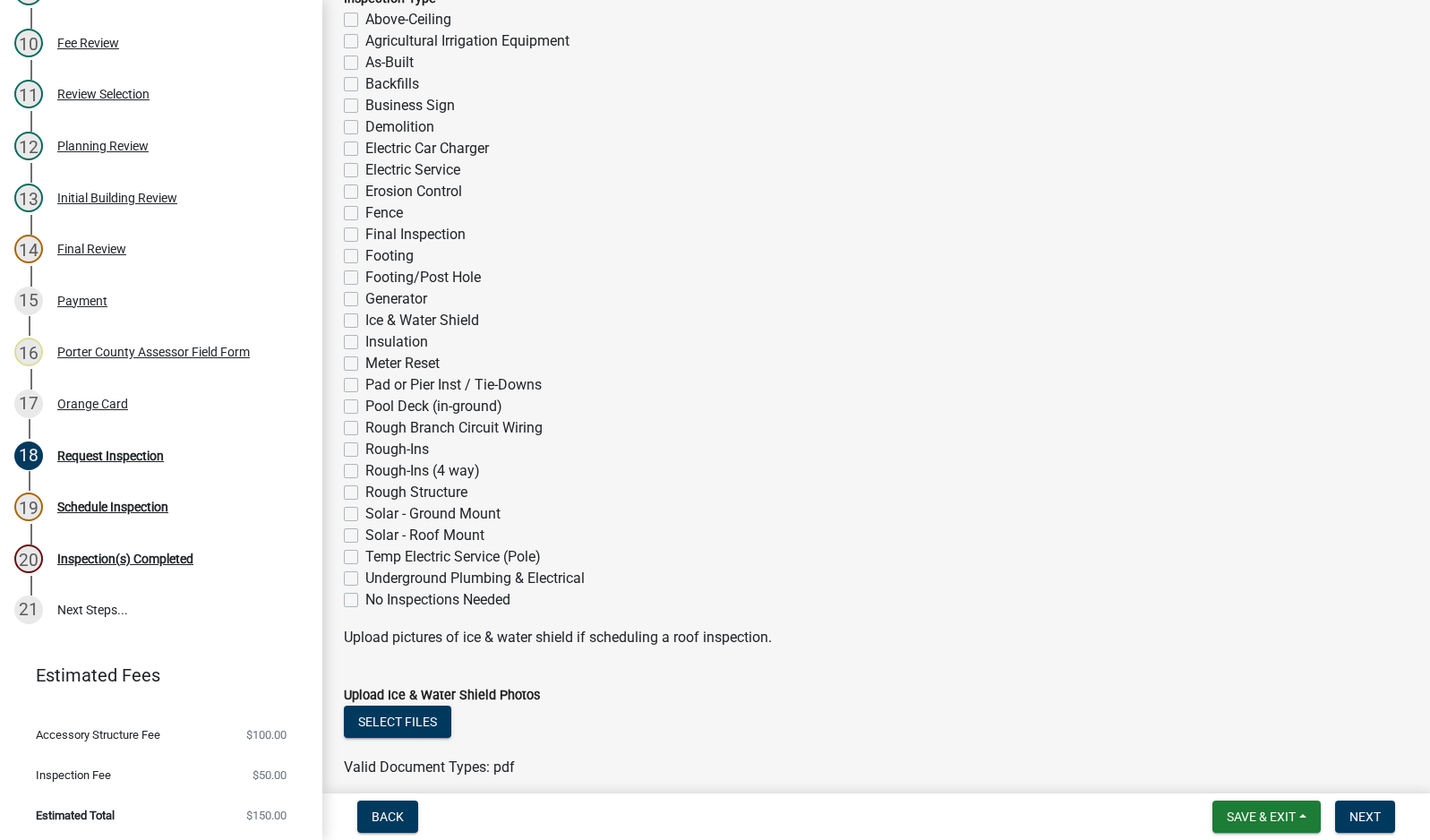
scroll to position [358, 0]
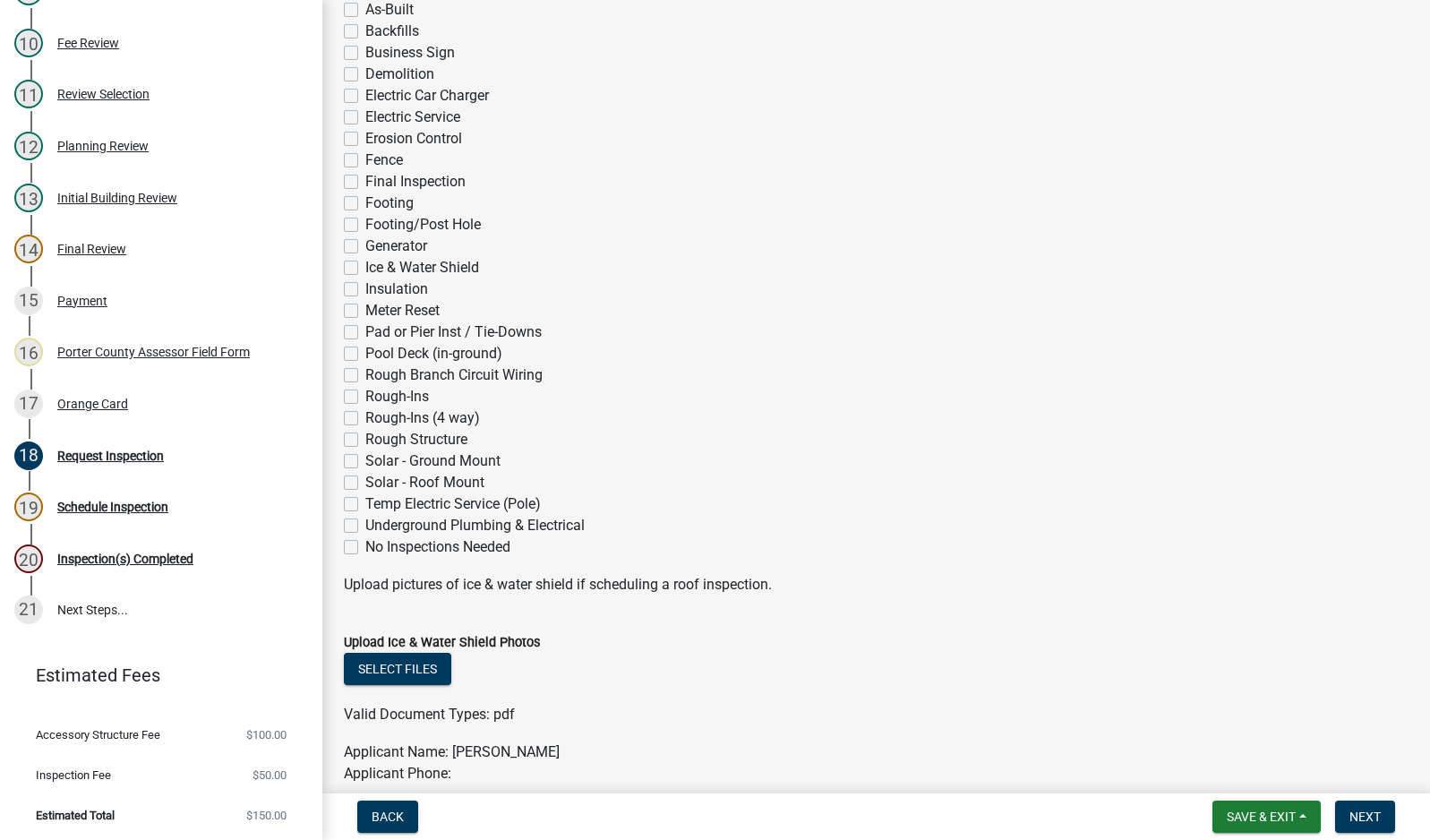
click at [365, 180] on label "Final Inspection" at bounding box center [415, 182] width 101 height 21
click at [365, 180] on input "Final Inspection" at bounding box center [371, 177] width 11 height 11
checkbox input "true"
checkbox input "false"
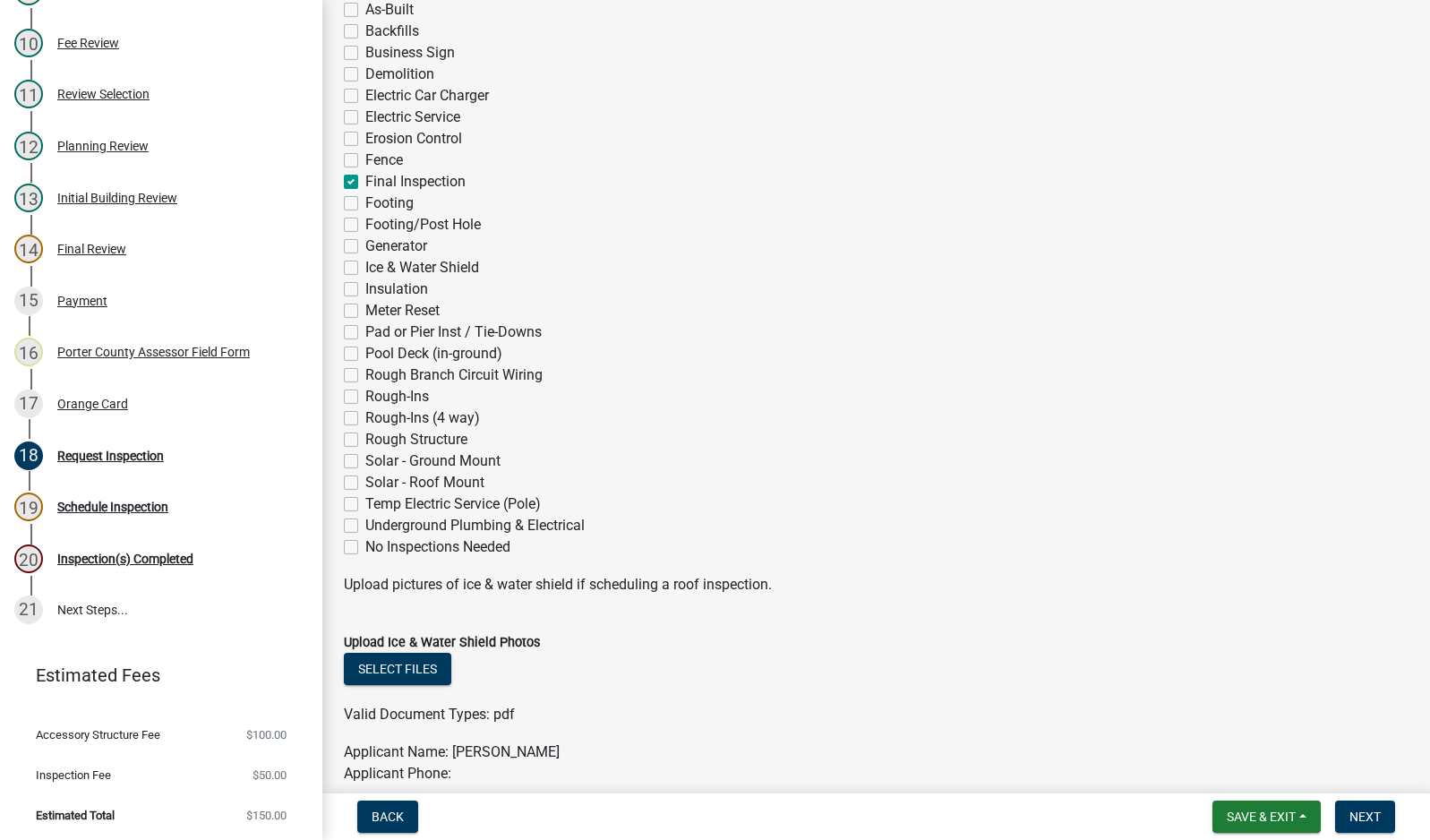
checkbox input "false"
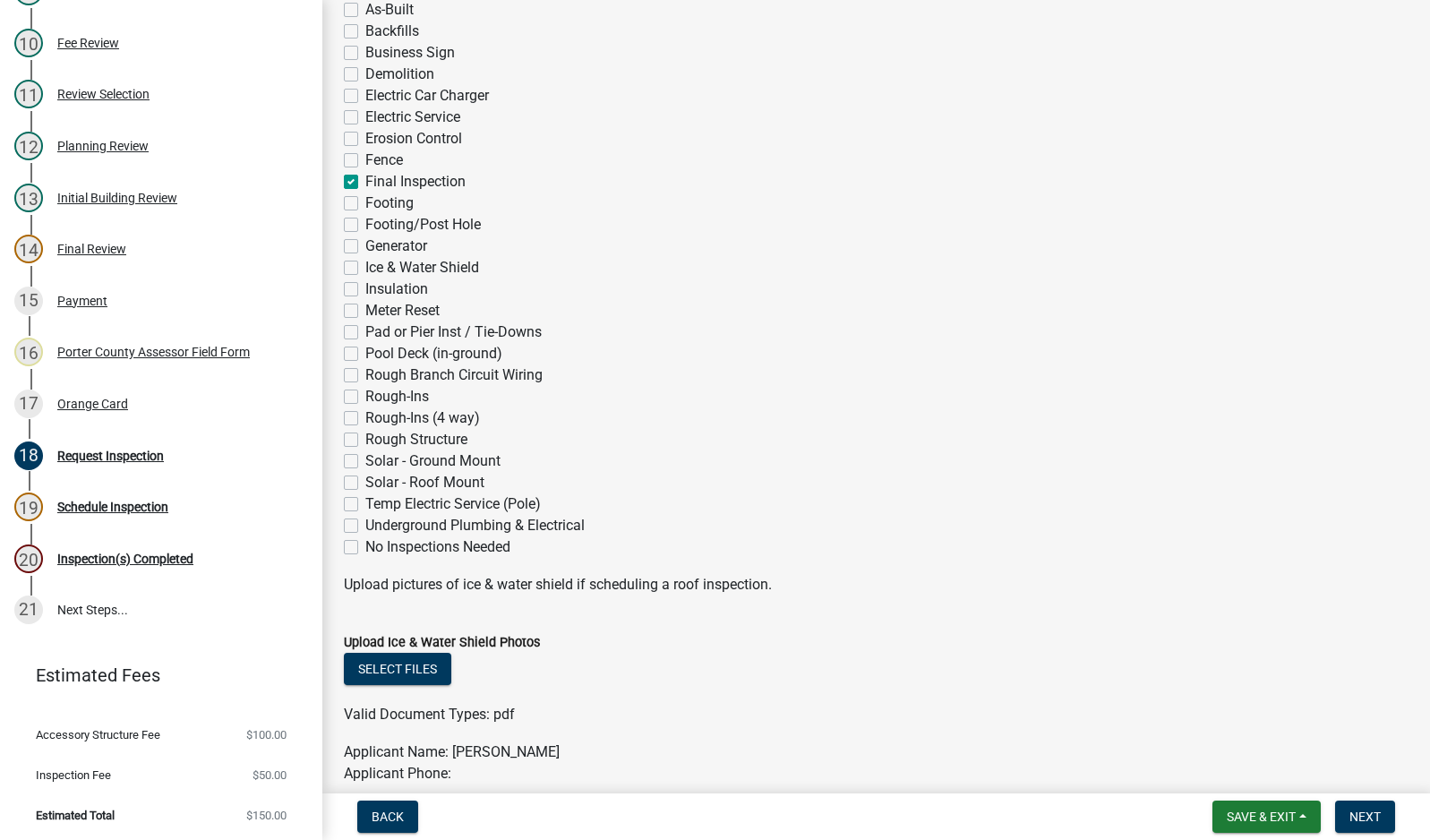
click at [365, 418] on label "Rough-Ins (4 way)" at bounding box center [422, 418] width 115 height 21
click at [365, 418] on input "Rough-Ins (4 way)" at bounding box center [371, 413] width 11 height 11
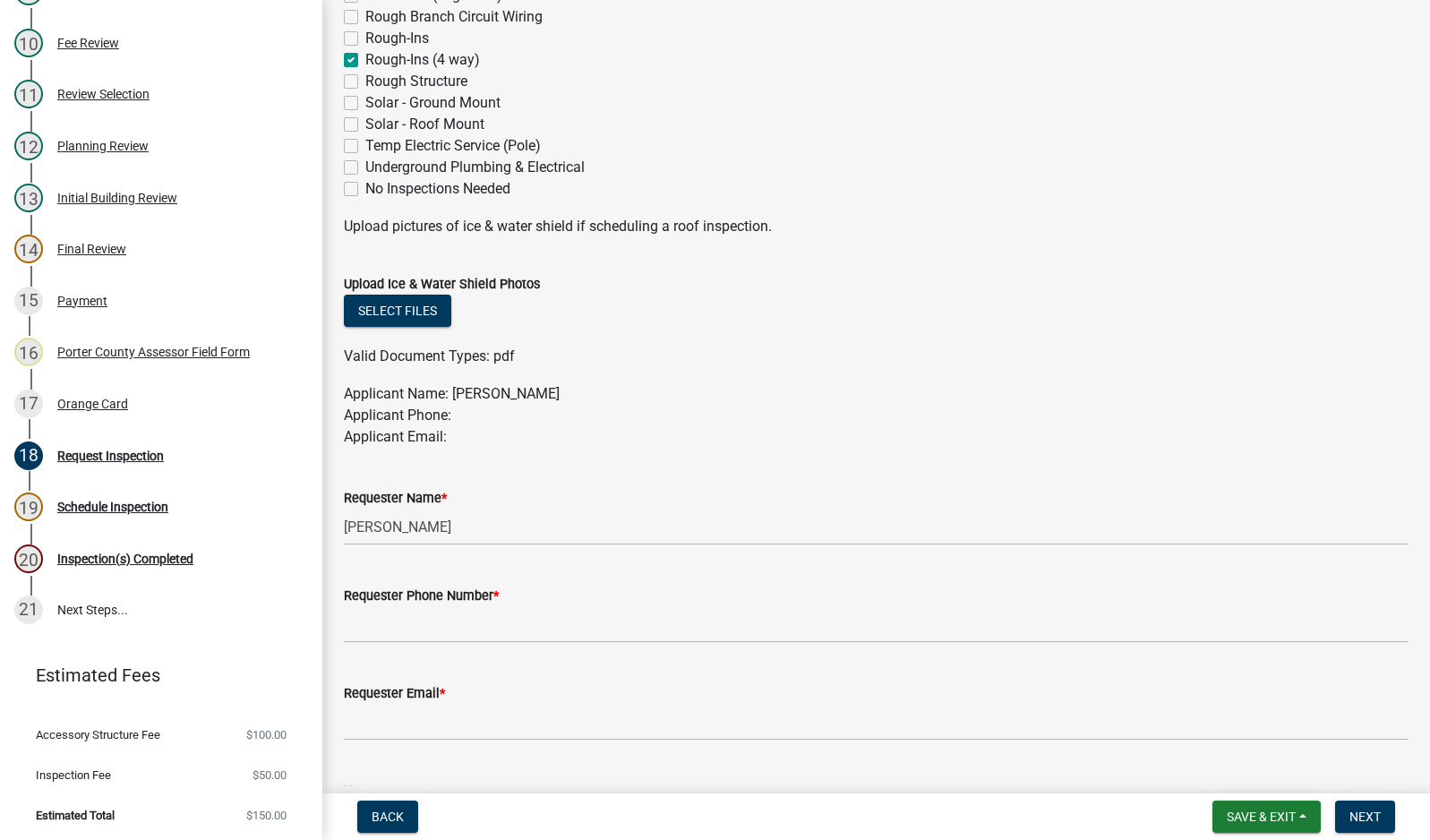
scroll to position [806, 0]
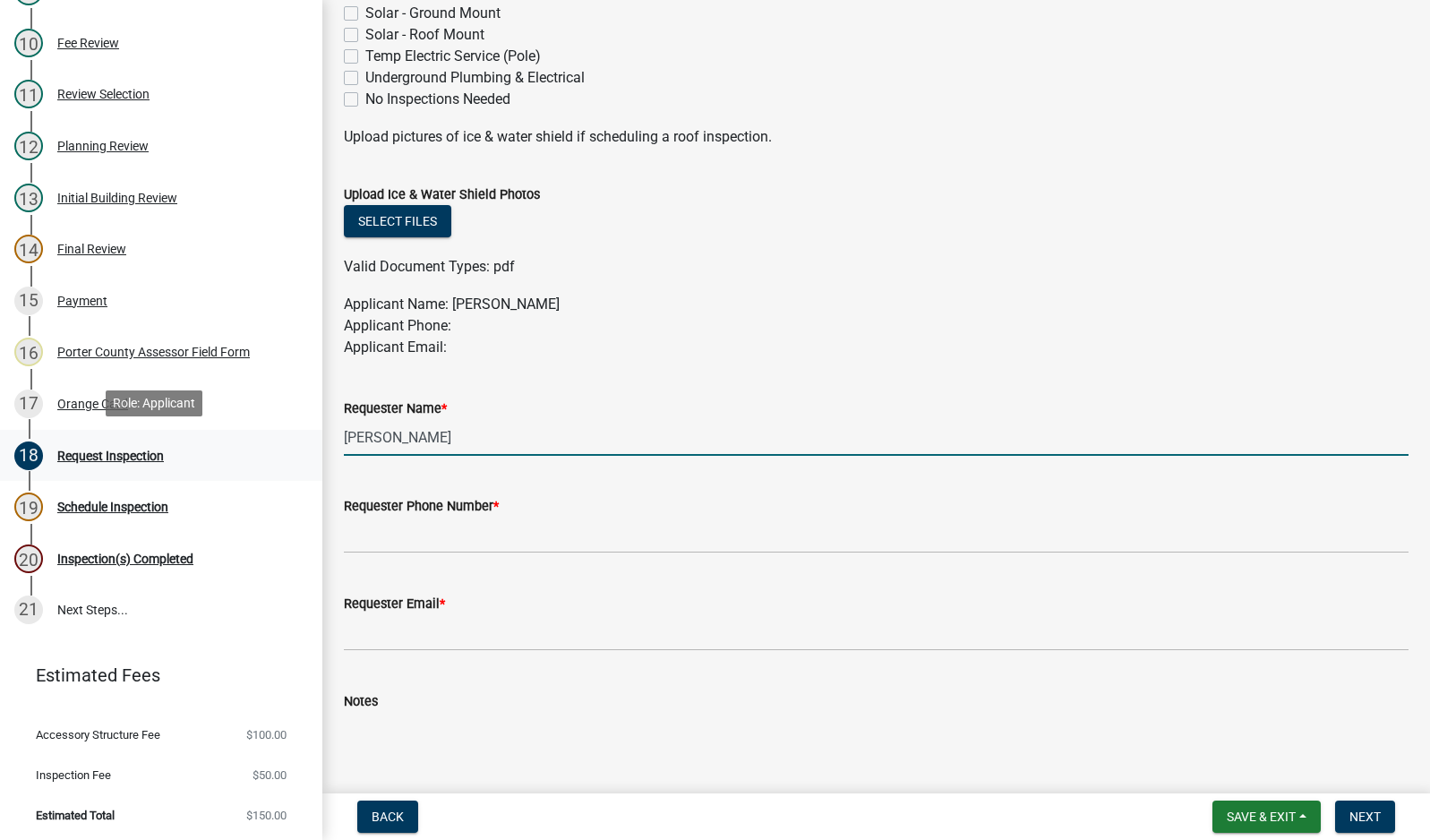
drag, startPoint x: 442, startPoint y: 443, endPoint x: 286, endPoint y: 432, distance: 156.4
click at [286, 432] on div "Building Permit AN-25-1536 Edit View Summary Notes 1 Building Permit Guide 2 Pa…" at bounding box center [715, 420] width 1430 height 840
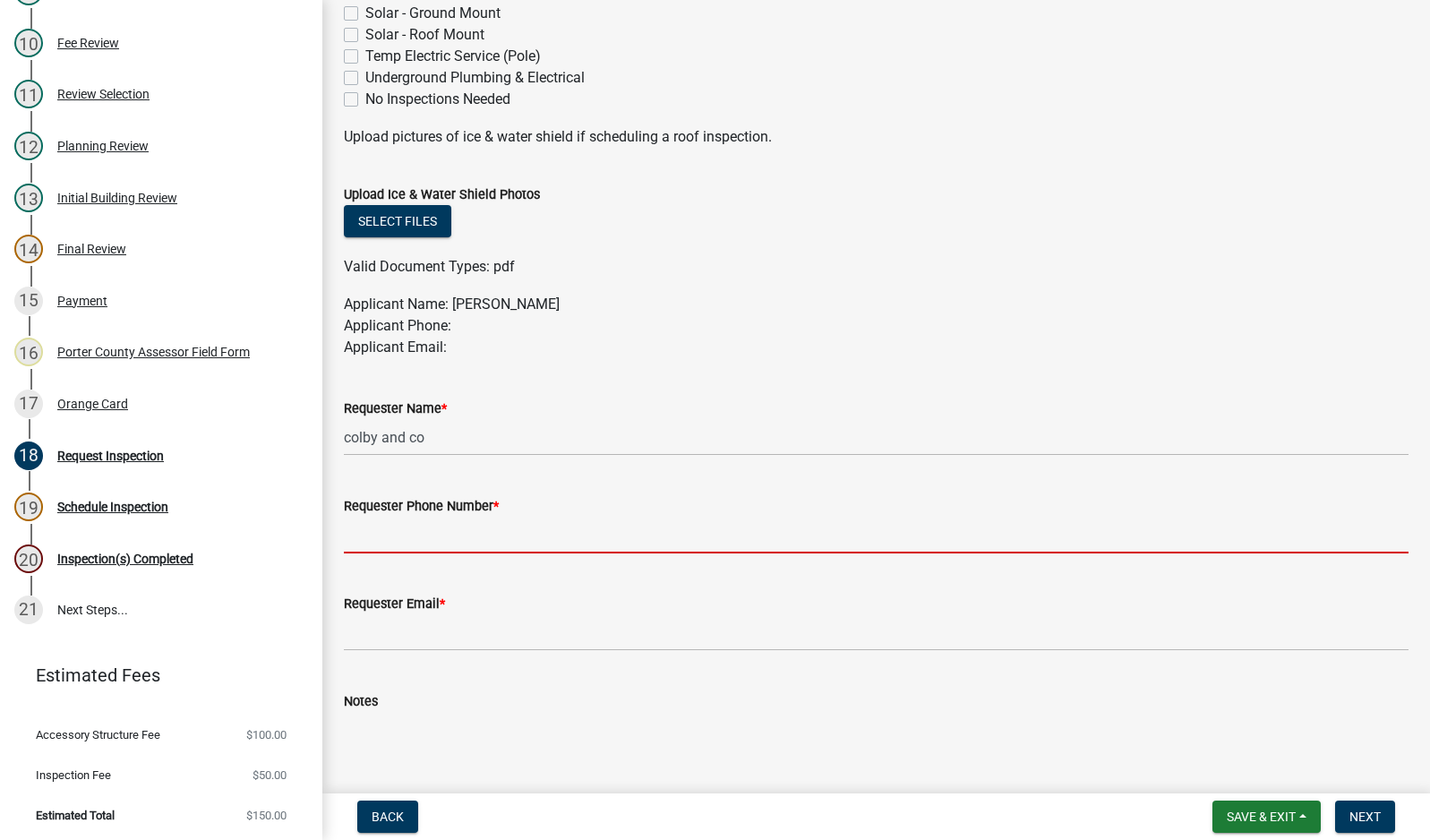
click at [487, 542] on input "Requester Phone Number *" at bounding box center [875, 534] width 1064 height 36
click at [454, 533] on input "Requester Phone Number *" at bounding box center [875, 534] width 1064 height 36
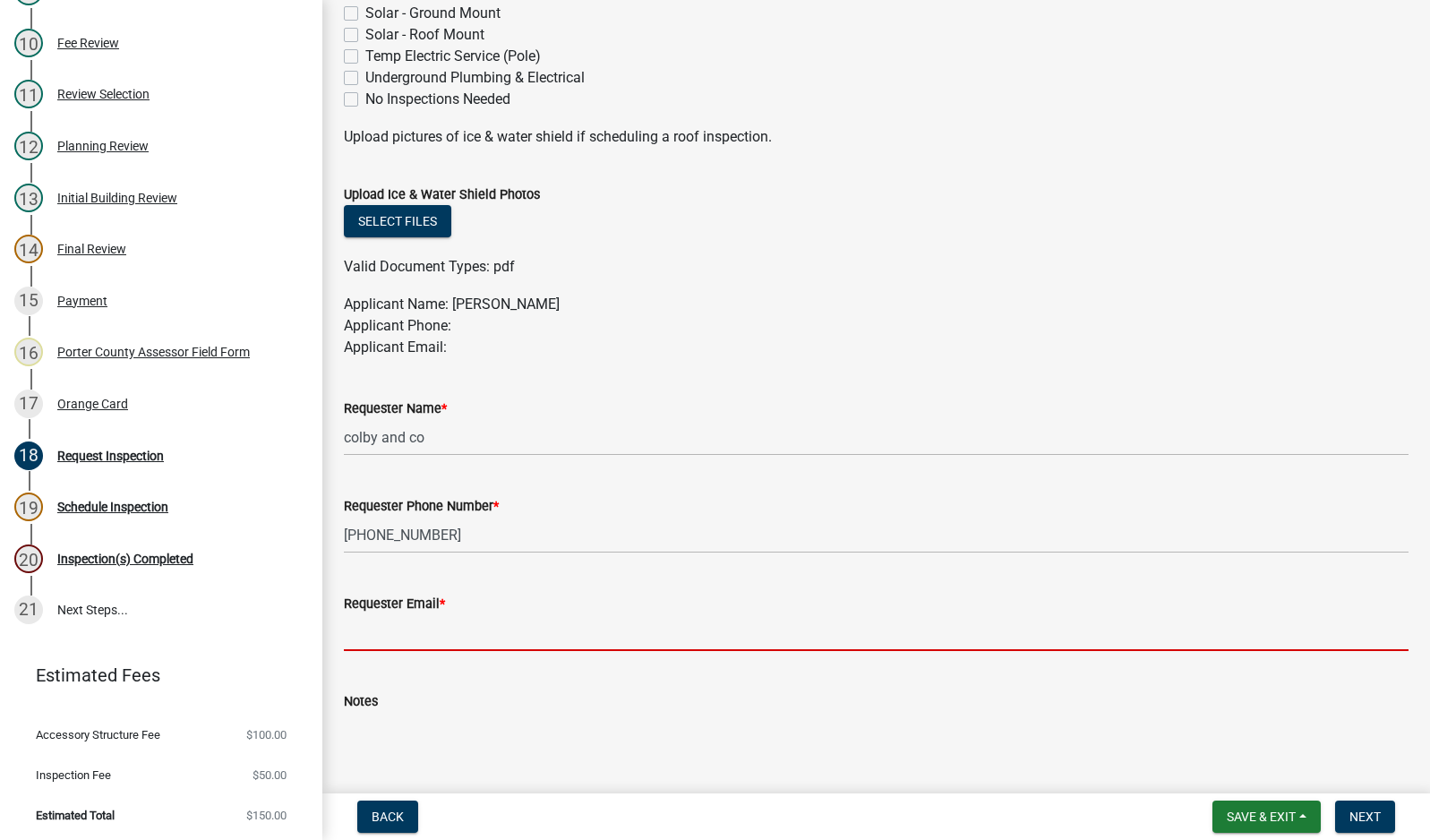
click at [442, 633] on input "Requester Email *" at bounding box center [875, 632] width 1064 height 36
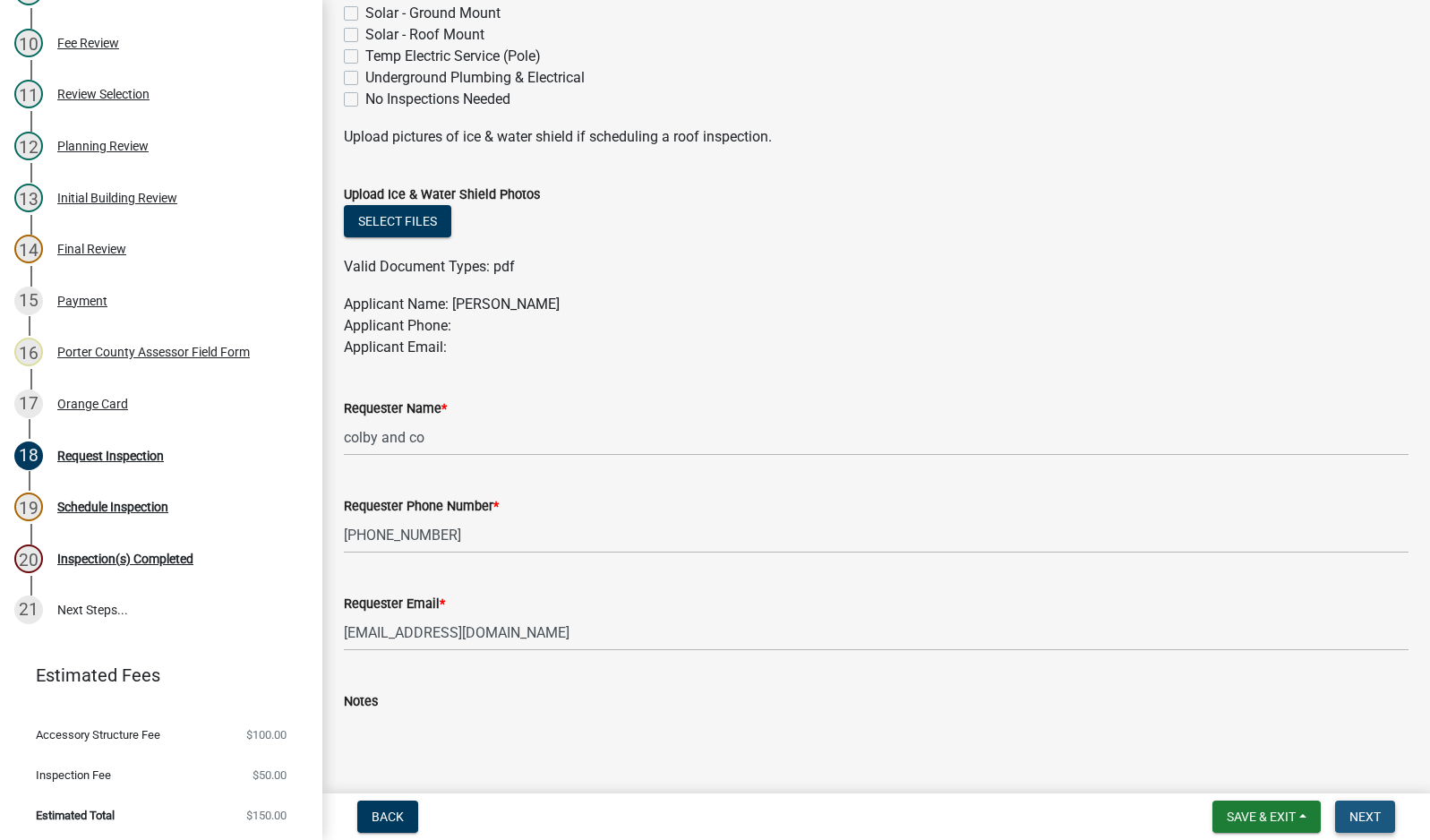
click at [1370, 814] on span "Next" at bounding box center [1365, 816] width 32 height 14
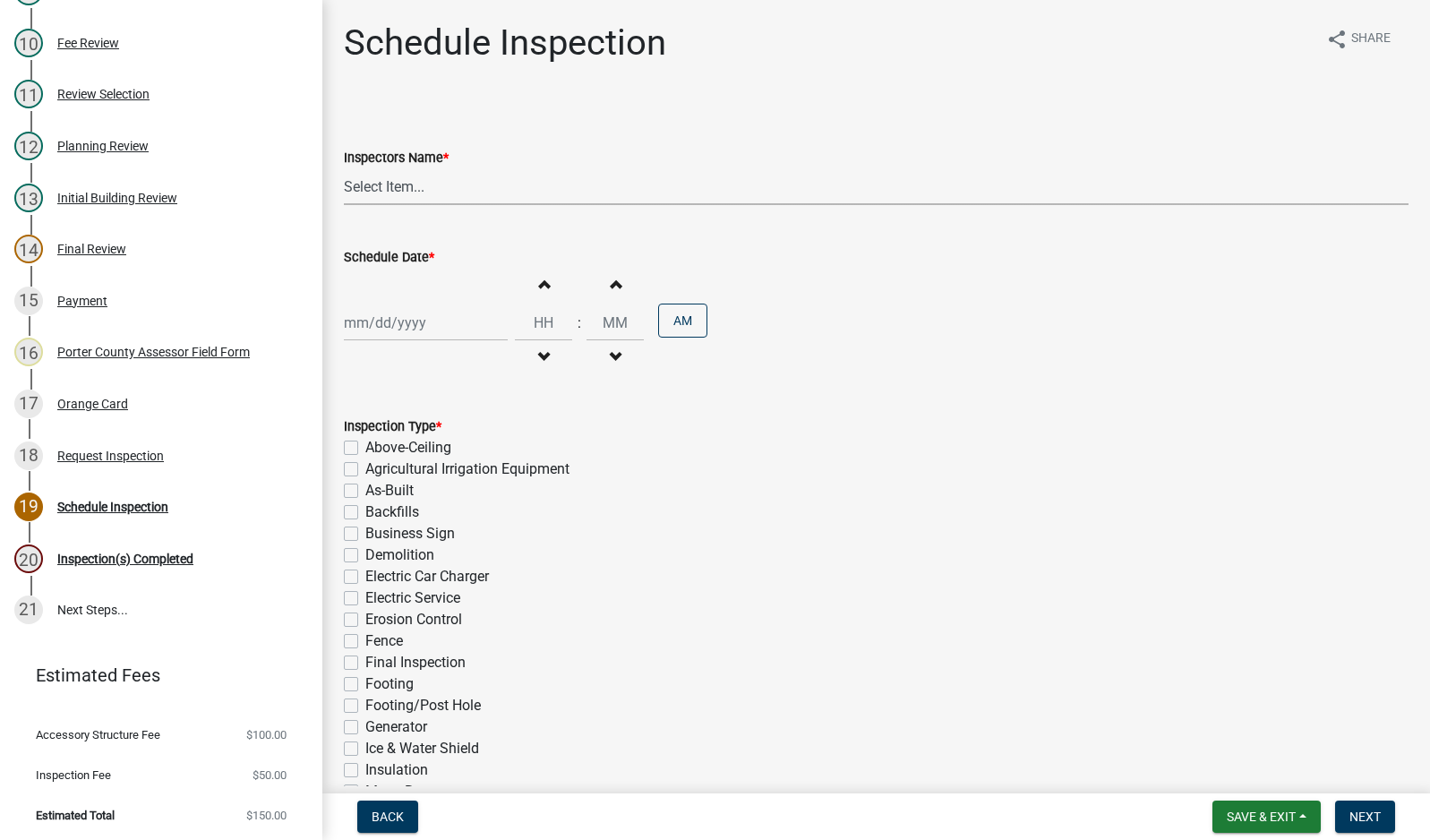
click at [397, 189] on select "Select Item... mhaller ([PERSON_NAME])" at bounding box center [875, 187] width 1064 height 36
click at [344, 169] on select "Select Item... mhaller ([PERSON_NAME])" at bounding box center [875, 187] width 1064 height 36
click at [403, 322] on div at bounding box center [425, 323] width 164 height 36
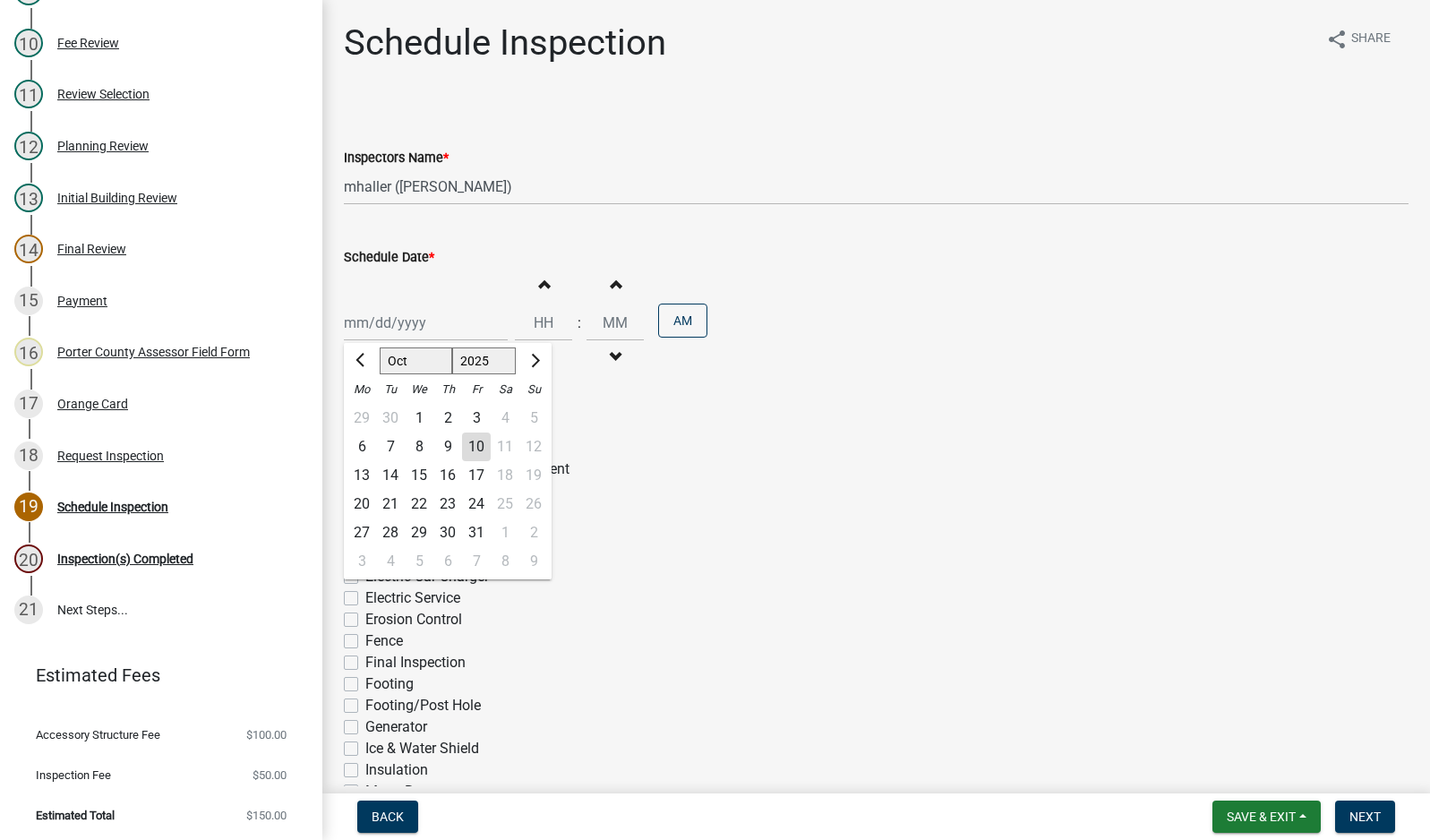
click at [386, 474] on div "14" at bounding box center [391, 475] width 29 height 29
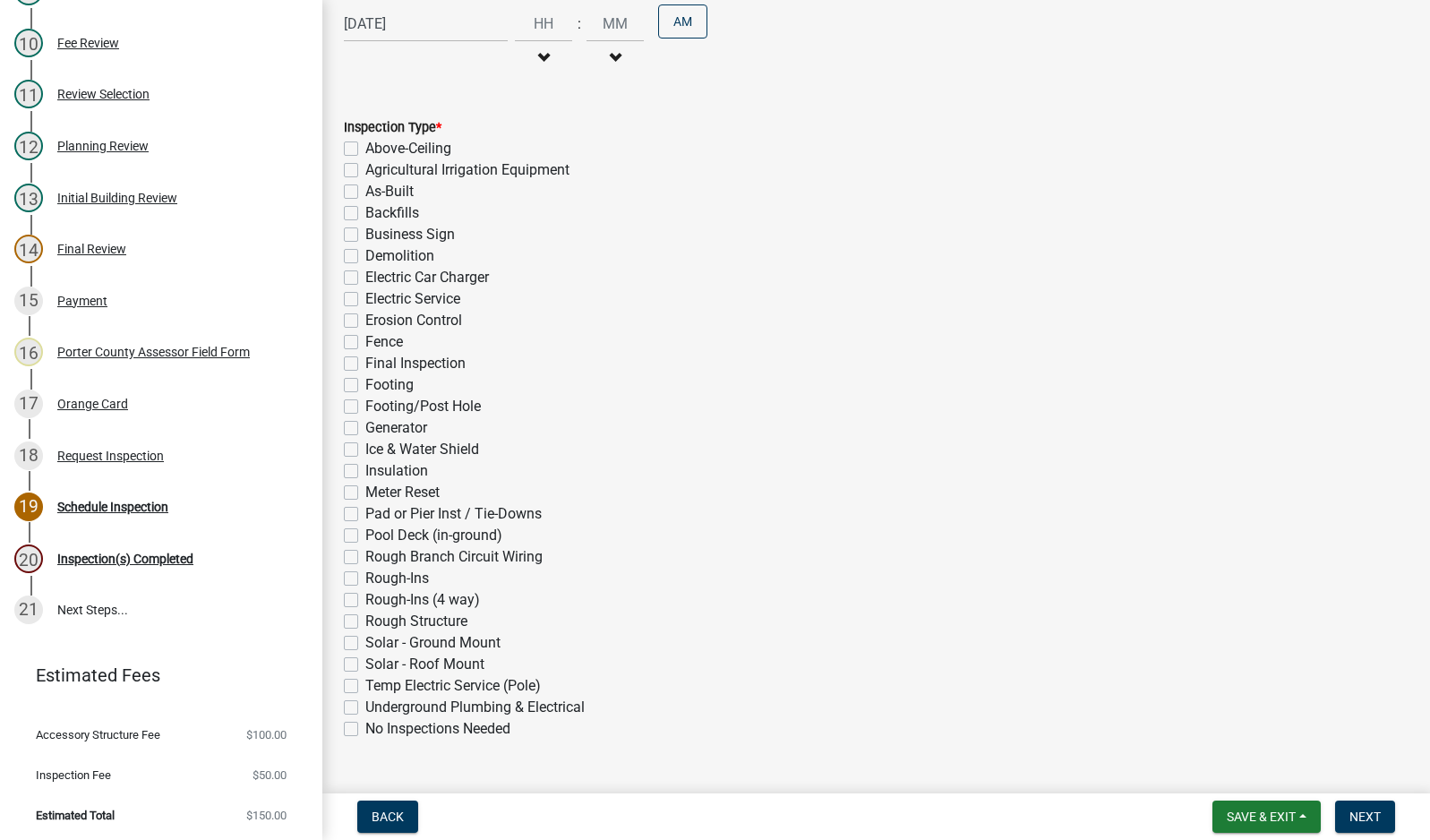
scroll to position [338, 0]
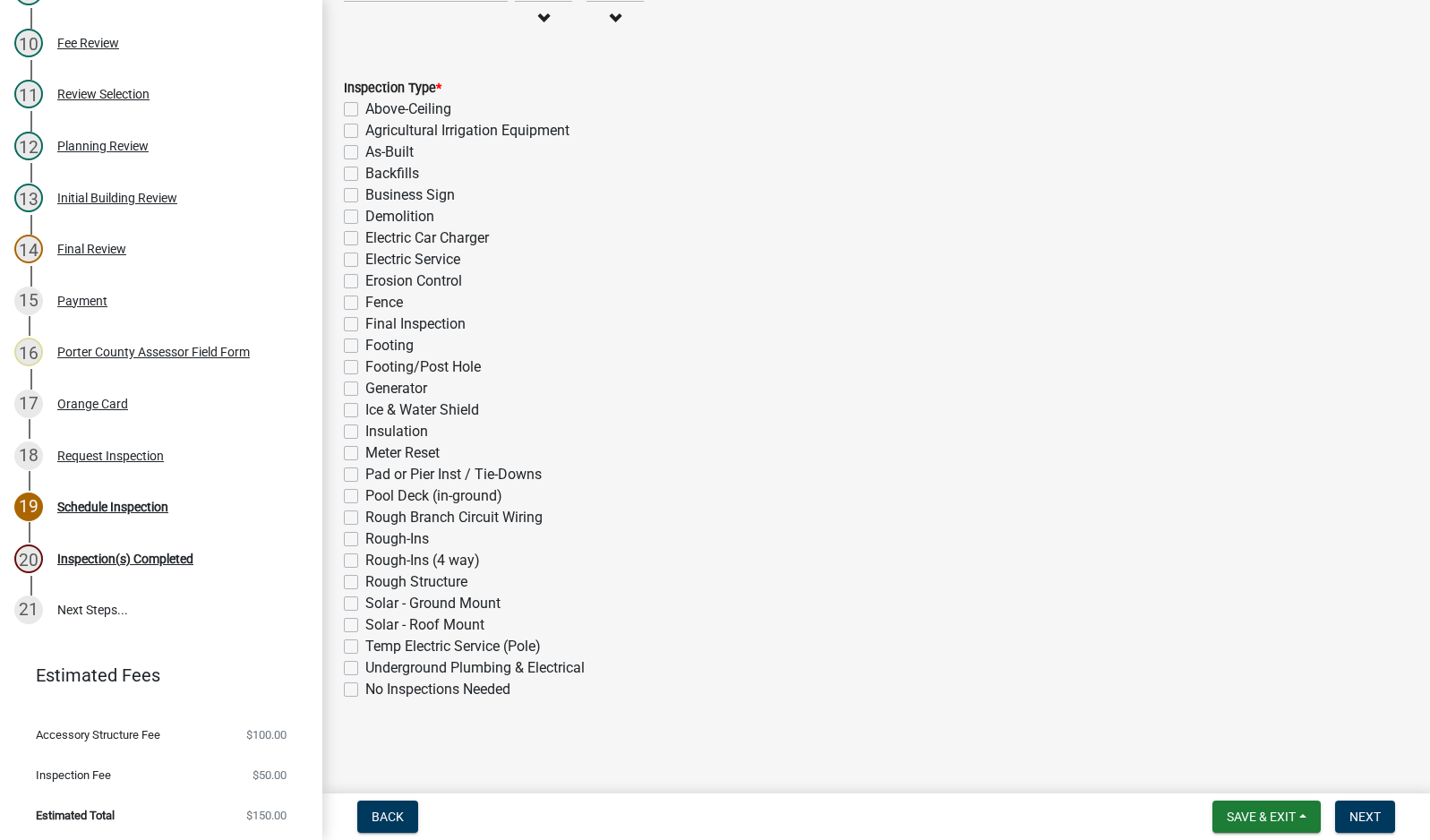
drag, startPoint x: 351, startPoint y: 321, endPoint x: 351, endPoint y: 372, distance: 51.0
click at [365, 321] on label "Final Inspection" at bounding box center [415, 324] width 101 height 21
click at [365, 321] on input "Final Inspection" at bounding box center [371, 319] width 11 height 11
click at [365, 558] on label "Rough-Ins (4 way)" at bounding box center [422, 560] width 115 height 21
click at [365, 558] on input "Rough-Ins (4 way)" at bounding box center [371, 556] width 11 height 11
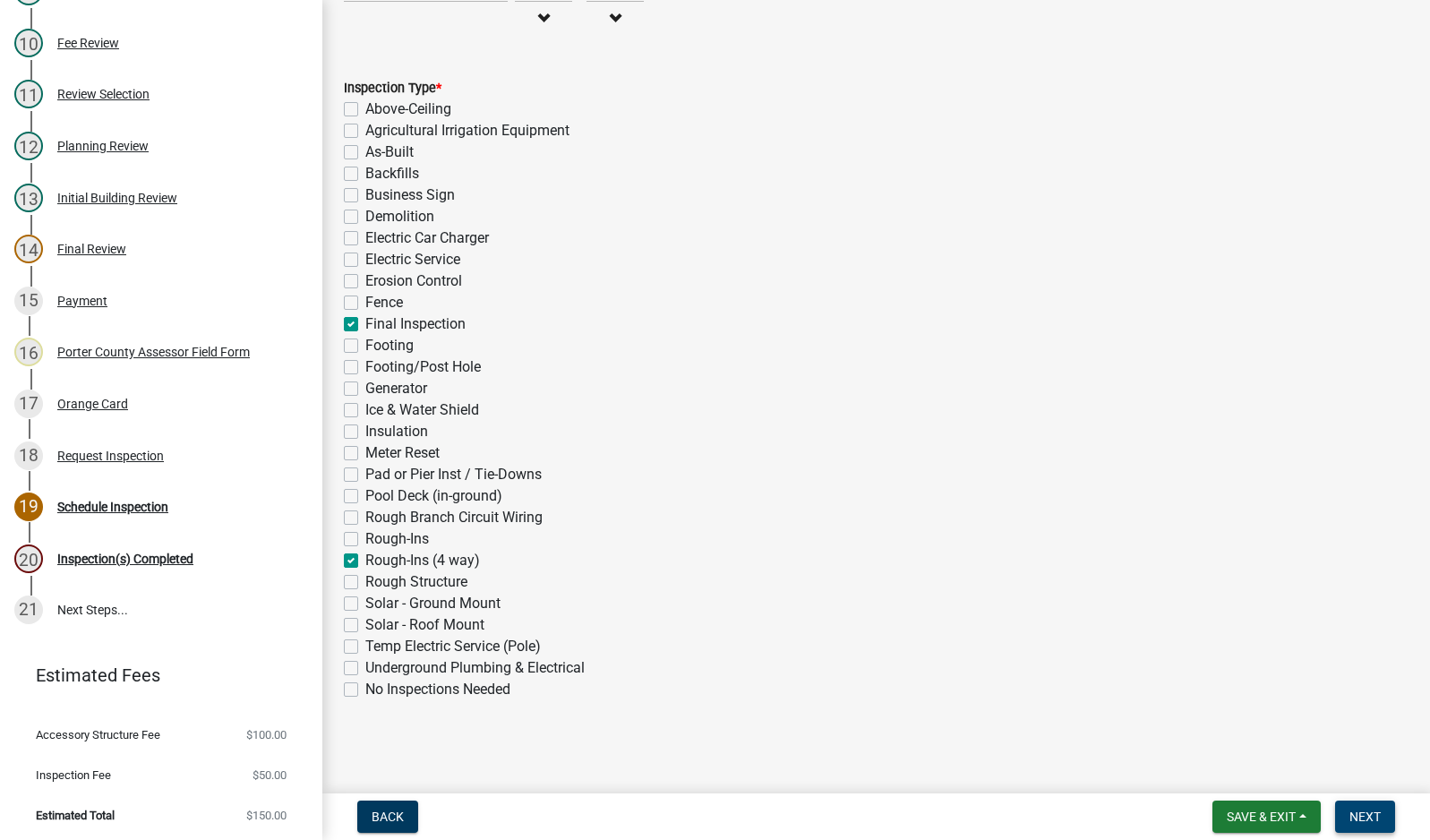
click at [1360, 812] on span "Next" at bounding box center [1365, 816] width 32 height 14
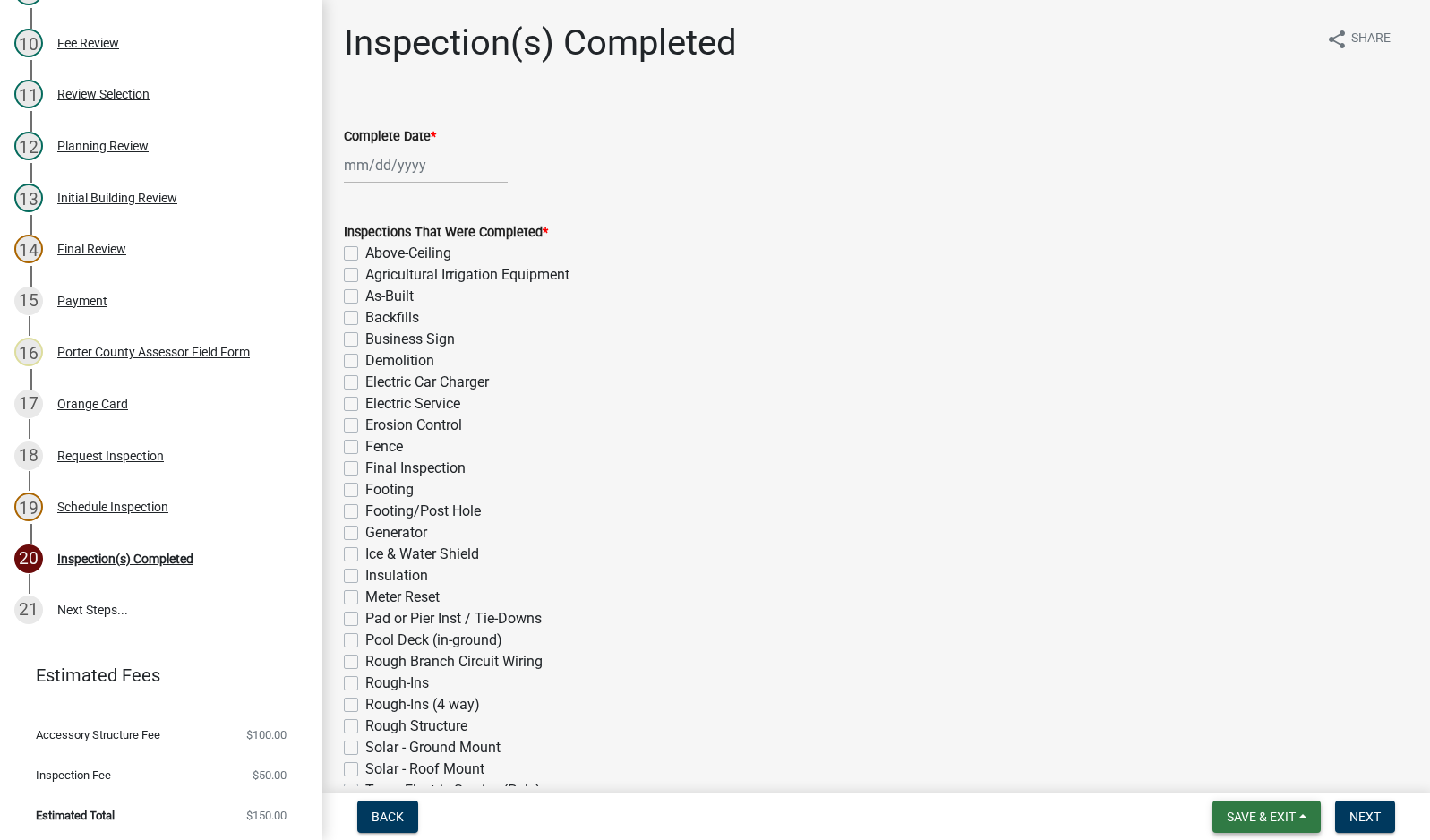
click at [1251, 815] on span "Save & Exit" at bounding box center [1261, 816] width 69 height 14
click at [1238, 771] on button "Save & Exit" at bounding box center [1249, 769] width 144 height 43
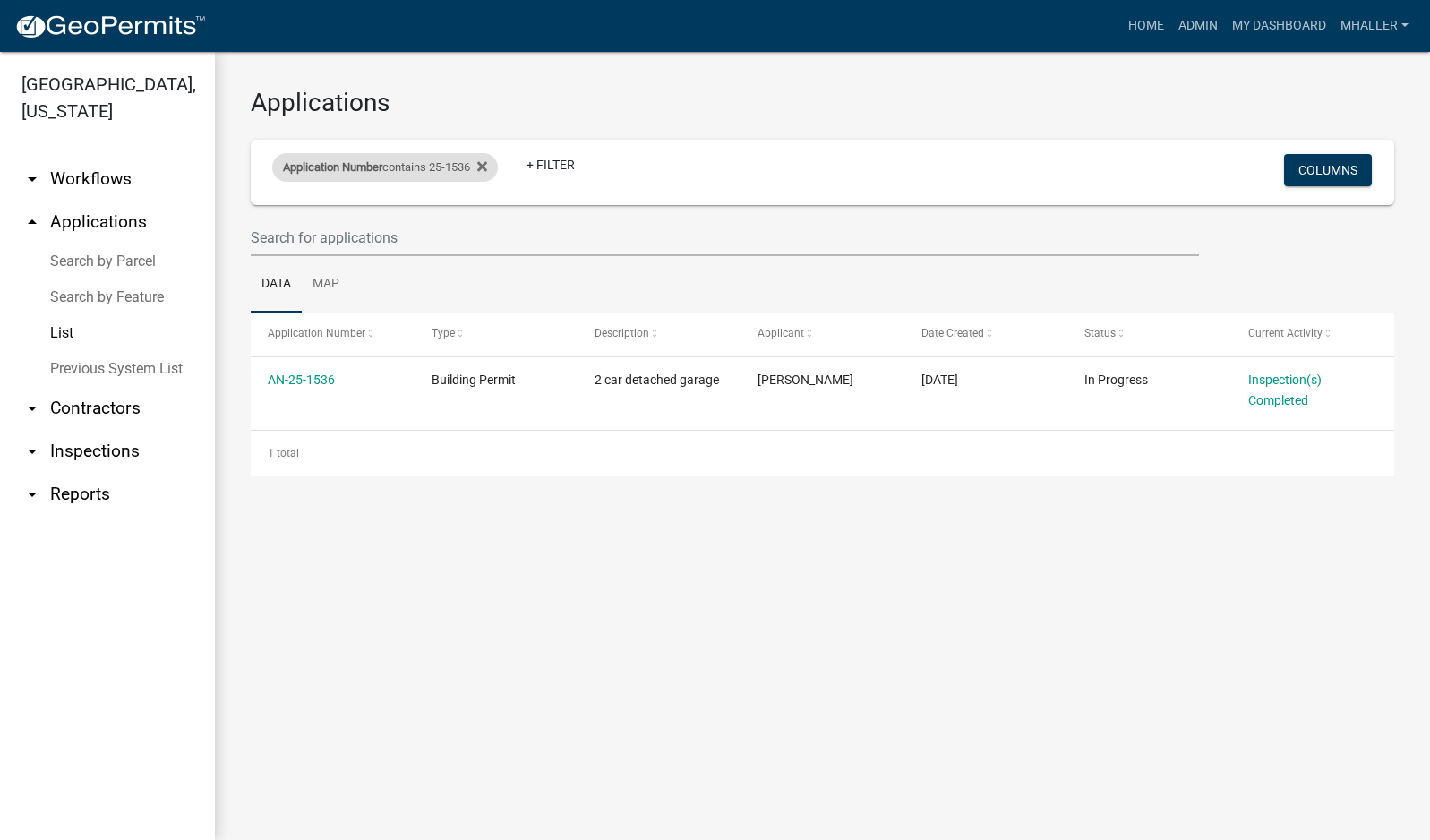
click at [395, 166] on div "Application Number contains 25-1536" at bounding box center [385, 168] width 226 height 29
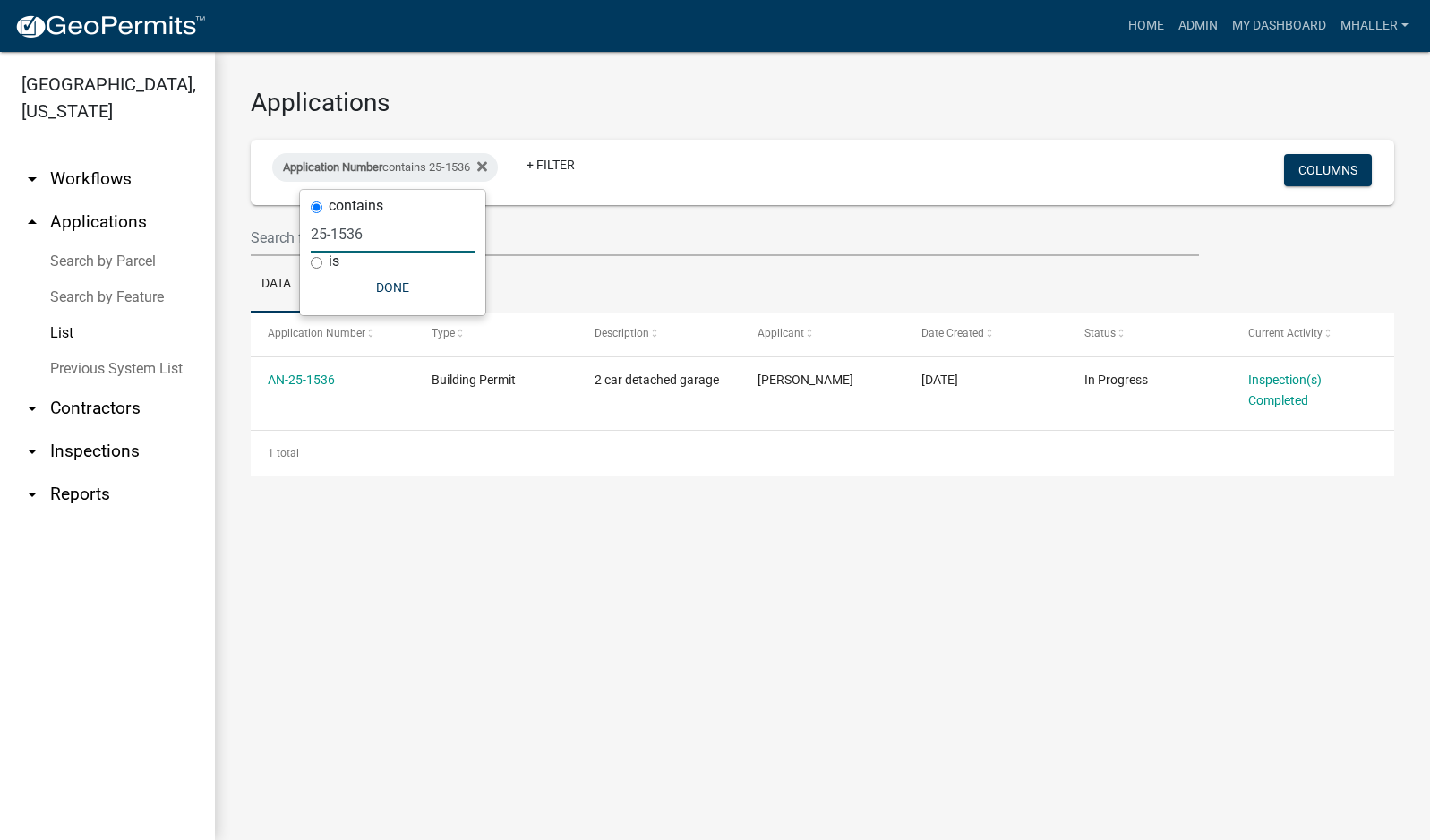
drag, startPoint x: 373, startPoint y: 235, endPoint x: 359, endPoint y: 238, distance: 14.3
click at [359, 238] on input "25-1536" at bounding box center [392, 234] width 164 height 36
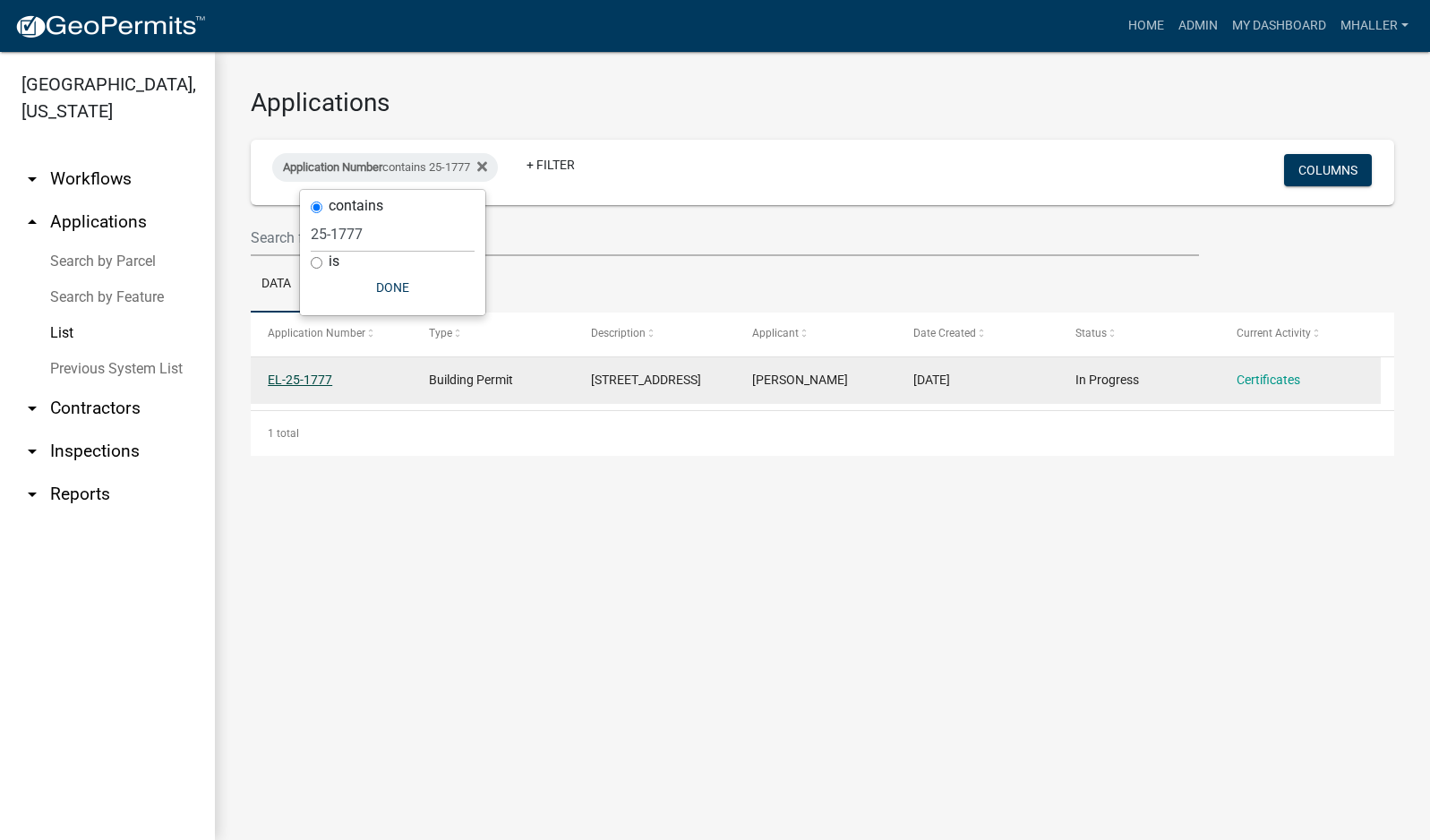
click at [303, 380] on link "EL-25-1777" at bounding box center [300, 379] width 64 height 14
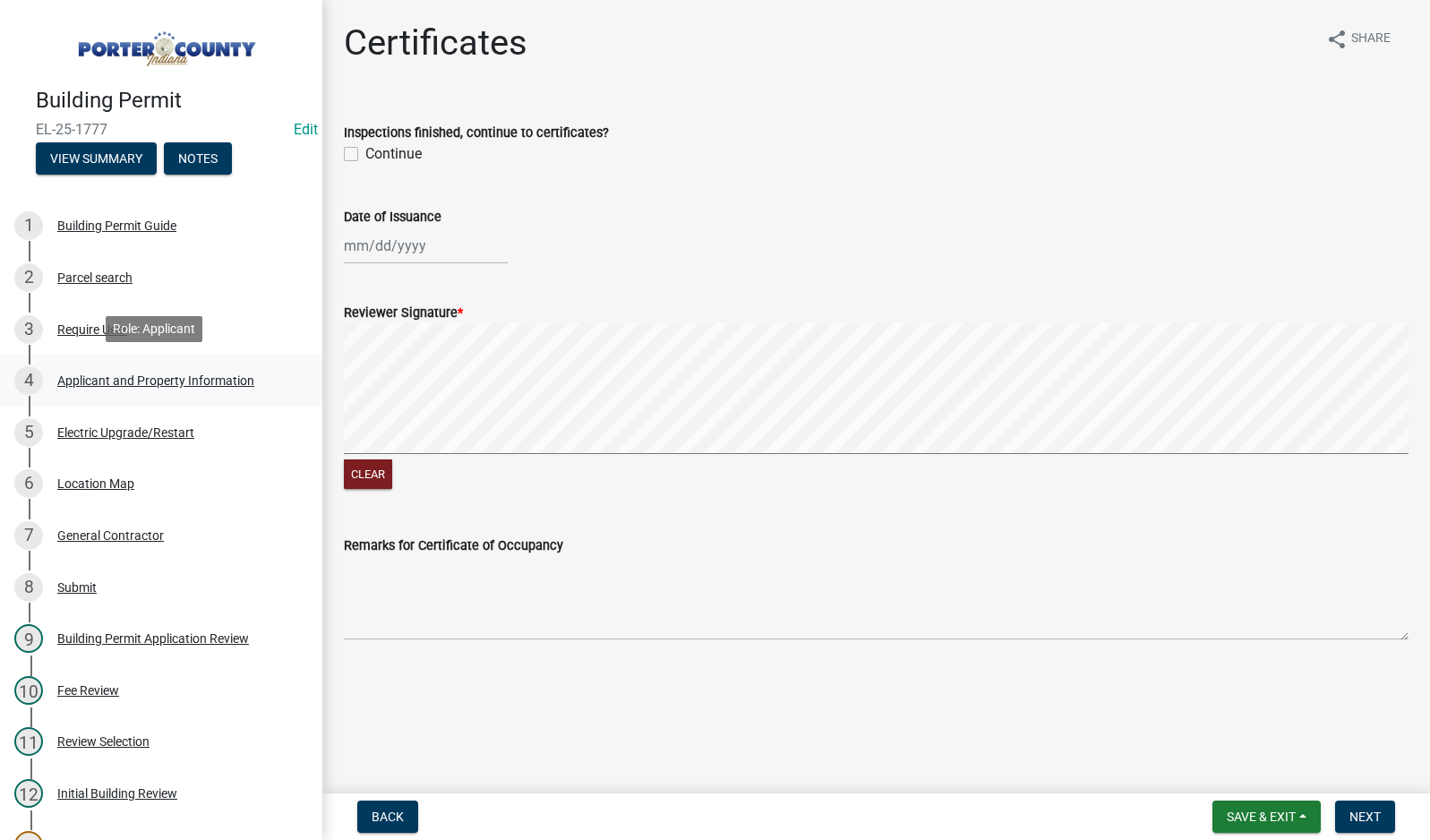
click at [98, 377] on div "Applicant and Property Information" at bounding box center [156, 380] width 197 height 12
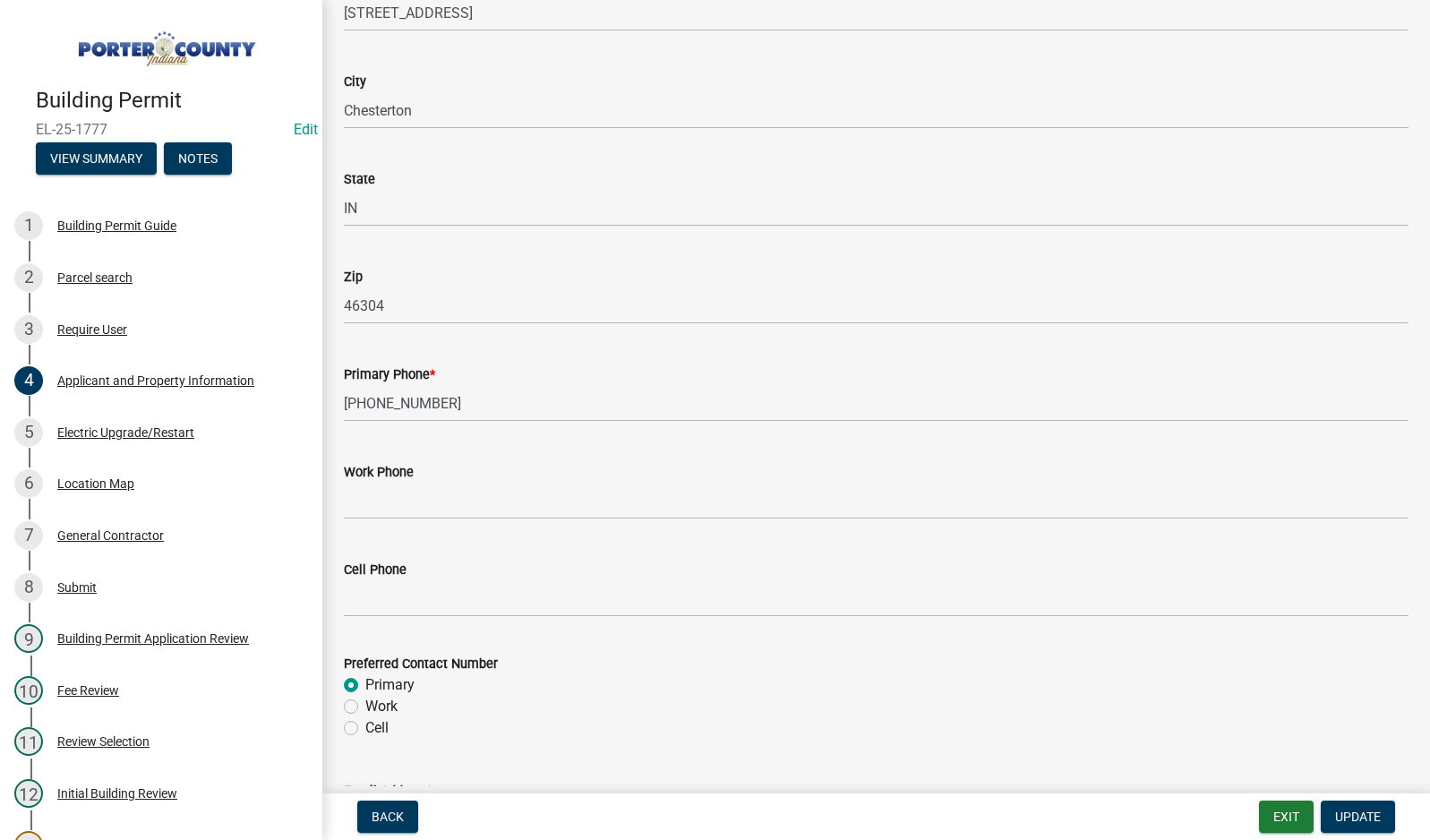
scroll to position [2059, 0]
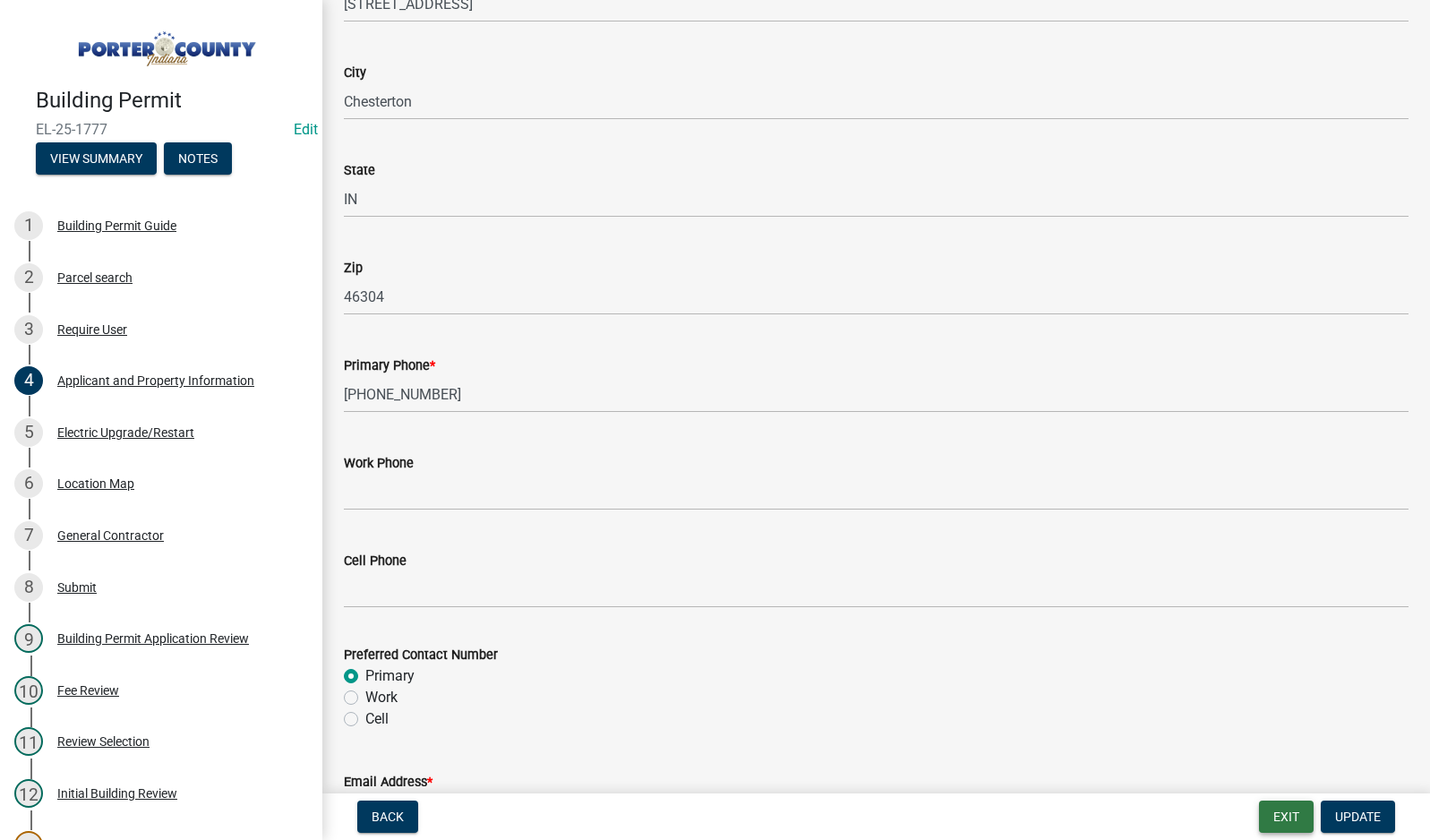
click at [1298, 823] on button "Exit" at bounding box center [1285, 817] width 55 height 33
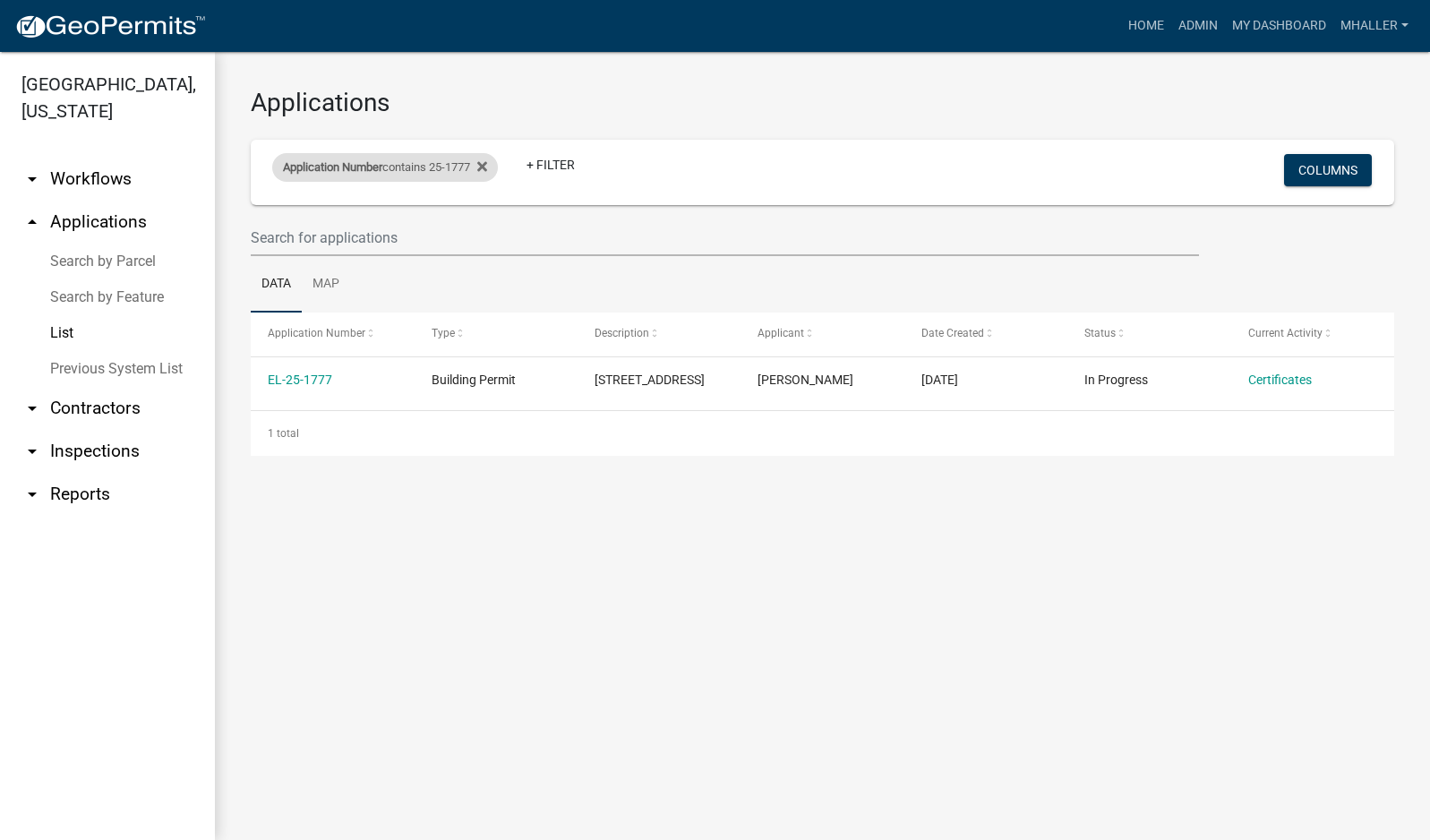
click at [365, 162] on span "Application Number" at bounding box center [332, 167] width 100 height 13
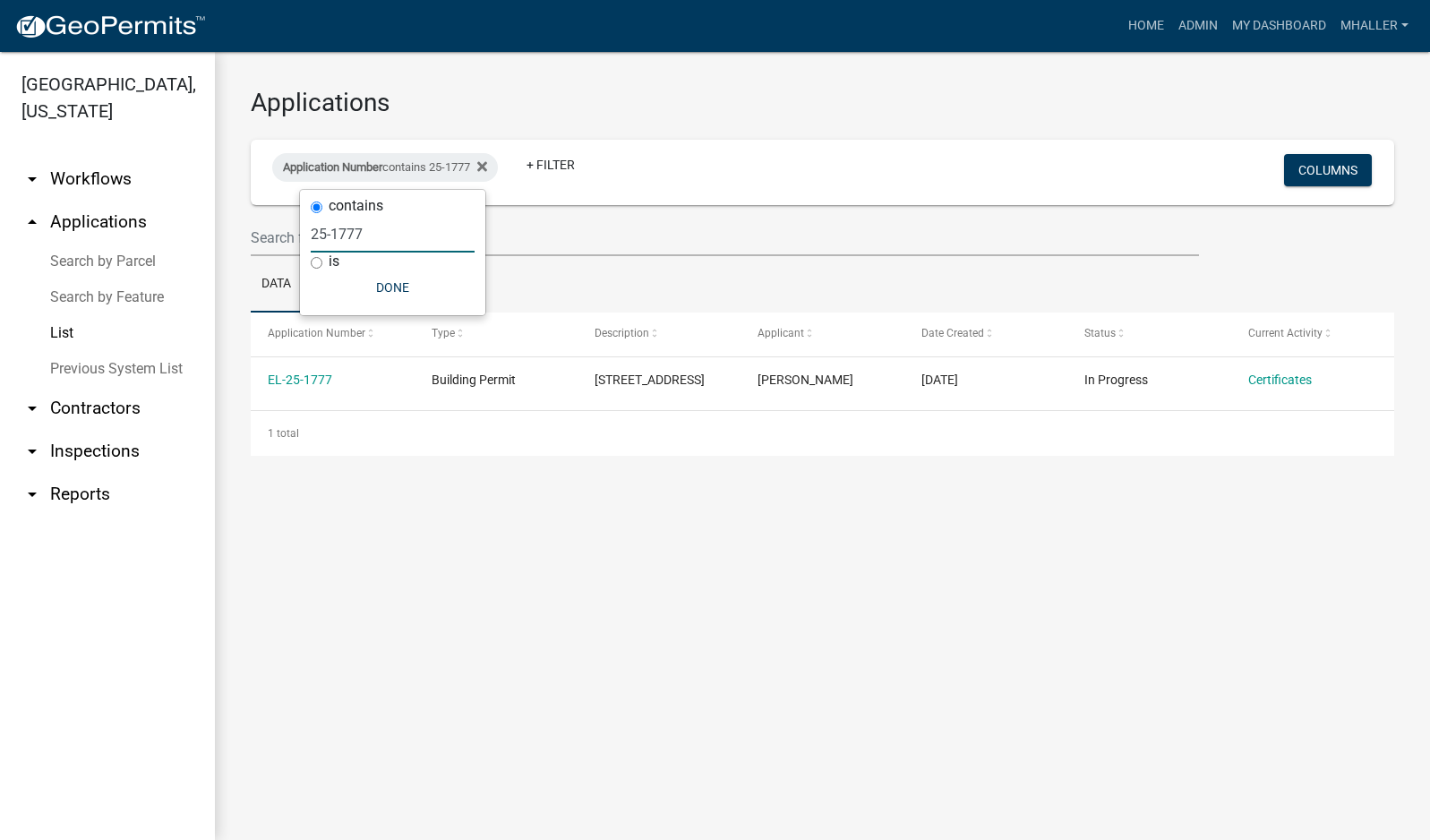
click at [377, 230] on input "25-1777" at bounding box center [392, 234] width 164 height 36
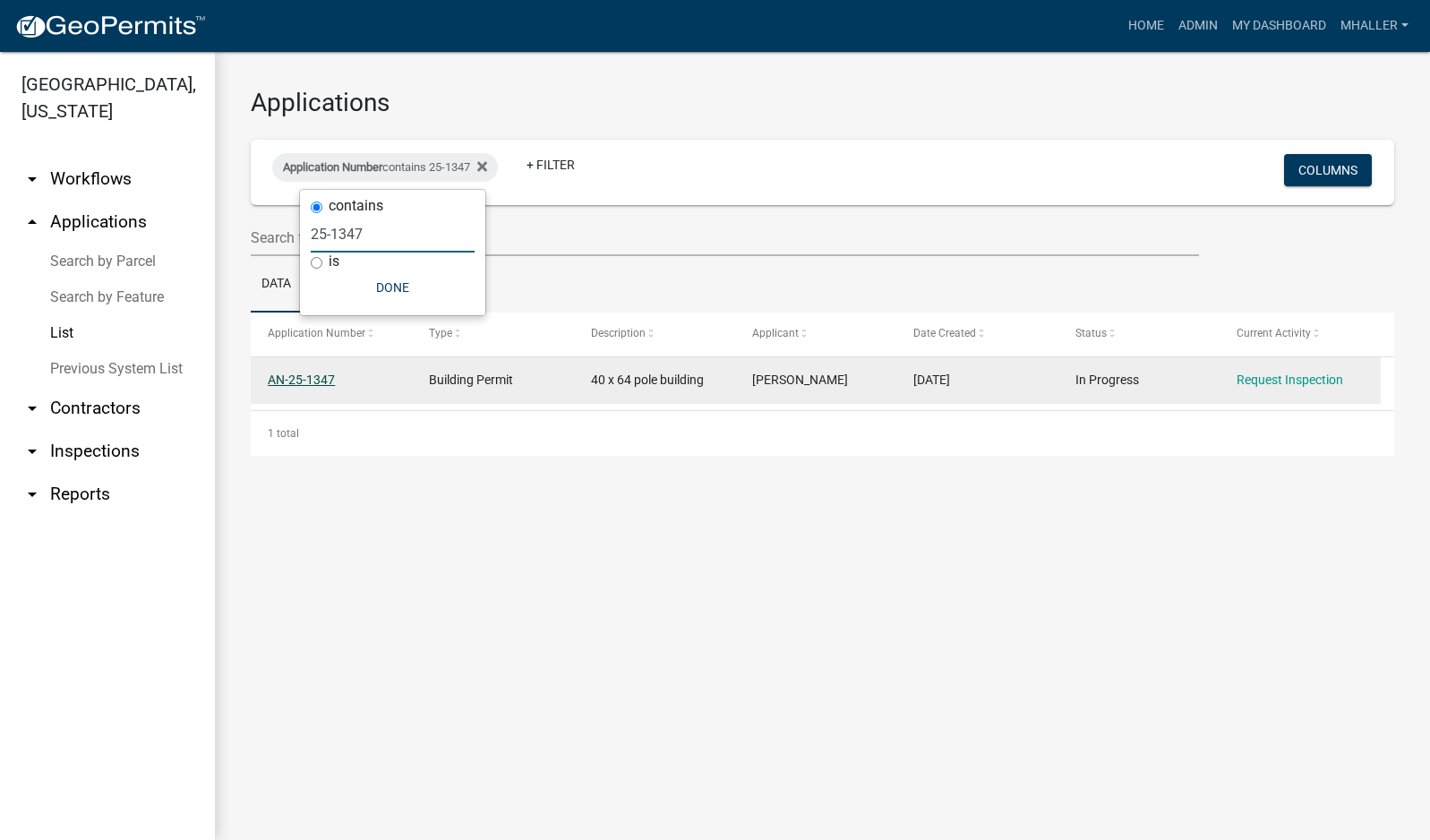
click at [291, 379] on link "AN-25-1347" at bounding box center [302, 379] width 67 height 14
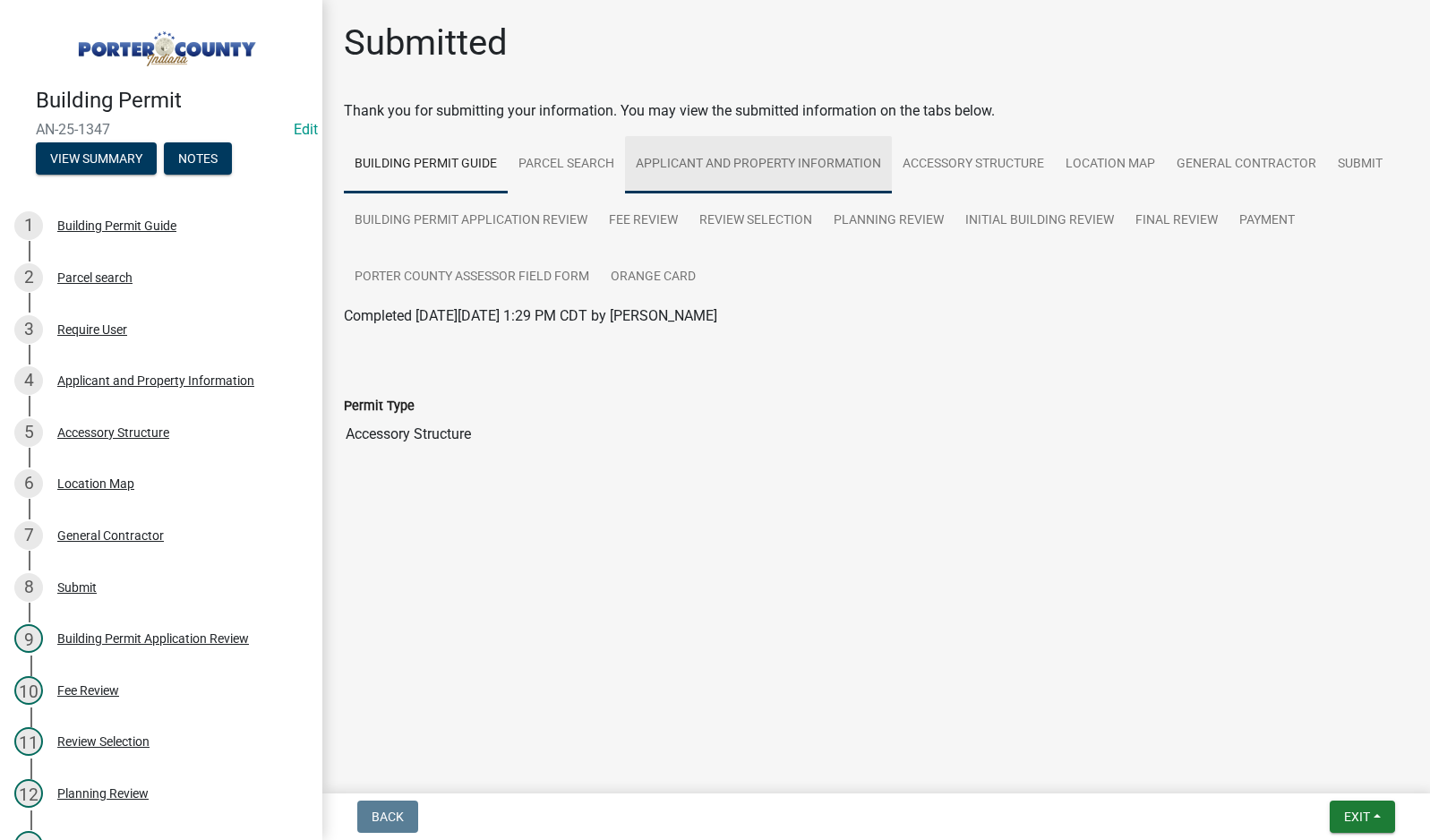
click at [714, 162] on link "Applicant and Property Information" at bounding box center [758, 165] width 267 height 57
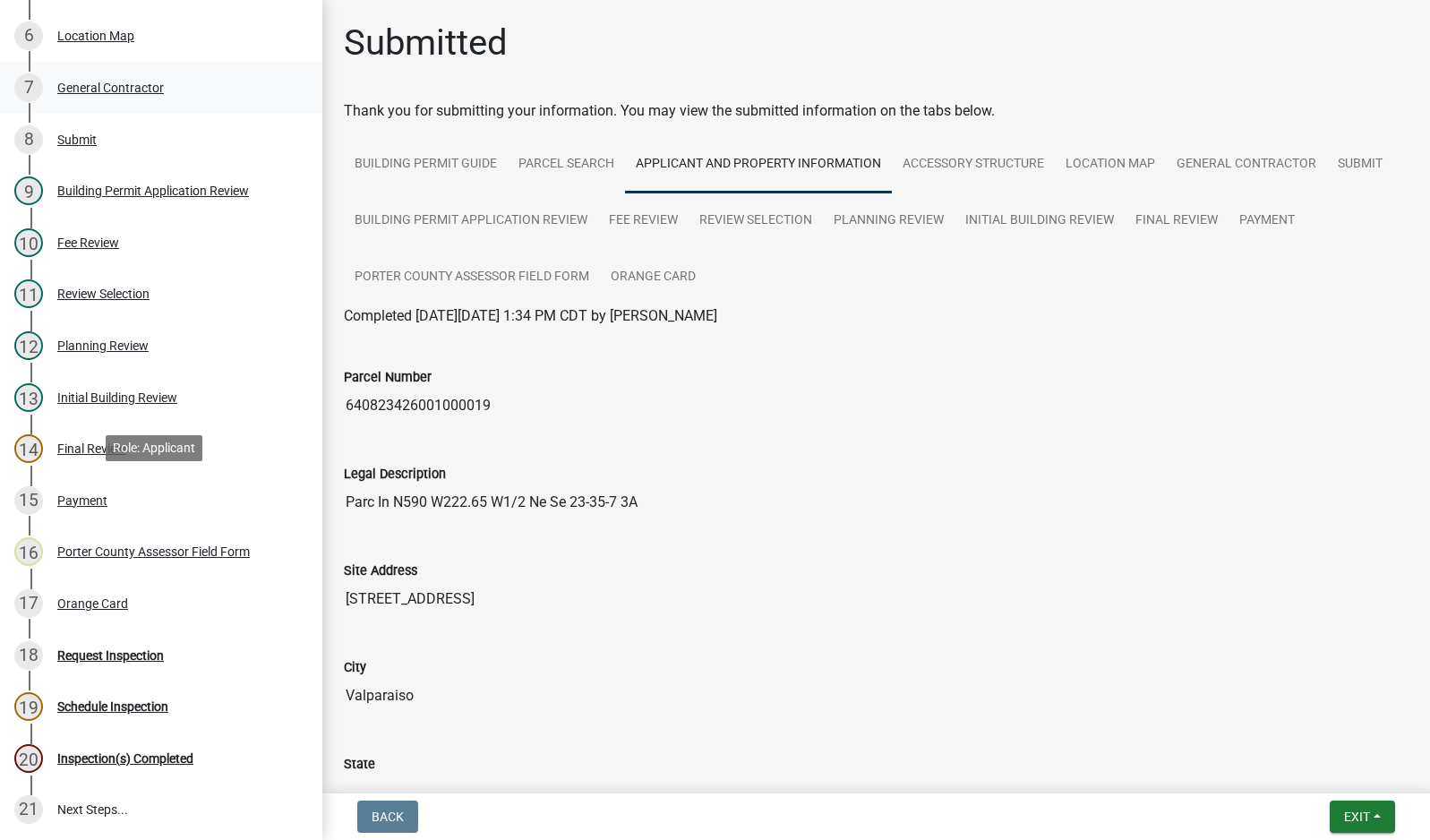
scroll to position [647, 0]
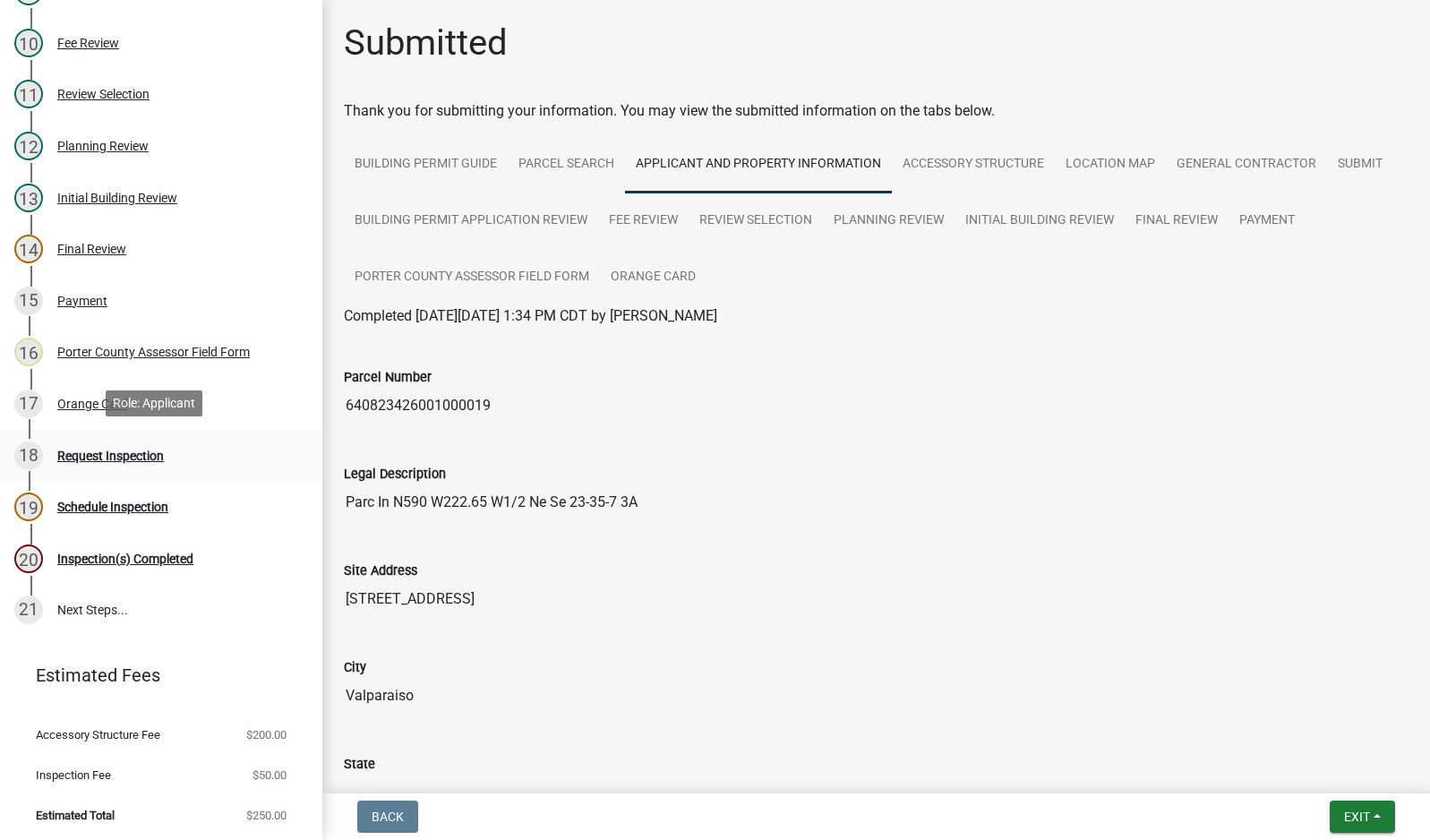
click at [106, 453] on div "Request Inspection" at bounding box center [110, 455] width 106 height 12
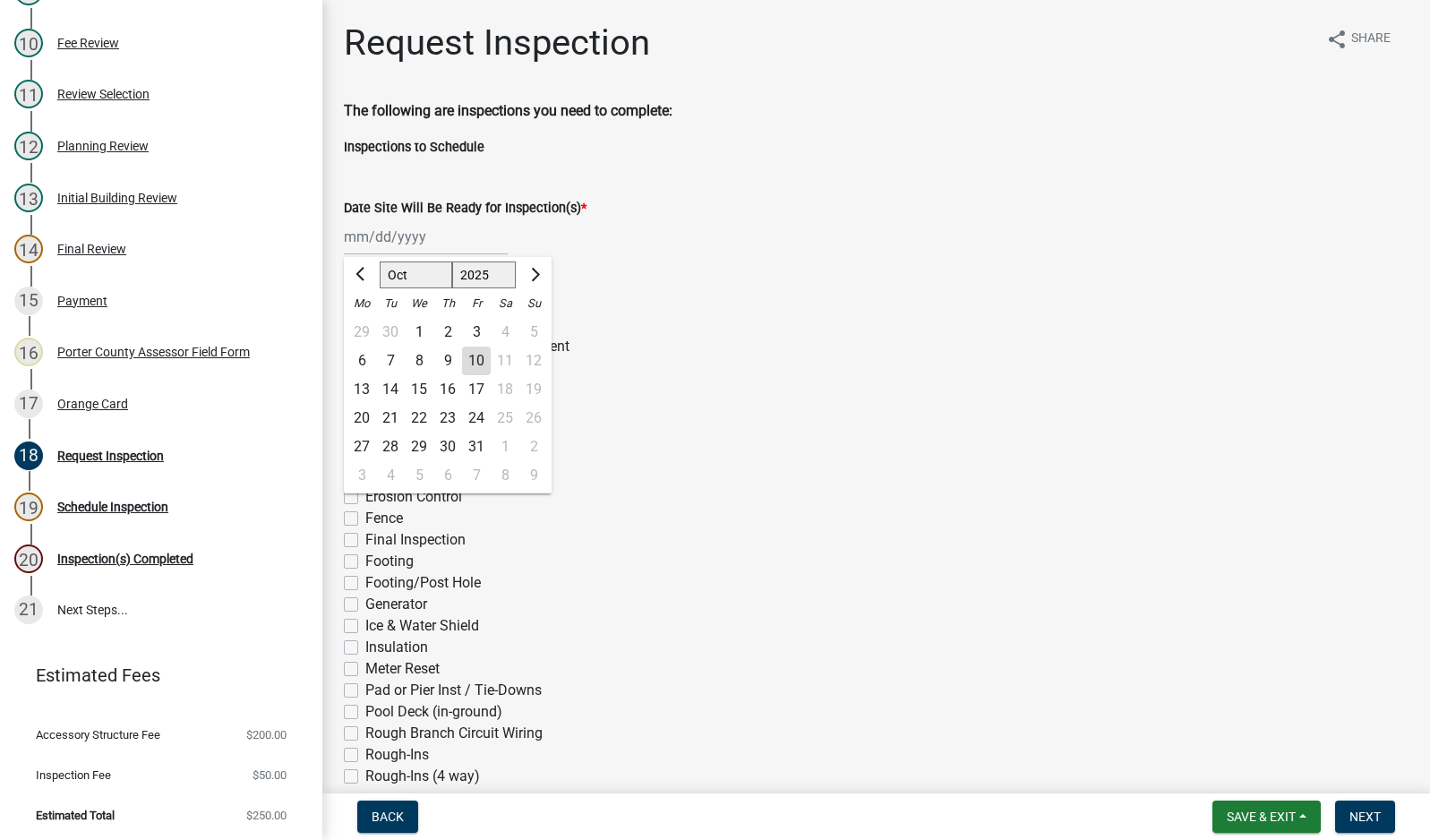
click at [406, 238] on div "[PERSON_NAME] Feb Mar Apr [PERSON_NAME][DATE] Oct Nov [DATE] 1526 1527 1528 152…" at bounding box center [425, 237] width 164 height 36
click at [474, 359] on div "10" at bounding box center [476, 361] width 29 height 29
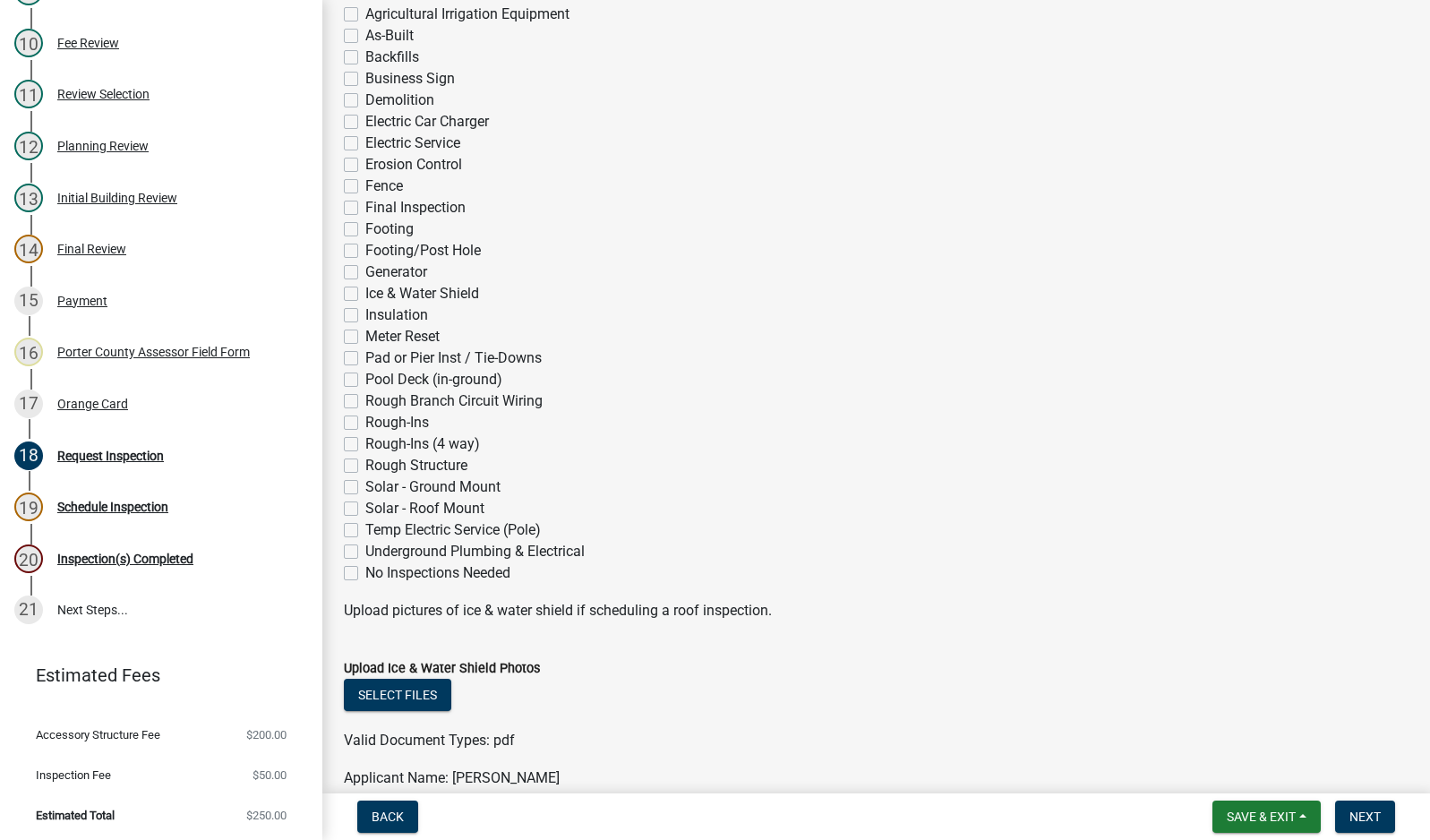
scroll to position [358, 0]
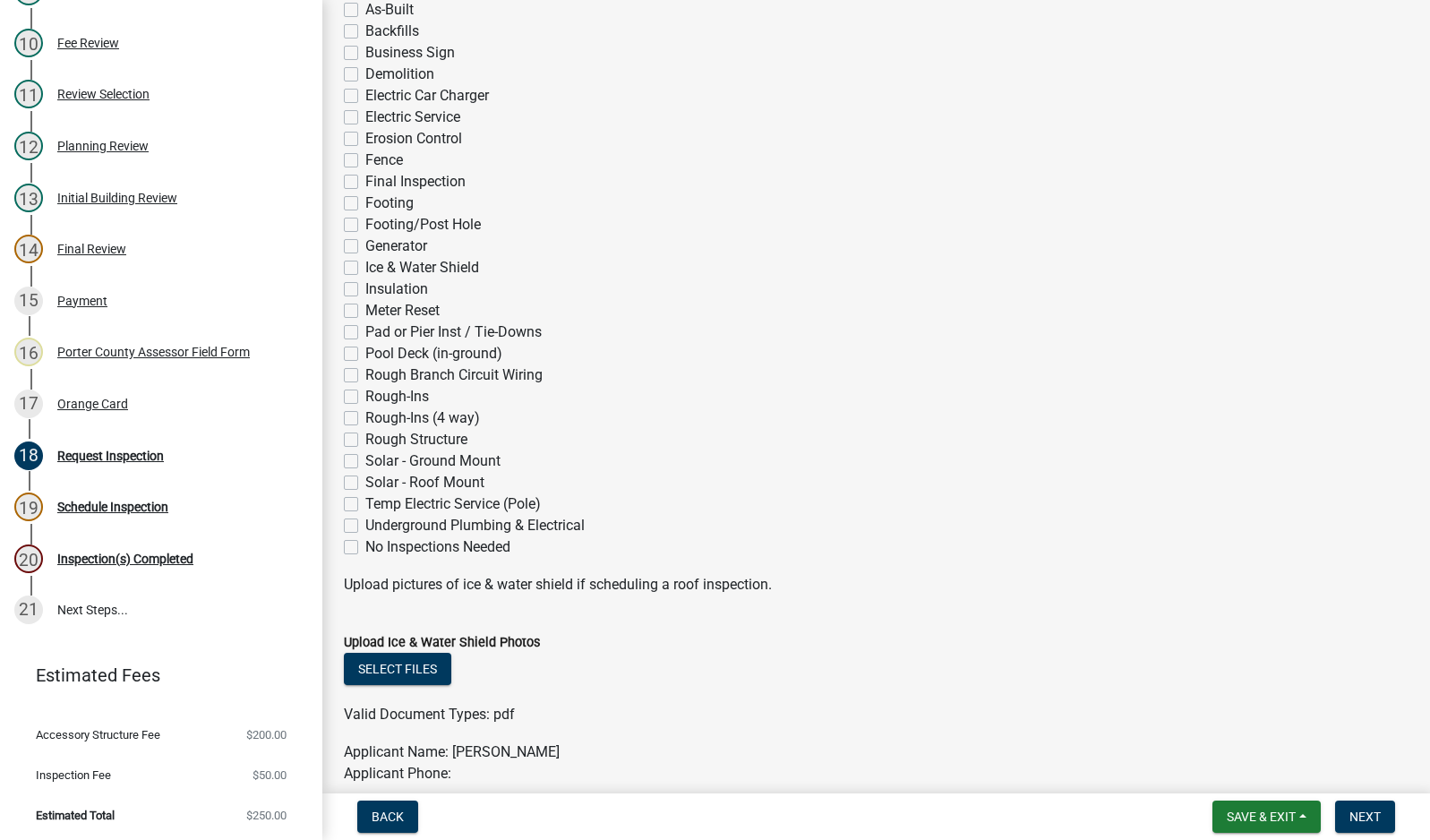
click at [365, 178] on label "Final Inspection" at bounding box center [415, 182] width 101 height 21
click at [365, 178] on input "Final Inspection" at bounding box center [371, 177] width 11 height 11
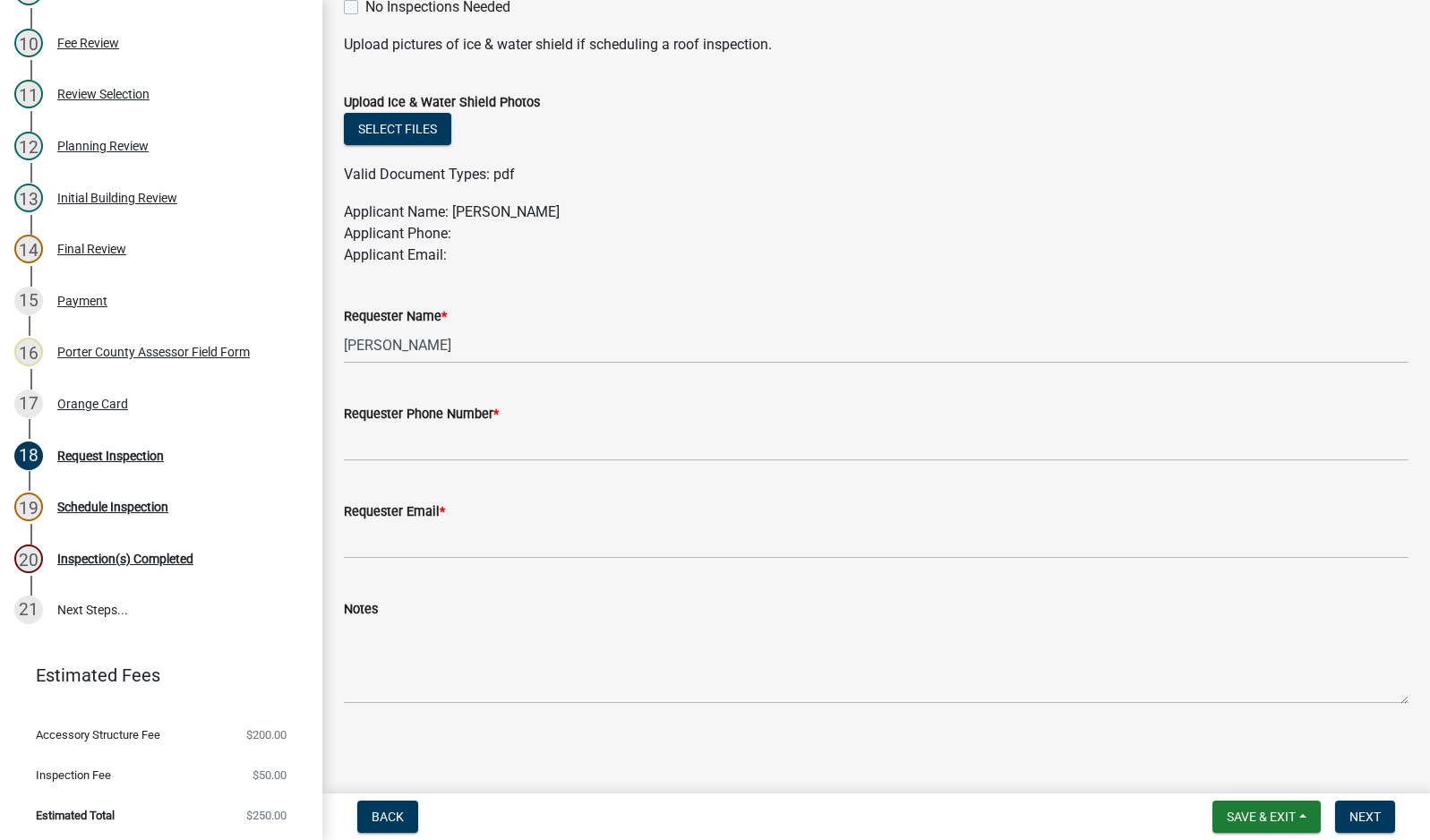
scroll to position [899, 0]
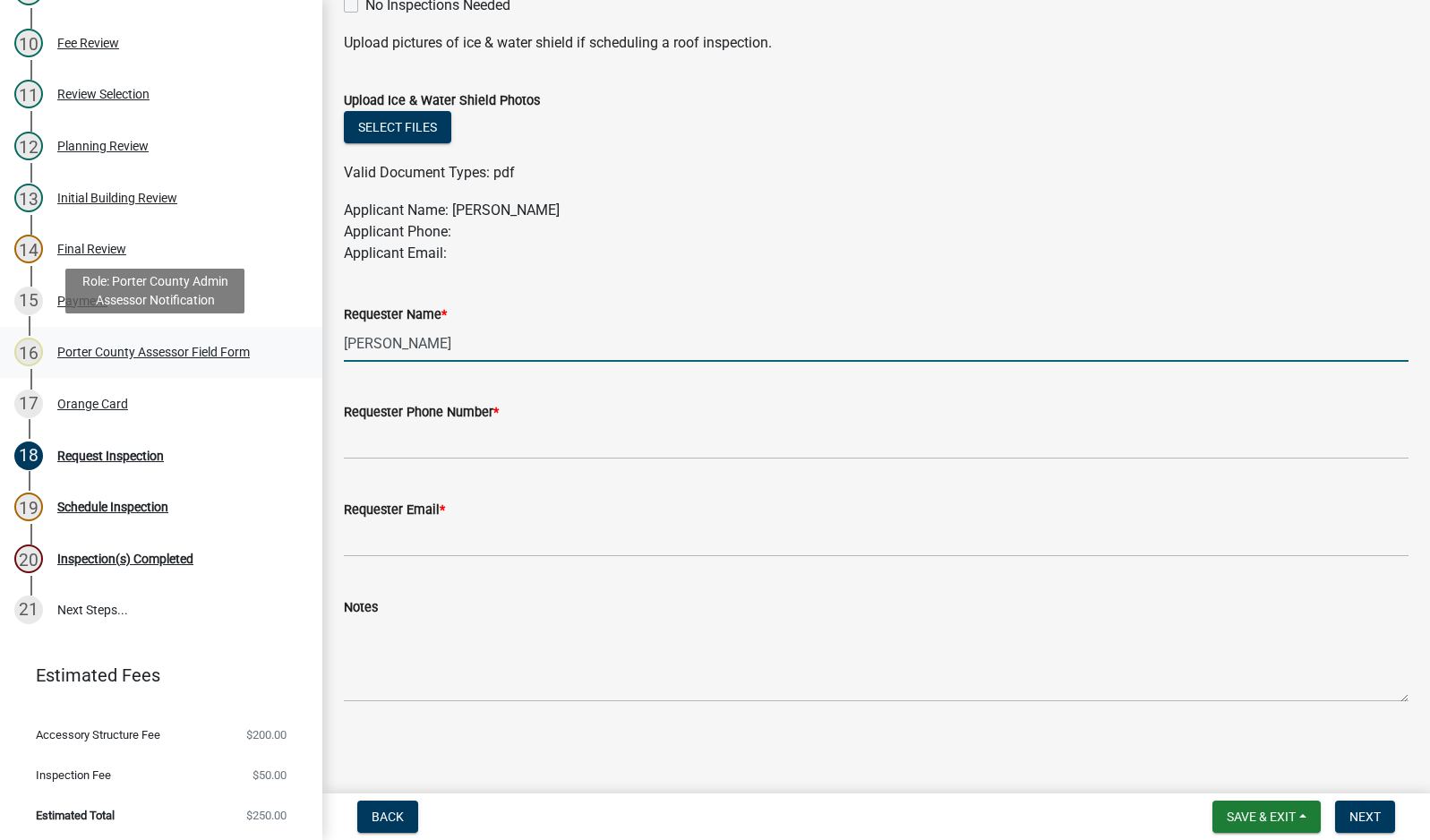
drag, startPoint x: 484, startPoint y: 351, endPoint x: 255, endPoint y: 339, distance: 229.3
click at [255, 339] on div "Building Permit AN-25-1347 Edit View Summary Notes 1 Building Permit Guide 2 Pa…" at bounding box center [715, 420] width 1430 height 840
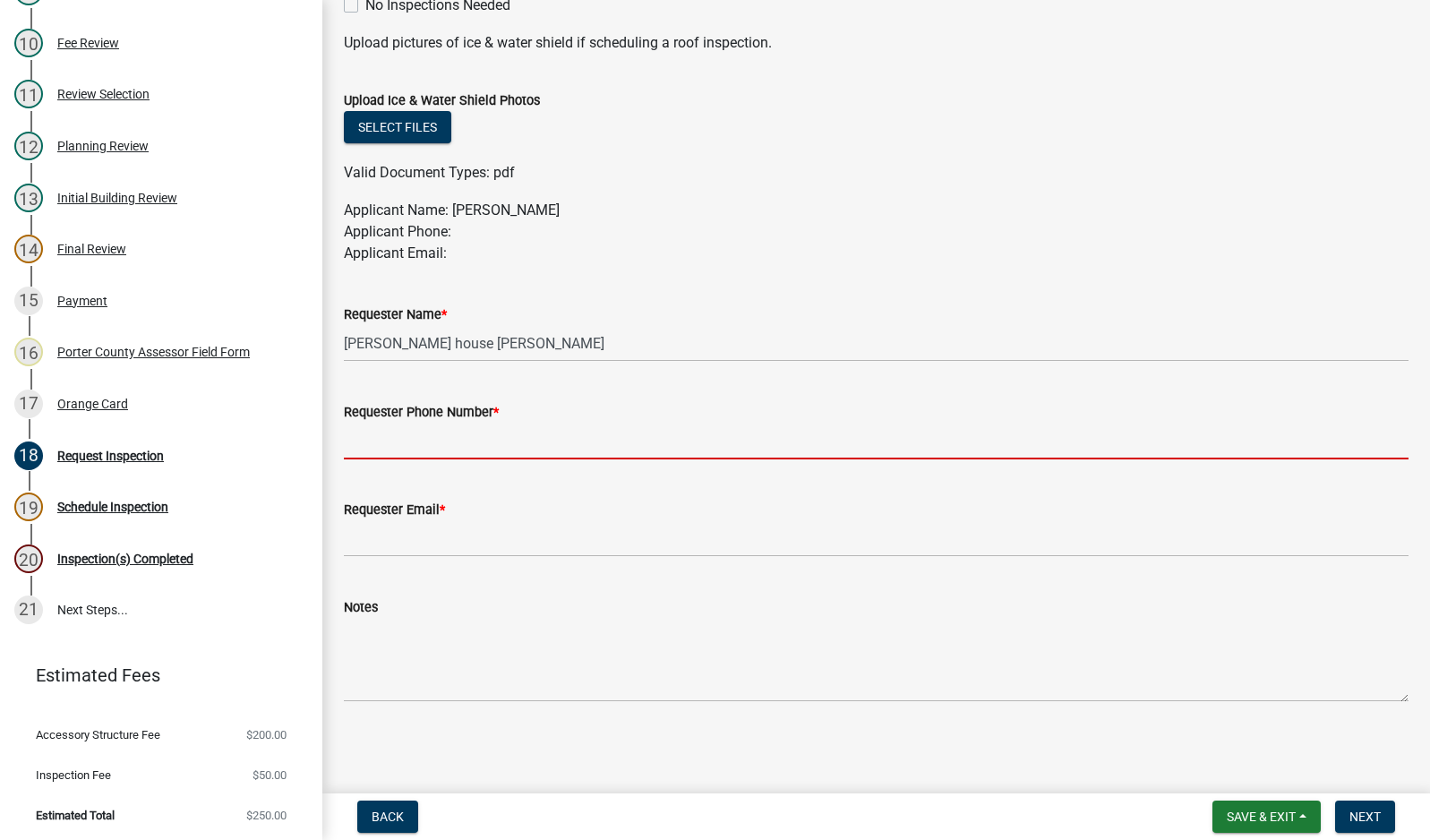
click at [363, 445] on input "Requester Phone Number *" at bounding box center [875, 441] width 1064 height 36
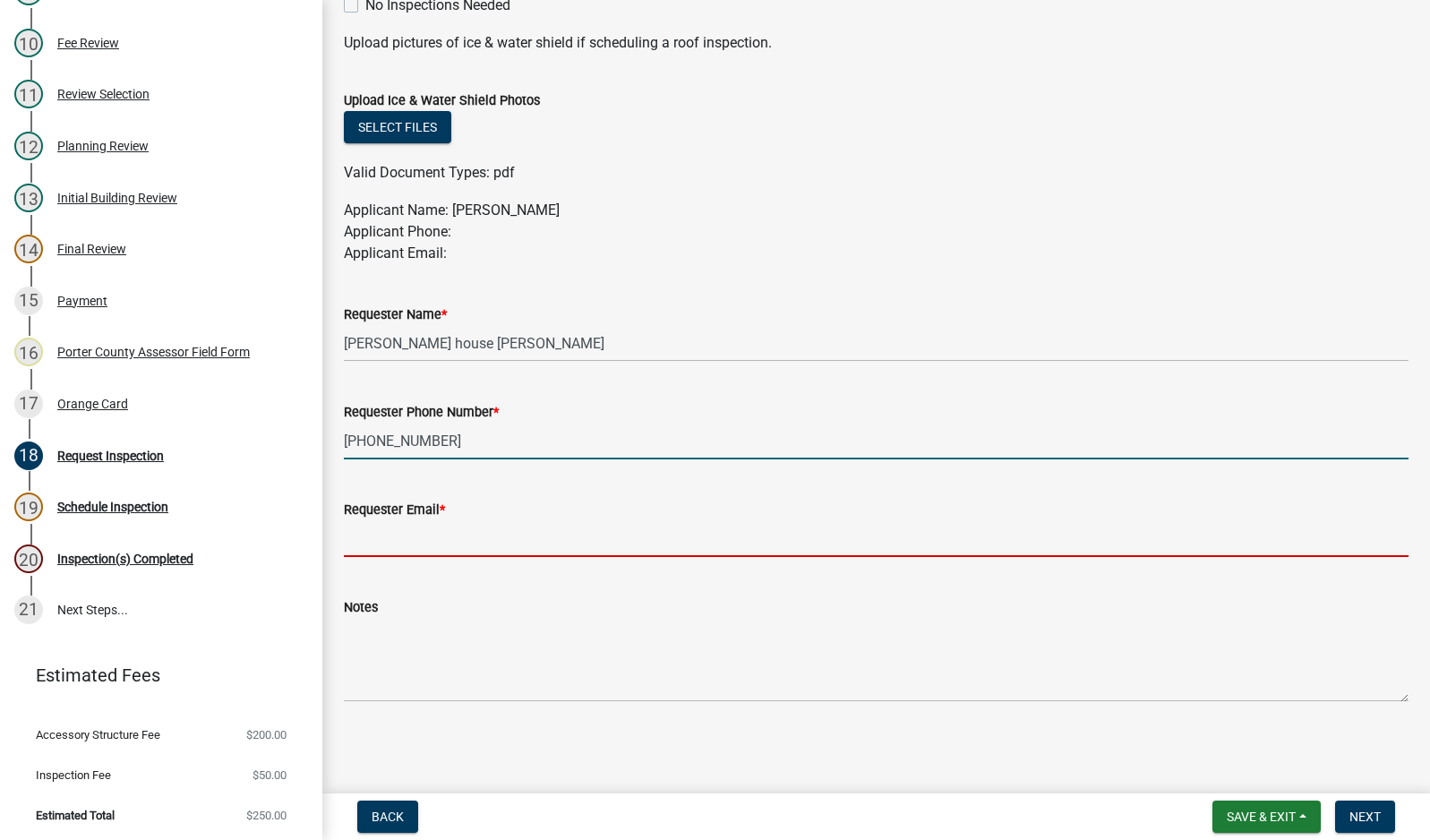
click at [433, 542] on input "Requester Email *" at bounding box center [875, 538] width 1064 height 36
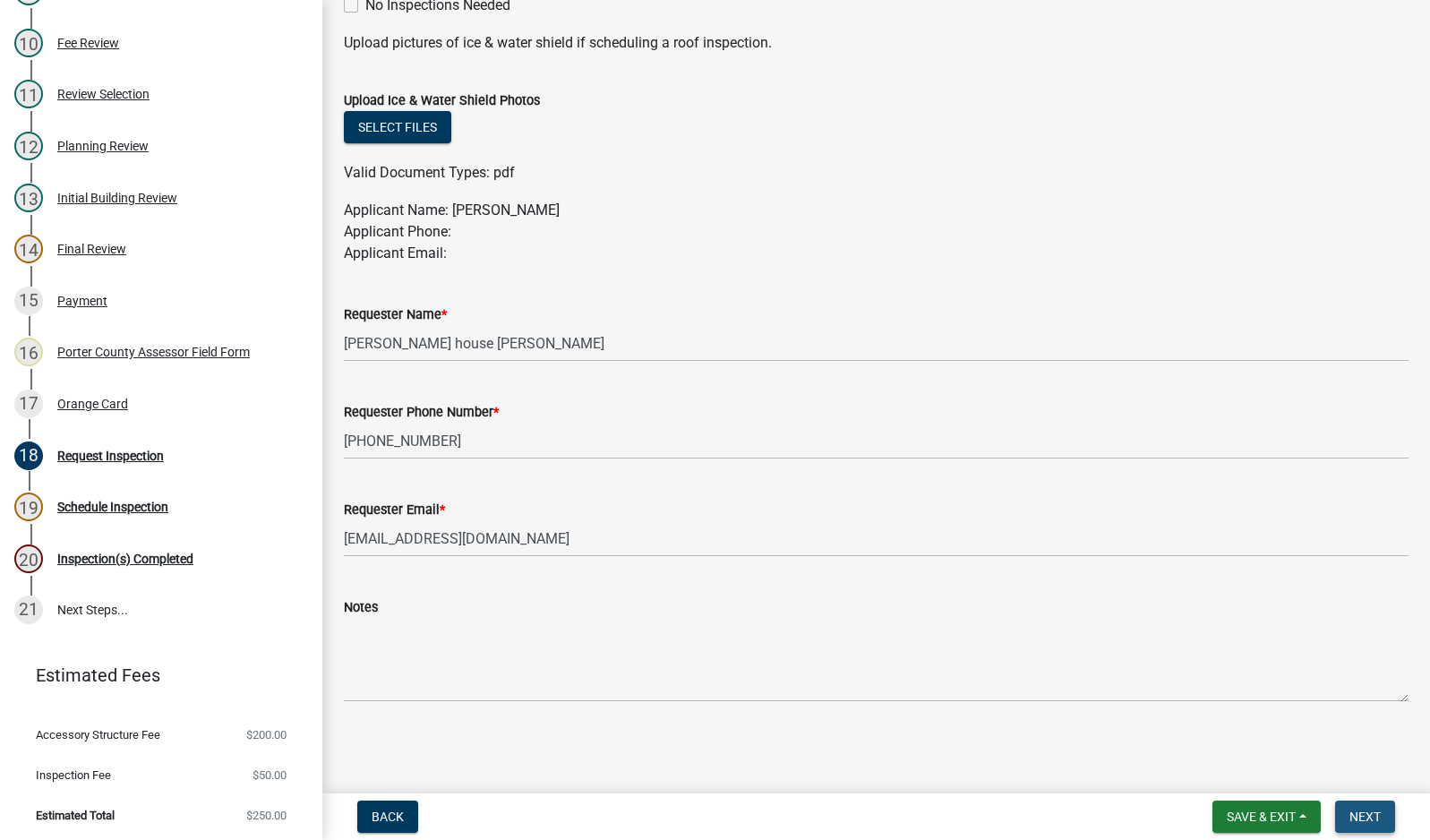
click at [1365, 807] on button "Next" at bounding box center [1365, 817] width 60 height 33
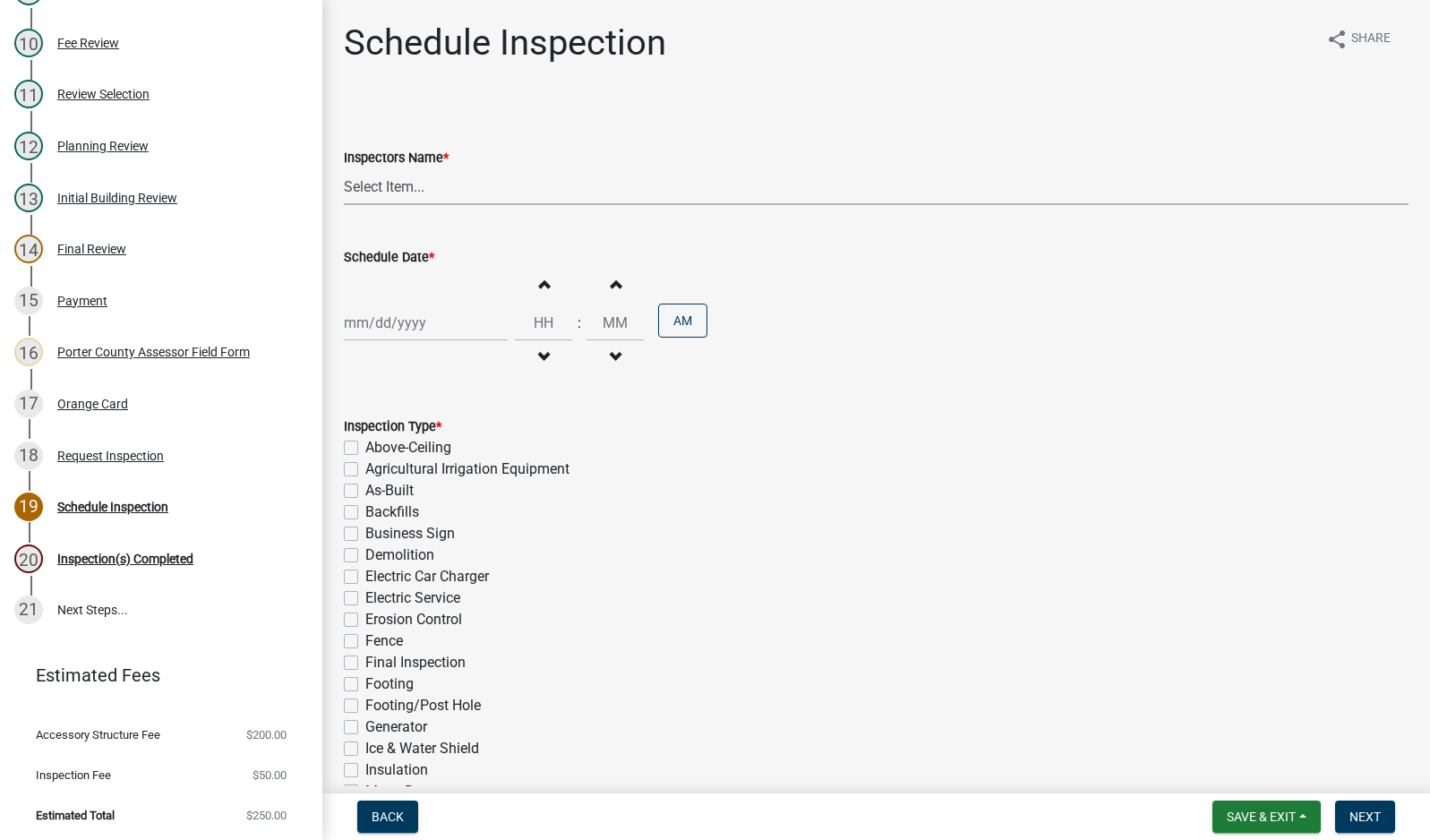
drag, startPoint x: 379, startPoint y: 180, endPoint x: 386, endPoint y: 196, distance: 17.5
click at [379, 180] on select "Select Item... mhaller ([PERSON_NAME])" at bounding box center [875, 187] width 1064 height 36
click at [344, 169] on select "Select Item... mhaller ([PERSON_NAME])" at bounding box center [875, 187] width 1064 height 36
click at [400, 315] on div at bounding box center [425, 323] width 164 height 36
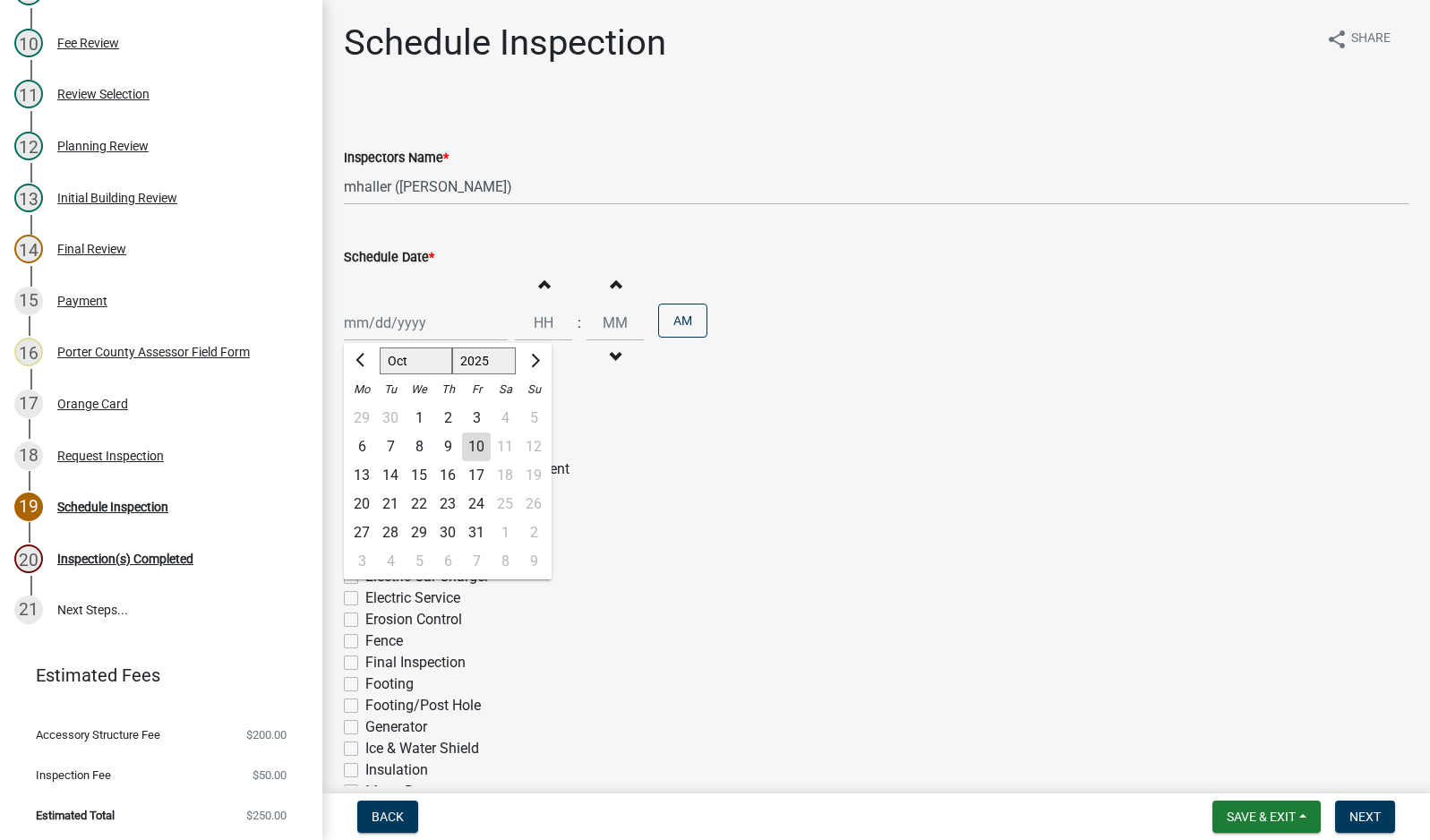
click at [353, 476] on div "13" at bounding box center [362, 475] width 29 height 29
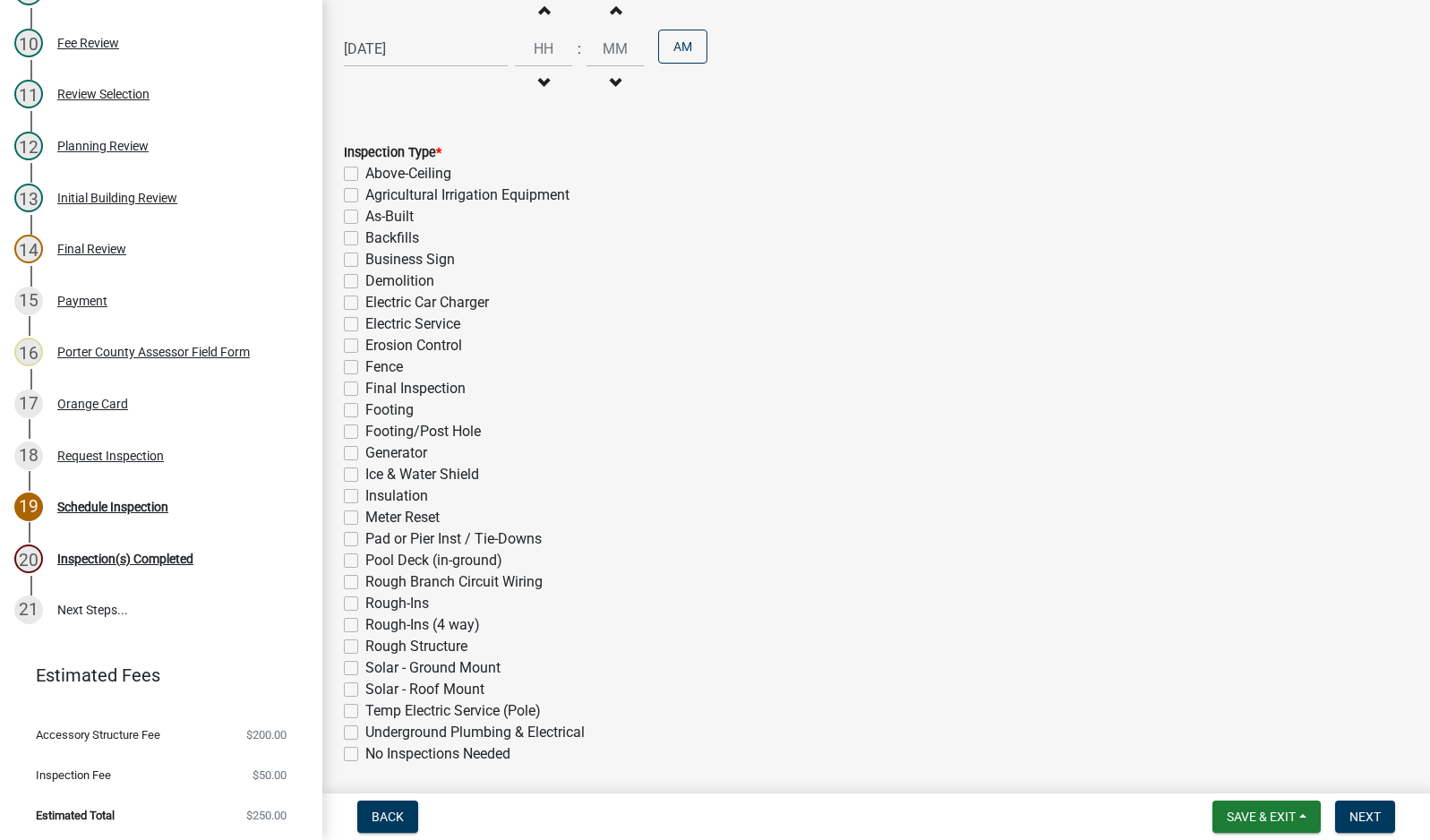
scroll to position [338, 0]
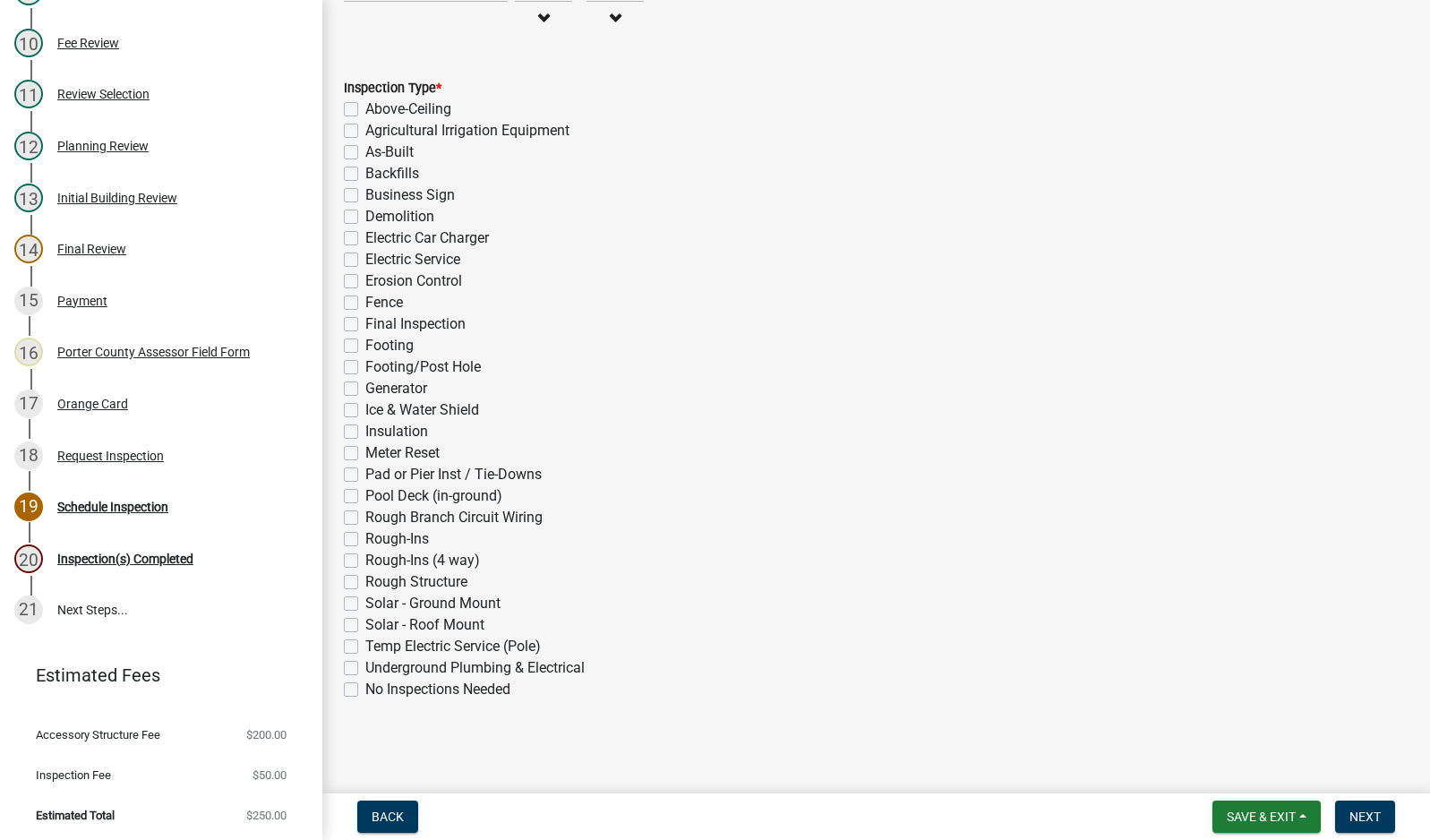
click at [365, 327] on label "Final Inspection" at bounding box center [415, 324] width 101 height 21
click at [365, 325] on input "Final Inspection" at bounding box center [371, 319] width 11 height 11
click at [1356, 827] on button "Next" at bounding box center [1365, 817] width 60 height 33
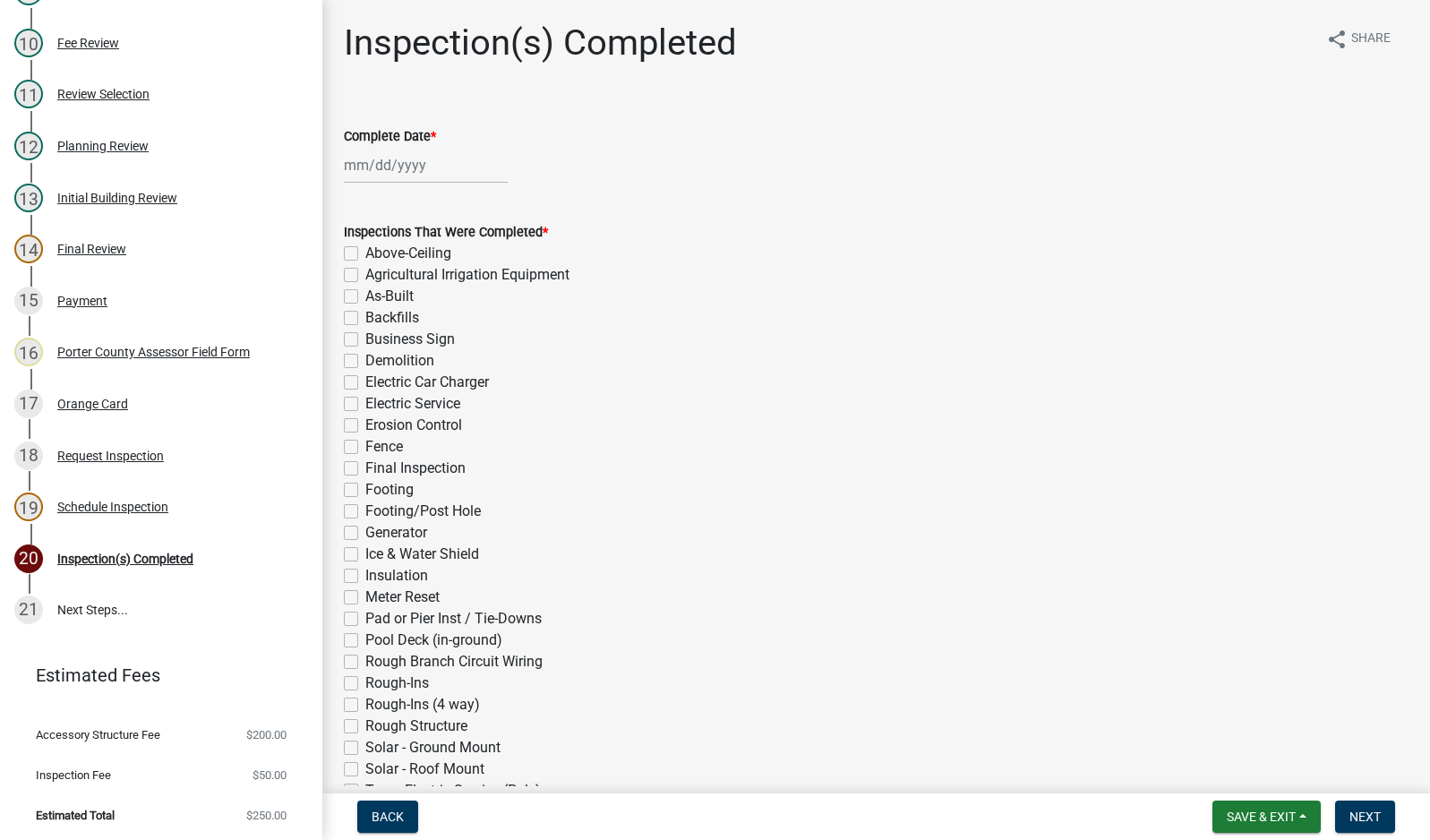
drag, startPoint x: 662, startPoint y: 432, endPoint x: 913, endPoint y: 559, distance: 281.3
click at [668, 433] on div "Erosion Control" at bounding box center [875, 425] width 1064 height 21
click at [1282, 821] on span "Save & Exit" at bounding box center [1261, 816] width 69 height 14
click at [1260, 776] on button "Save & Exit" at bounding box center [1249, 769] width 144 height 43
